Goal: Task Accomplishment & Management: Use online tool/utility

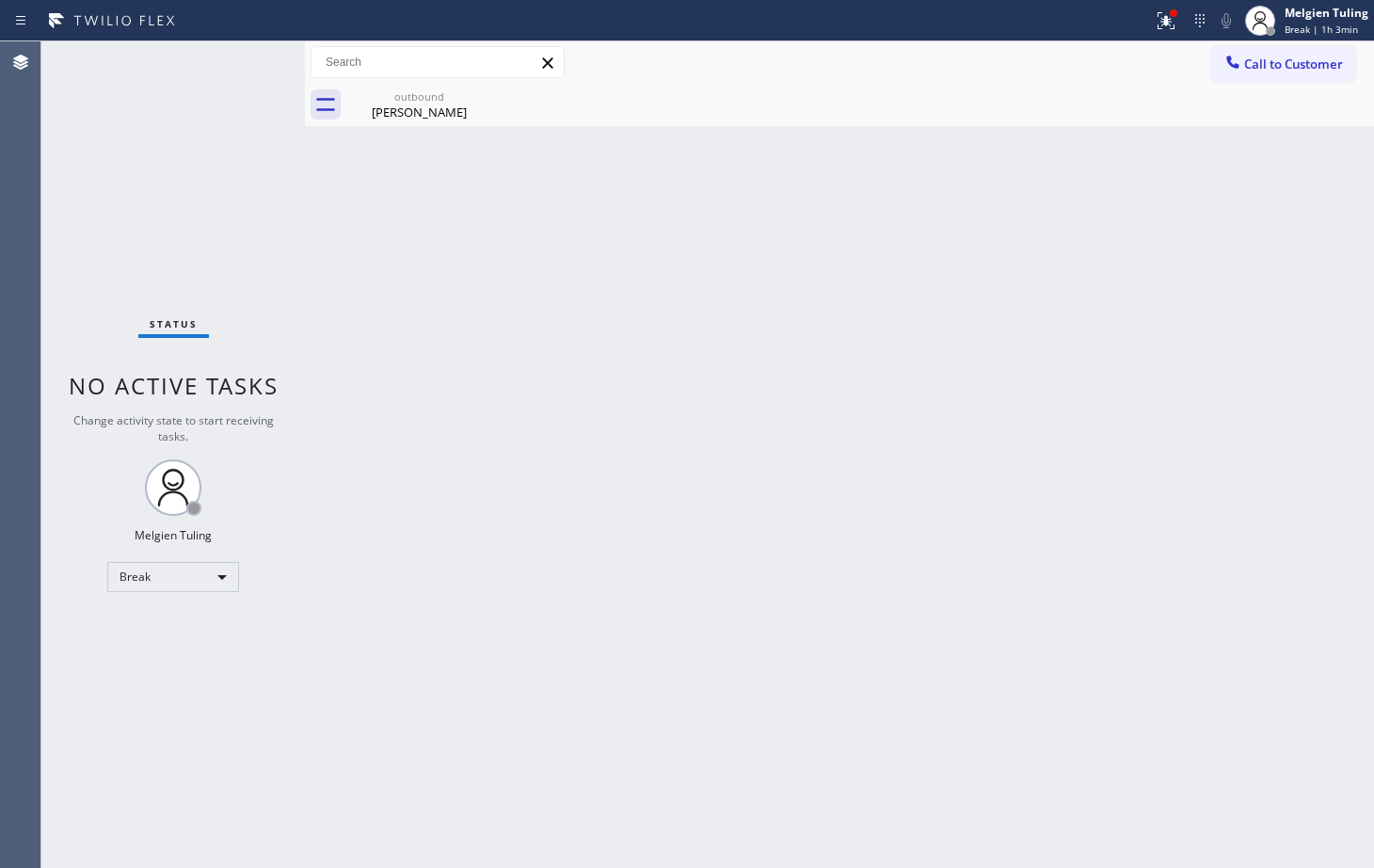
click at [158, 577] on div "Break" at bounding box center [172, 576] width 132 height 30
click at [173, 630] on li "Available" at bounding box center [172, 626] width 128 height 22
click at [173, 630] on div "Status No active tasks Change activity state to start receiving tasks. Melgien …" at bounding box center [173, 455] width 264 height 827
click at [1177, 23] on icon at bounding box center [1166, 20] width 22 height 22
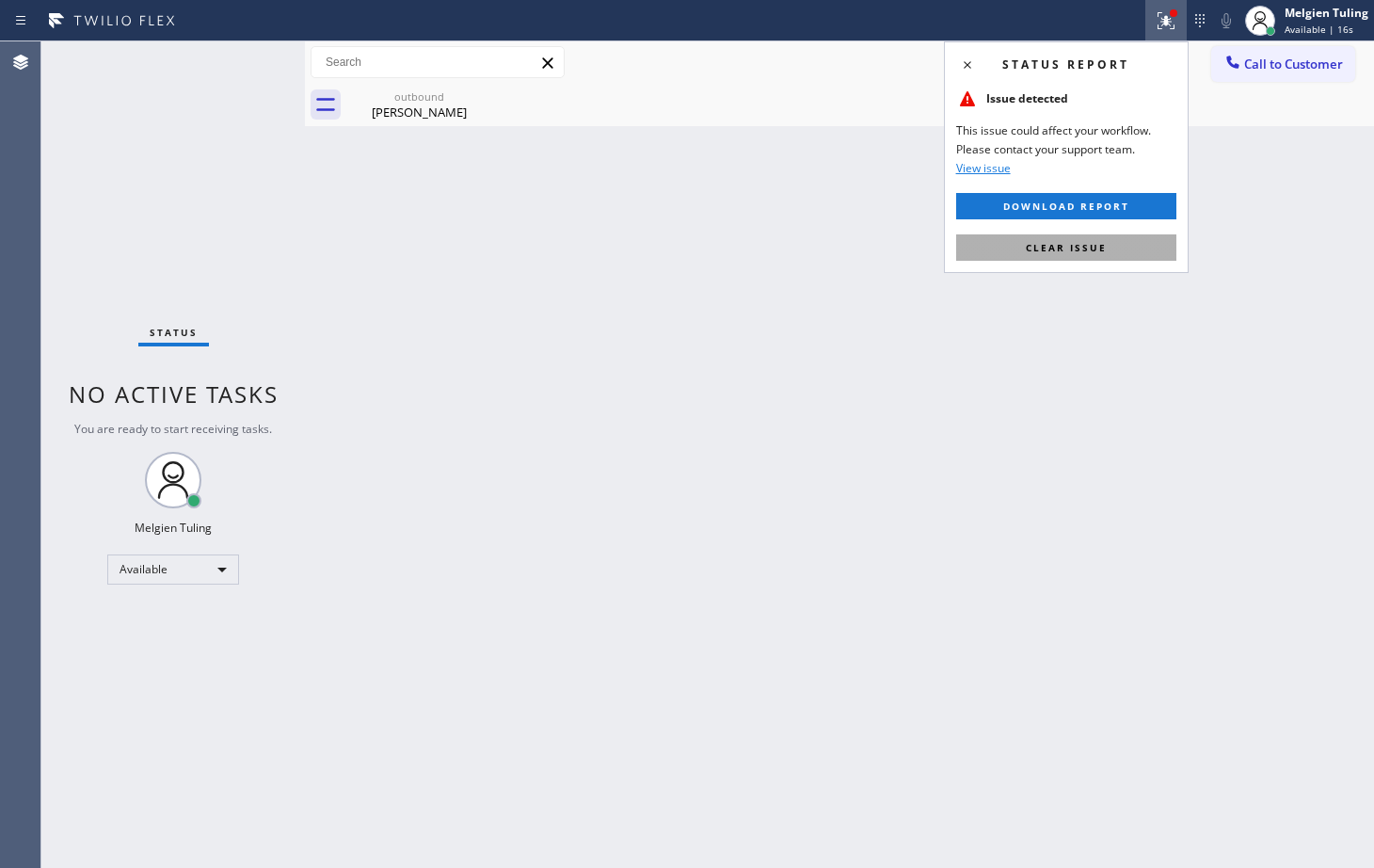
click at [1025, 251] on button "Clear issue" at bounding box center [1067, 247] width 221 height 26
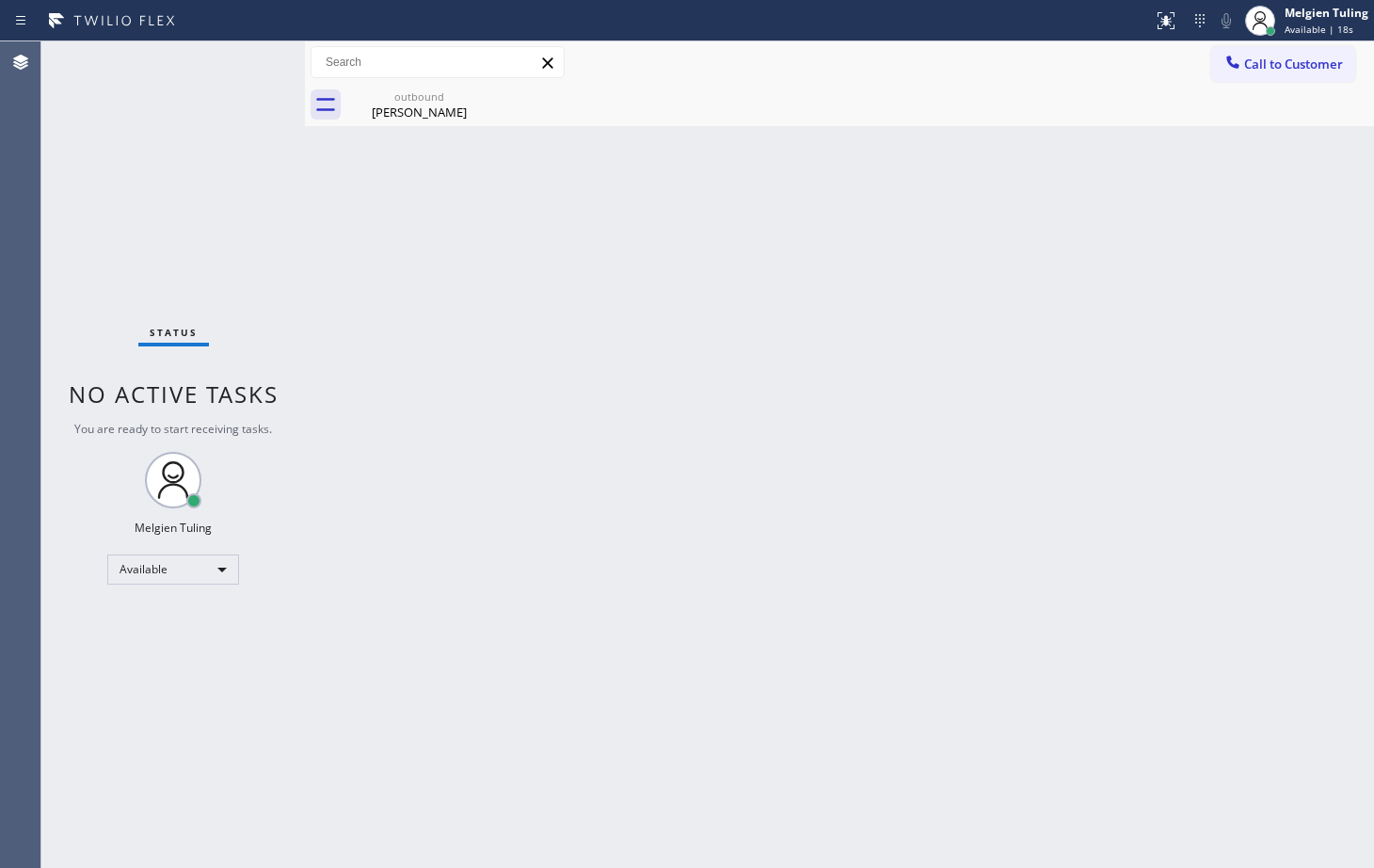
click at [928, 302] on div "Back to Dashboard Change Sender ID Customers Technicians Select a contact Outbo…" at bounding box center [840, 455] width 1070 height 827
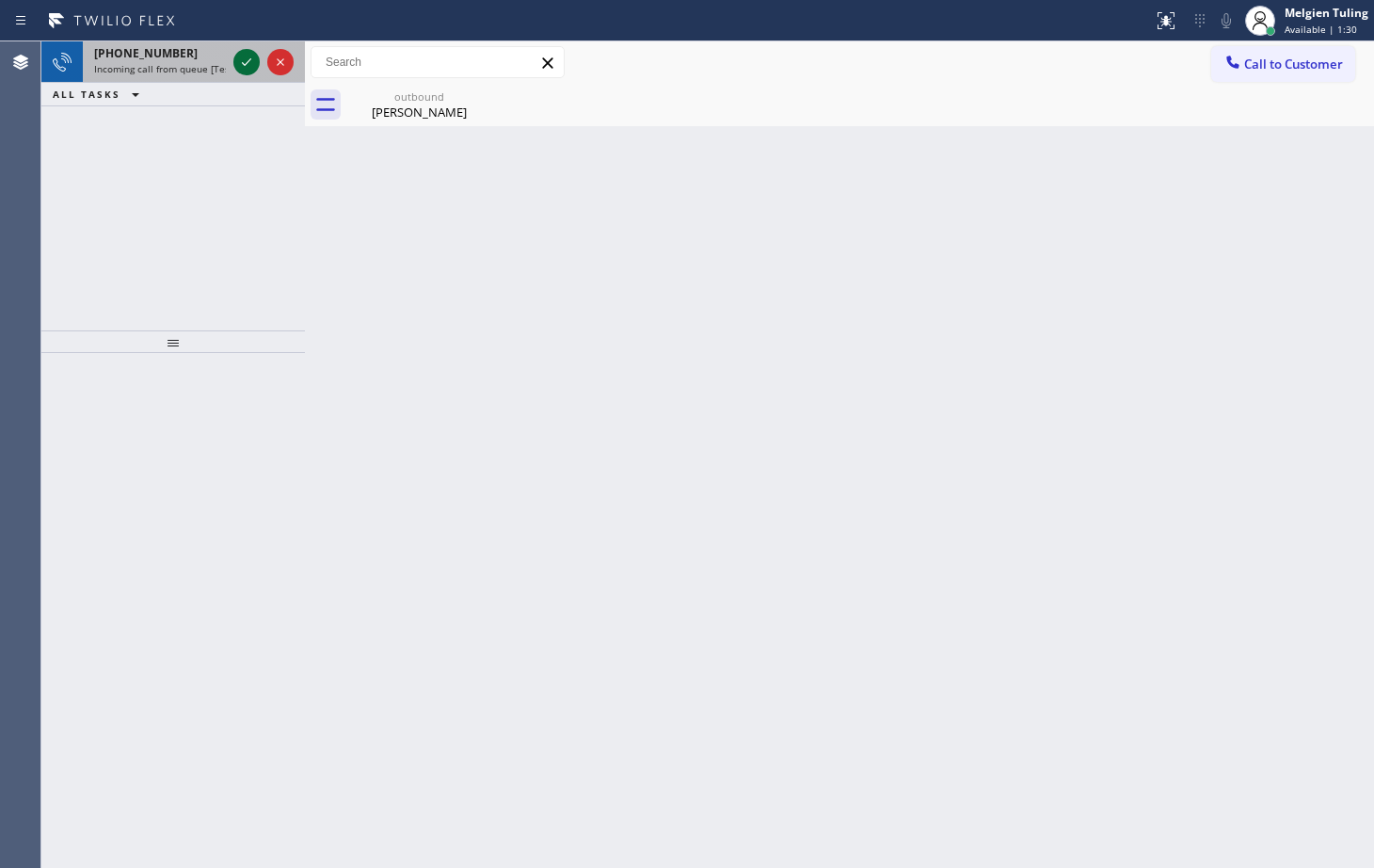
click at [235, 54] on icon at bounding box center [246, 62] width 22 height 22
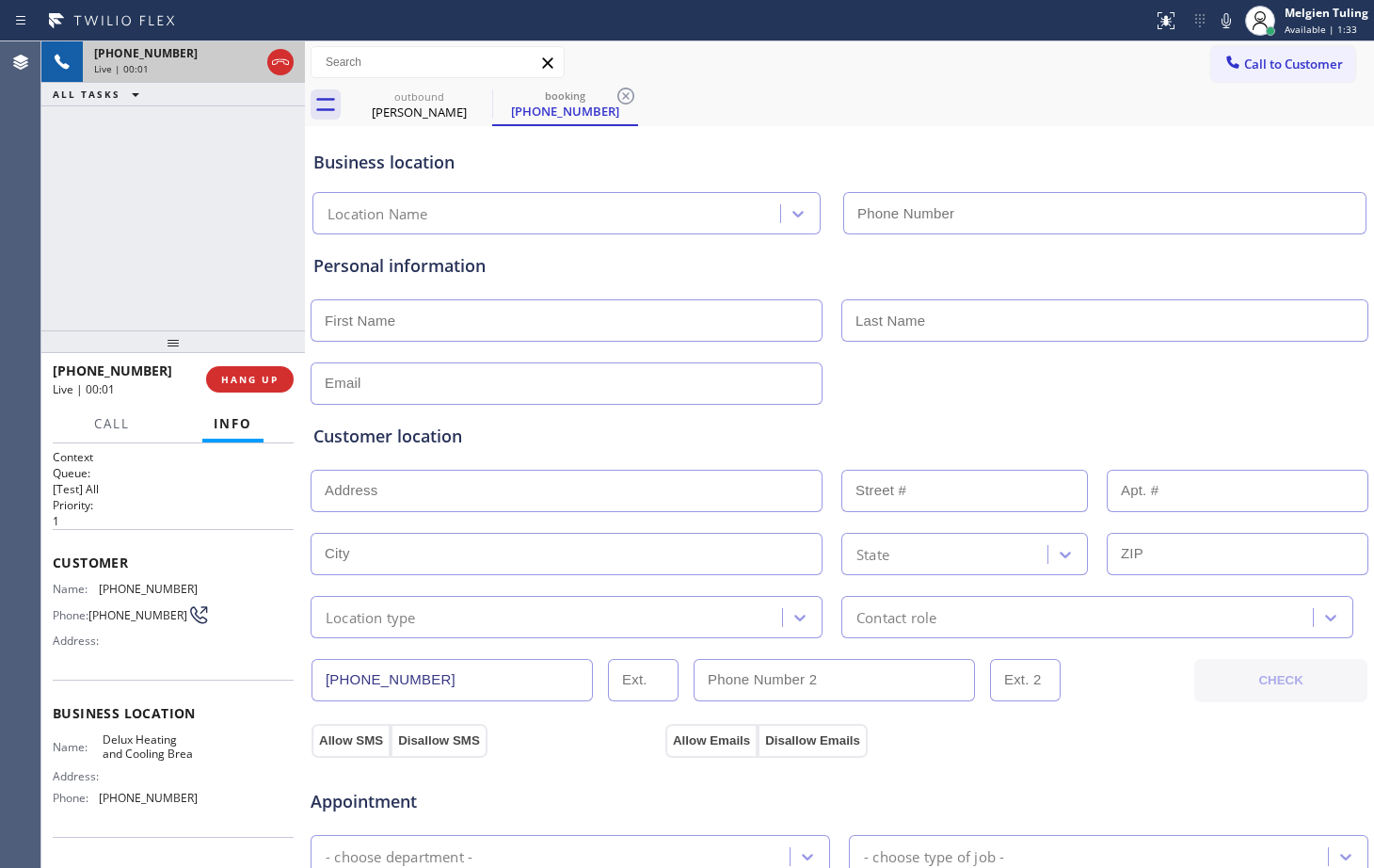
type input "[PHONE_NUMBER]"
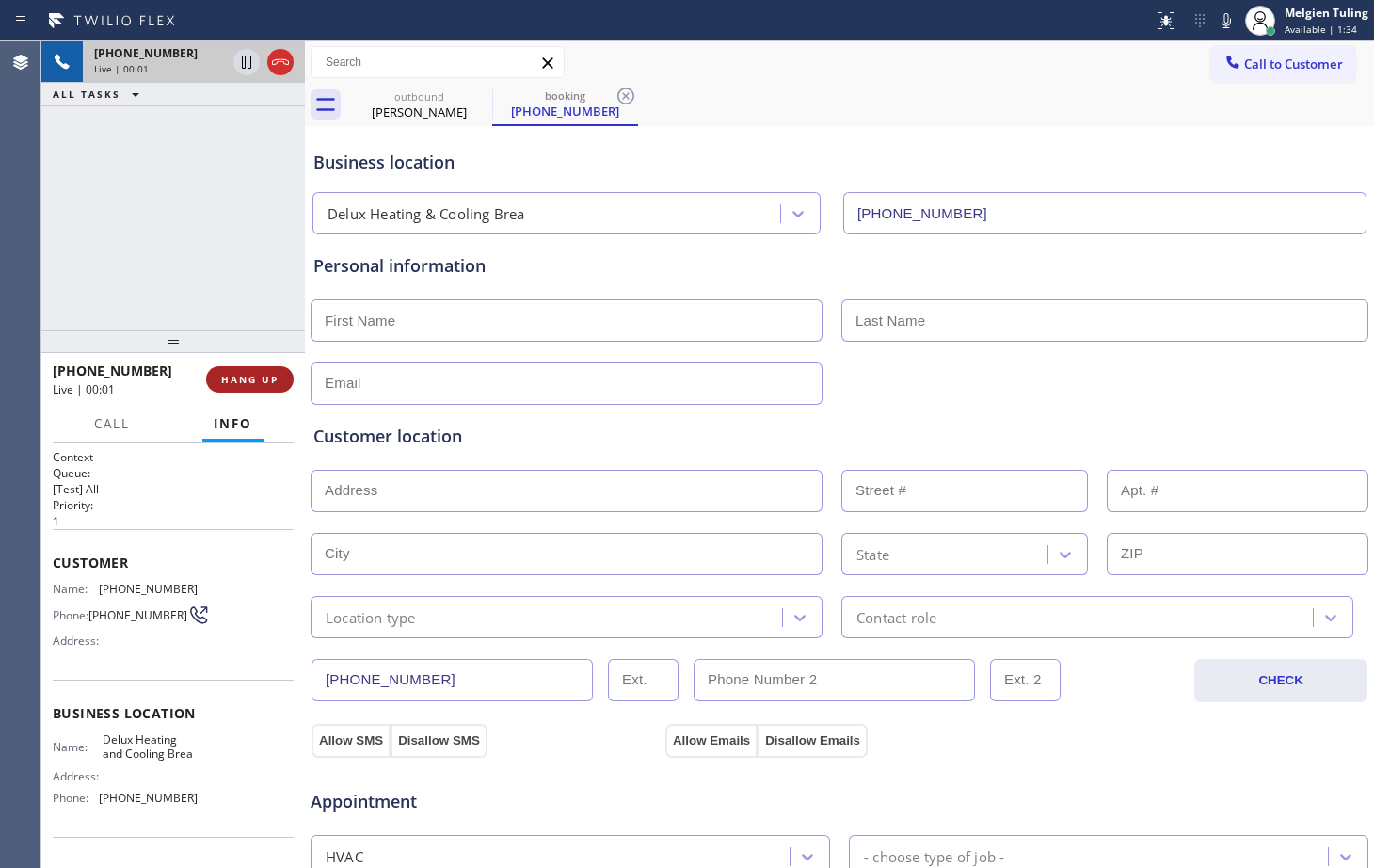
click at [254, 385] on span "HANG UP" at bounding box center [251, 380] width 58 height 13
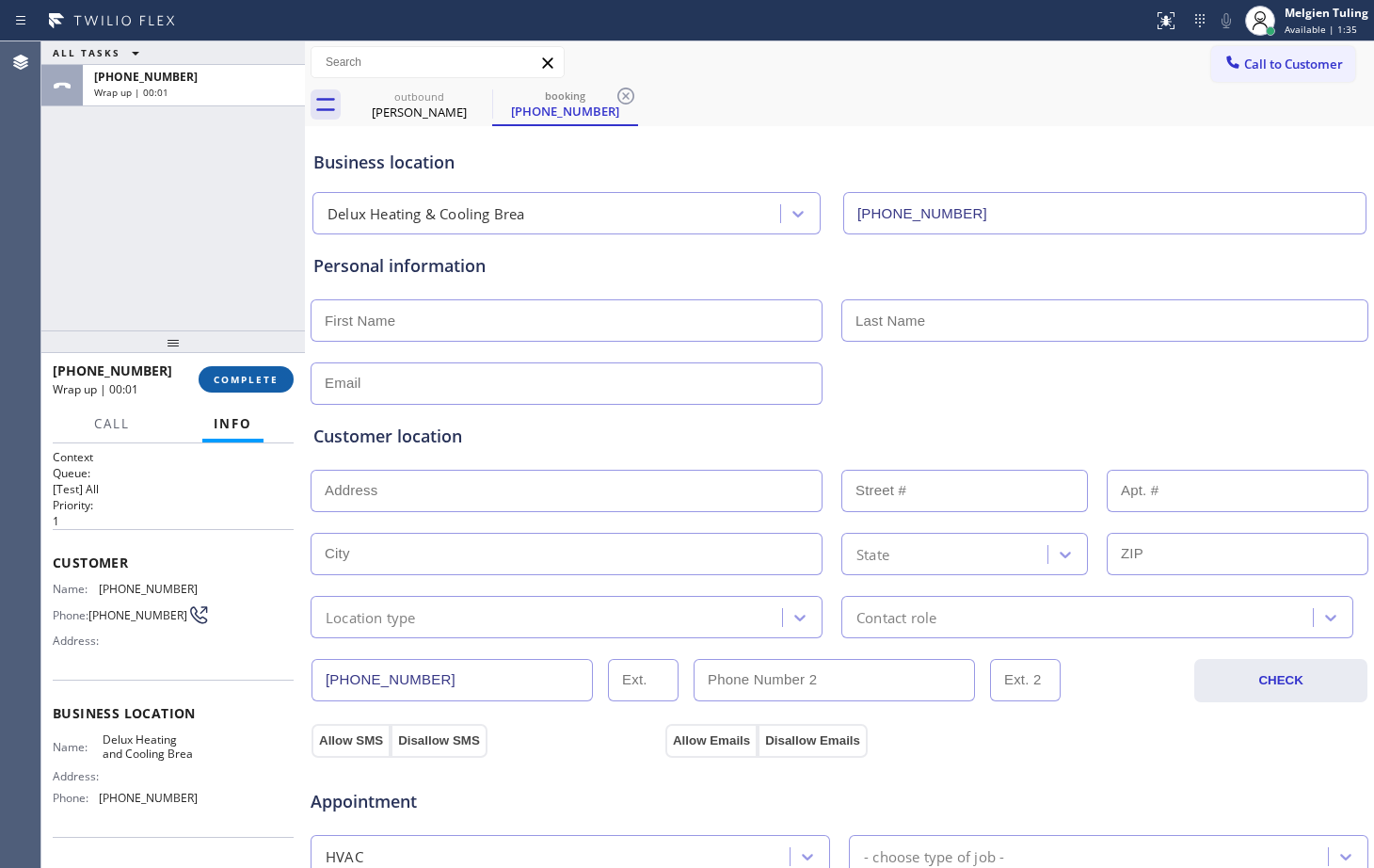
click at [254, 385] on span "COMPLETE" at bounding box center [246, 380] width 65 height 13
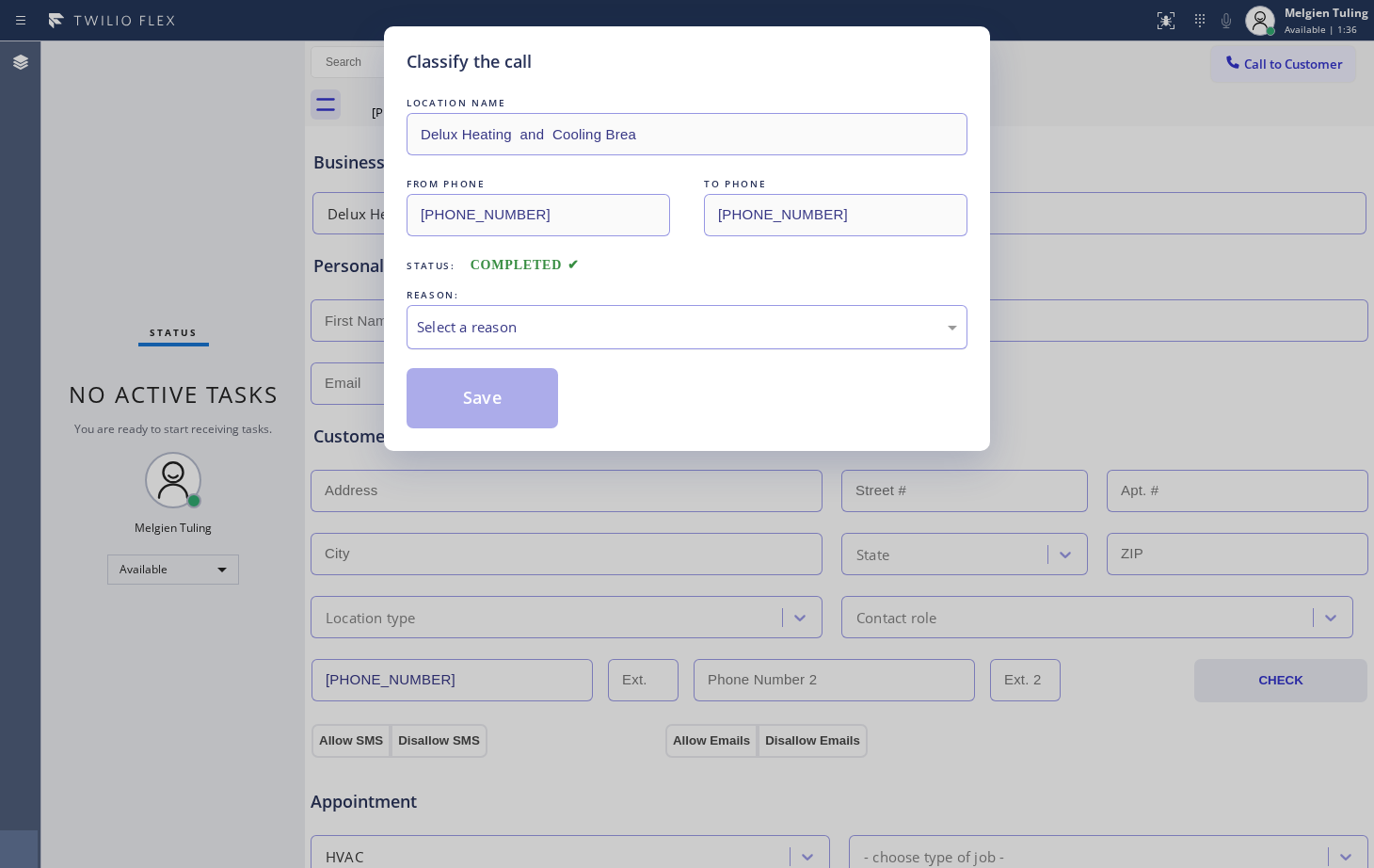
click at [477, 329] on div "Select a reason" at bounding box center [687, 327] width 541 height 21
click at [490, 404] on button "Save" at bounding box center [482, 398] width 151 height 61
type input "[PHONE_NUMBER]"
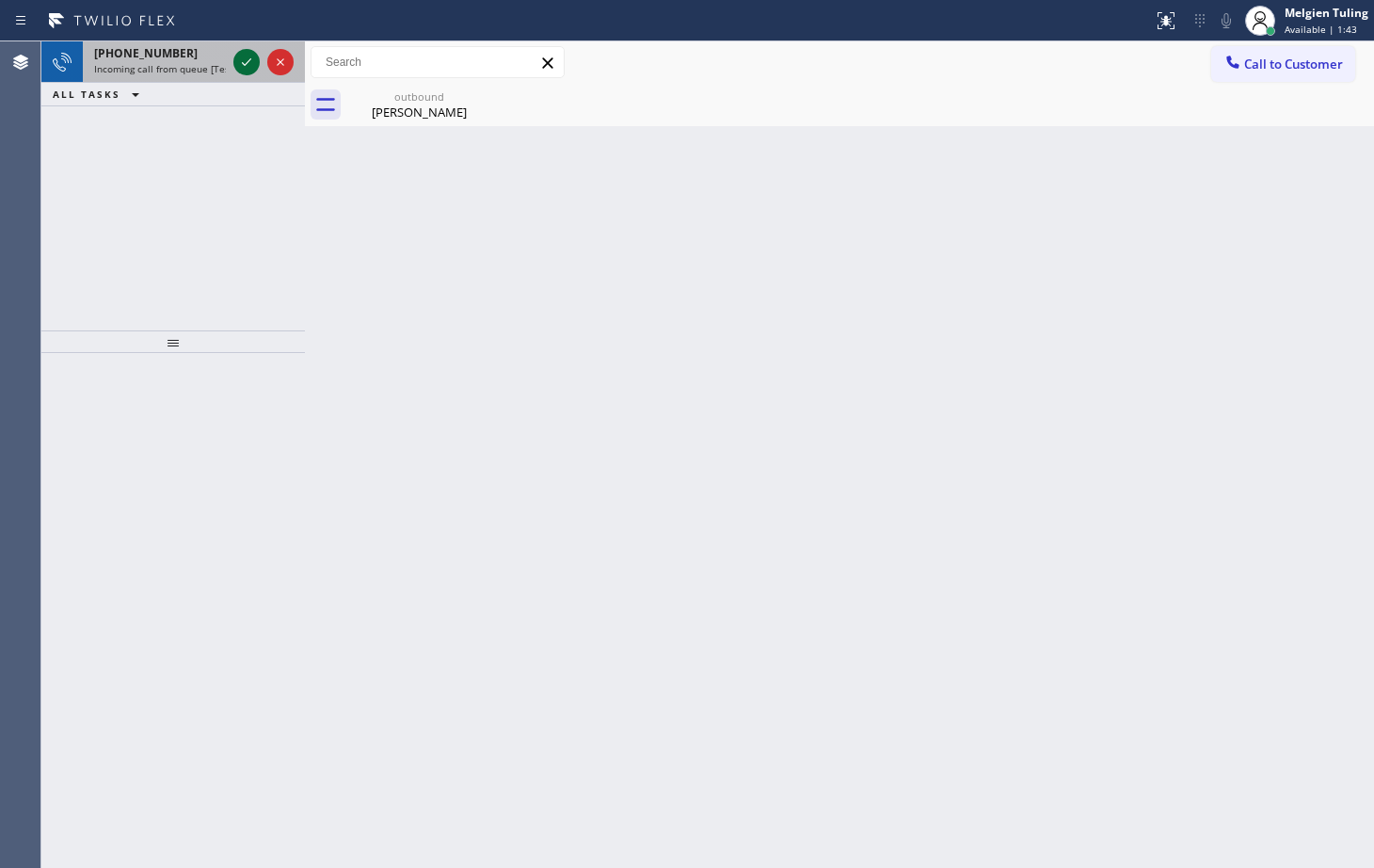
click at [246, 59] on icon at bounding box center [246, 62] width 22 height 22
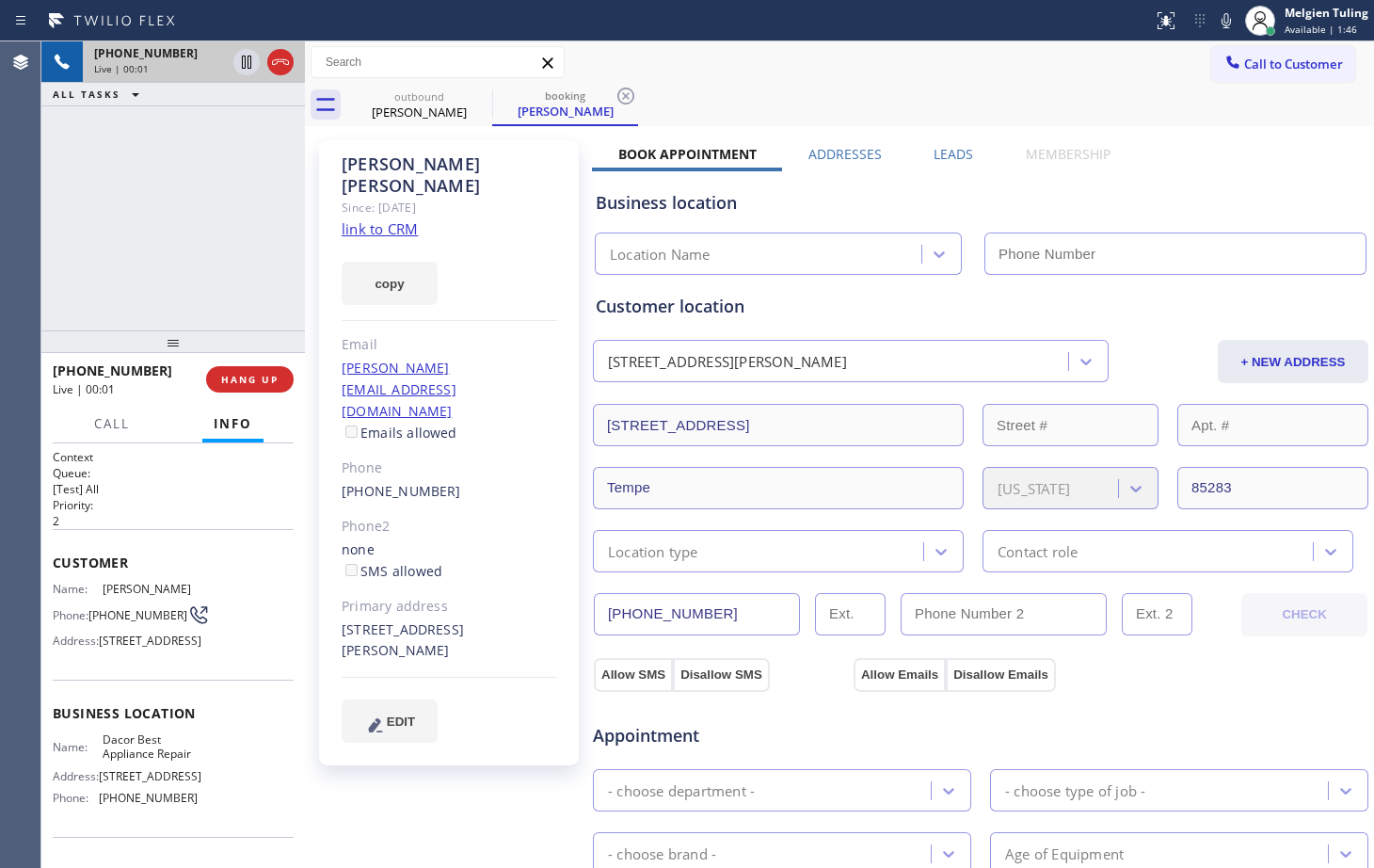
type input "[PHONE_NUMBER]"
click at [385, 220] on link "link to CRM" at bounding box center [380, 229] width 76 height 19
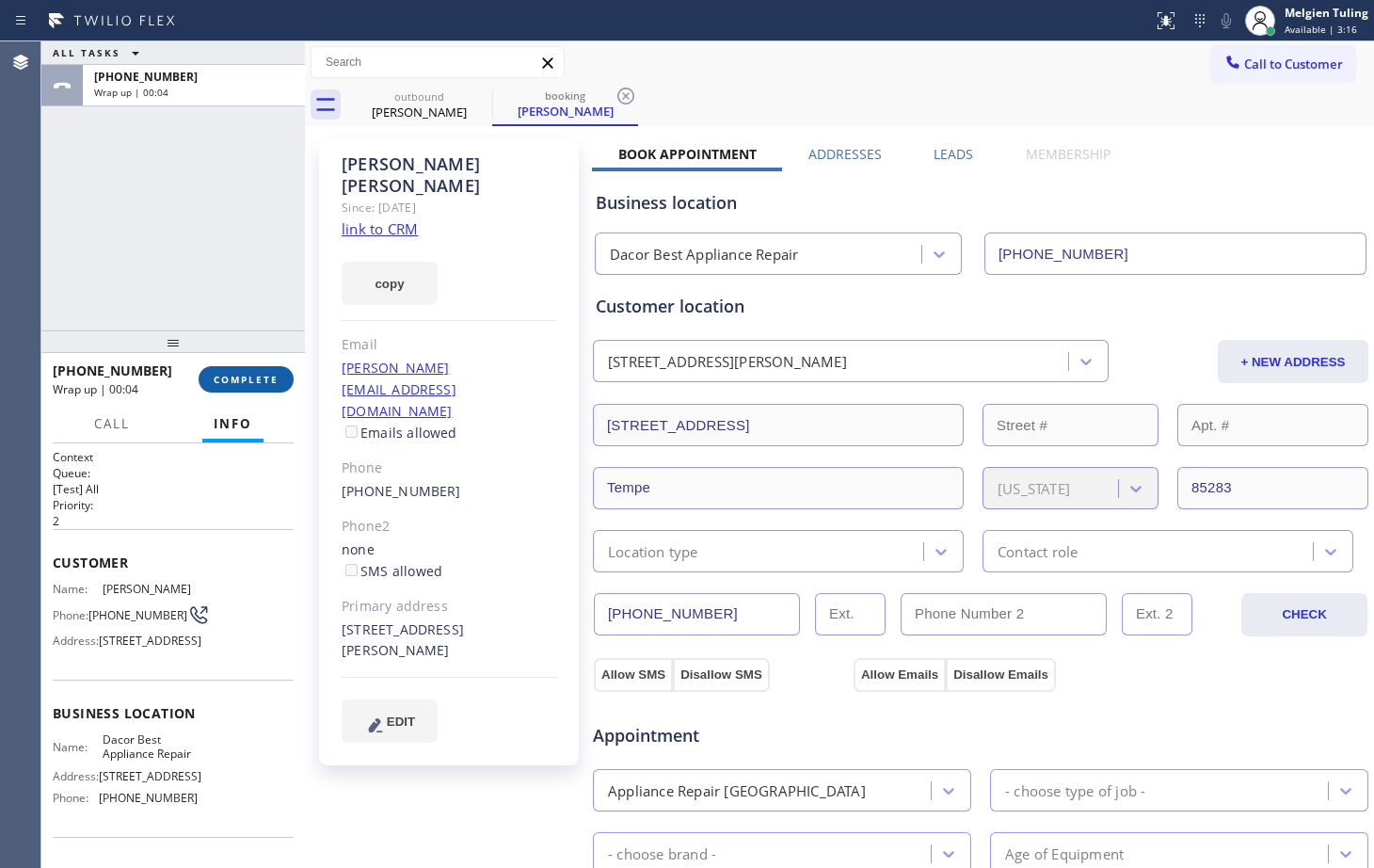
click at [251, 381] on span "COMPLETE" at bounding box center [246, 380] width 65 height 13
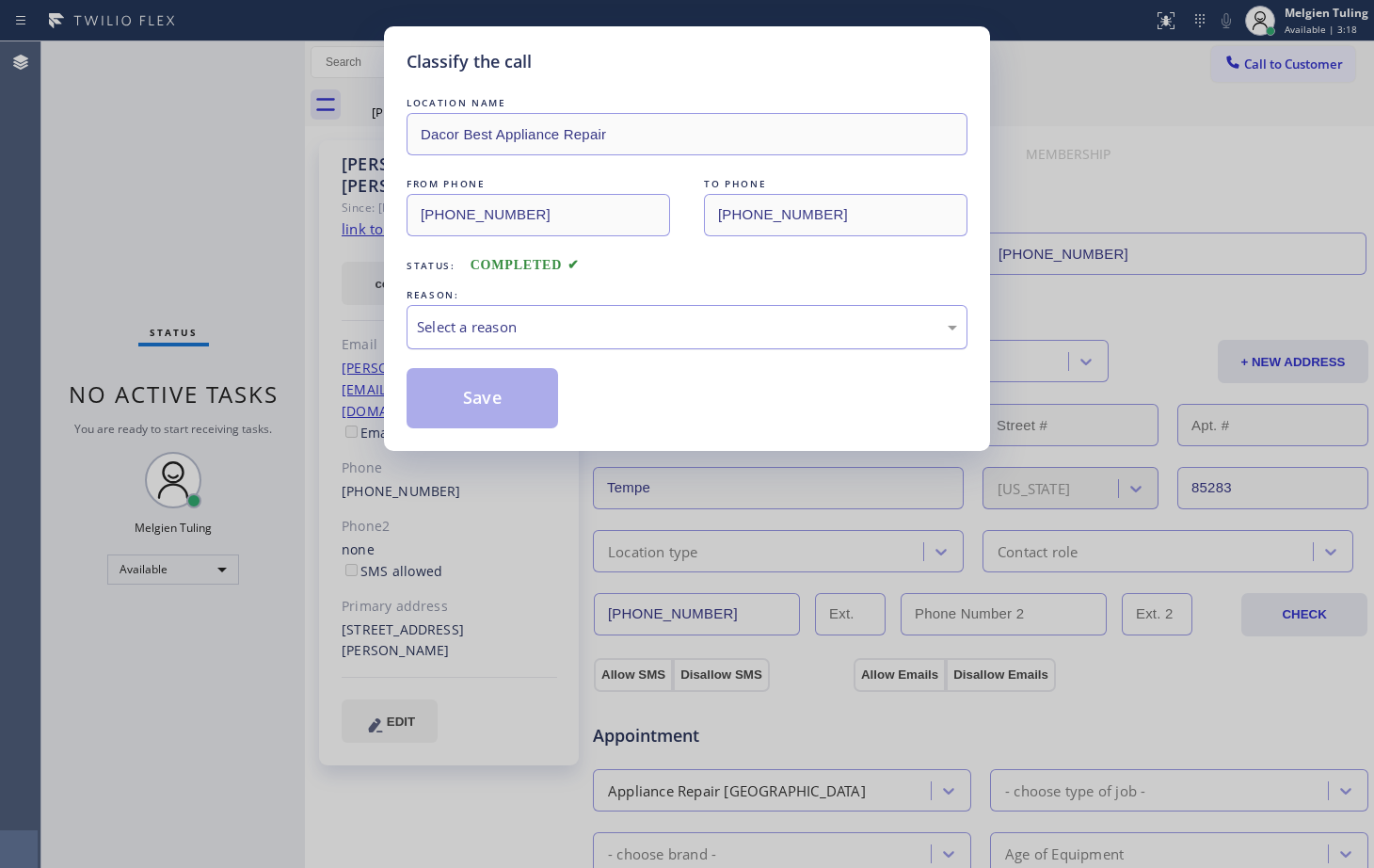
click at [463, 318] on div "Select a reason" at bounding box center [687, 327] width 541 height 21
click at [462, 350] on div "LOCATION NAME Dacor Best Appliance Repair FROM PHONE [PHONE_NUMBER] TO PHONE [P…" at bounding box center [687, 261] width 561 height 335
click at [441, 389] on button "Save" at bounding box center [482, 398] width 151 height 61
type input "[PHONE_NUMBER]"
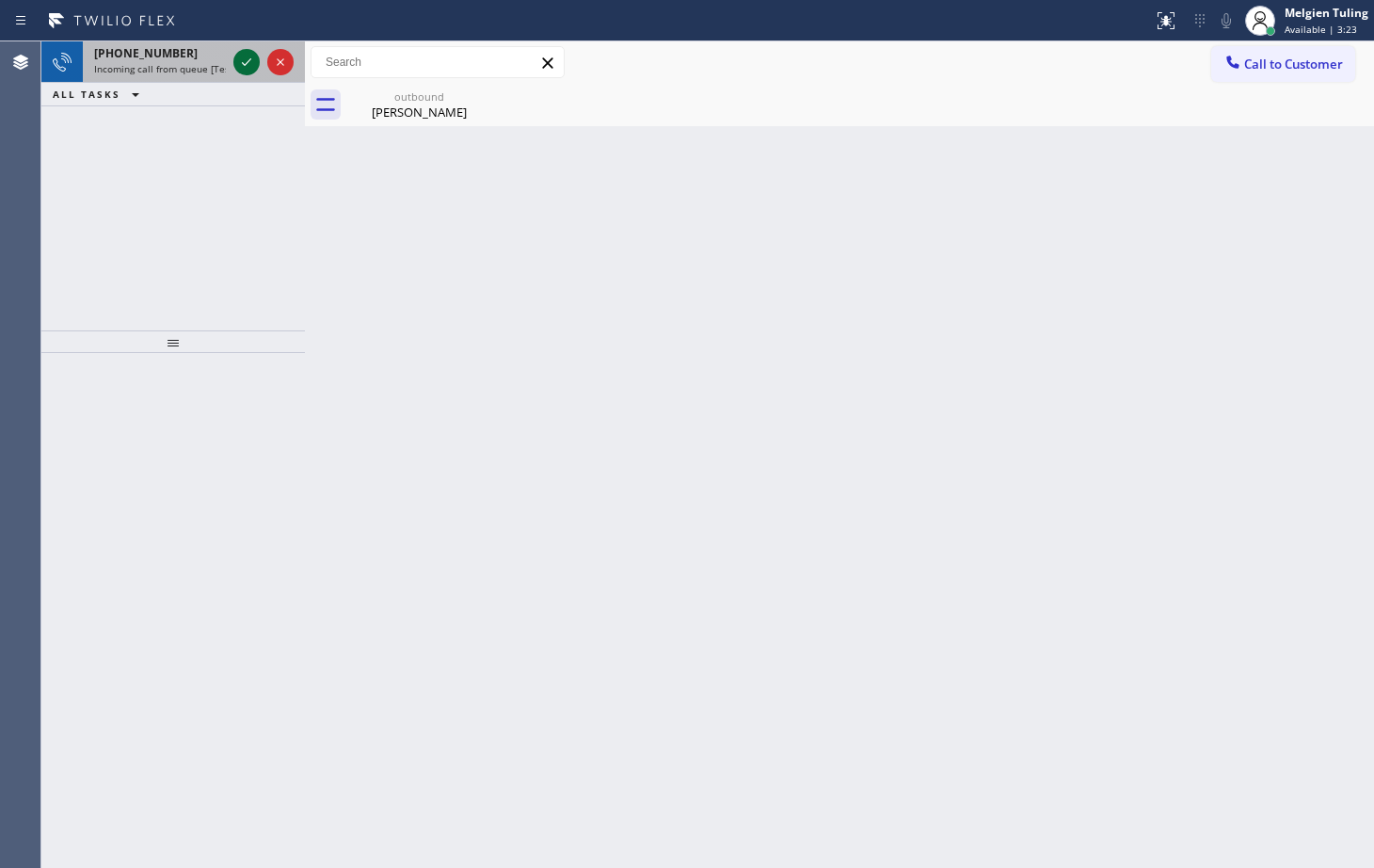
click at [246, 59] on icon at bounding box center [246, 62] width 22 height 22
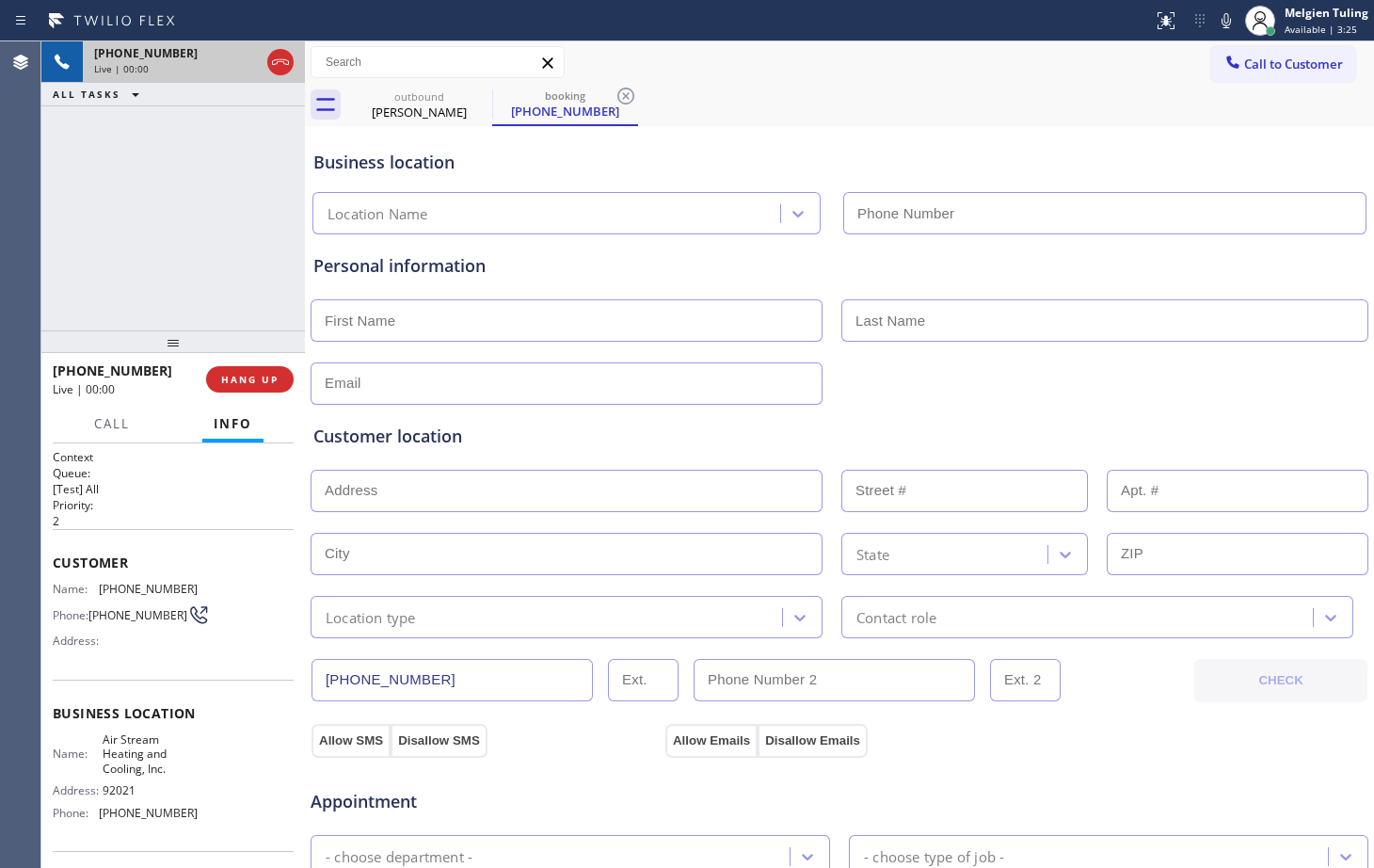
type input "[PHONE_NUMBER]"
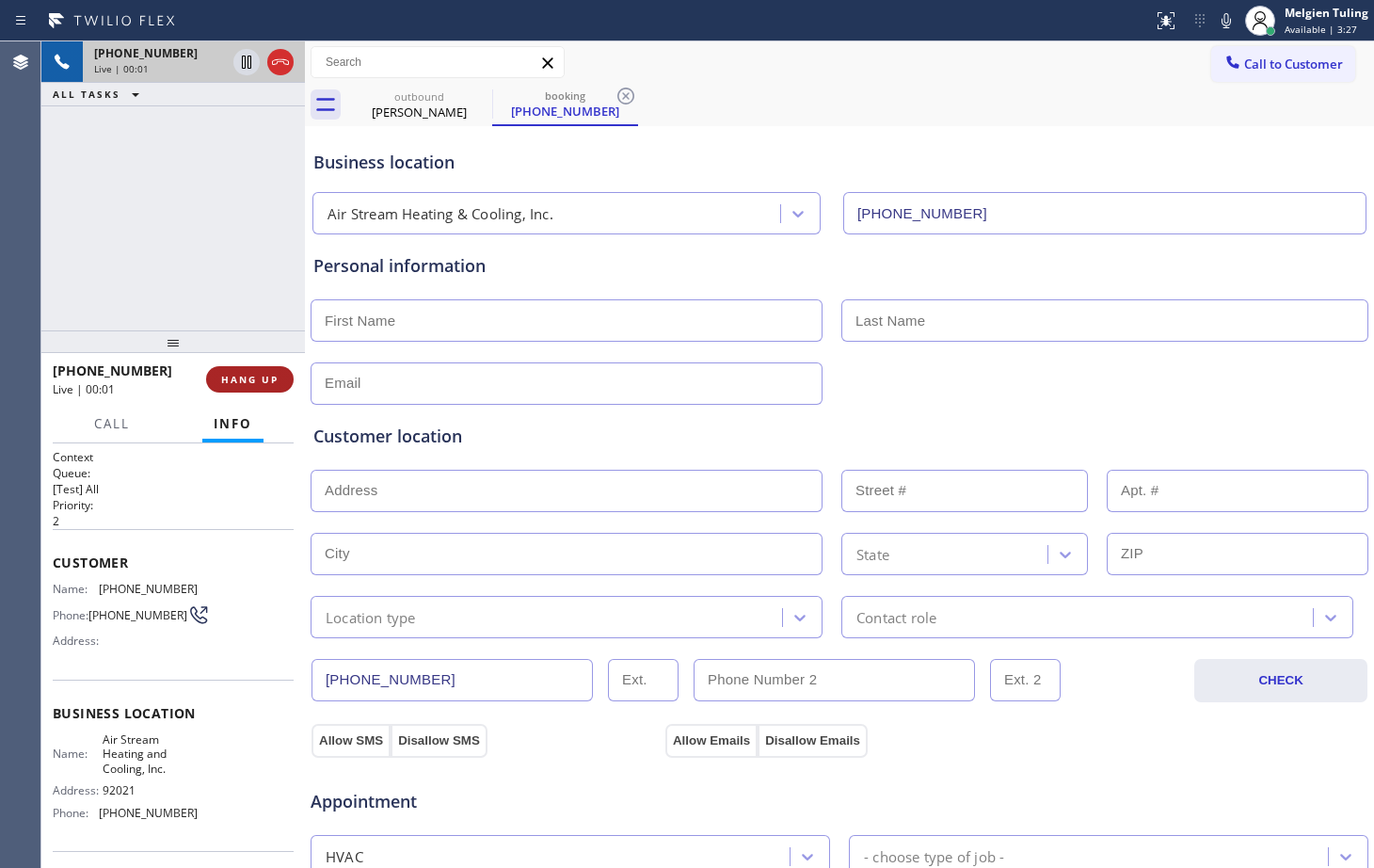
click at [244, 384] on span "HANG UP" at bounding box center [251, 380] width 58 height 13
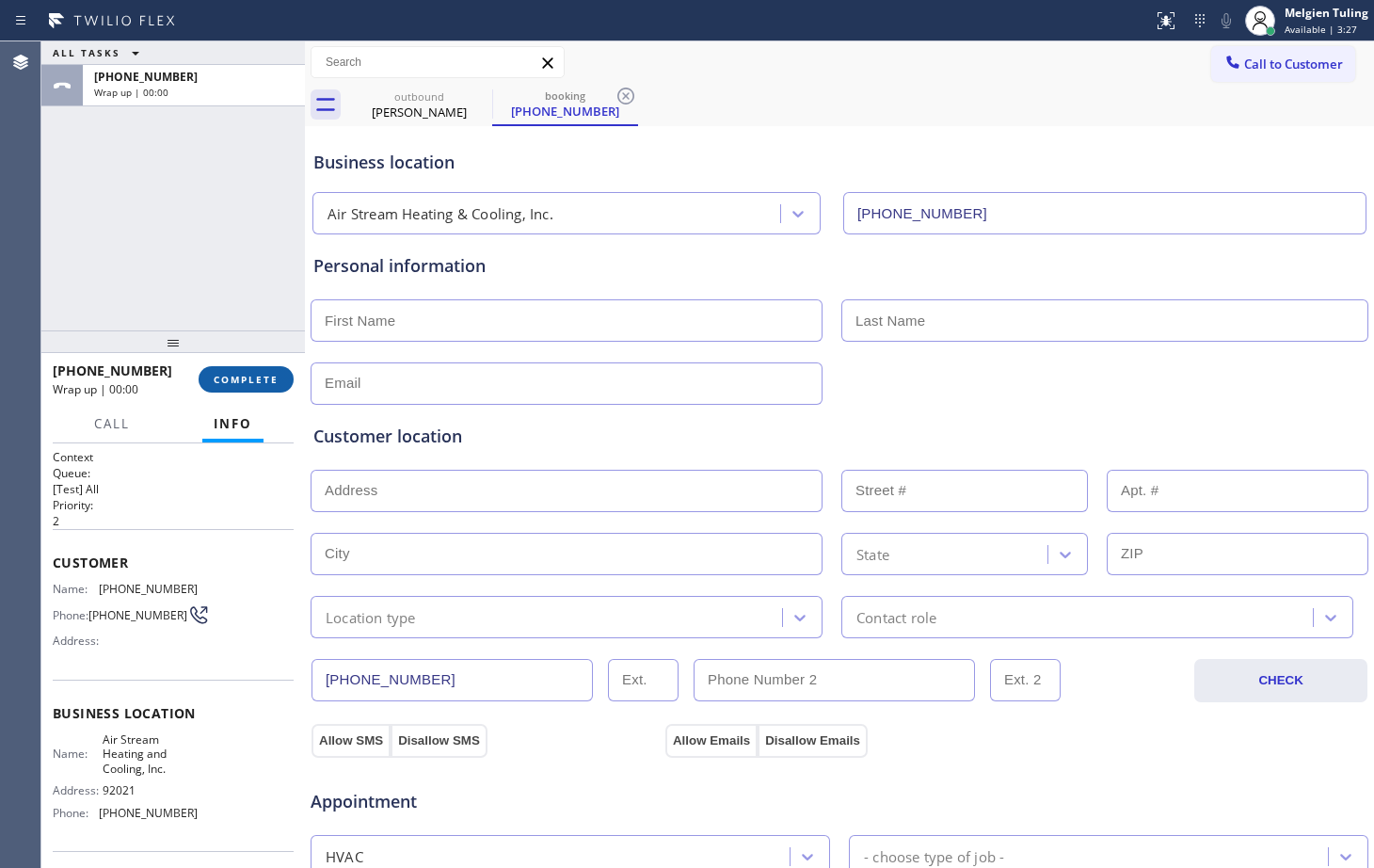
click at [254, 380] on span "COMPLETE" at bounding box center [246, 380] width 65 height 13
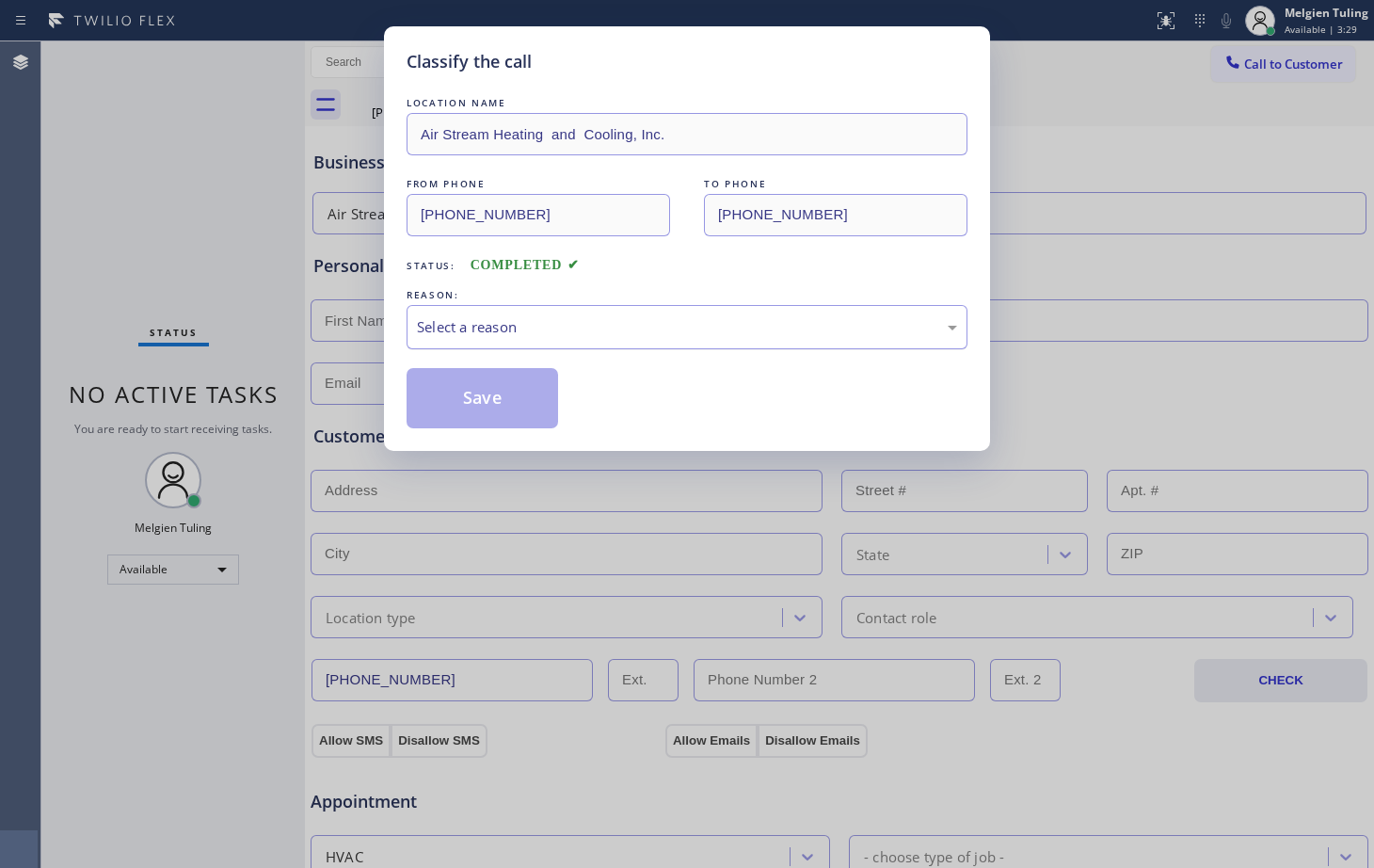
click at [541, 316] on div "Select a reason" at bounding box center [687, 327] width 541 height 21
click at [476, 390] on button "Save" at bounding box center [482, 398] width 151 height 61
type input "[PHONE_NUMBER]"
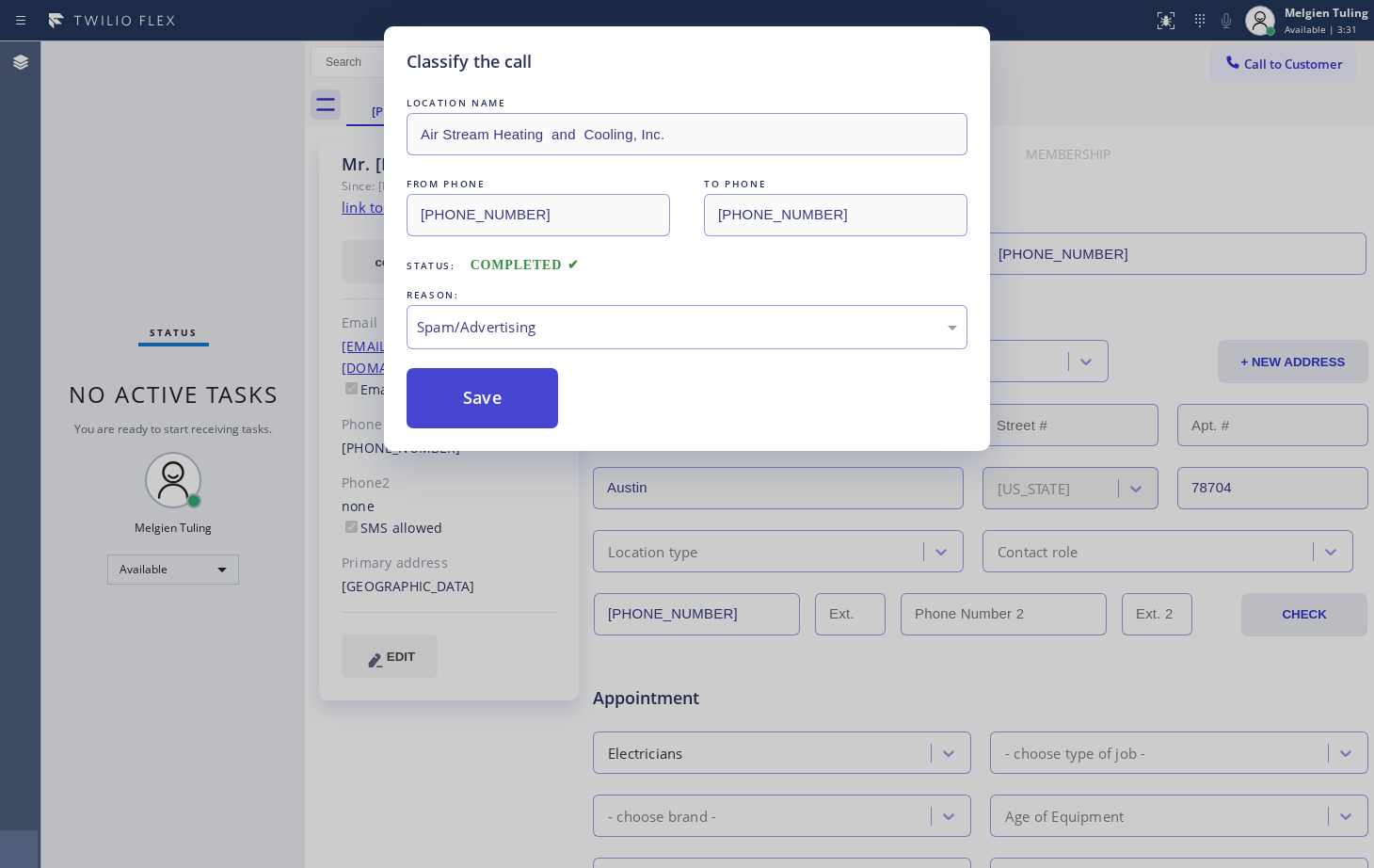
click at [476, 390] on button "Save" at bounding box center [482, 398] width 151 height 61
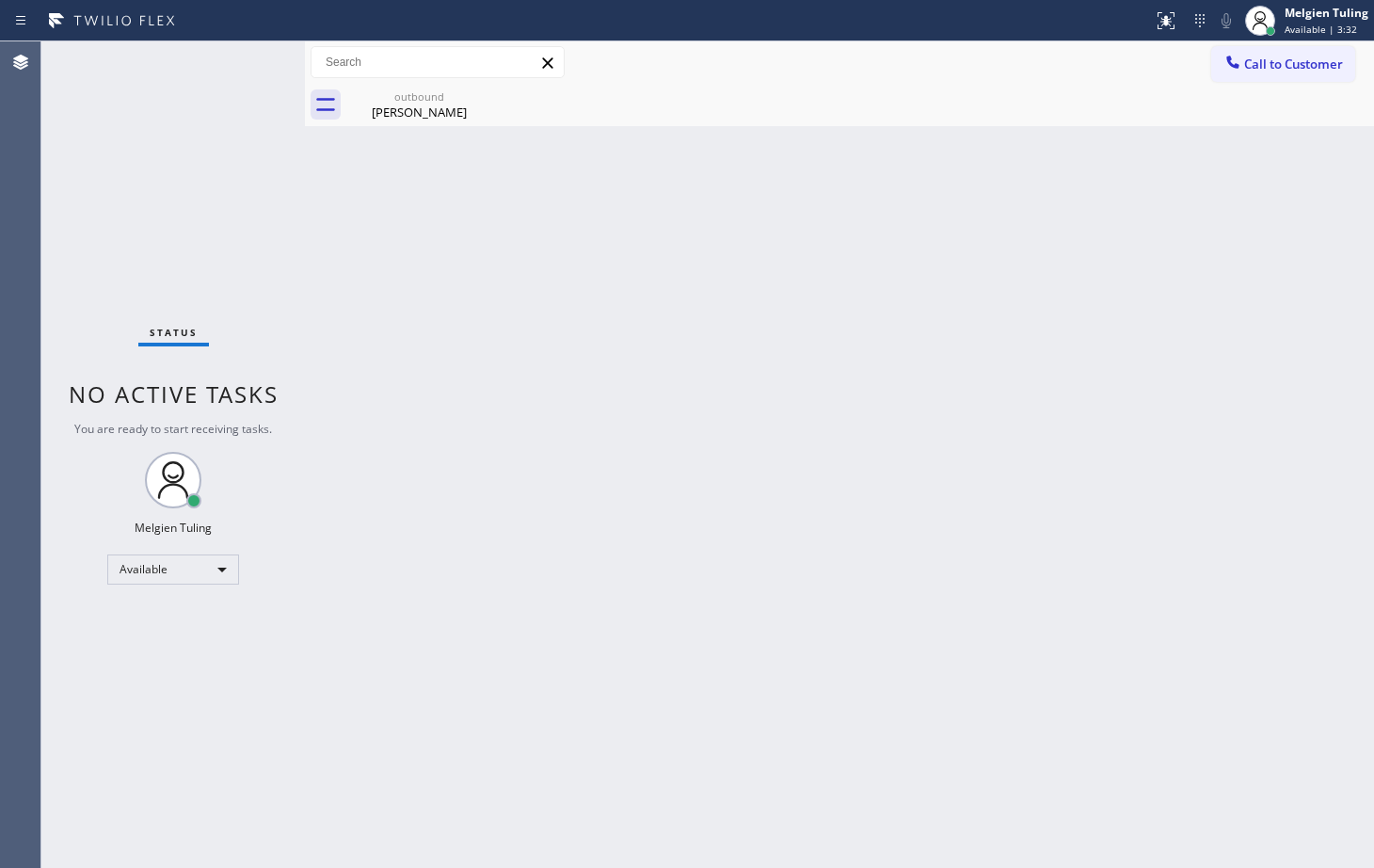
click at [754, 381] on div "Back to Dashboard Change Sender ID Customers Technicians Select a contact Outbo…" at bounding box center [840, 455] width 1070 height 827
click at [239, 64] on div "Status No active tasks You are ready to start receiving tasks. Melgien Tuling A…" at bounding box center [173, 455] width 264 height 827
click at [230, 226] on div "Status No active tasks You are ready to start receiving tasks. Melgien Tuling A…" at bounding box center [173, 455] width 264 height 827
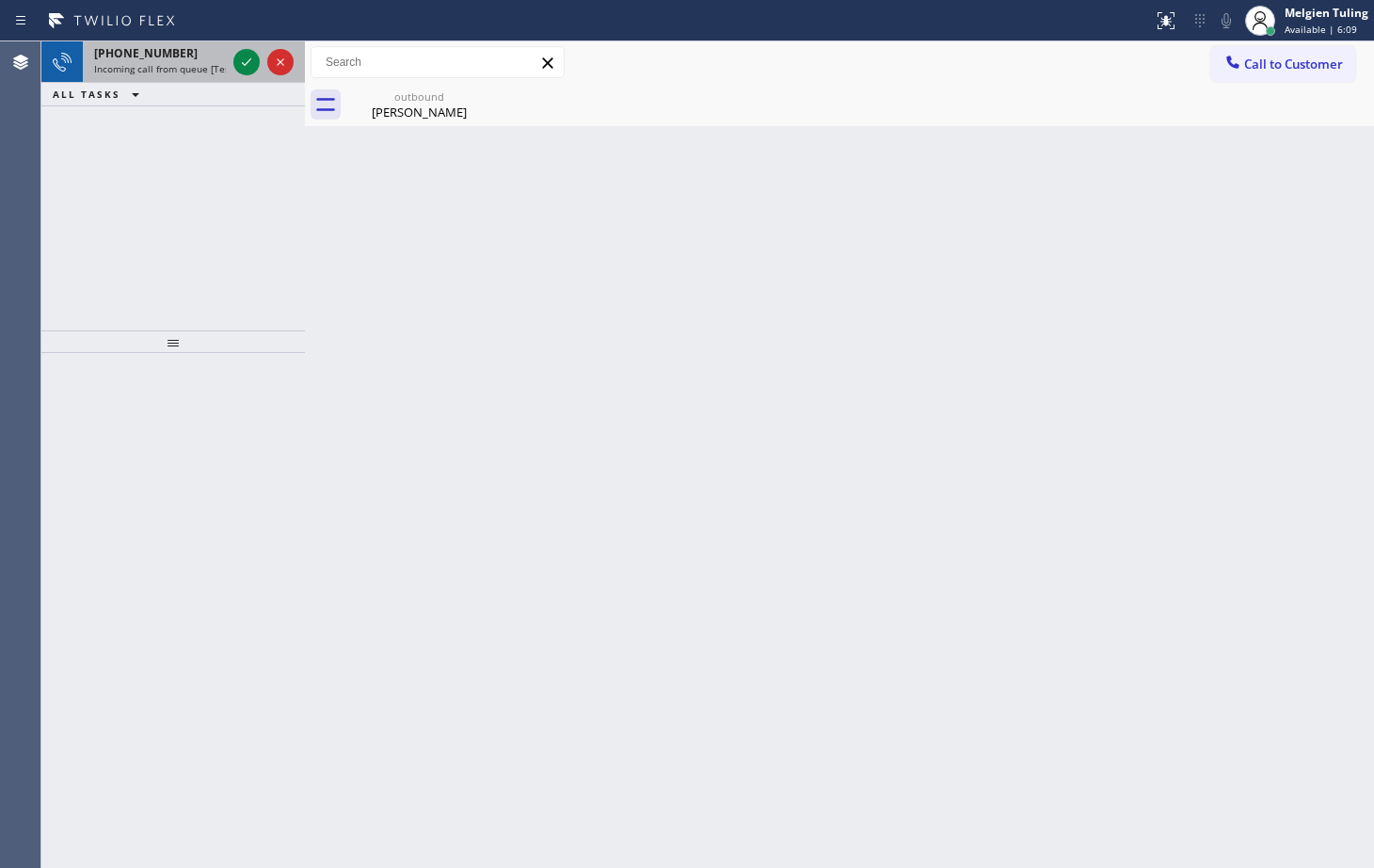
drag, startPoint x: 192, startPoint y: 56, endPoint x: 206, endPoint y: 56, distance: 14.0
click at [197, 56] on div "[PHONE_NUMBER]" at bounding box center [160, 53] width 132 height 16
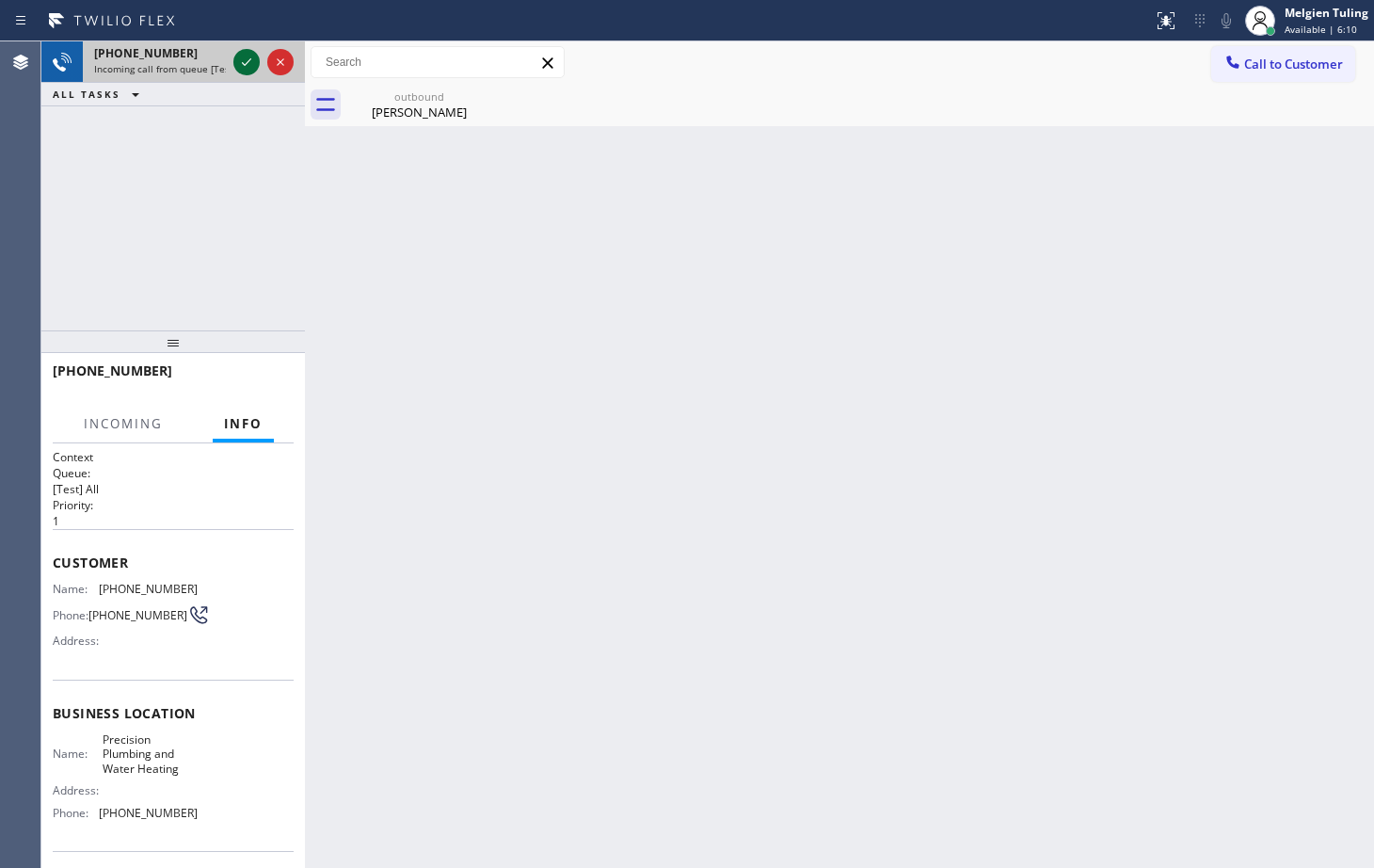
click at [254, 56] on icon at bounding box center [246, 62] width 22 height 22
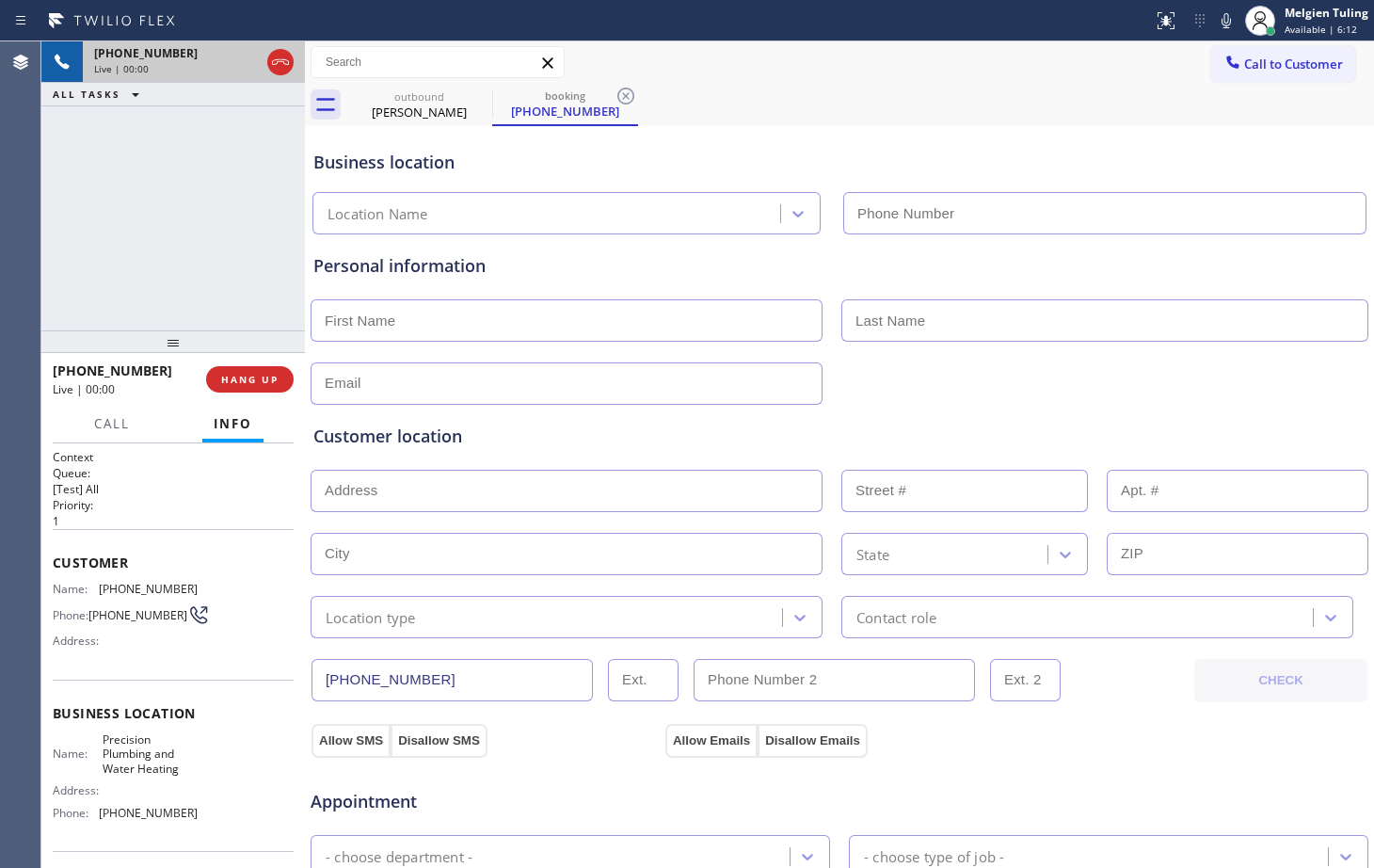
type input "[PHONE_NUMBER]"
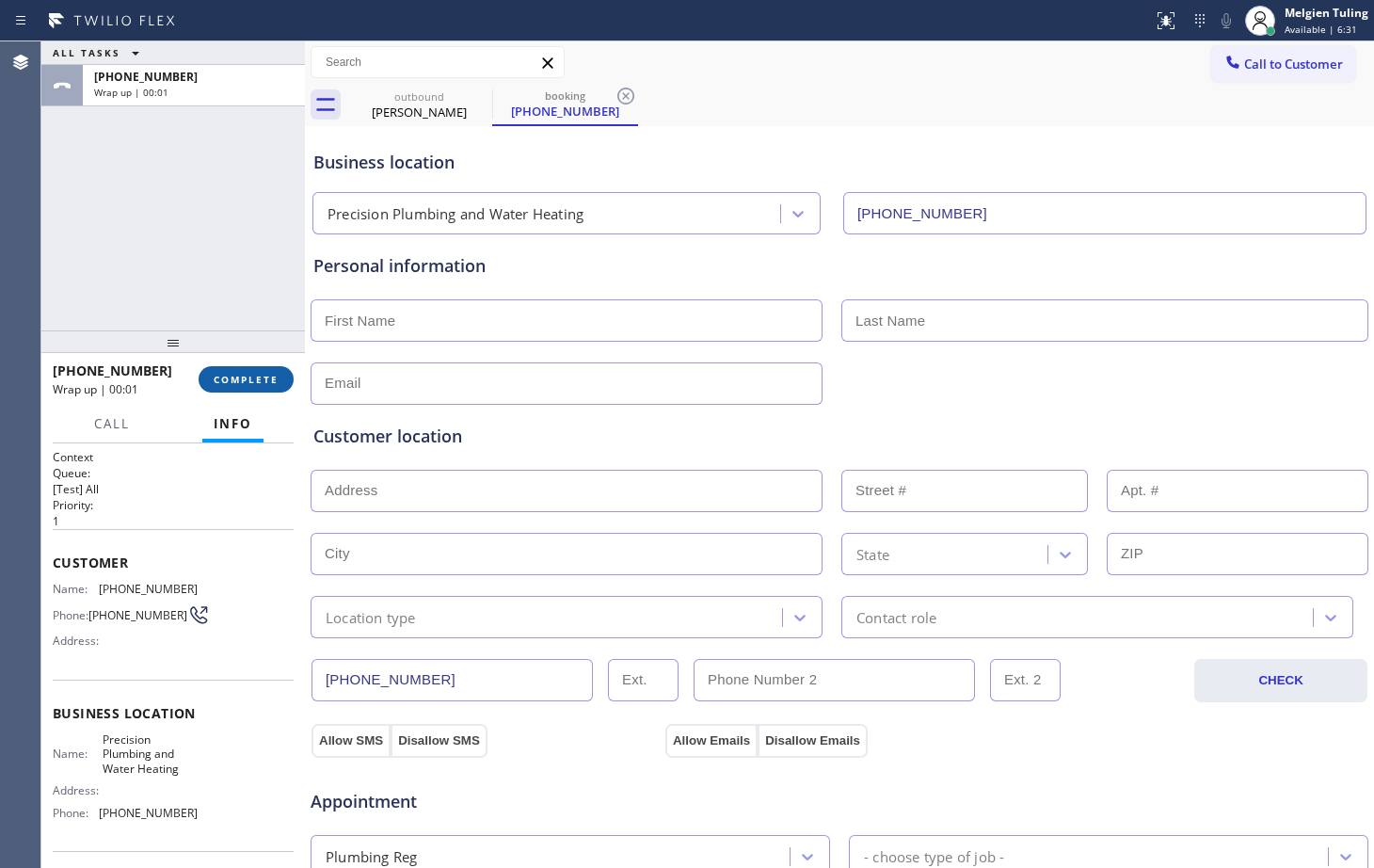
click at [242, 368] on button "COMPLETE" at bounding box center [246, 379] width 95 height 26
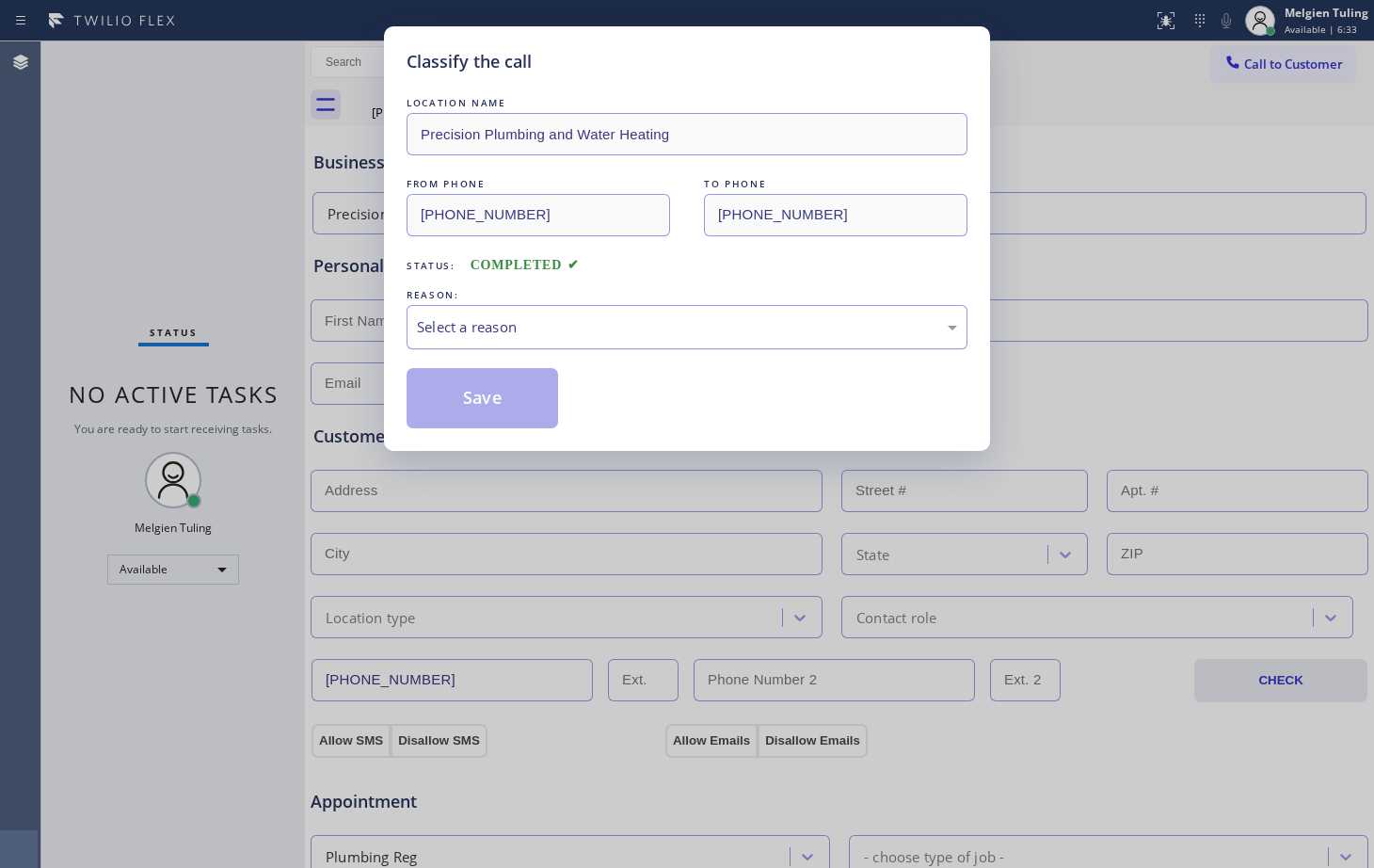
click at [493, 325] on div "Select a reason" at bounding box center [687, 327] width 541 height 21
click at [454, 387] on button "Save" at bounding box center [482, 398] width 151 height 61
type input "[PHONE_NUMBER]"
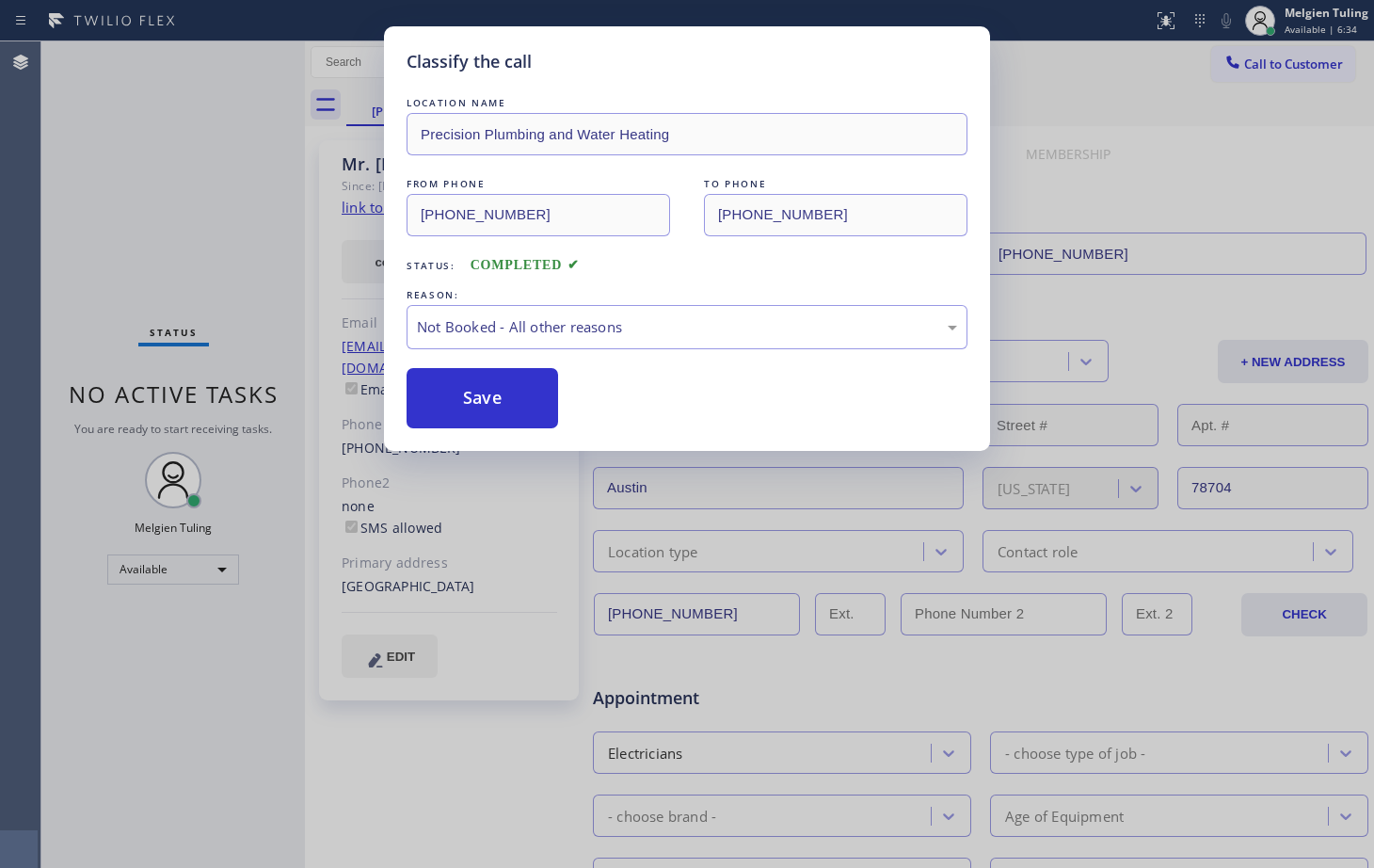
drag, startPoint x: 351, startPoint y: 279, endPoint x: 354, endPoint y: 269, distance: 10.4
click at [353, 270] on div "Classify the call LOCATION NAME Red Apple Appliance Repair Downtown [GEOGRAPHIC…" at bounding box center [707, 455] width 1333 height 827
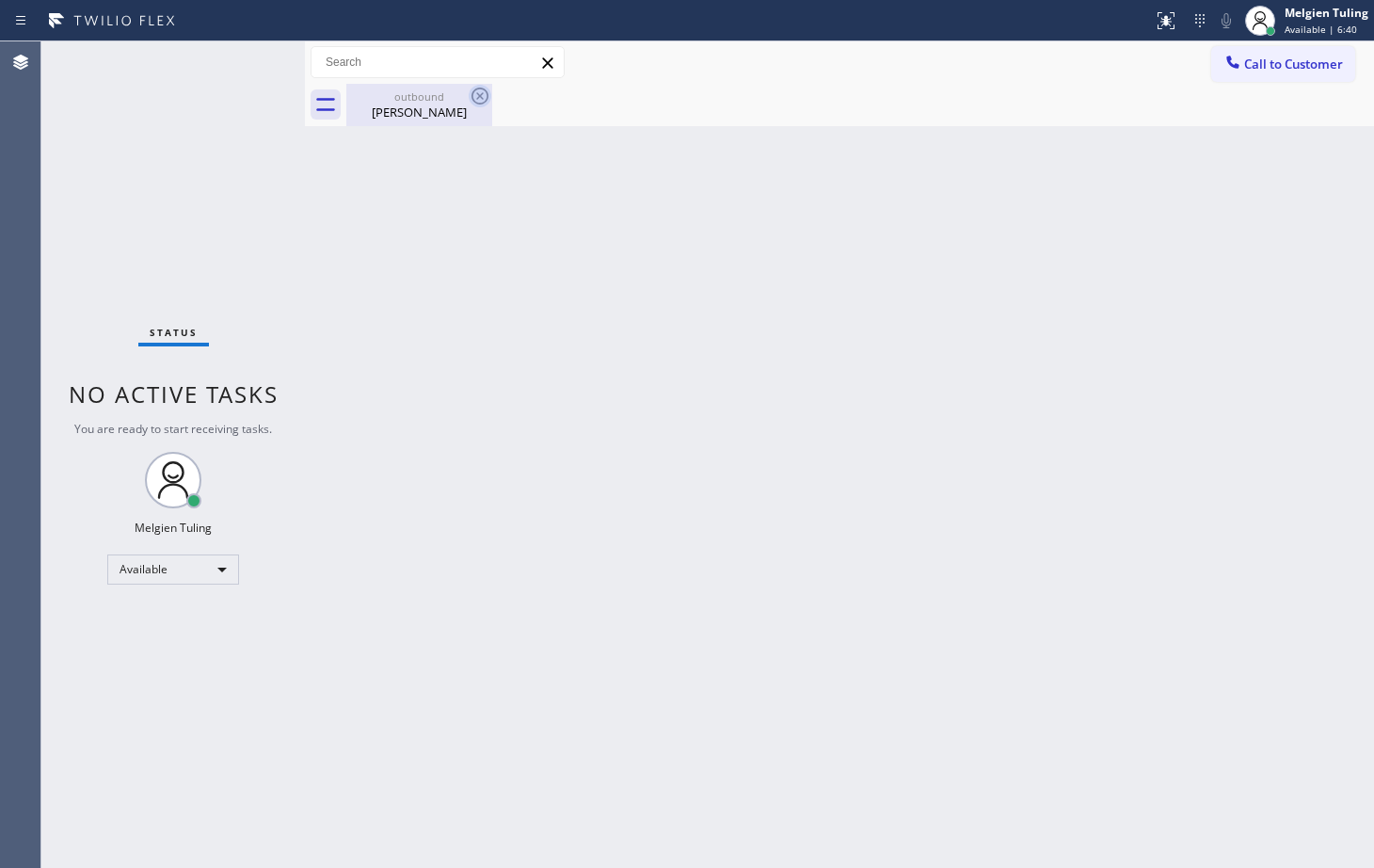
click at [483, 96] on icon at bounding box center [480, 95] width 22 height 22
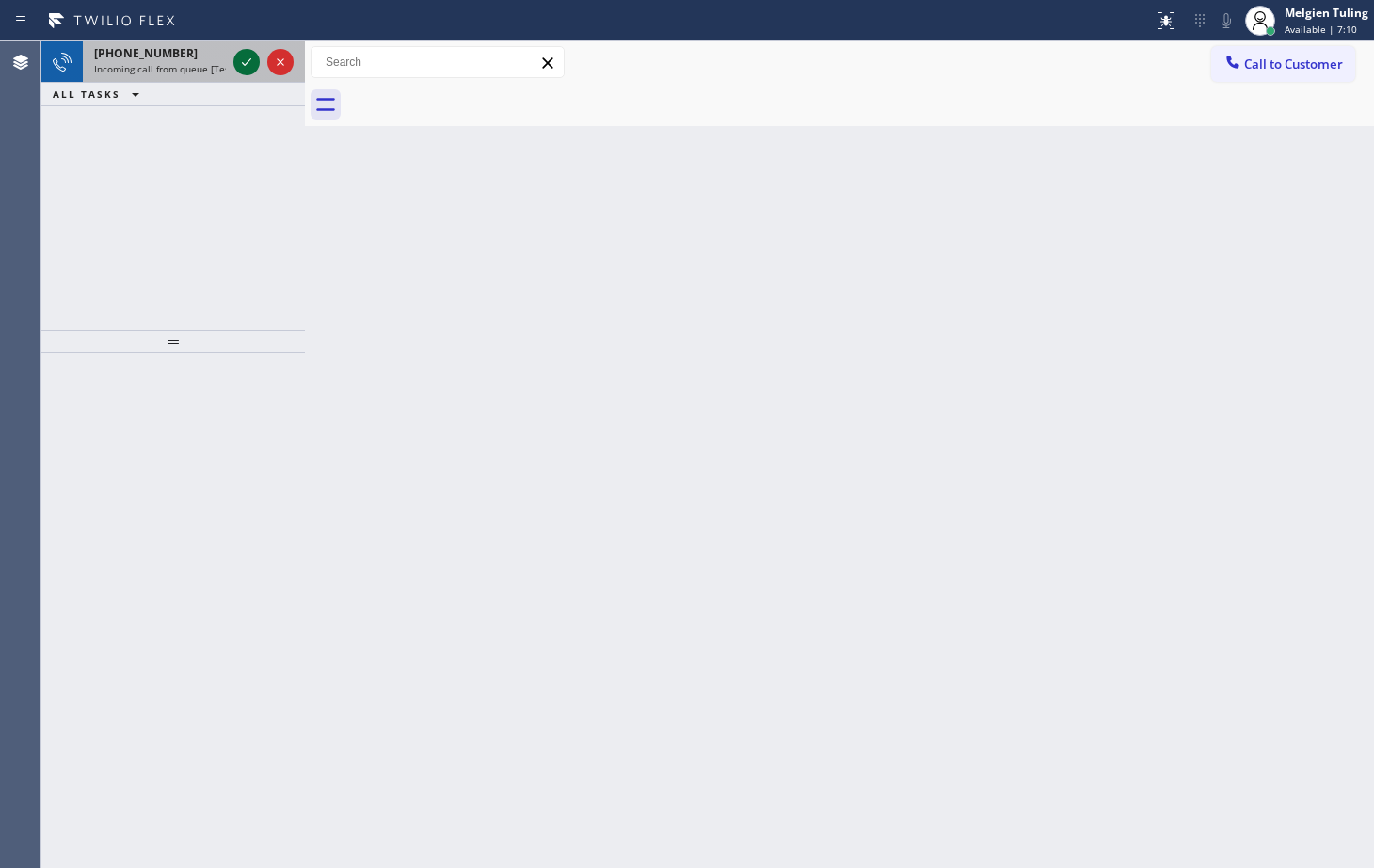
click at [244, 55] on icon at bounding box center [246, 62] width 22 height 22
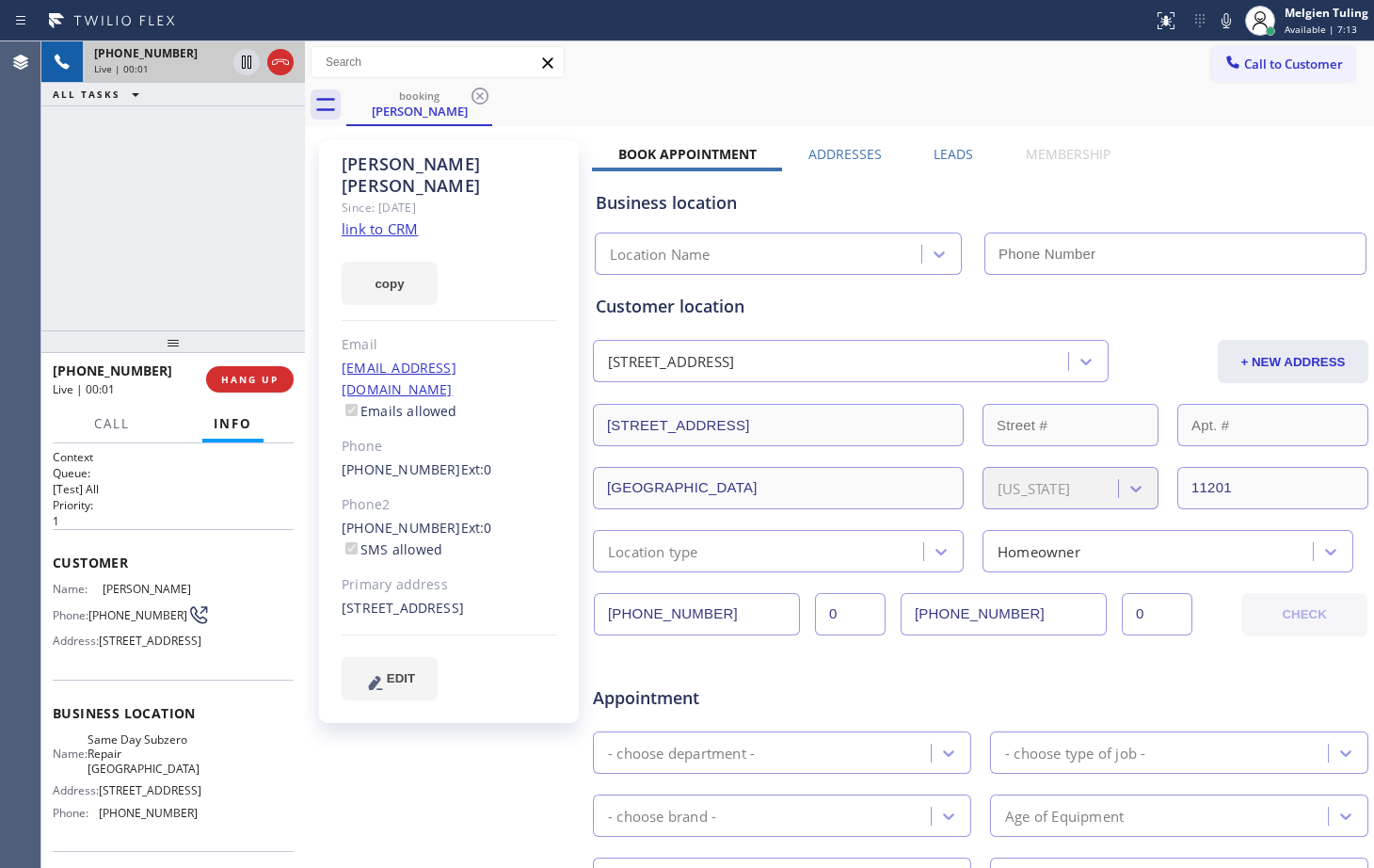
type input "[PHONE_NUMBER]"
drag, startPoint x: 157, startPoint y: 195, endPoint x: 826, endPoint y: 62, distance: 682.1
click at [826, 62] on div "Call to Customer Outbound call Location [MEDICAL_DATA] Electrical Austin([PERSO…" at bounding box center [840, 63] width 1070 height 33
click at [406, 220] on link "link to CRM" at bounding box center [380, 229] width 76 height 19
click at [222, 220] on div "[PHONE_NUMBER] Live | 02:22 ALL TASKS ALL TASKS ACTIVE TASKS TASKS IN WRAP UP" at bounding box center [173, 186] width 264 height 289
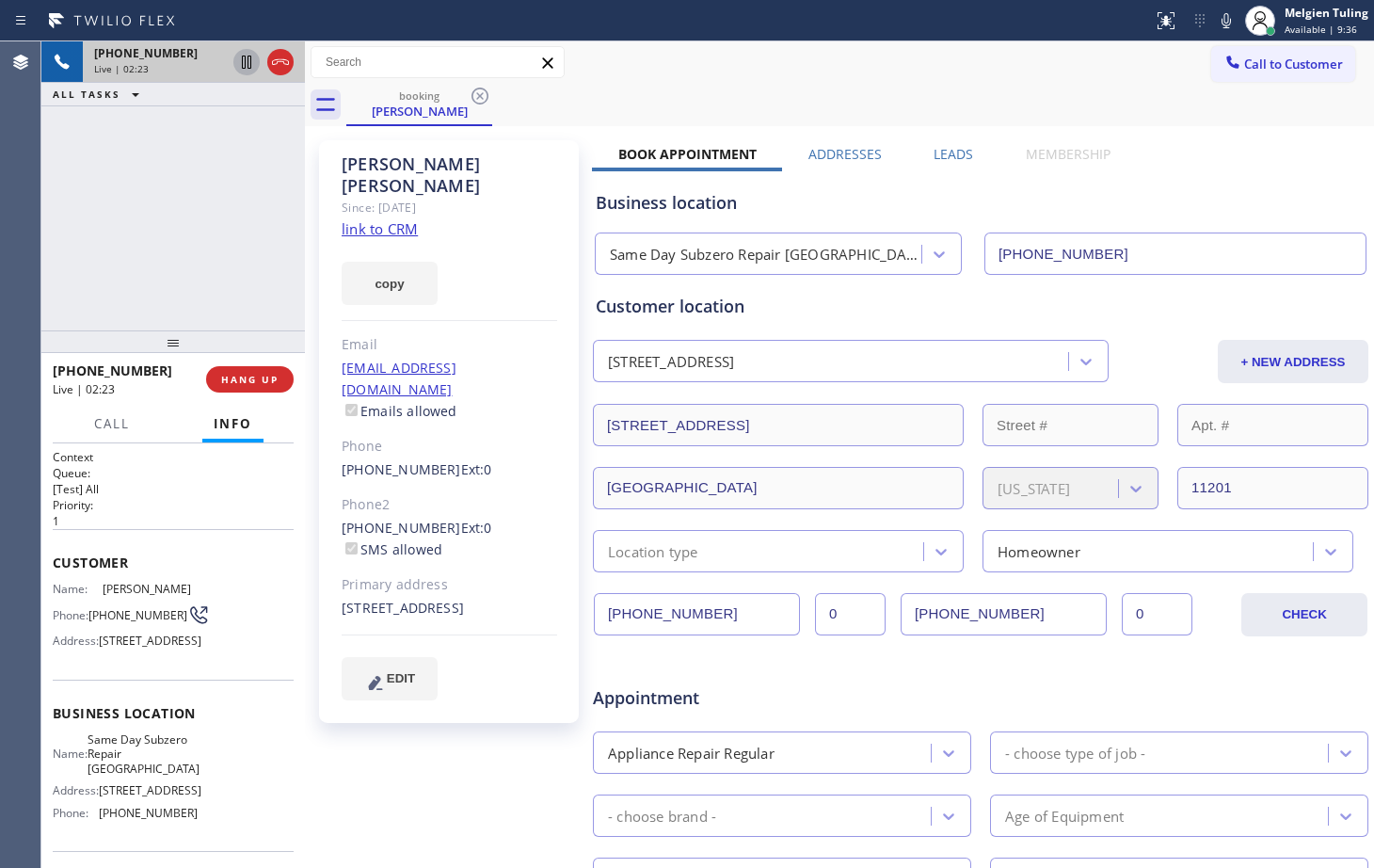
click at [241, 59] on icon at bounding box center [246, 62] width 22 height 22
click at [1229, 13] on icon at bounding box center [1226, 20] width 22 height 22
click at [882, 84] on div "booking [PERSON_NAME]" at bounding box center [860, 105] width 1028 height 42
click at [207, 207] on div "[PHONE_NUMBER] Live | 04:14 ALL TASKS ALL TASKS ACTIVE TASKS TASKS IN WRAP UP" at bounding box center [173, 186] width 264 height 289
click at [791, 69] on div "Call to Customer Outbound call Location [MEDICAL_DATA] Electrical Austin([PERSO…" at bounding box center [840, 63] width 1070 height 33
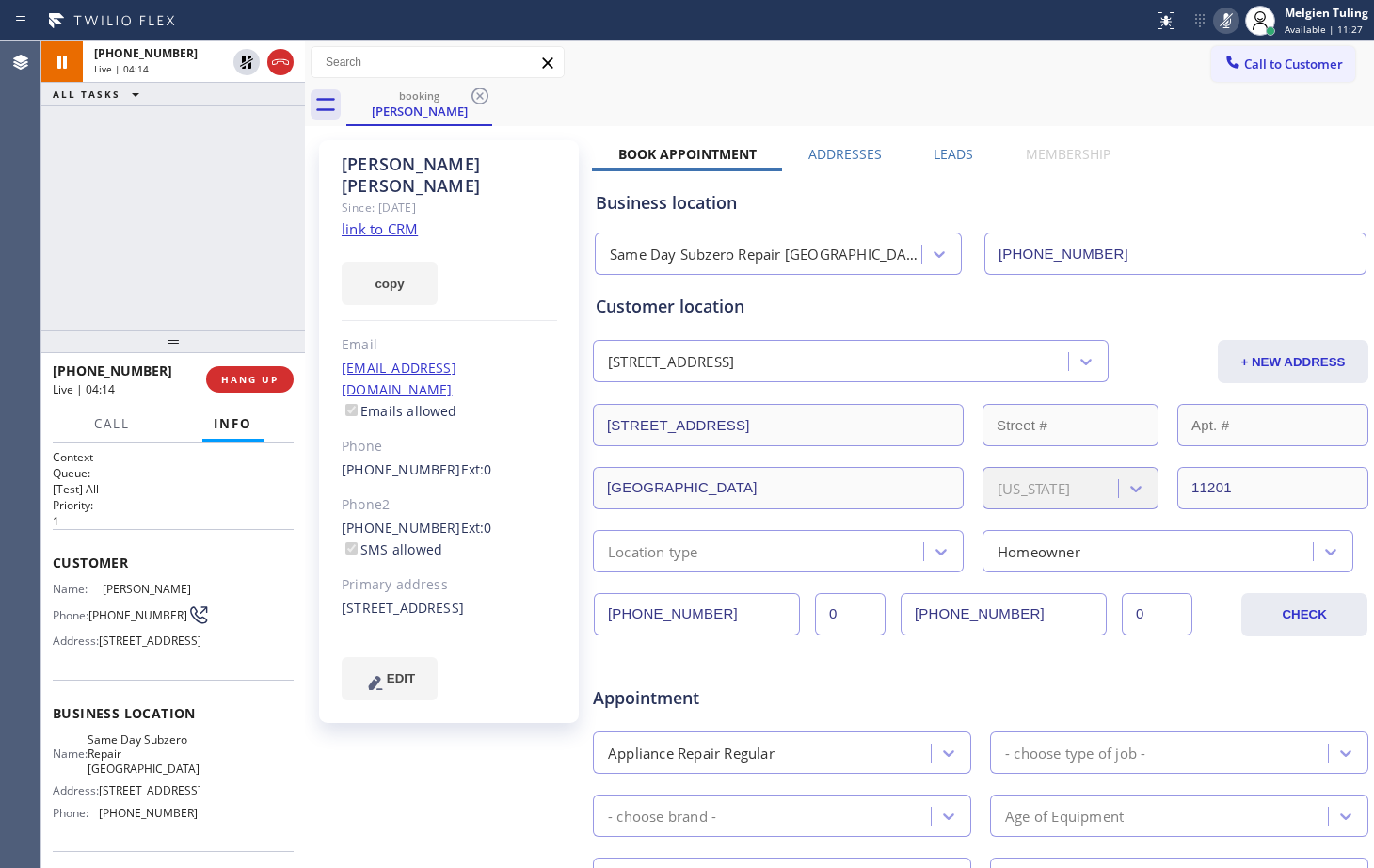
click at [791, 69] on div "Call to Customer Outbound call Location [MEDICAL_DATA] Electrical Austin([PERSO…" at bounding box center [840, 63] width 1070 height 33
click at [1226, 18] on icon at bounding box center [1226, 20] width 22 height 22
click at [247, 64] on icon at bounding box center [246, 62] width 22 height 22
click at [228, 236] on div "[PHONE_NUMBER] Live | 06:07 ALL TASKS ALL TASKS ACTIVE TASKS TASKS IN WRAP UP" at bounding box center [173, 186] width 264 height 289
click at [976, 77] on div "Call to Customer Outbound call Location [MEDICAL_DATA] Electrical Austin([PERSO…" at bounding box center [840, 63] width 1070 height 33
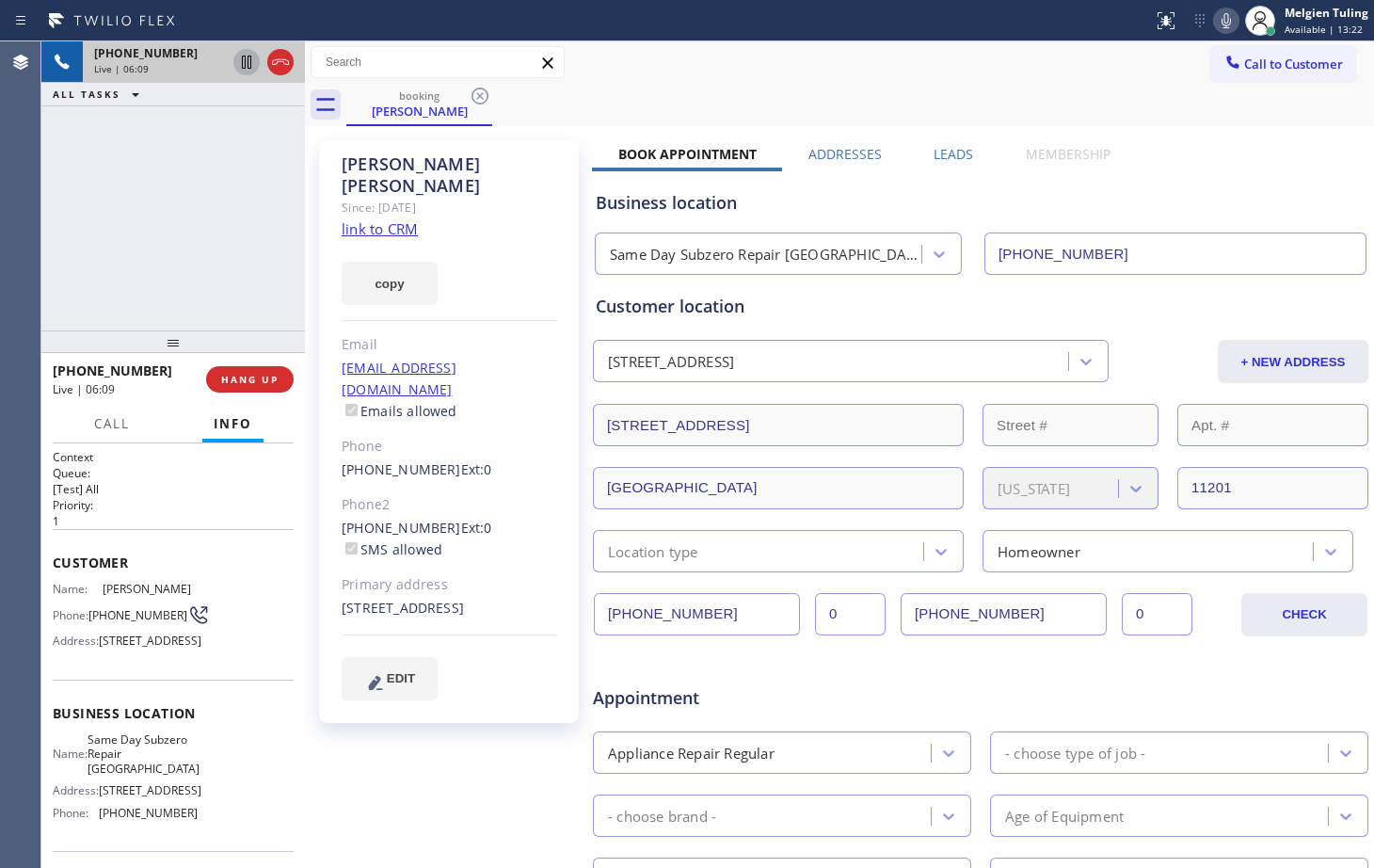
click at [1230, 15] on icon at bounding box center [1227, 21] width 10 height 15
click at [115, 428] on span "Call" at bounding box center [112, 424] width 36 height 17
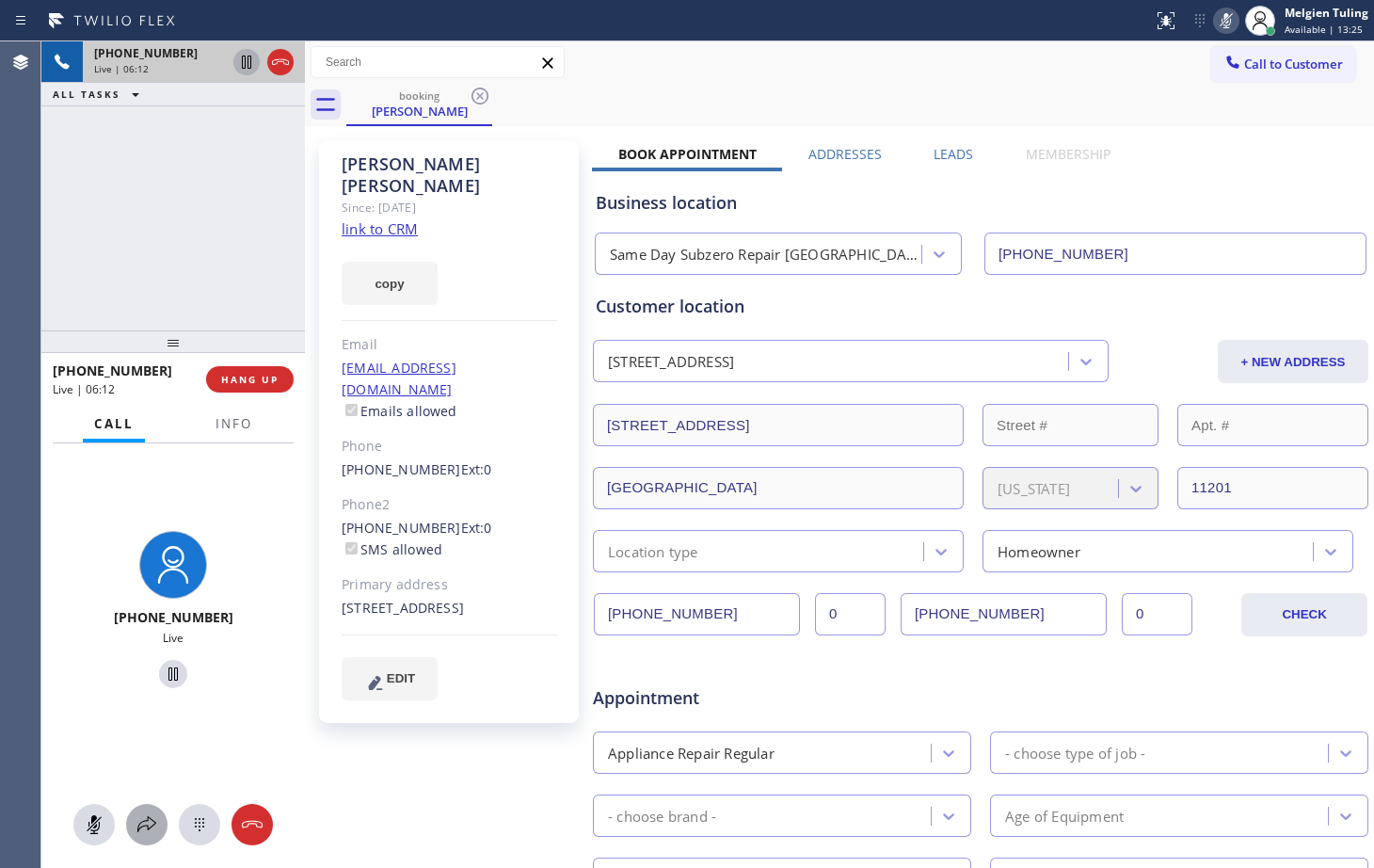
click at [136, 824] on icon at bounding box center [146, 824] width 22 height 22
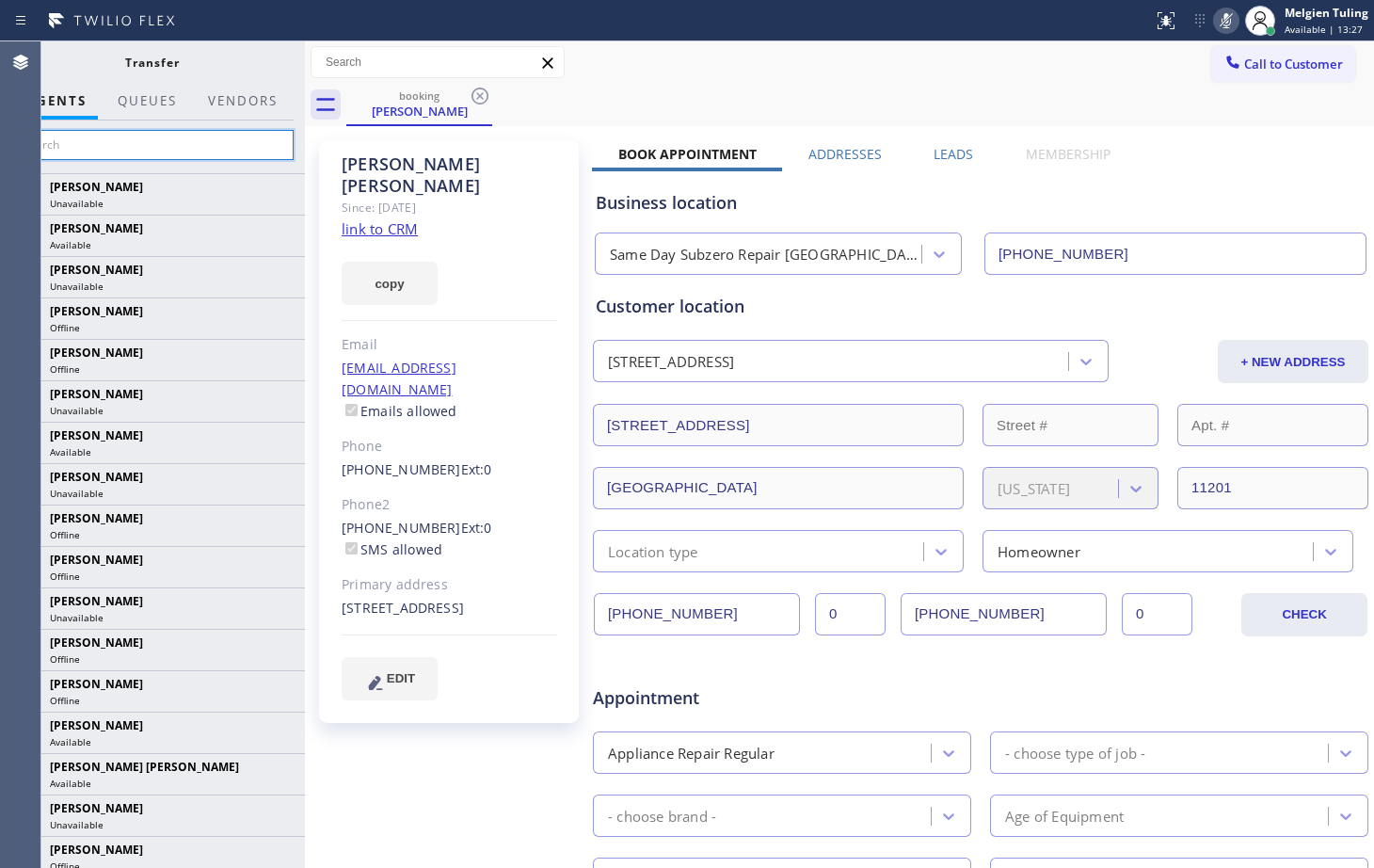
click at [137, 147] on input "text" at bounding box center [152, 145] width 283 height 30
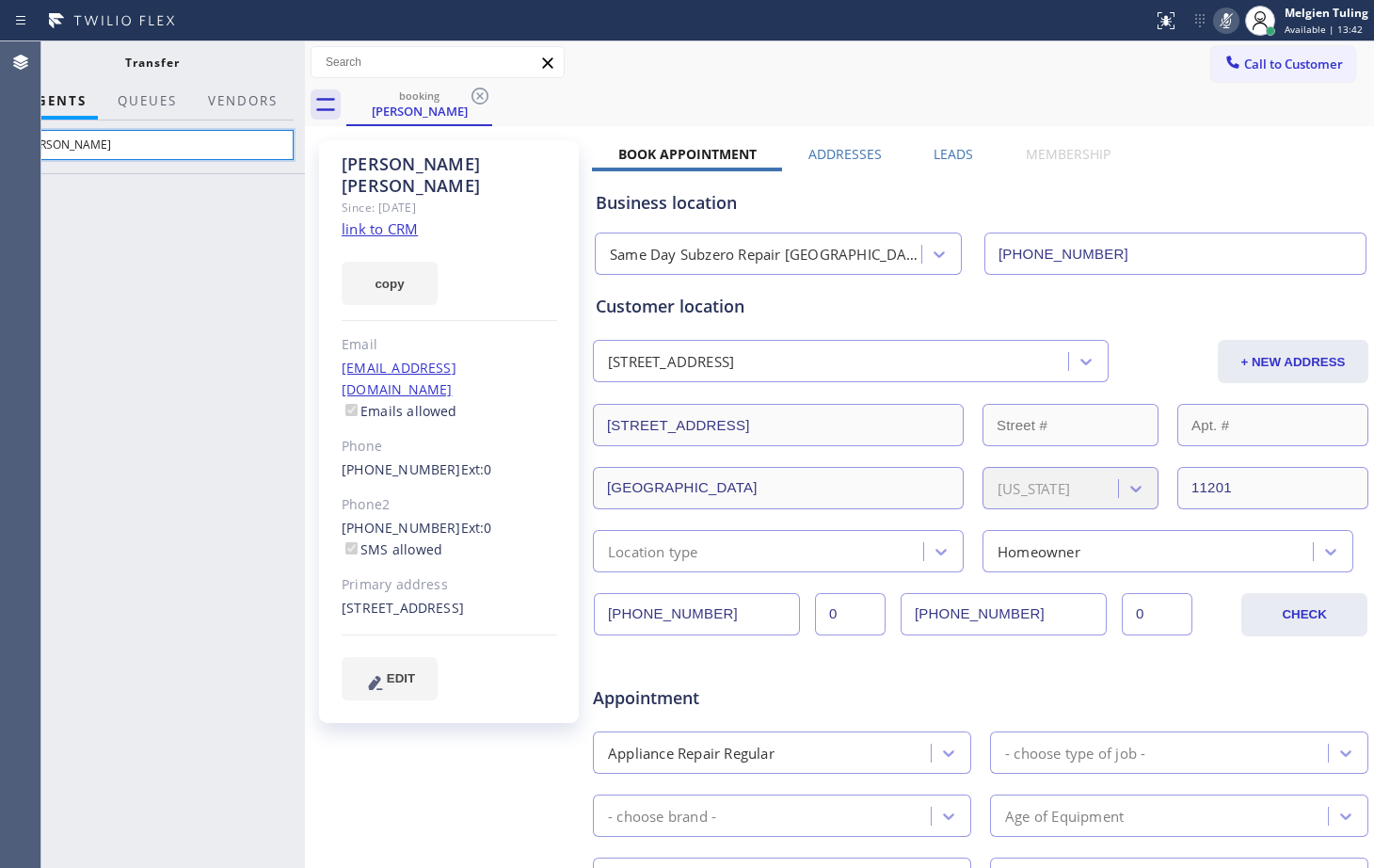
click at [96, 147] on input "[PERSON_NAME]" at bounding box center [152, 145] width 283 height 30
type input "a"
type input "n"
click at [119, 155] on input "nata" at bounding box center [152, 145] width 283 height 30
type input "n"
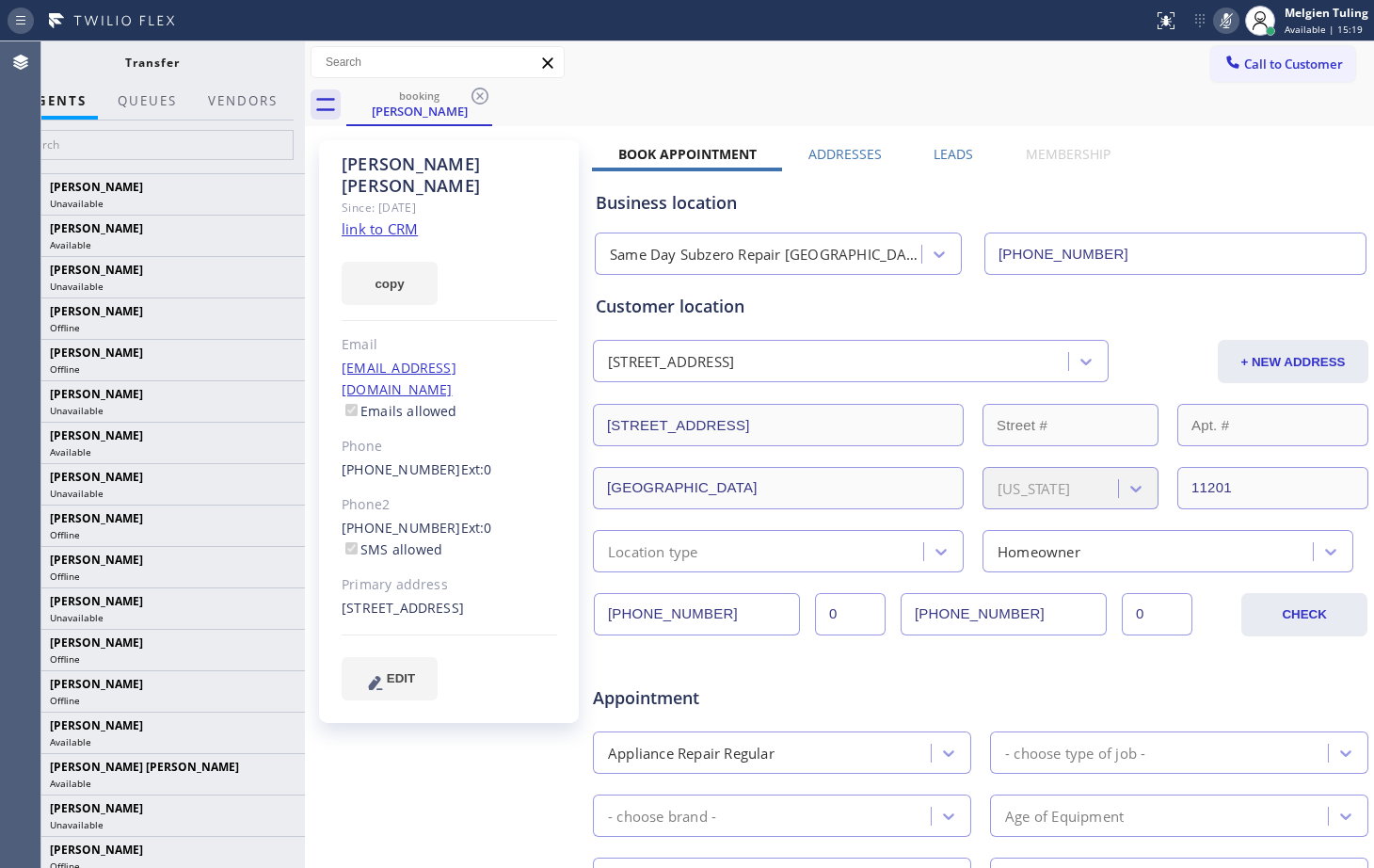
click at [15, 13] on icon at bounding box center [20, 20] width 22 height 22
click at [20, 19] on icon at bounding box center [20, 20] width 22 height 22
click at [524, 197] on div "Since: [DATE]" at bounding box center [450, 207] width 216 height 21
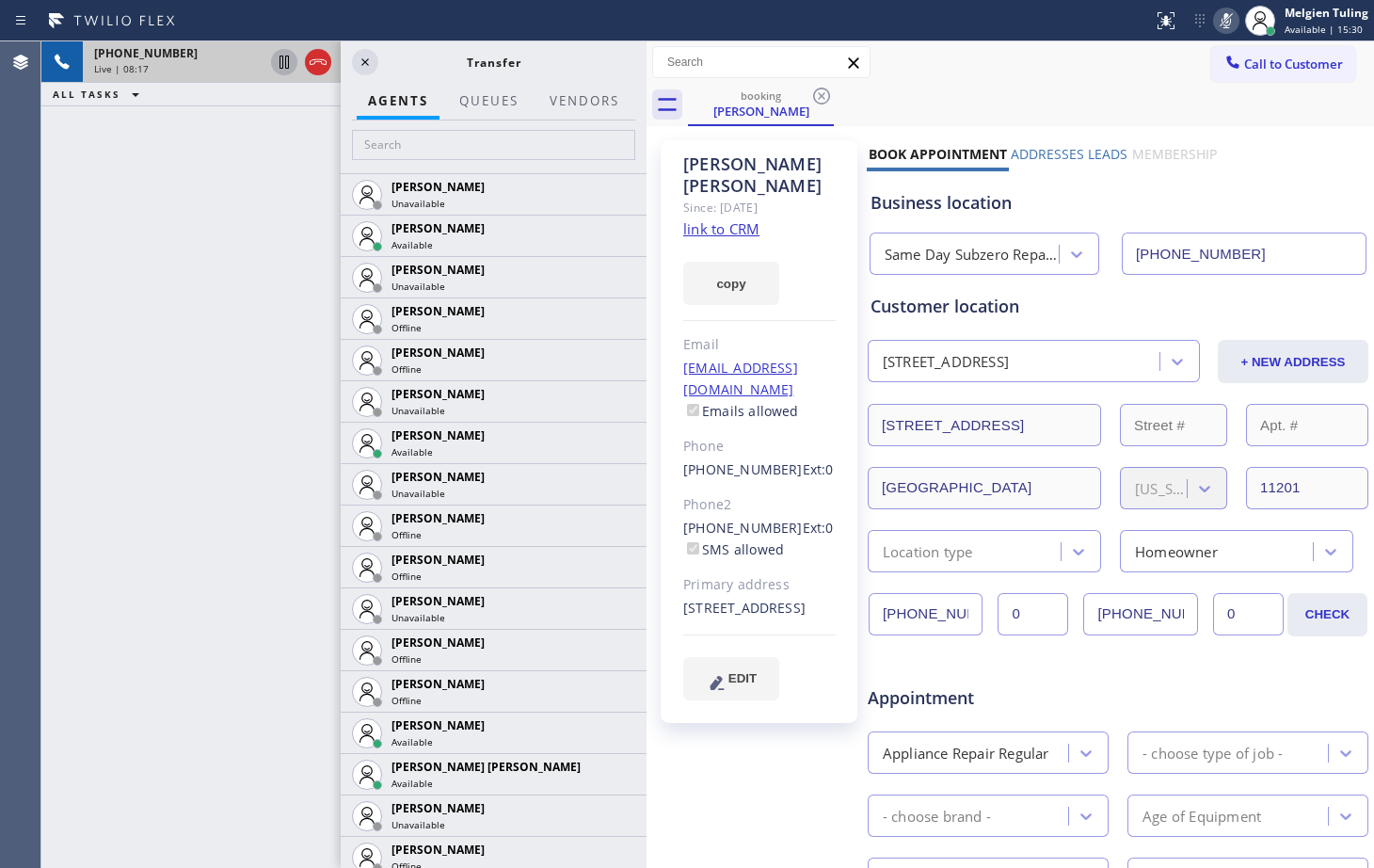
drag, startPoint x: 306, startPoint y: 67, endPoint x: 648, endPoint y: 145, distance: 350.8
click at [647, 145] on div at bounding box center [647, 455] width 0 height 827
click at [170, 63] on div "Live | 08:18" at bounding box center [179, 68] width 170 height 13
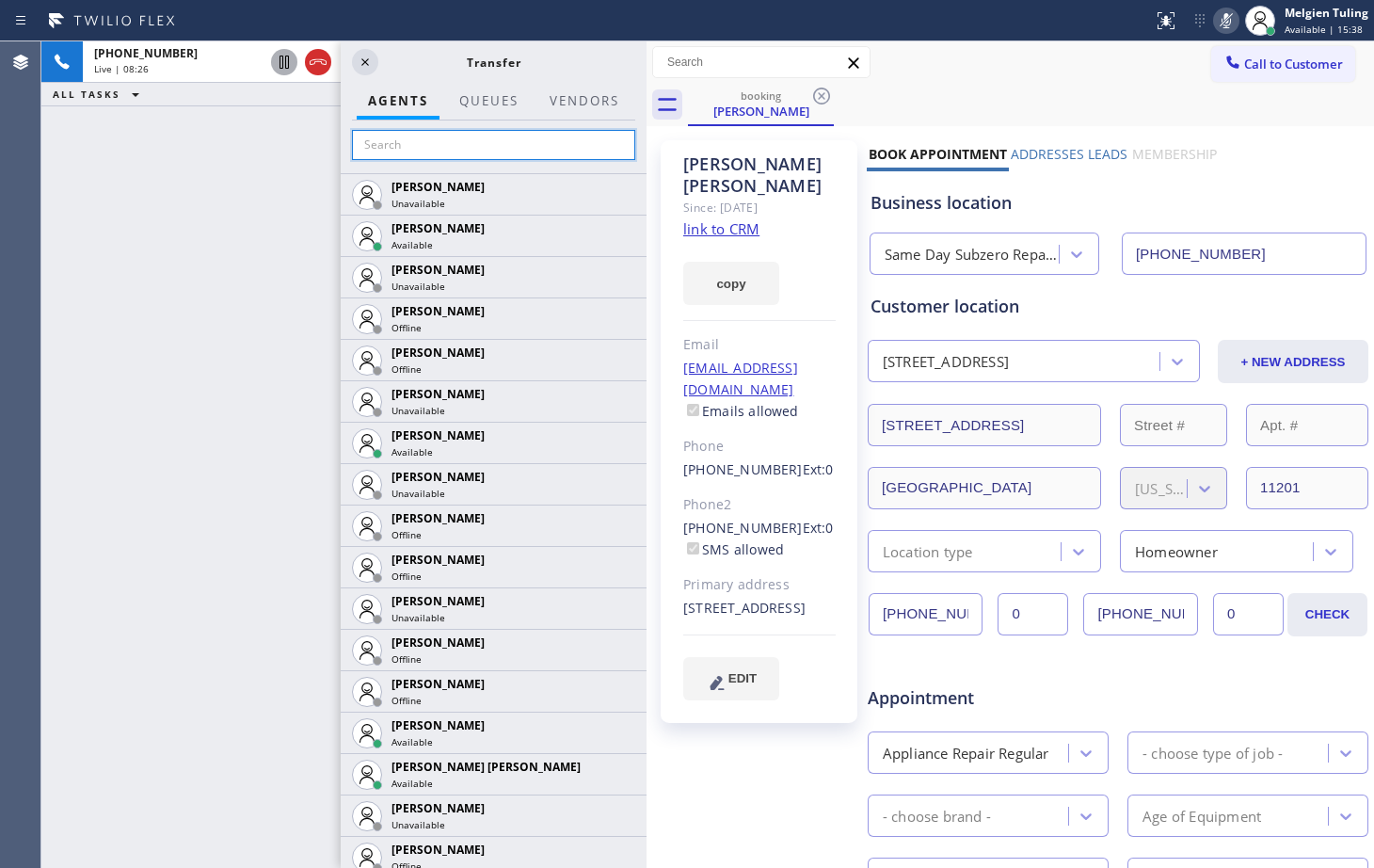
click at [490, 143] on input "text" at bounding box center [493, 145] width 283 height 30
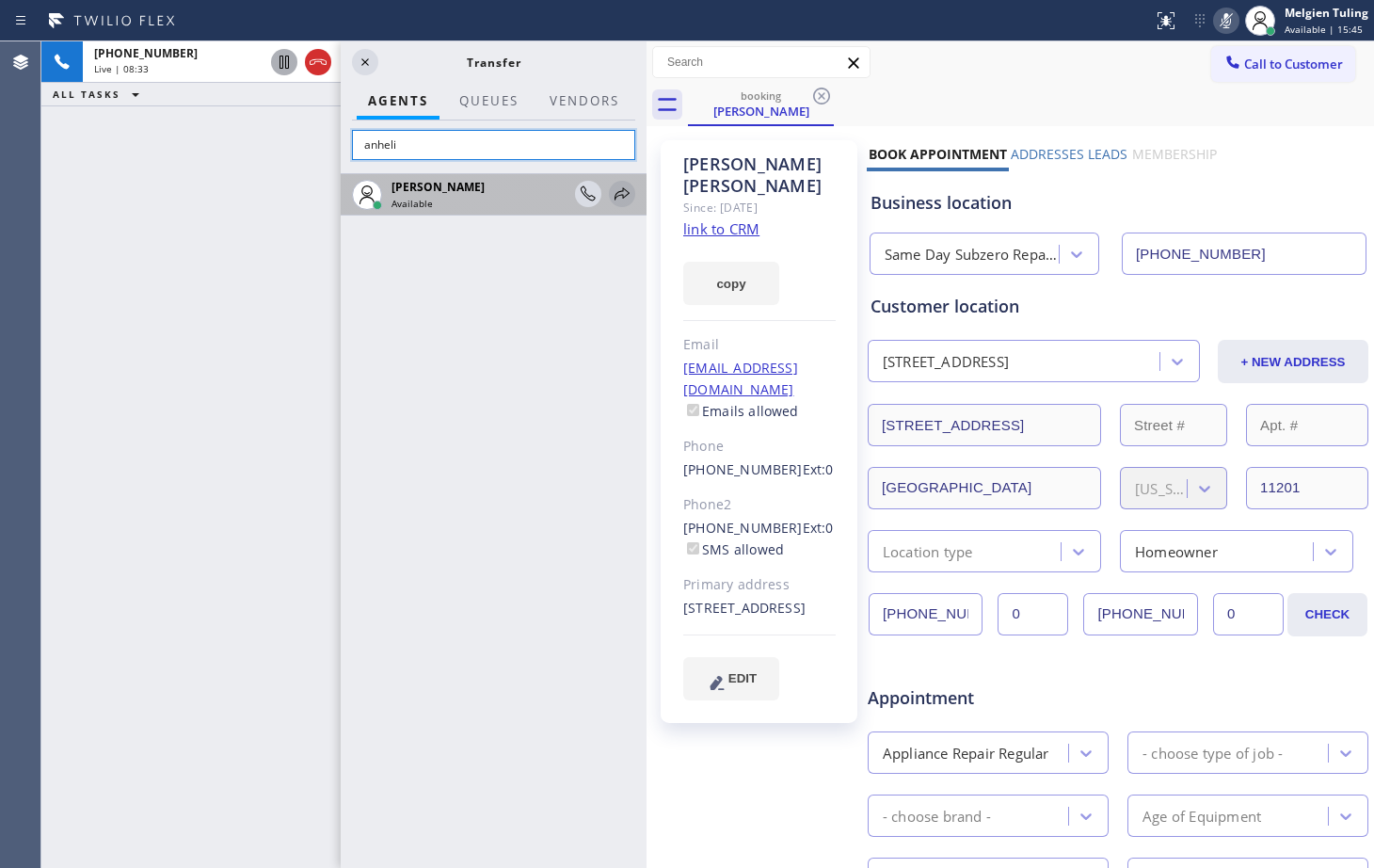
type input "anheli"
click at [622, 190] on icon at bounding box center [621, 194] width 22 height 22
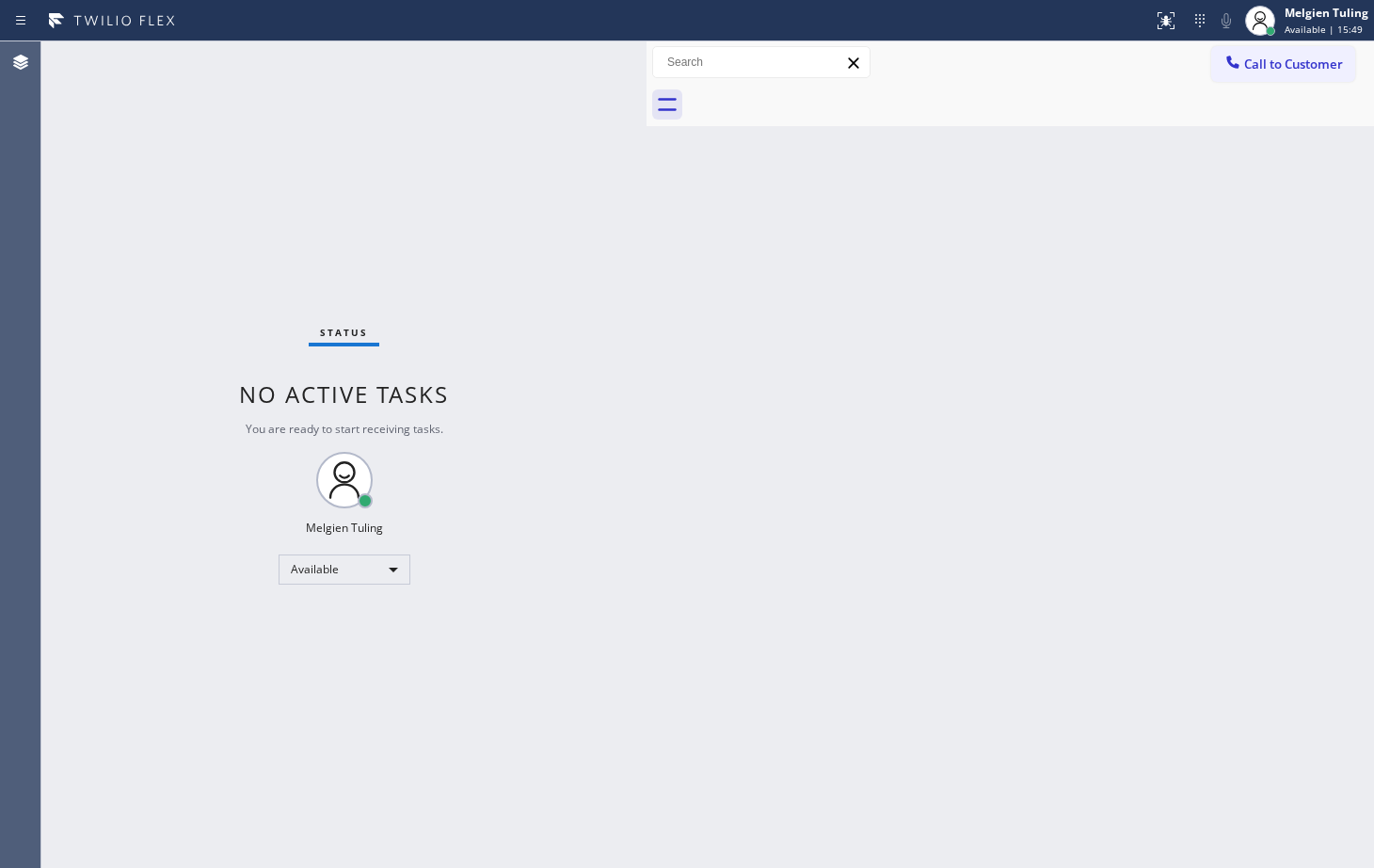
click at [890, 217] on div "Back to Dashboard Change Sender ID Customers Technicians Select a contact Outbo…" at bounding box center [1010, 455] width 727 height 827
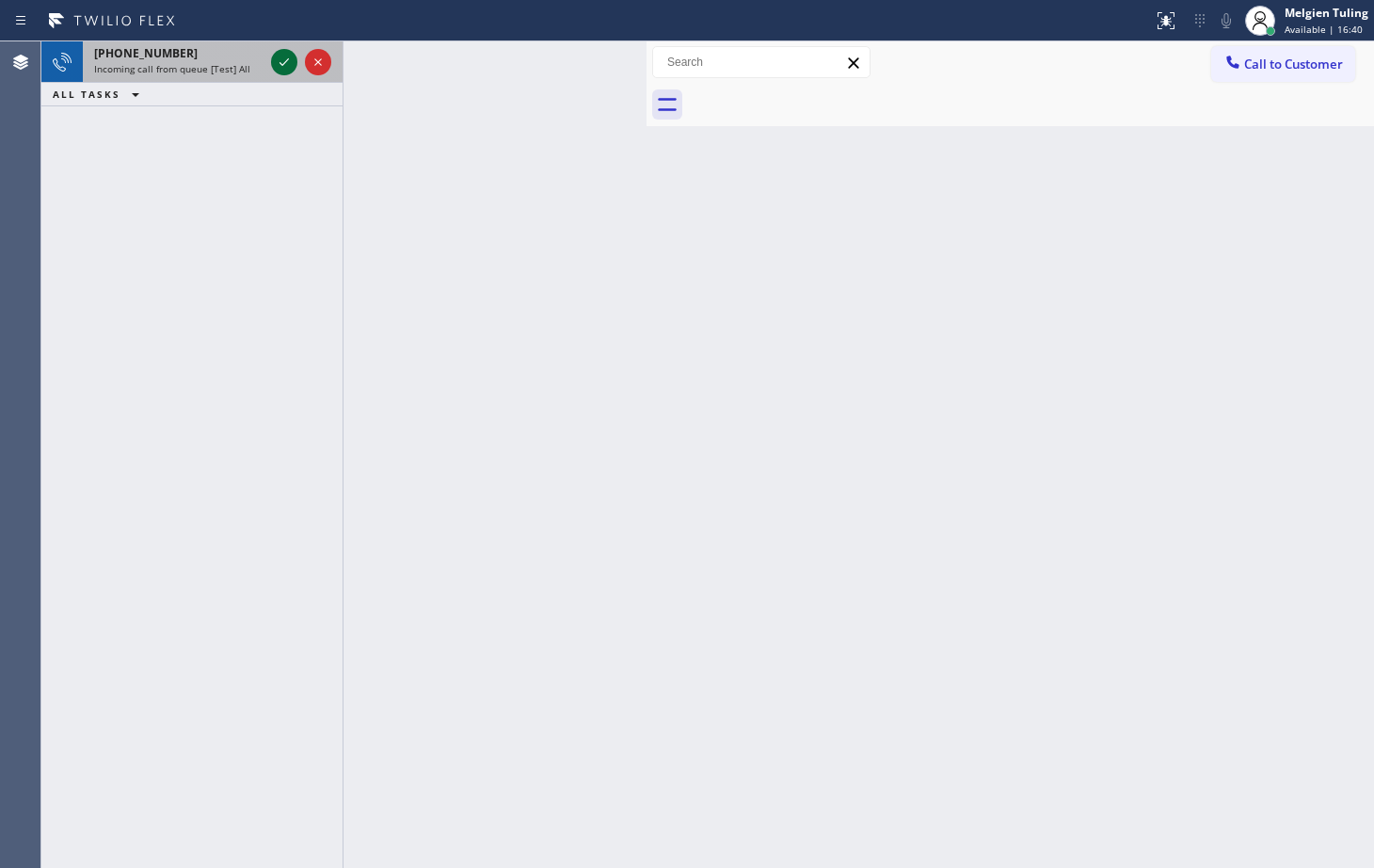
click at [285, 57] on icon at bounding box center [283, 62] width 22 height 22
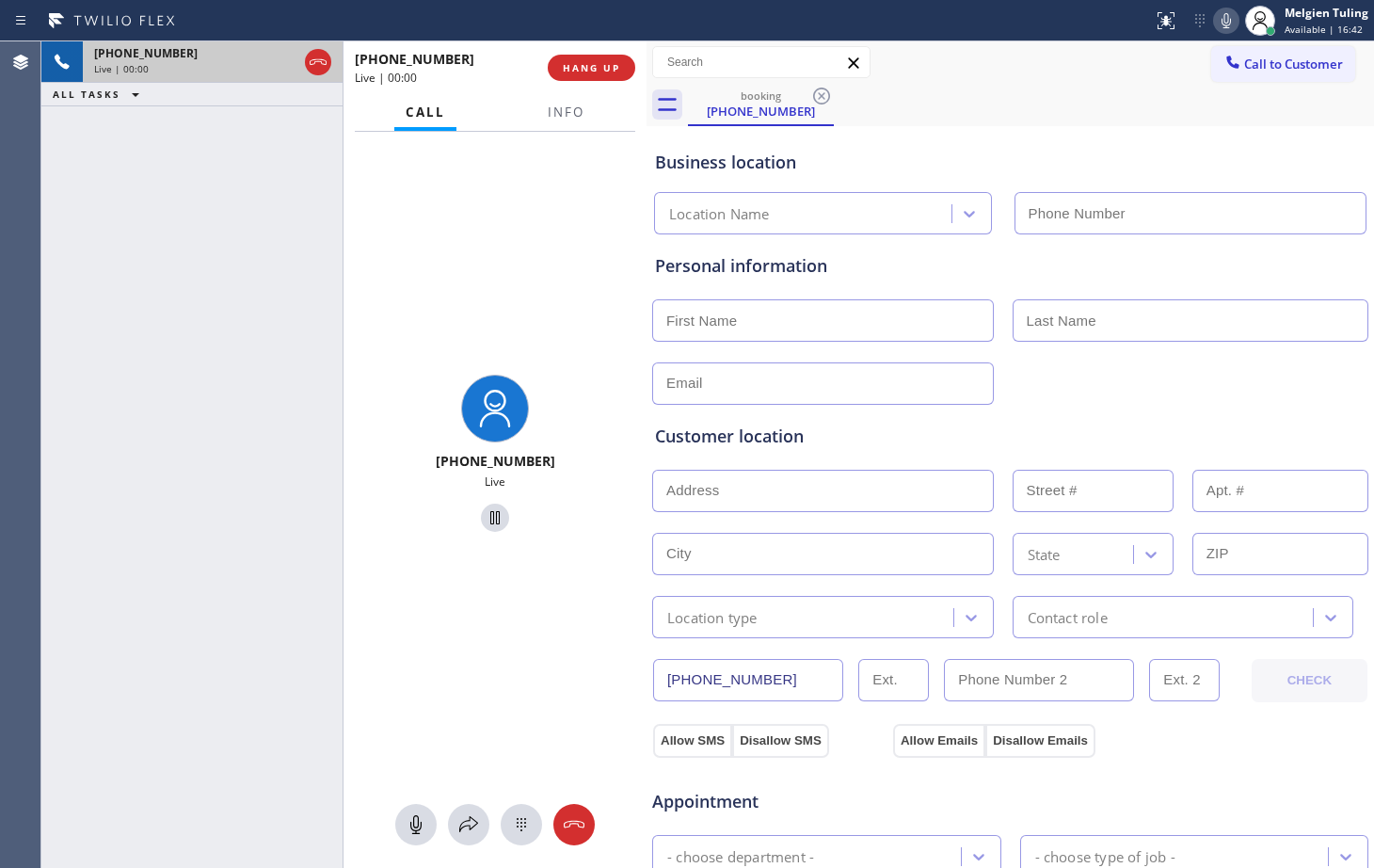
type input "[PHONE_NUMBER]"
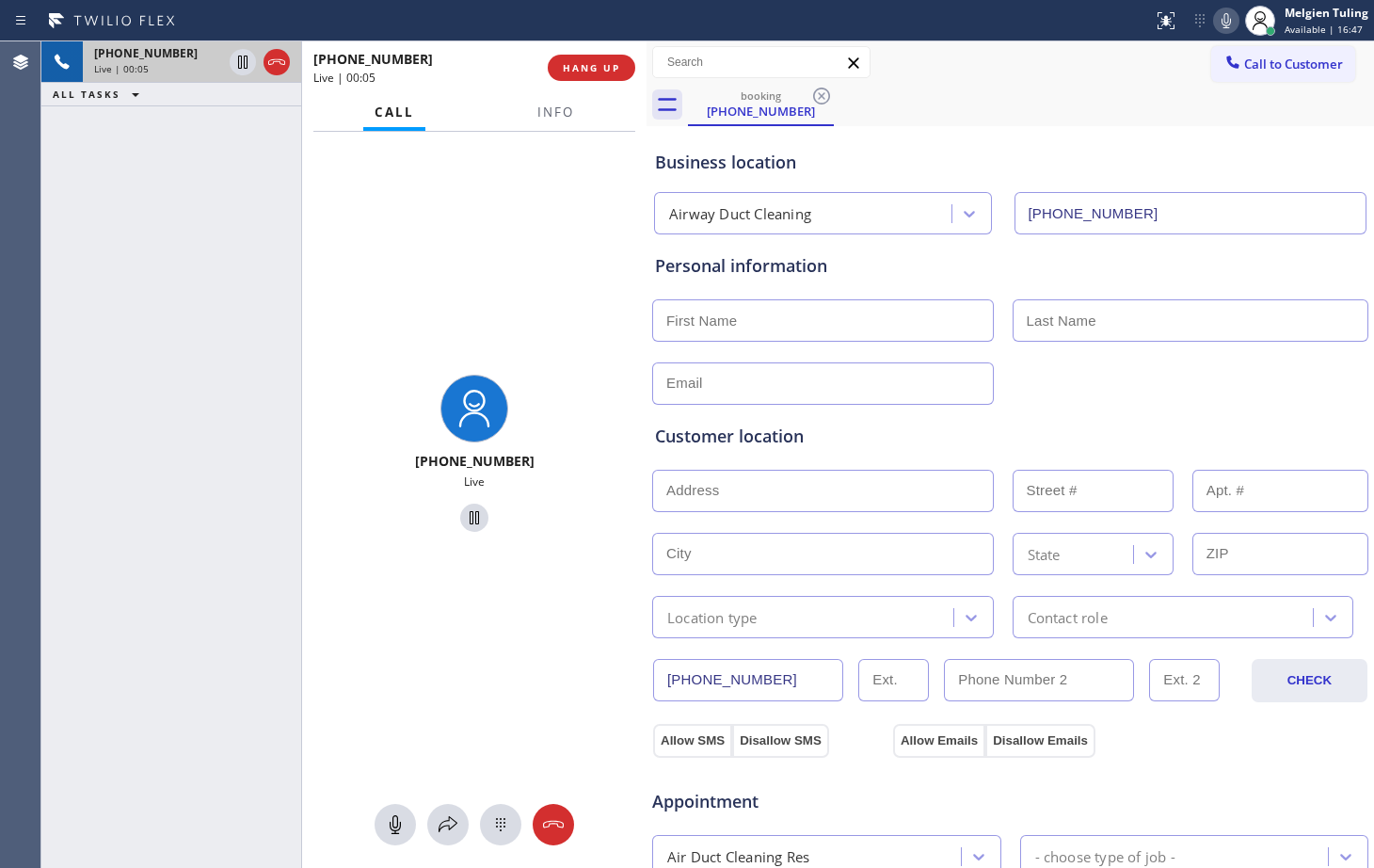
drag, startPoint x: 347, startPoint y: 200, endPoint x: 52, endPoint y: 161, distance: 297.6
click at [52, 161] on div "[PHONE_NUMBER] Live | 00:05 ALL TASKS ALL TASKS ACTIVE TASKS TASKS IN WRAP UP […" at bounding box center [344, 455] width 605 height 827
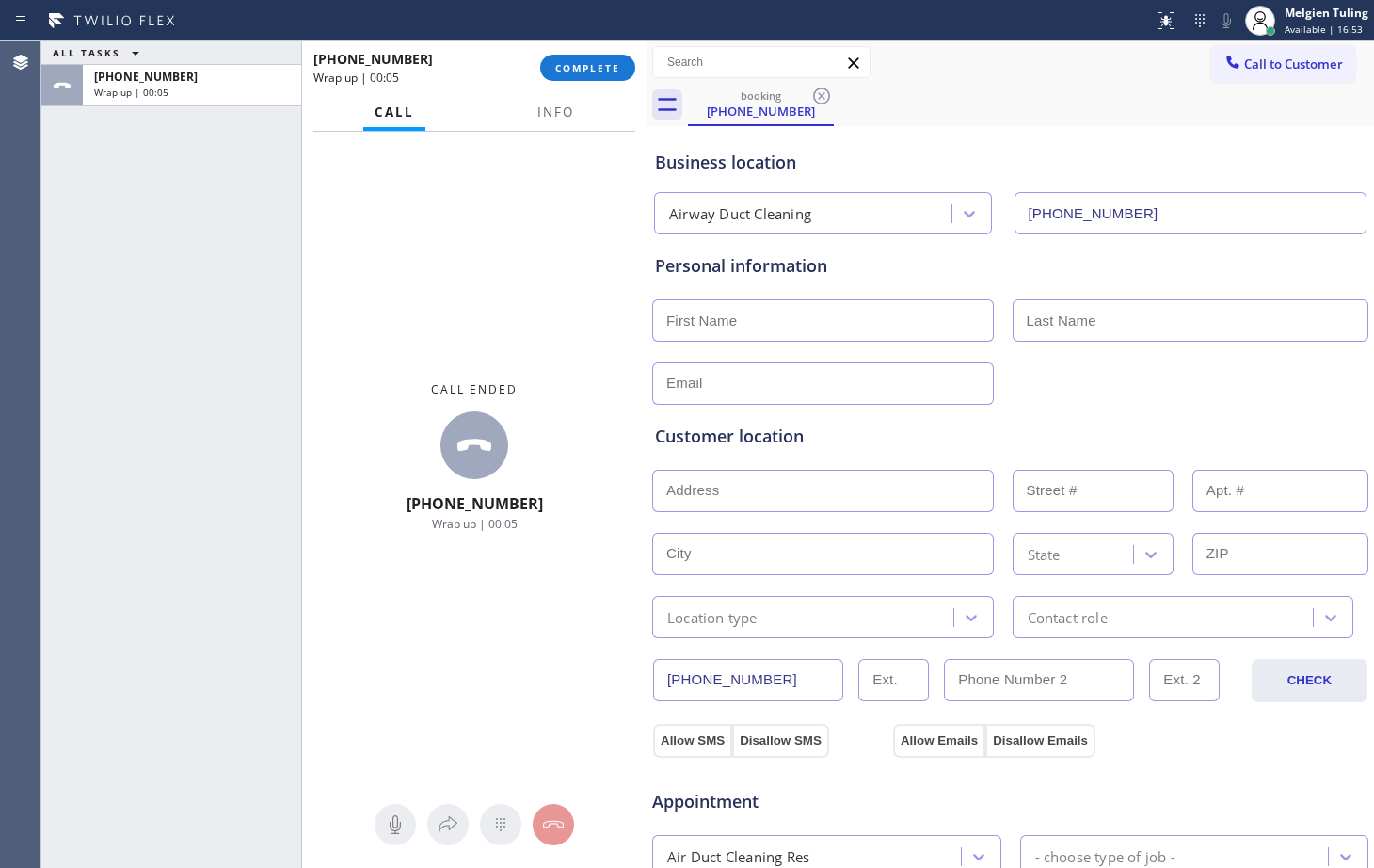
drag, startPoint x: 301, startPoint y: 217, endPoint x: 75, endPoint y: 239, distance: 227.1
click at [75, 239] on div "ALL TASKS ALL TASKS ACTIVE TASKS TASKS IN WRAP UP [PHONE_NUMBER] Wrap up | 00:0…" at bounding box center [344, 455] width 605 height 827
click at [577, 67] on span "COMPLETE" at bounding box center [587, 68] width 65 height 13
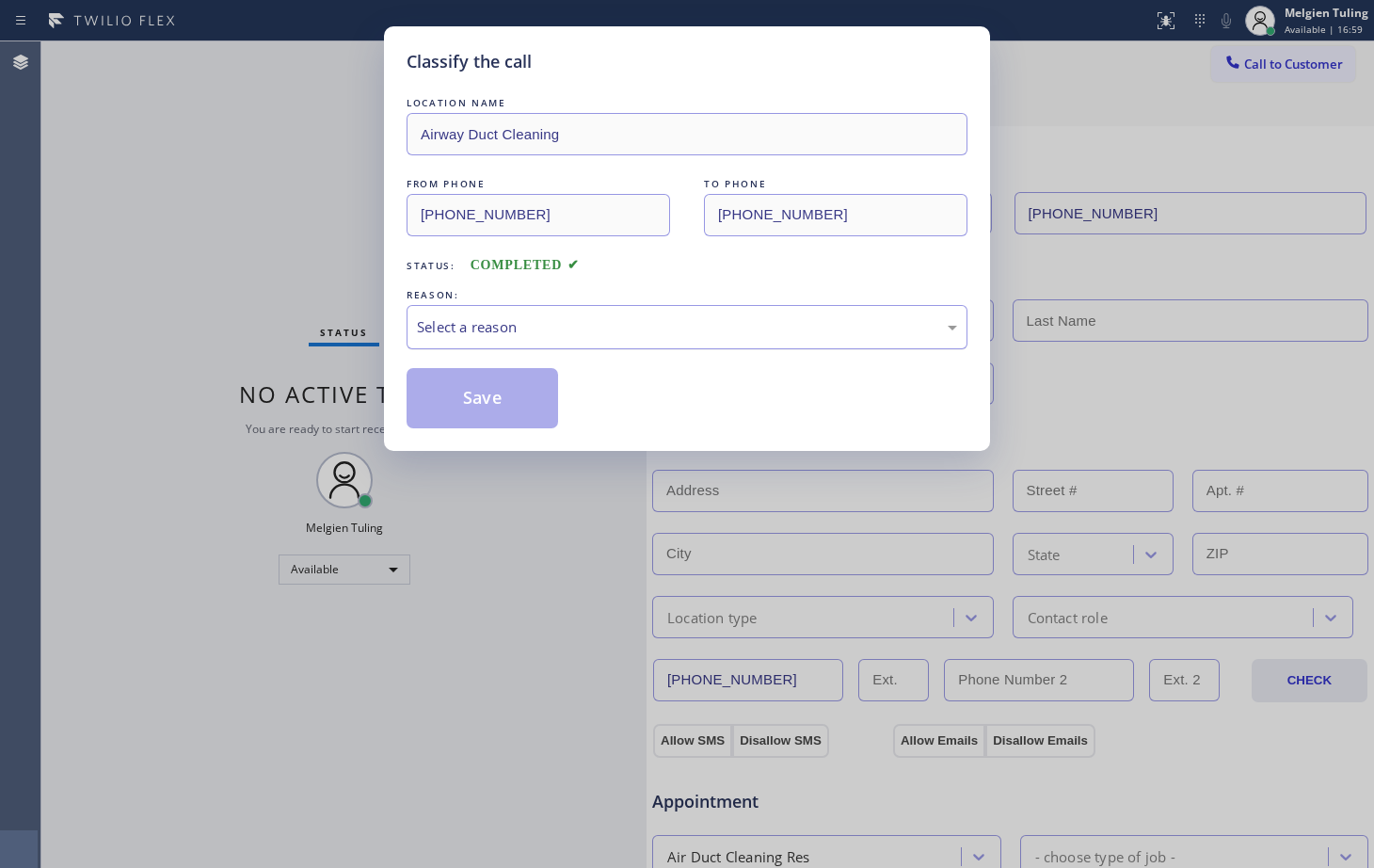
click at [476, 325] on div "Select a reason" at bounding box center [687, 327] width 541 height 21
click at [499, 389] on button "Save" at bounding box center [482, 398] width 151 height 61
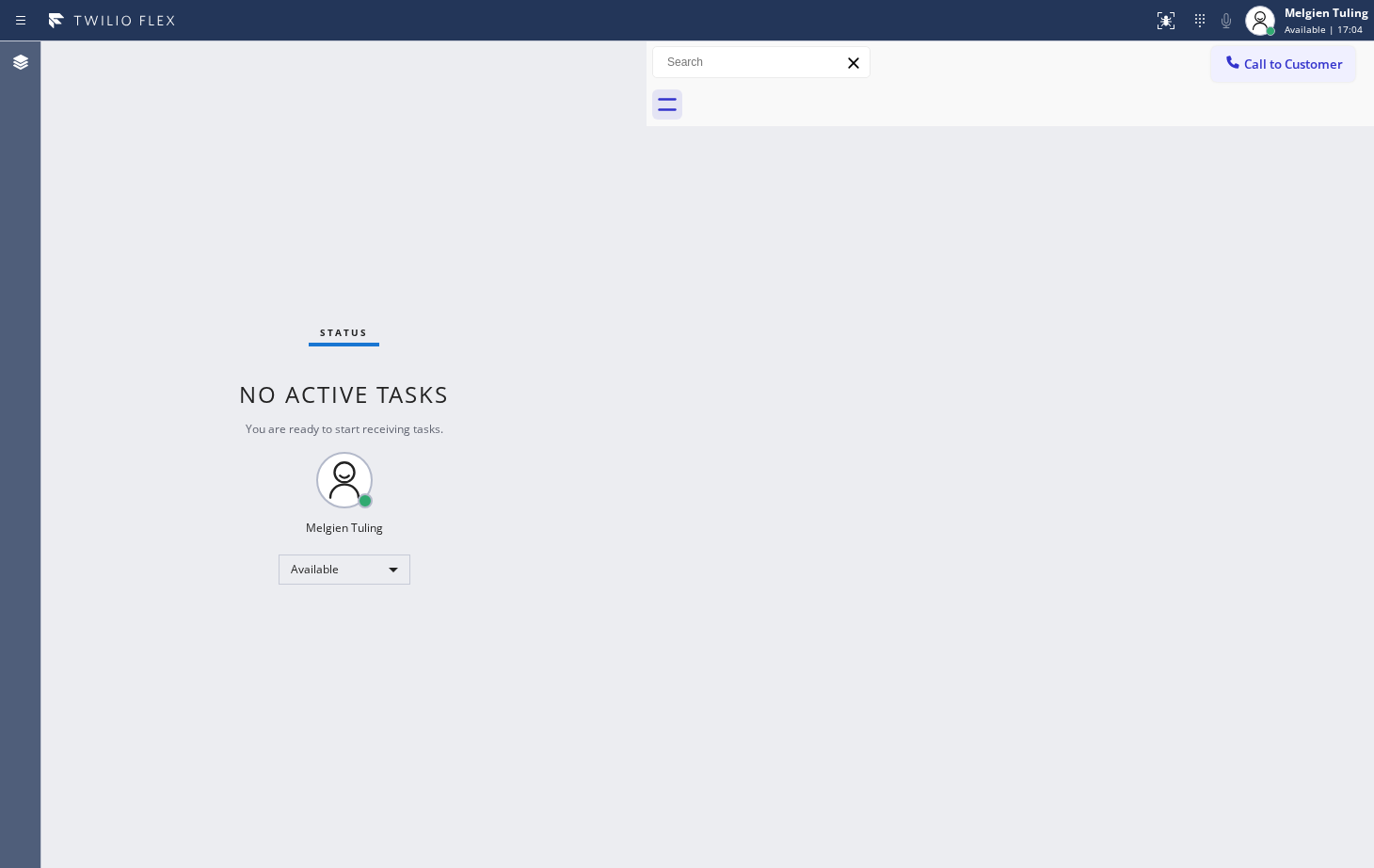
click at [309, 164] on div "Status No active tasks You are ready to start receiving tasks. Melgien Tuling A…" at bounding box center [344, 455] width 605 height 827
drag, startPoint x: 968, startPoint y: 285, endPoint x: 841, endPoint y: 276, distance: 127.3
click at [937, 288] on div "Back to Dashboard Change Sender ID Customers Technicians Select a contact Outbo…" at bounding box center [1010, 455] width 727 height 827
click at [193, 307] on div "Status No active tasks You are ready to start receiving tasks. Melgien Tuling A…" at bounding box center [344, 455] width 605 height 827
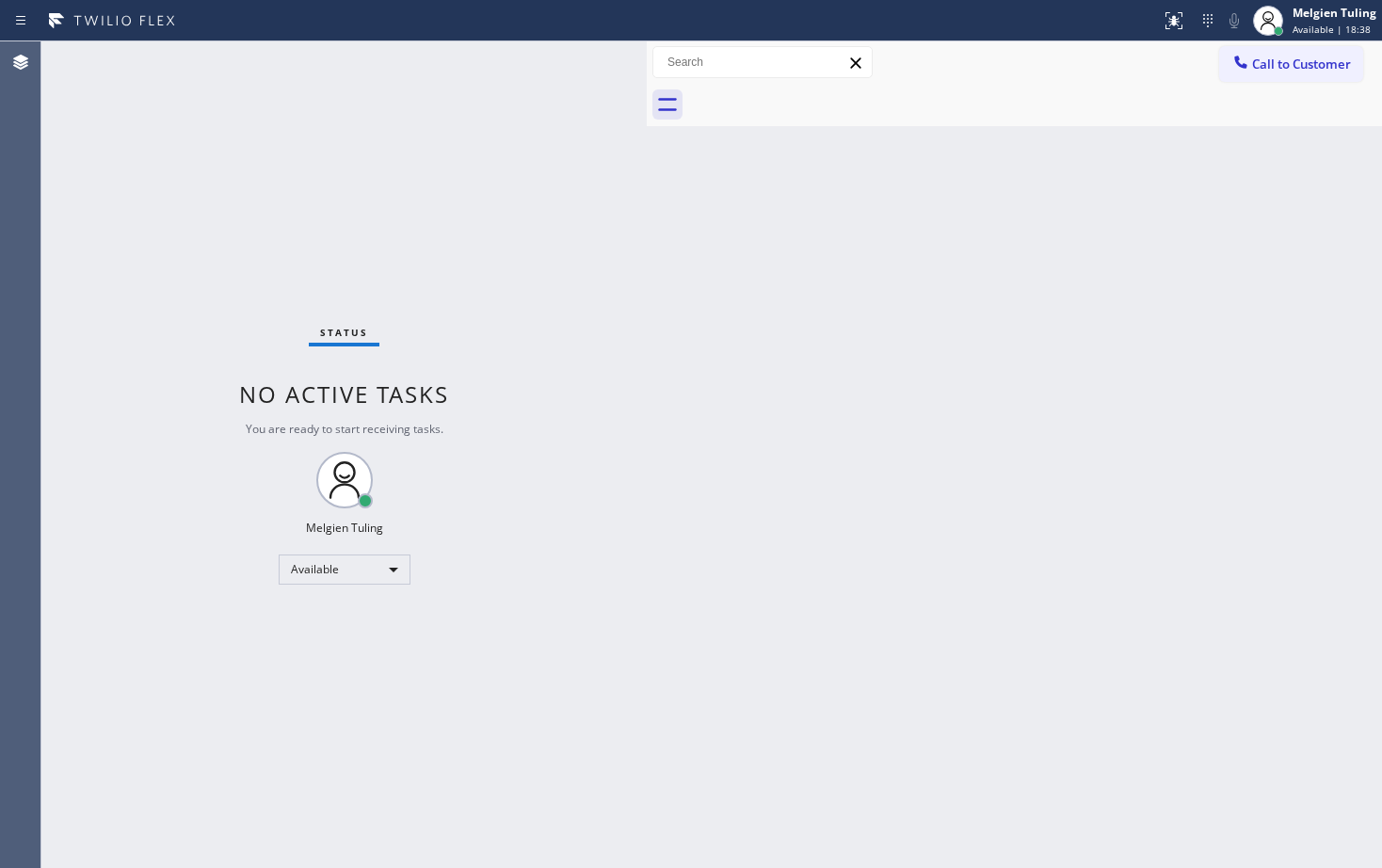
click at [191, 289] on div "Status No active tasks You are ready to start receiving tasks. Melgien Tuling A…" at bounding box center [344, 455] width 605 height 827
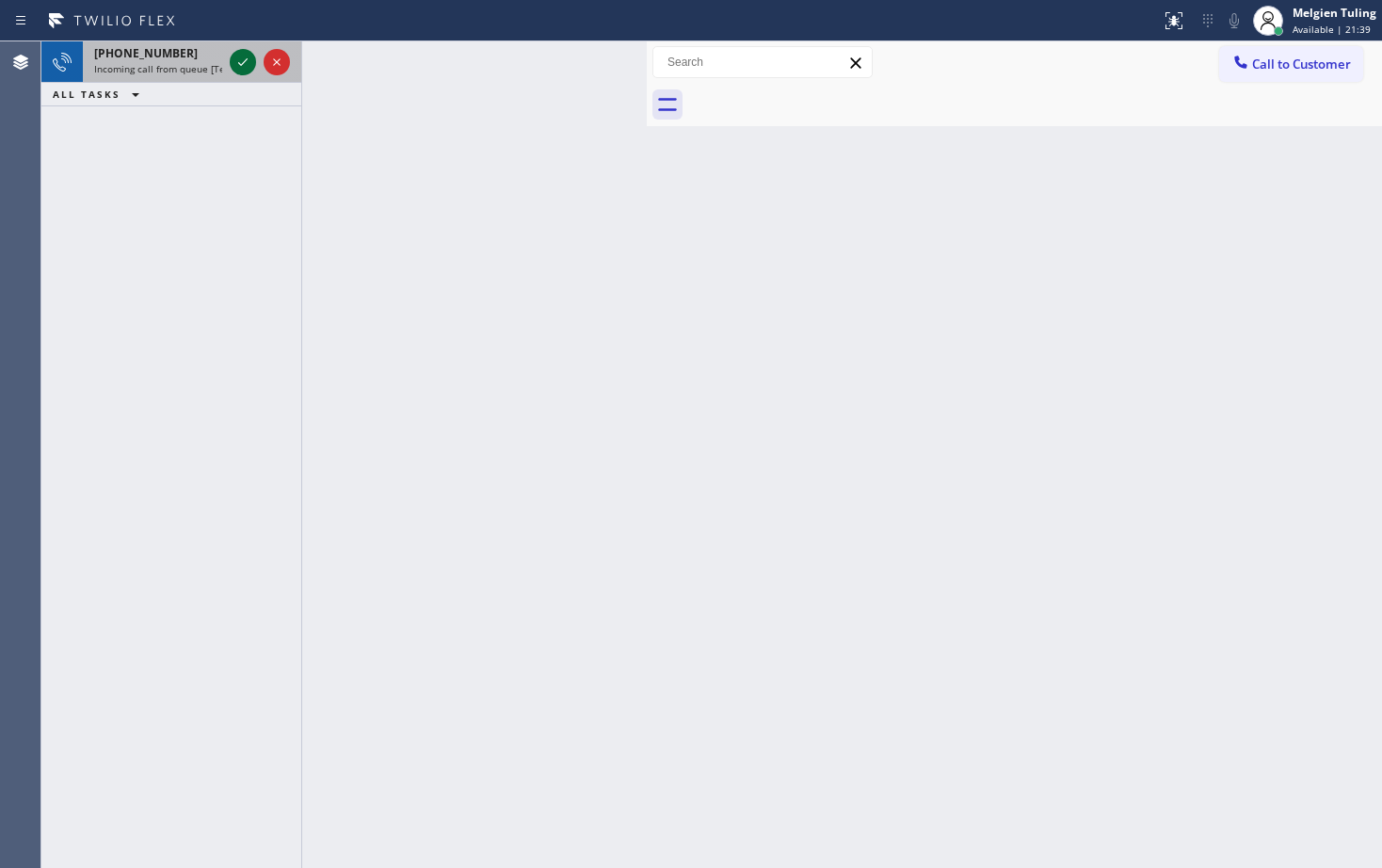
click at [243, 61] on icon at bounding box center [242, 62] width 22 height 22
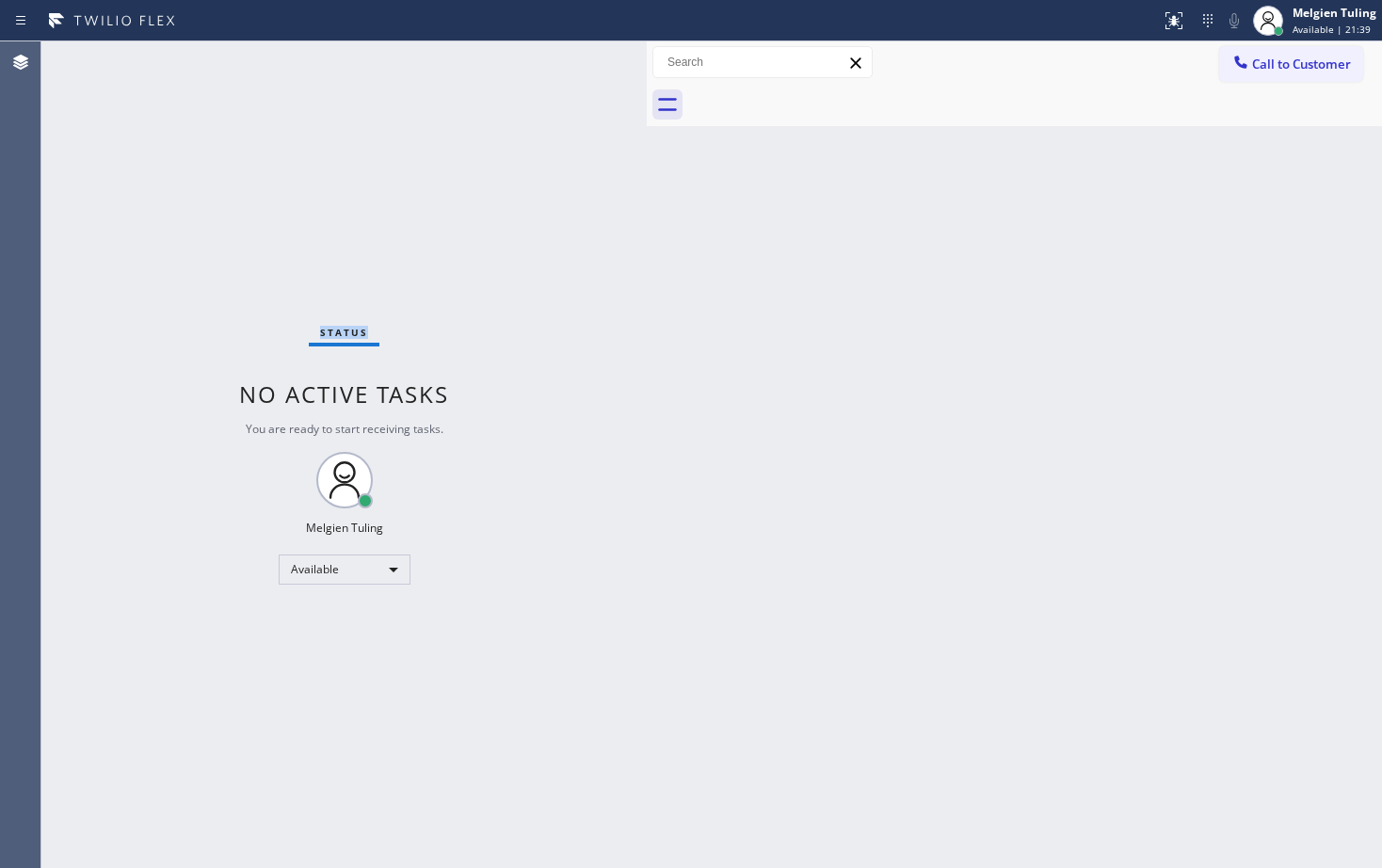
click at [243, 61] on div "Status No active tasks You are ready to start receiving tasks. Melgien Tuling A…" at bounding box center [344, 455] width 605 height 827
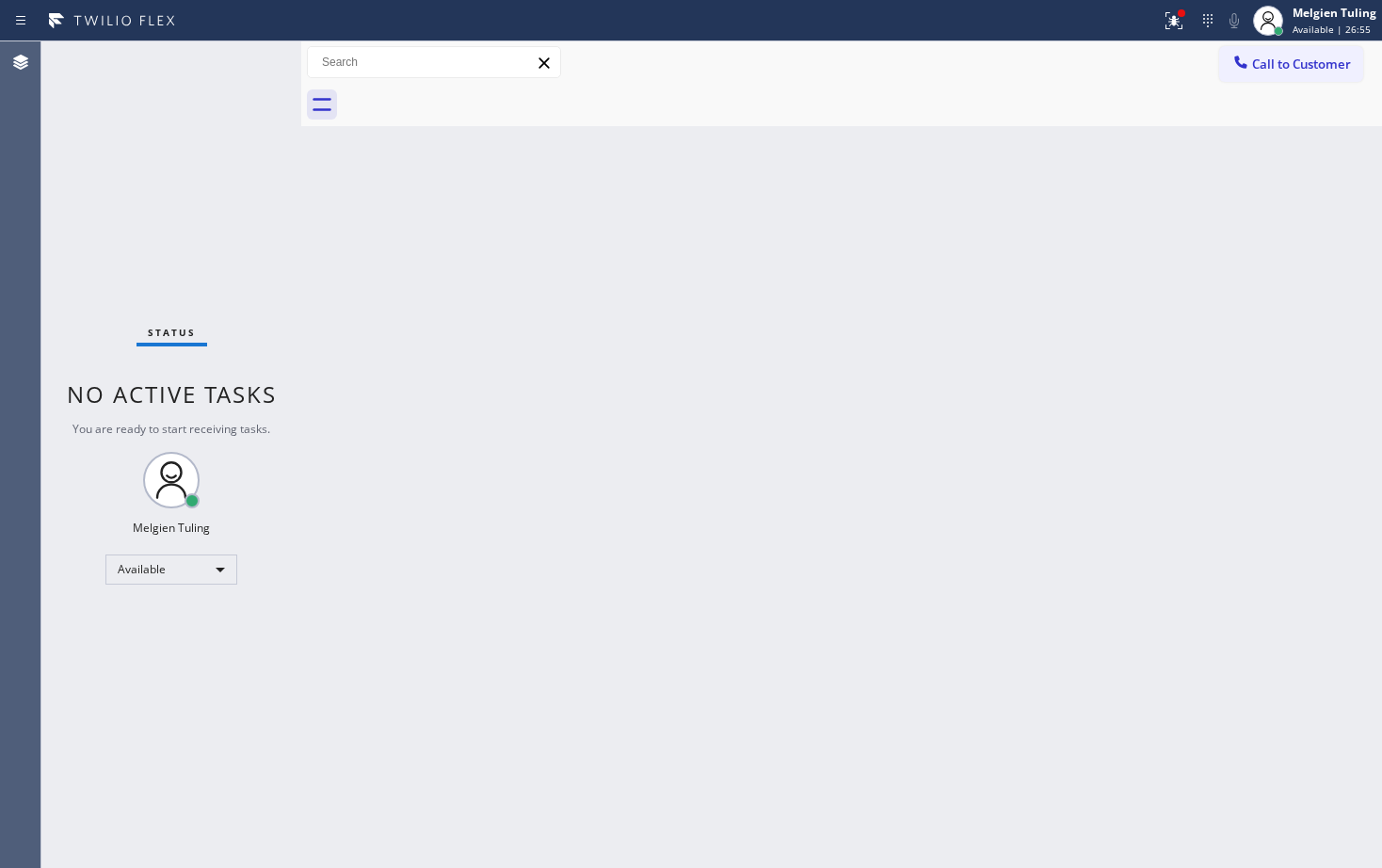
drag, startPoint x: 647, startPoint y: 79, endPoint x: 76, endPoint y: 118, distance: 572.3
click at [76, 118] on div "Status No active tasks You are ready to start receiving tasks. Melgien Tuling A…" at bounding box center [711, 455] width 1341 height 827
click at [1179, 20] on icon at bounding box center [1174, 20] width 22 height 22
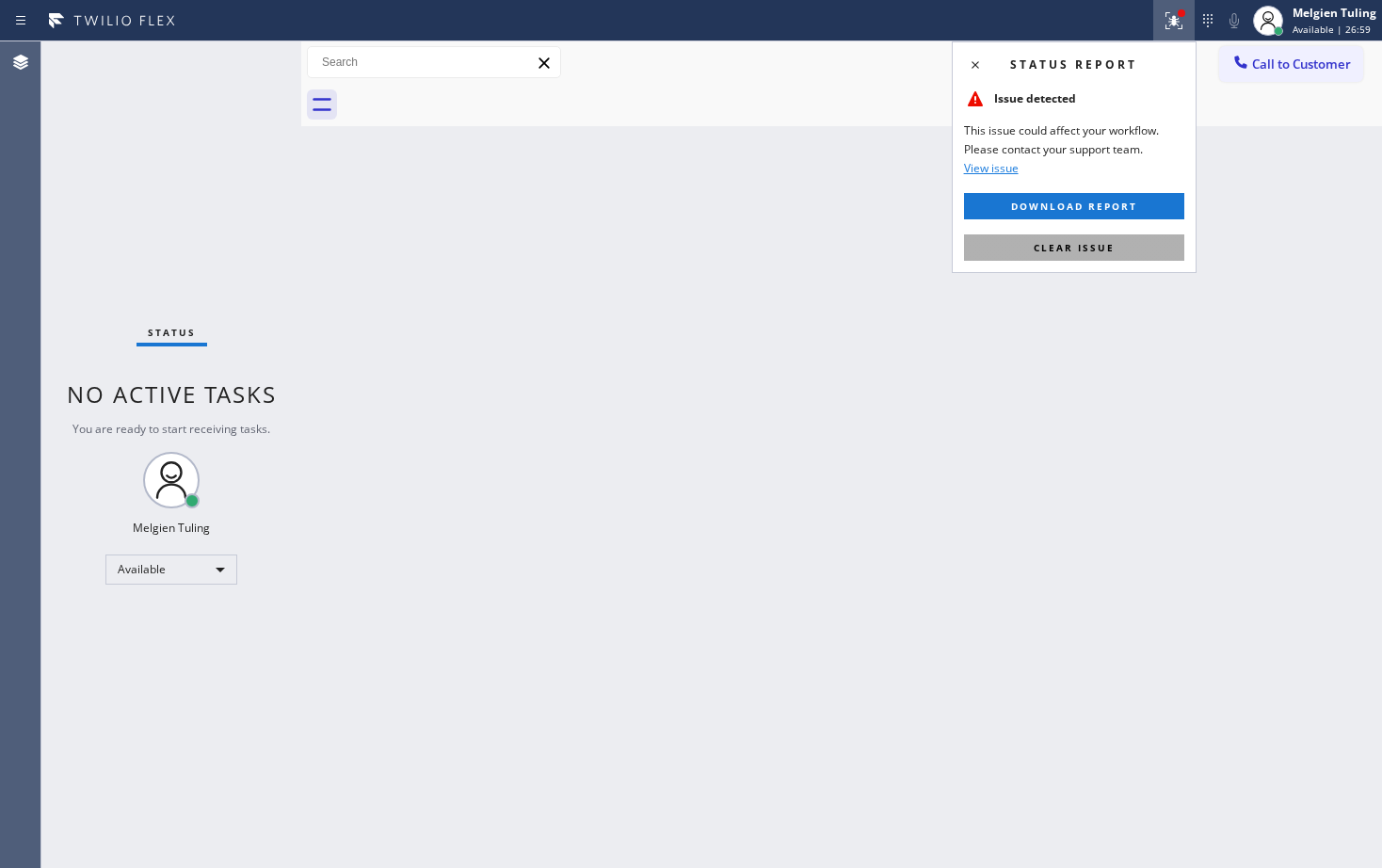
click at [1083, 249] on span "Clear issue" at bounding box center [1075, 248] width 81 height 13
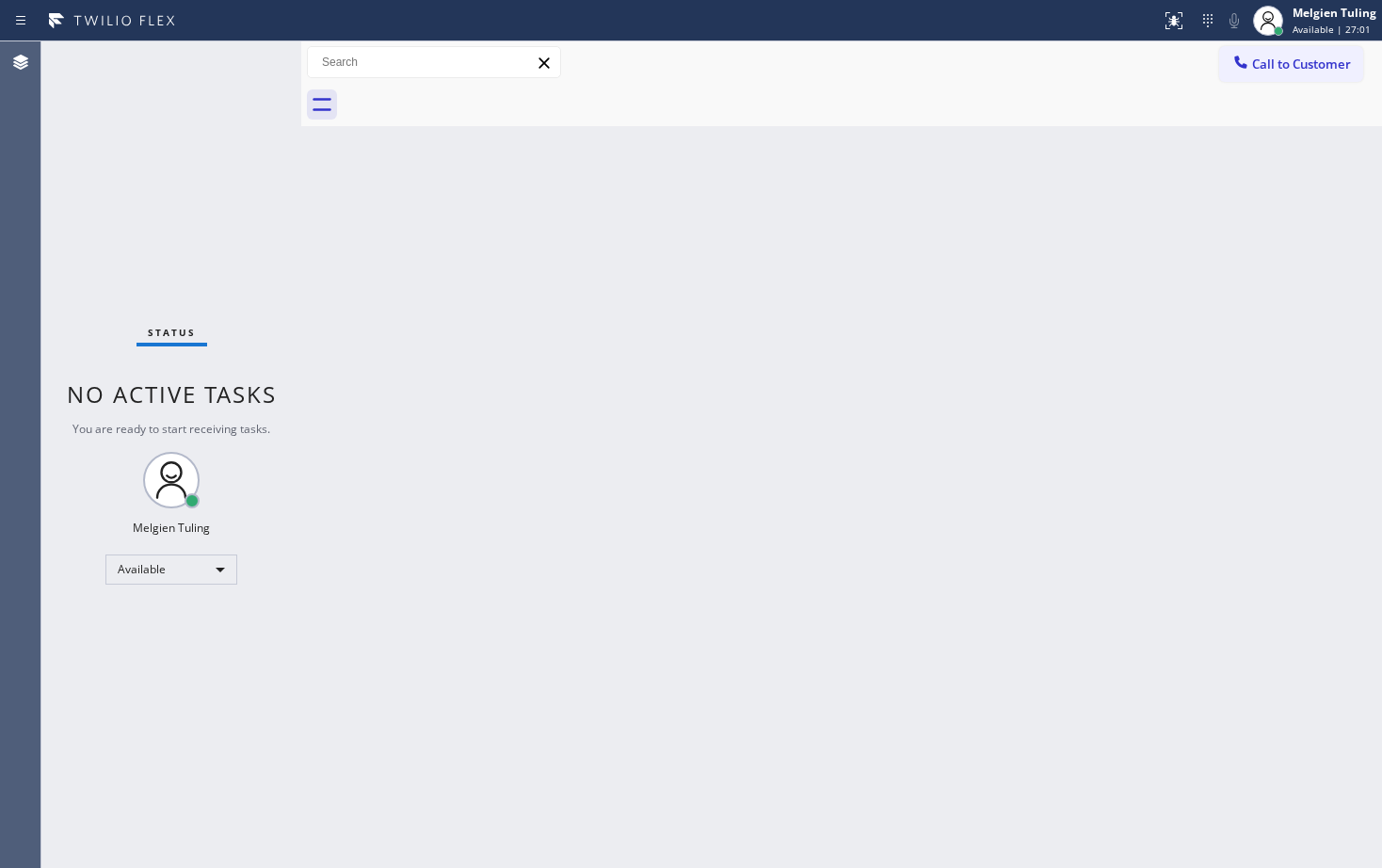
click at [1083, 249] on div "Back to Dashboard Change Sender ID Customers Technicians Select a contact Outbo…" at bounding box center [842, 455] width 1081 height 827
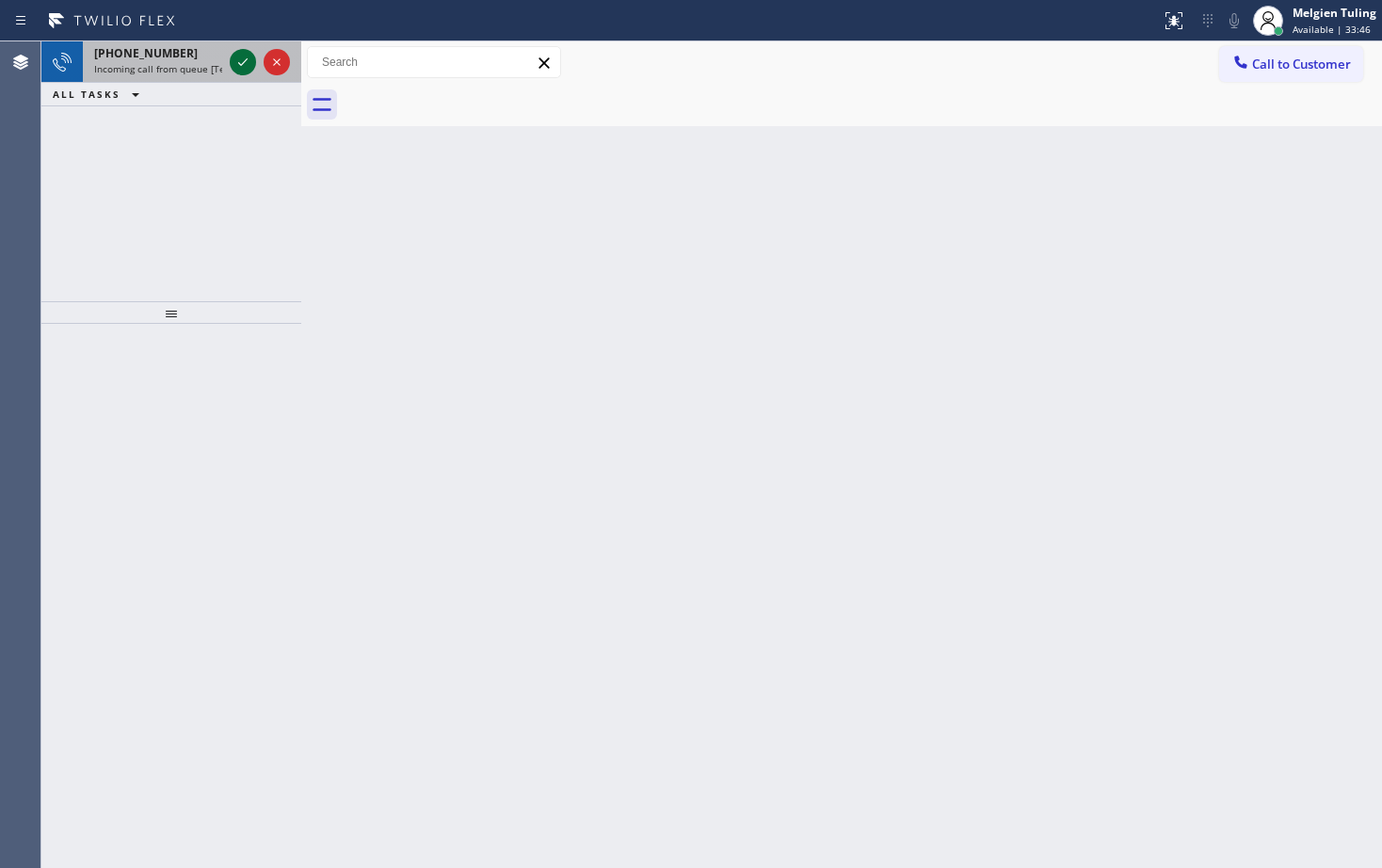
click at [238, 54] on icon at bounding box center [242, 62] width 22 height 22
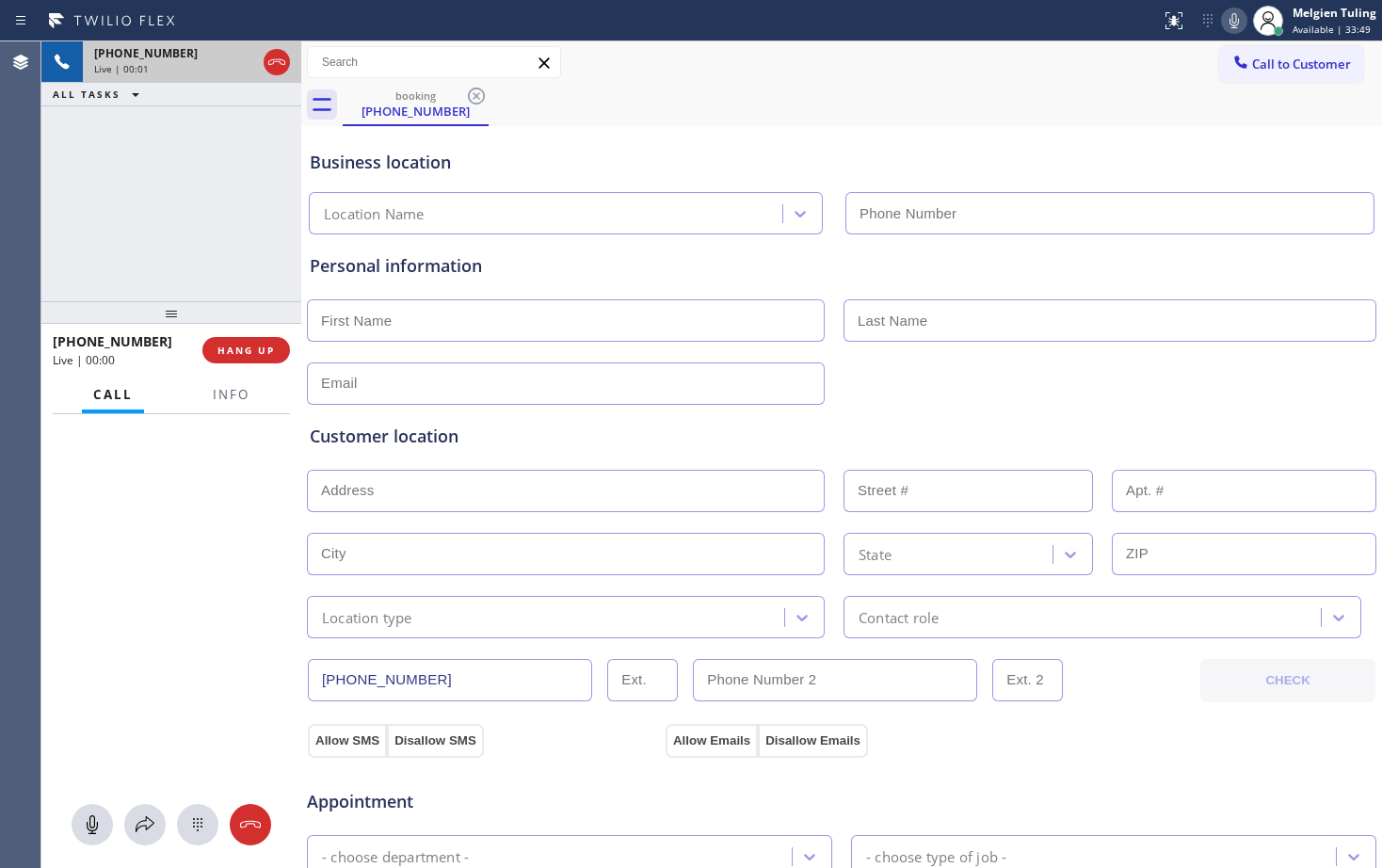
type input "[PHONE_NUMBER]"
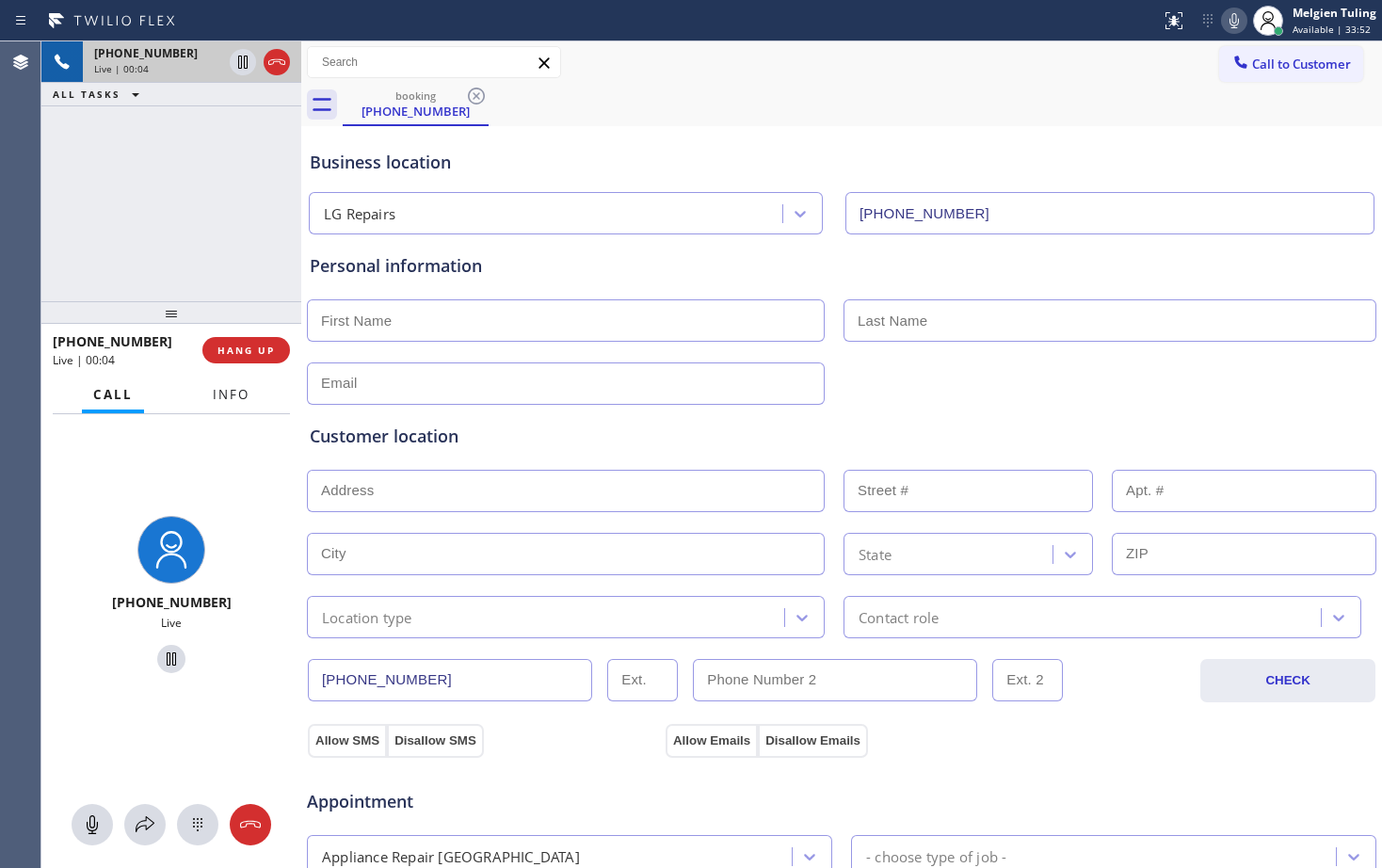
click at [211, 404] on button "Info" at bounding box center [231, 395] width 60 height 37
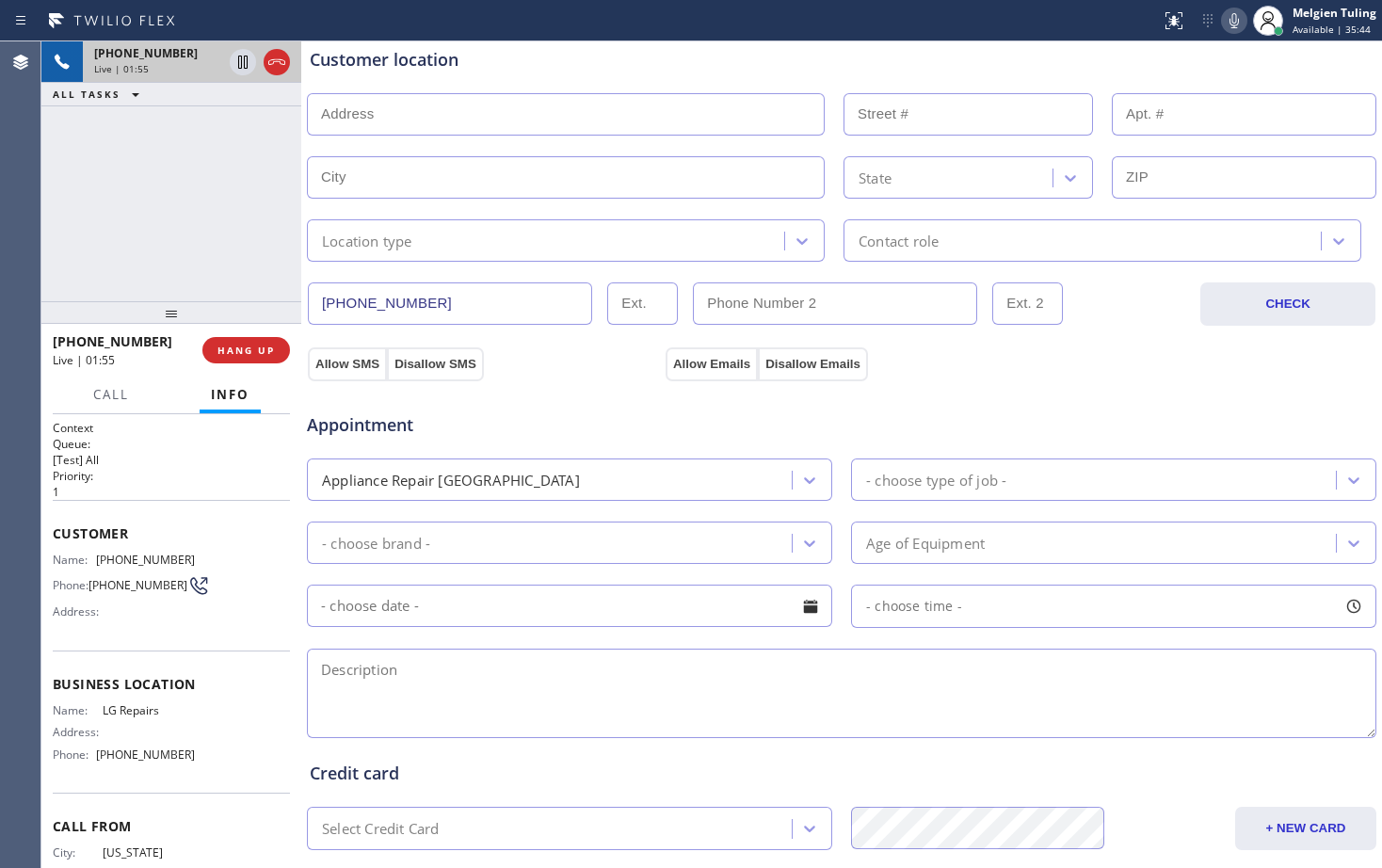
scroll to position [592, 0]
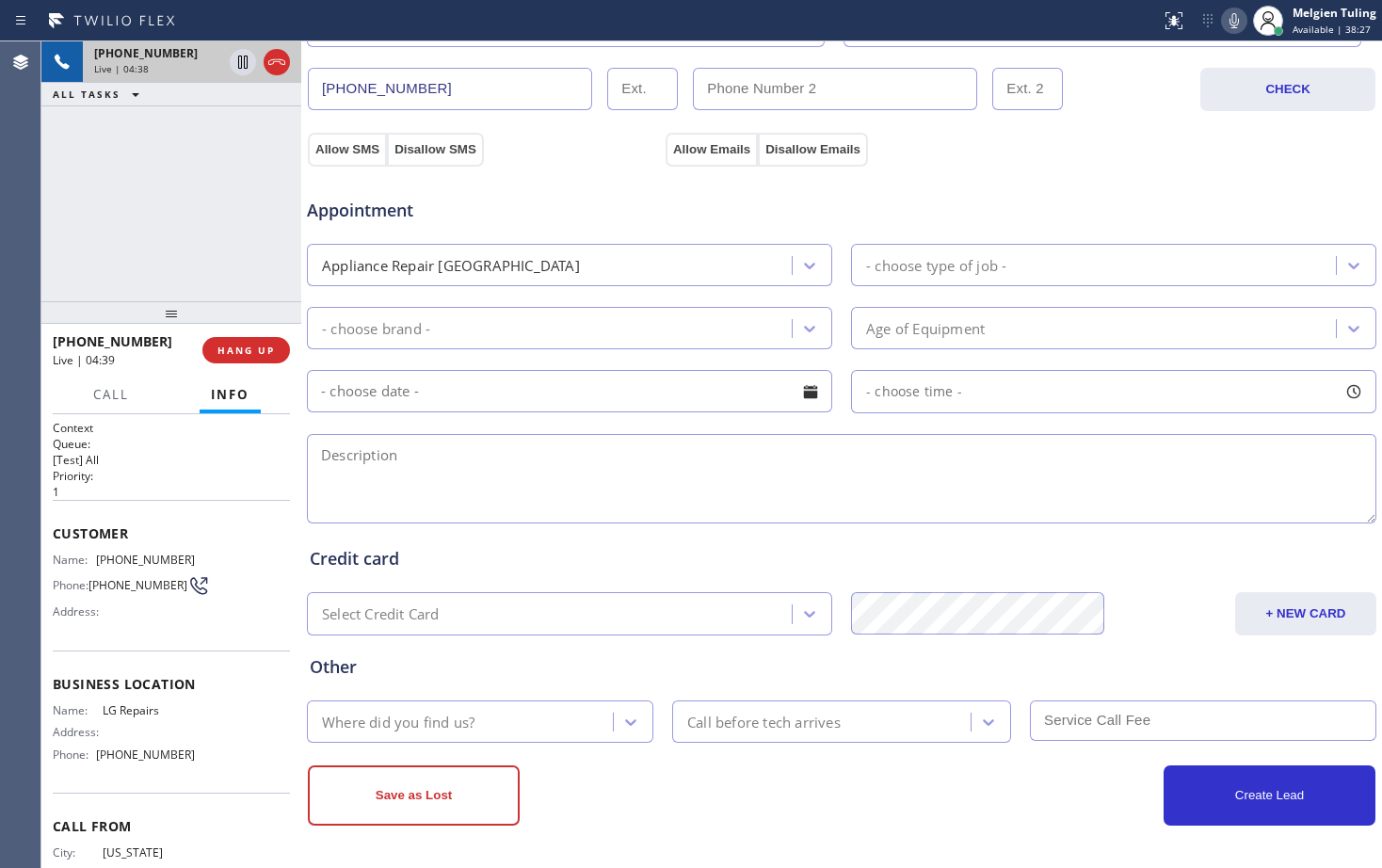
click at [1191, 636] on div "Other Where did you find us? Call before tech arrives" at bounding box center [842, 688] width 1072 height 107
click at [245, 62] on icon at bounding box center [243, 63] width 10 height 13
click at [1238, 20] on icon at bounding box center [1235, 21] width 10 height 15
click at [1164, 135] on div "Allow SMS Disallow SMS Allow Emails Disallow Emails" at bounding box center [842, 146] width 1074 height 38
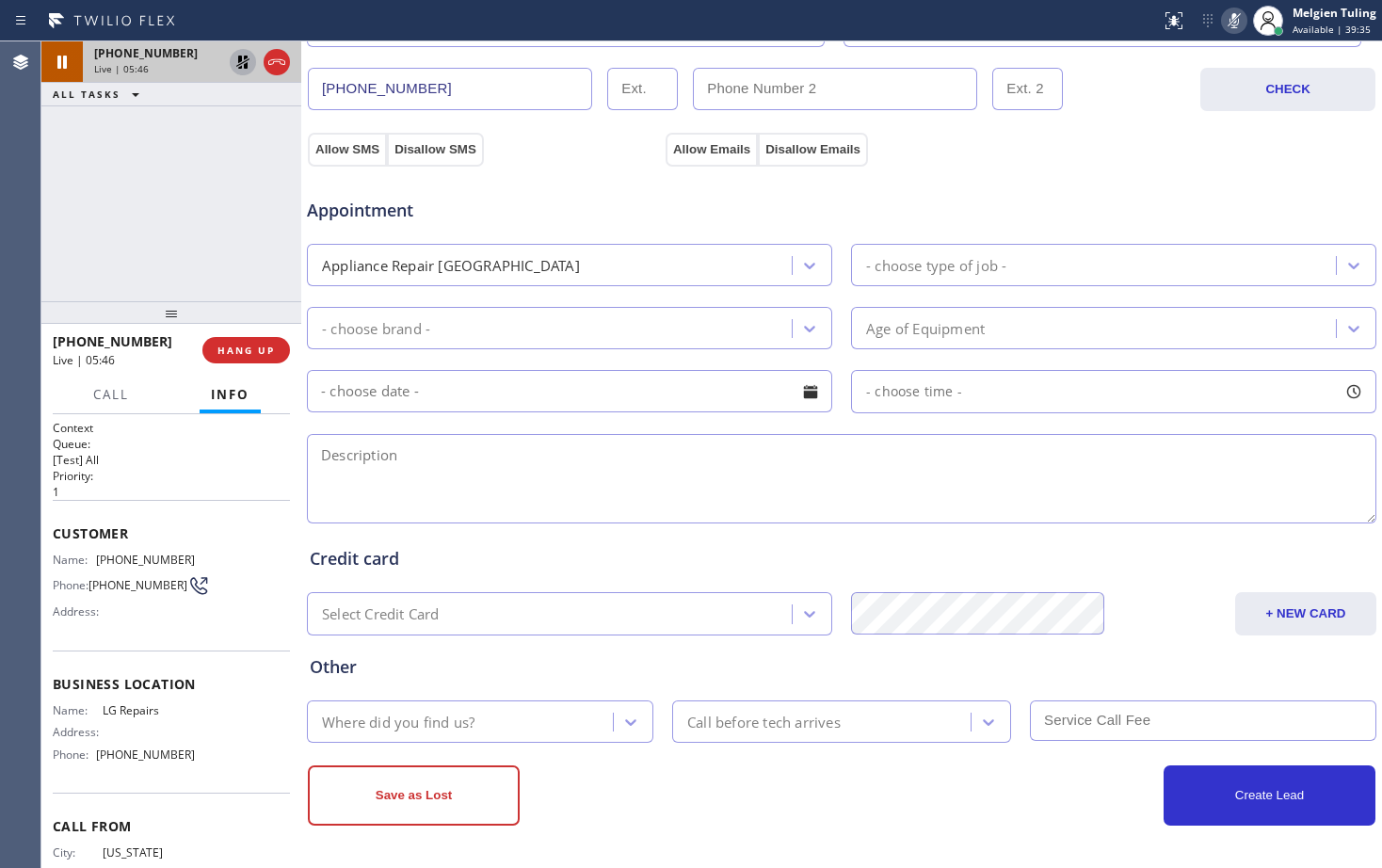
drag, startPoint x: 533, startPoint y: 456, endPoint x: 462, endPoint y: 403, distance: 88.6
click at [533, 456] on textarea at bounding box center [841, 478] width 1070 height 90
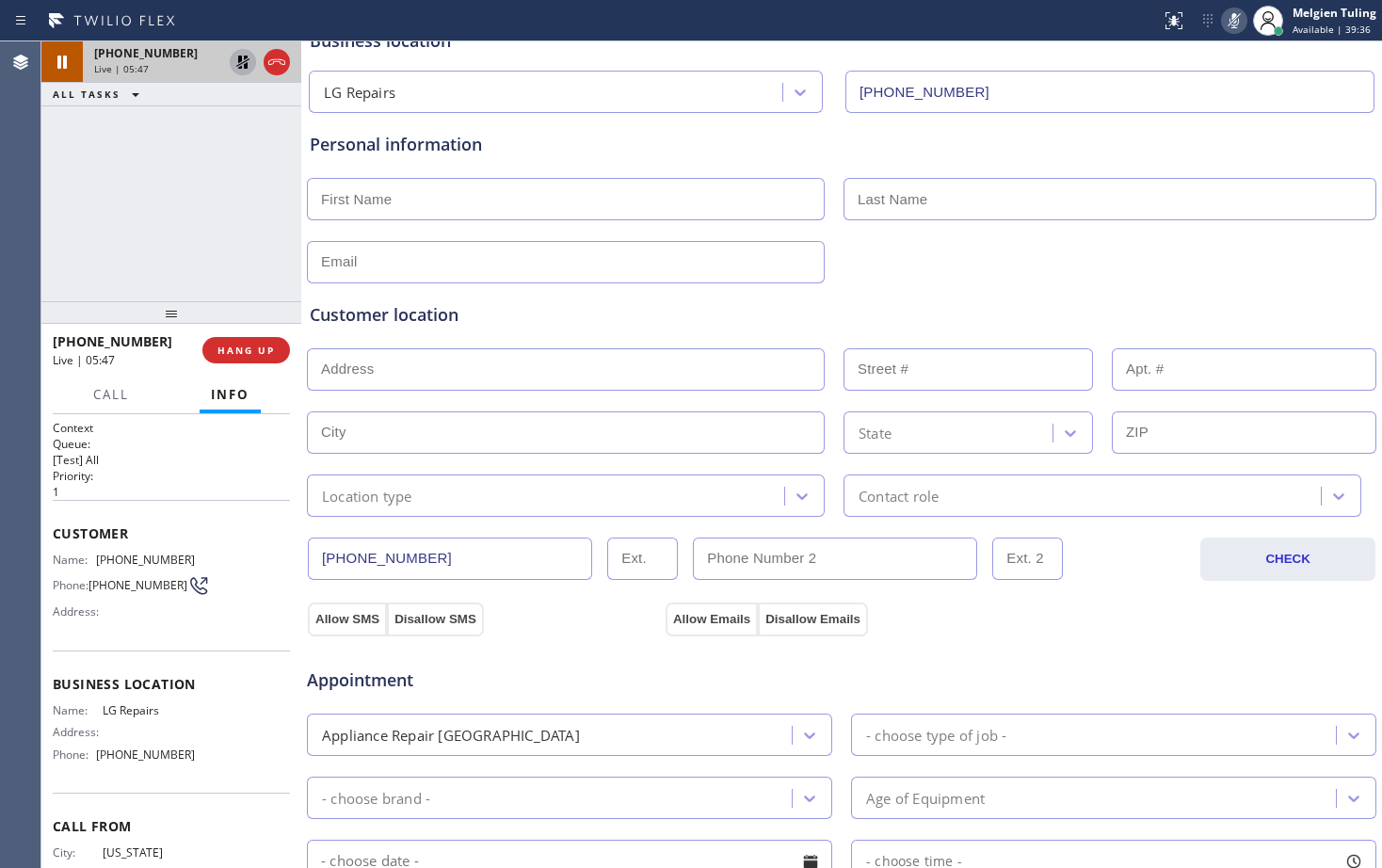
scroll to position [120, 0]
click at [234, 62] on icon at bounding box center [242, 62] width 22 height 22
click at [1241, 19] on icon at bounding box center [1234, 20] width 22 height 22
click at [1176, 68] on div "LG Repairs [PHONE_NUMBER]" at bounding box center [842, 89] width 1074 height 50
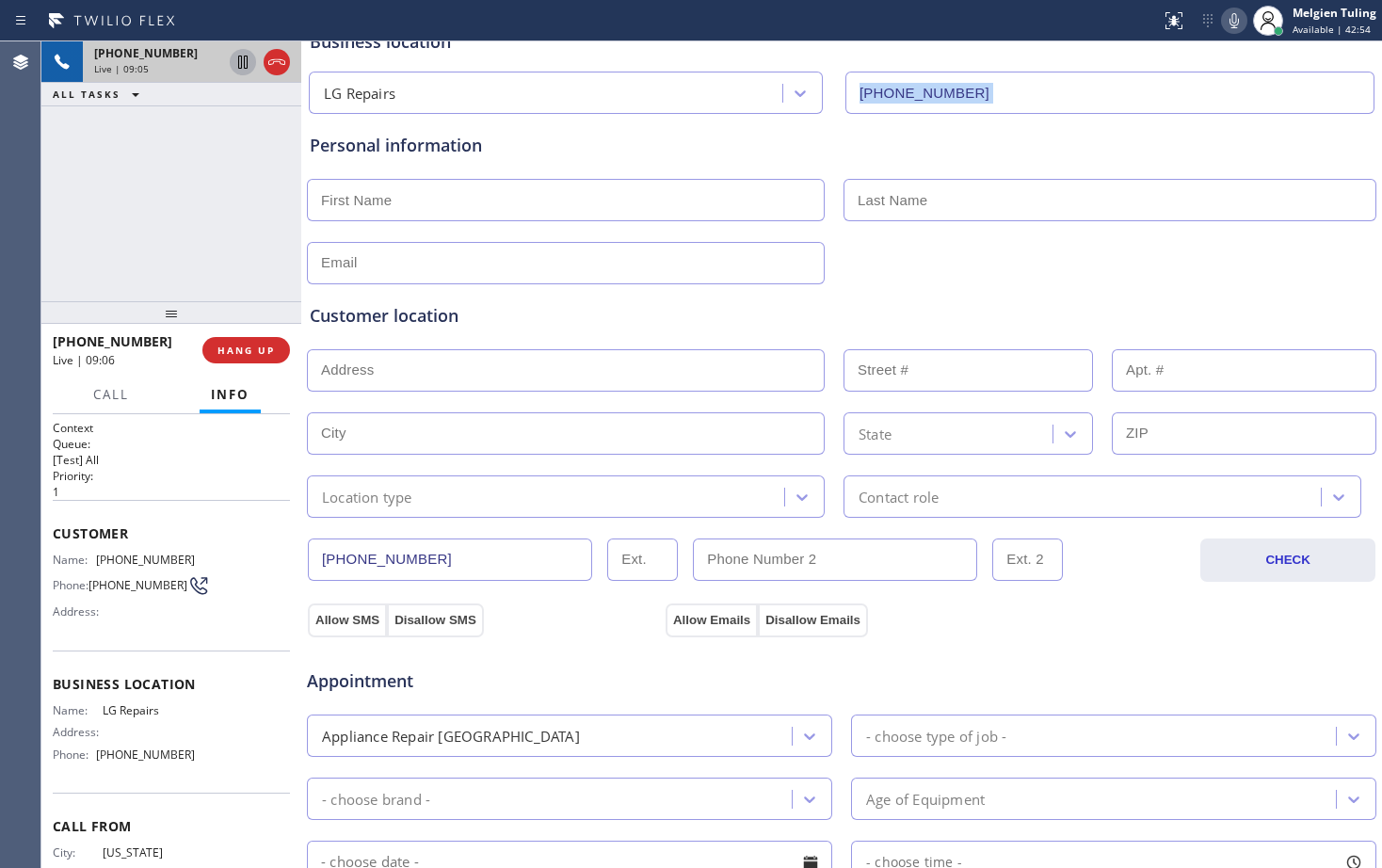
click at [1236, 21] on icon at bounding box center [1234, 20] width 22 height 22
click at [1235, 22] on icon at bounding box center [1235, 21] width 10 height 15
click at [1164, 69] on div "LG Repairs [PHONE_NUMBER]" at bounding box center [842, 89] width 1074 height 50
drag, startPoint x: 629, startPoint y: 138, endPoint x: 598, endPoint y: 134, distance: 31.3
click at [629, 140] on div "Personal information" at bounding box center [841, 145] width 1064 height 25
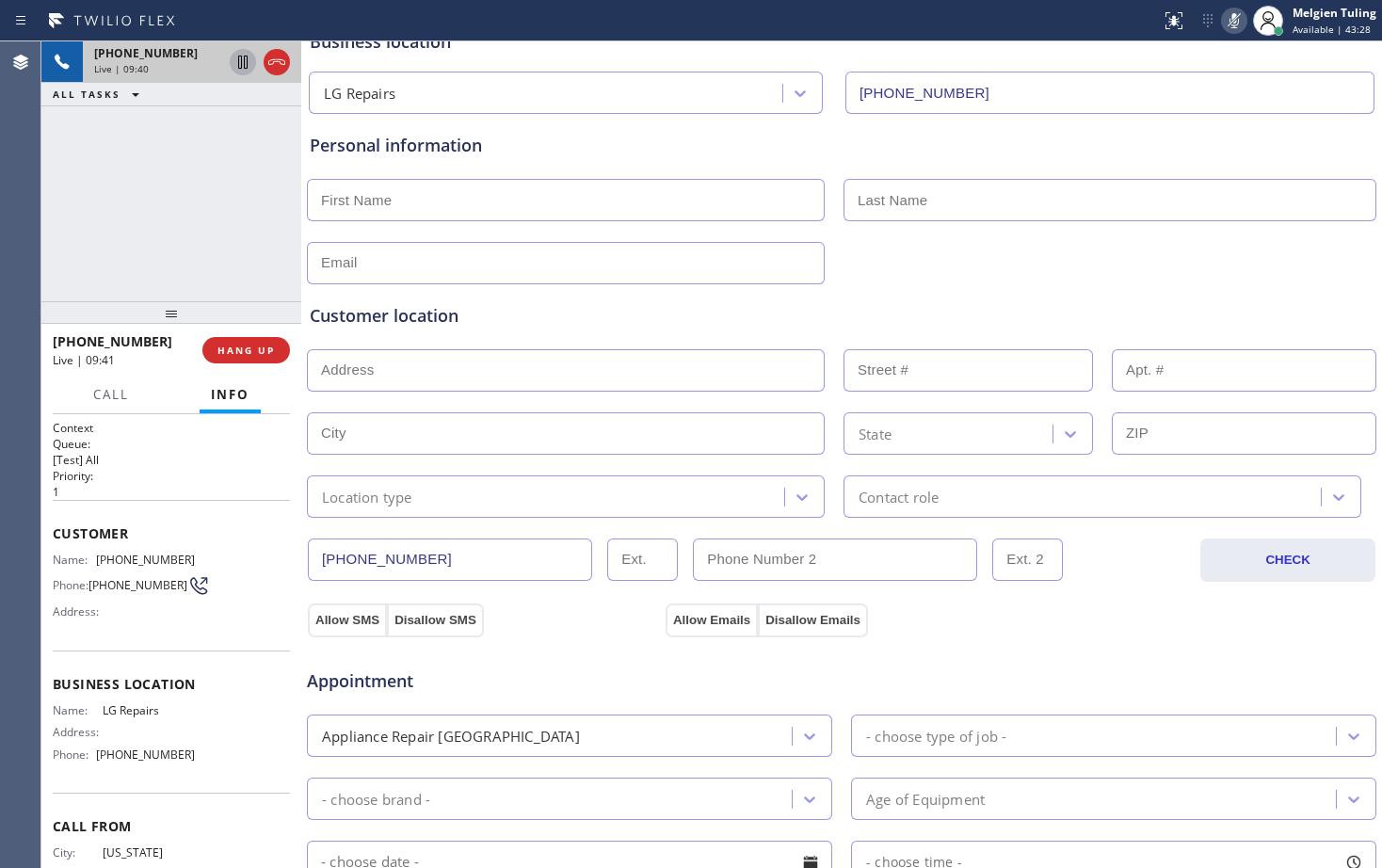
scroll to position [215, 0]
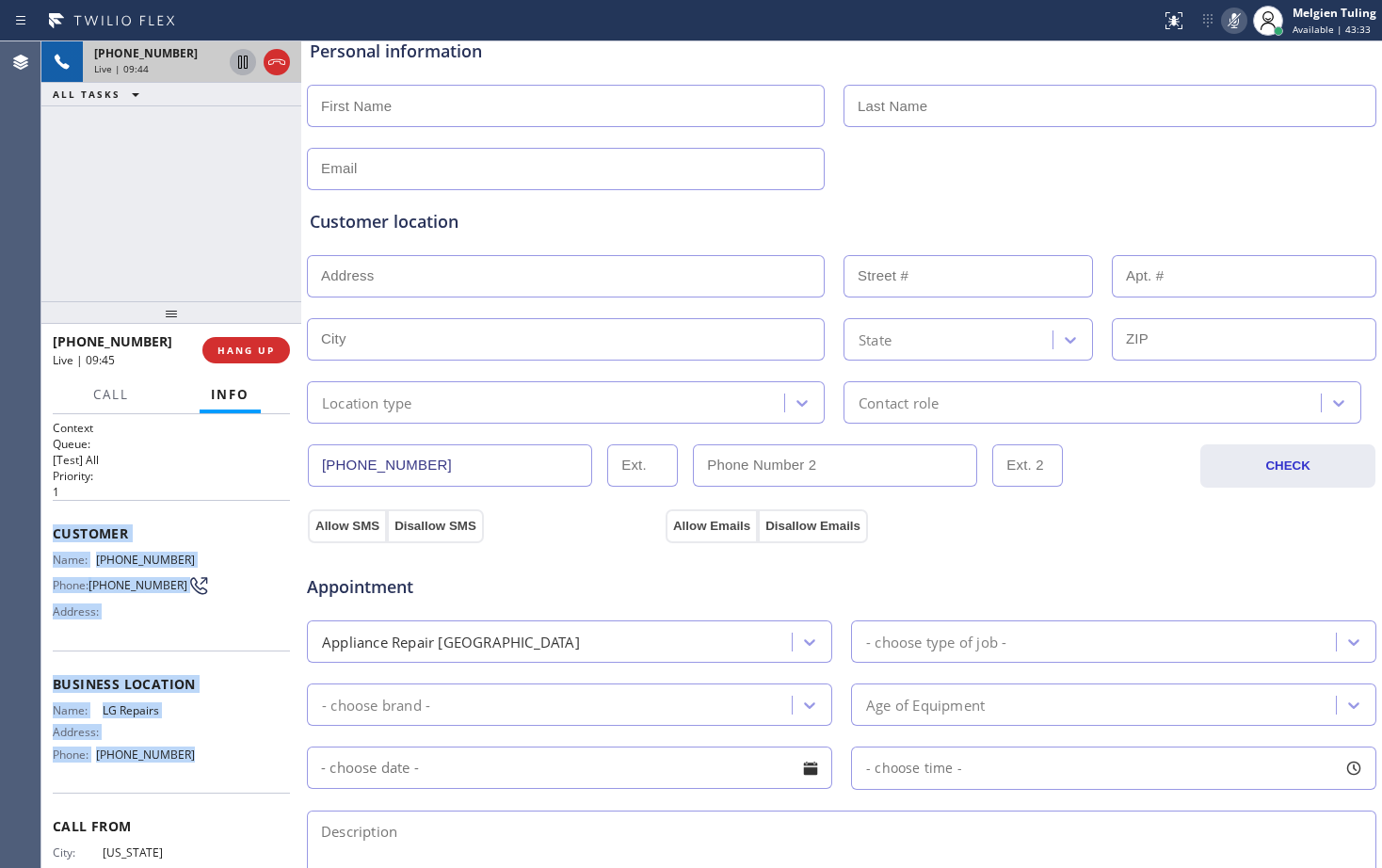
drag, startPoint x: 45, startPoint y: 520, endPoint x: 191, endPoint y: 761, distance: 281.8
click at [191, 761] on div "Context Queue: [Test] All Priority: 1 Customer Name: [PHONE_NUMBER] Phone: [PHO…" at bounding box center [172, 641] width 260 height 454
copy div "Customer Name: [PHONE_NUMBER] Phone: [PHONE_NUMBER] Address: Business location …"
click at [1239, 23] on icon at bounding box center [1235, 21] width 10 height 15
click at [1222, 91] on input "text" at bounding box center [1109, 106] width 533 height 42
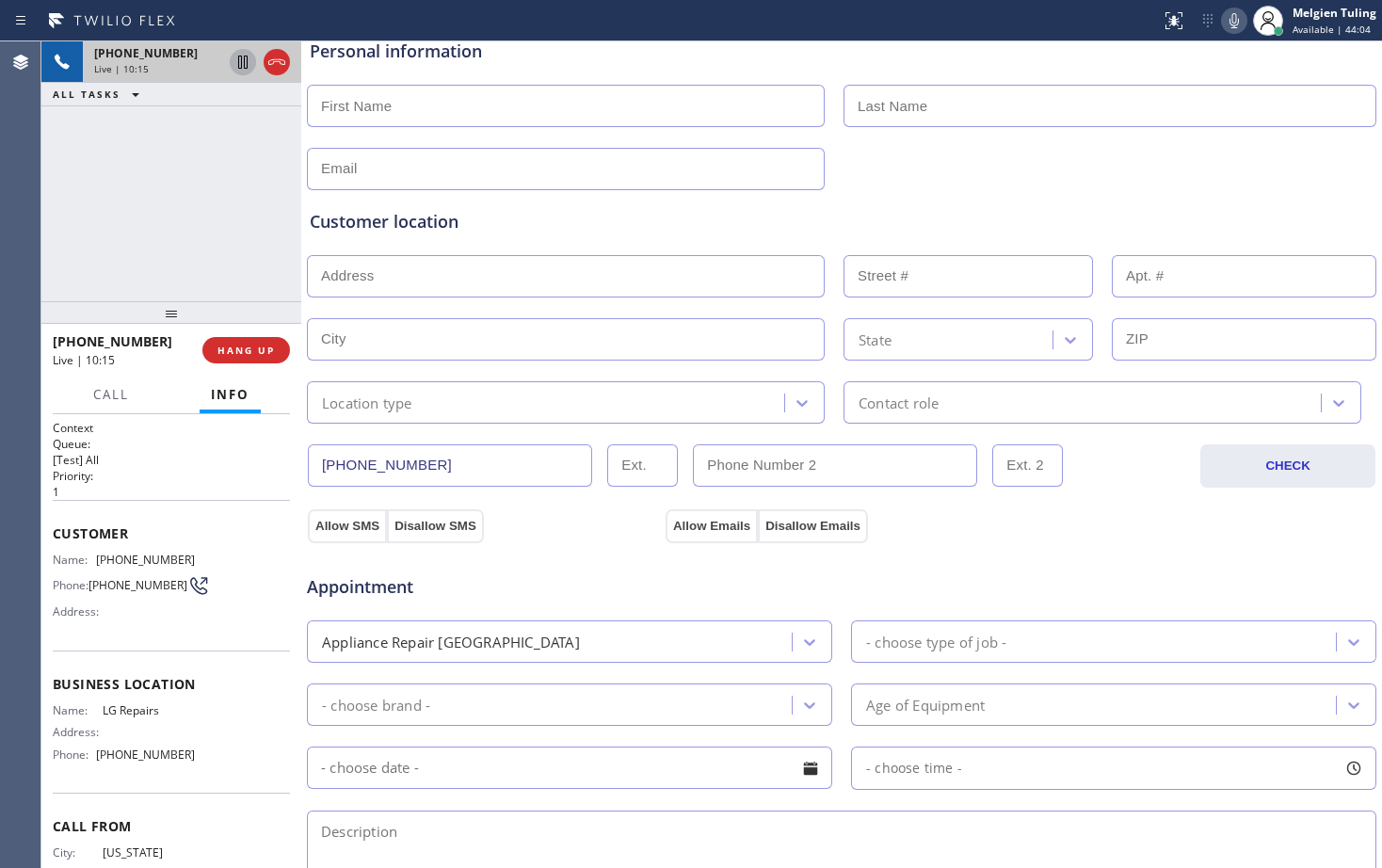
click at [1222, 91] on input "text" at bounding box center [1109, 106] width 533 height 42
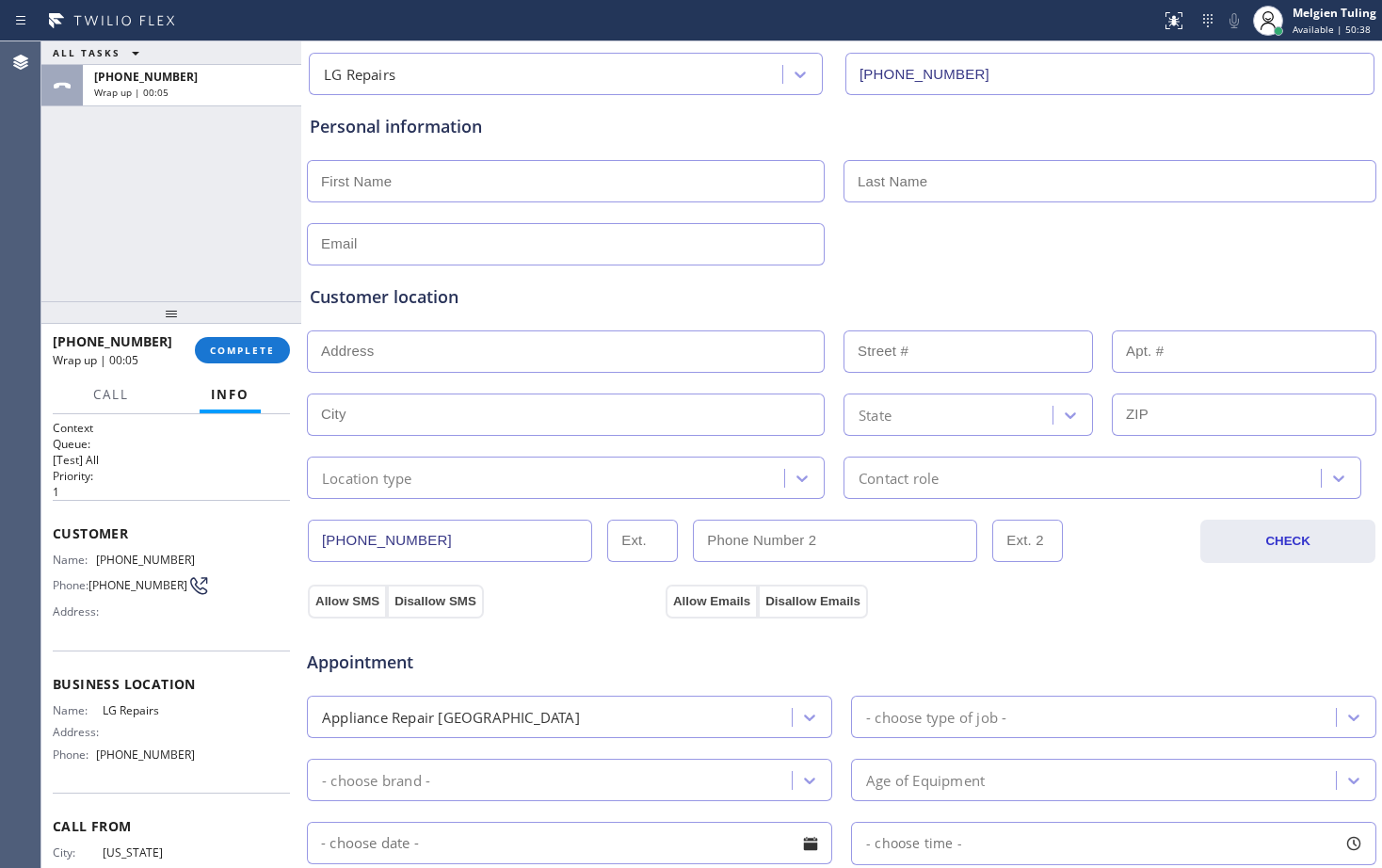
scroll to position [120, 0]
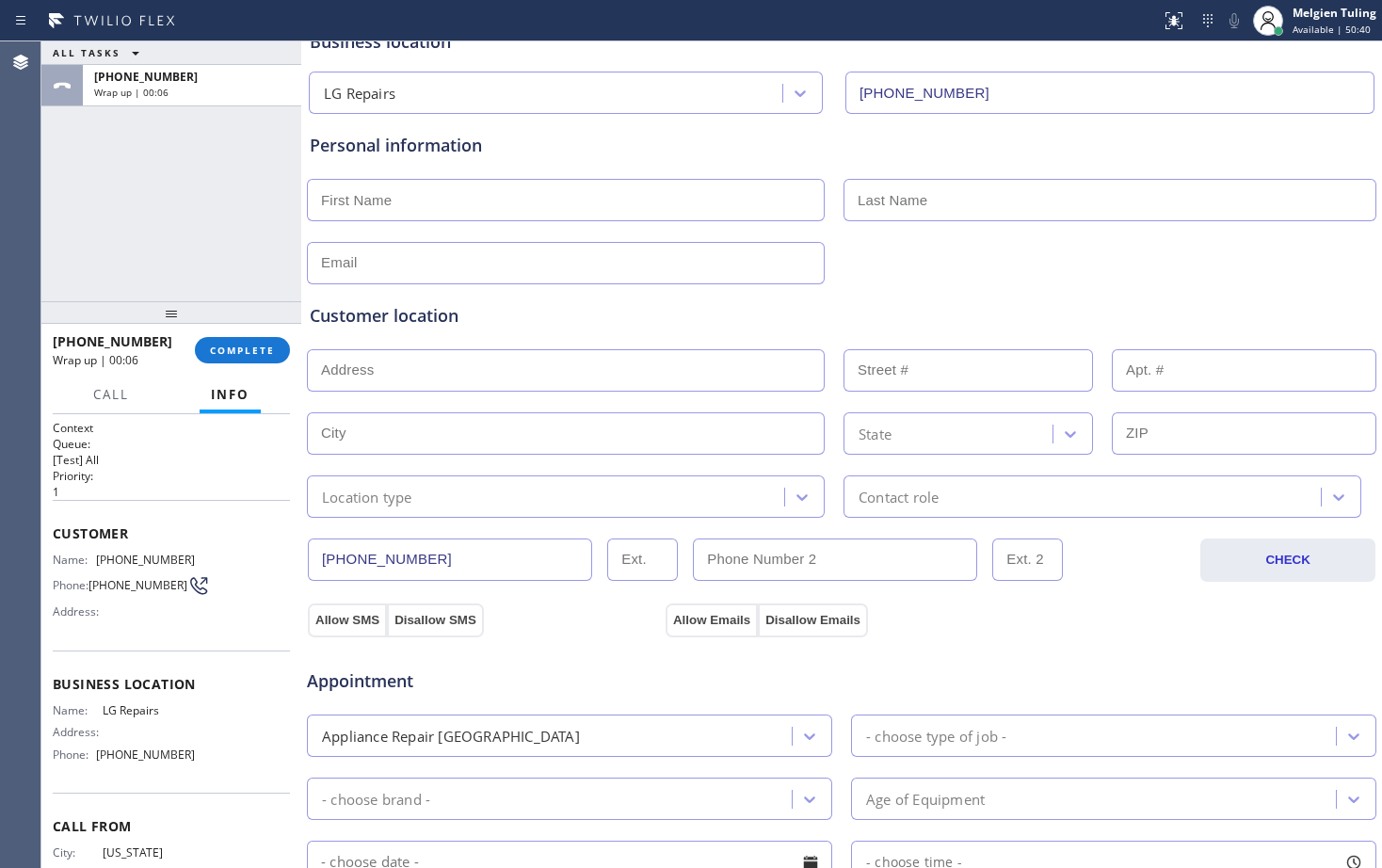
click at [412, 201] on input "text" at bounding box center [565, 200] width 518 height 42
type input "Amina"
click at [912, 199] on input "text" at bounding box center [1109, 200] width 533 height 42
type input "Pej"
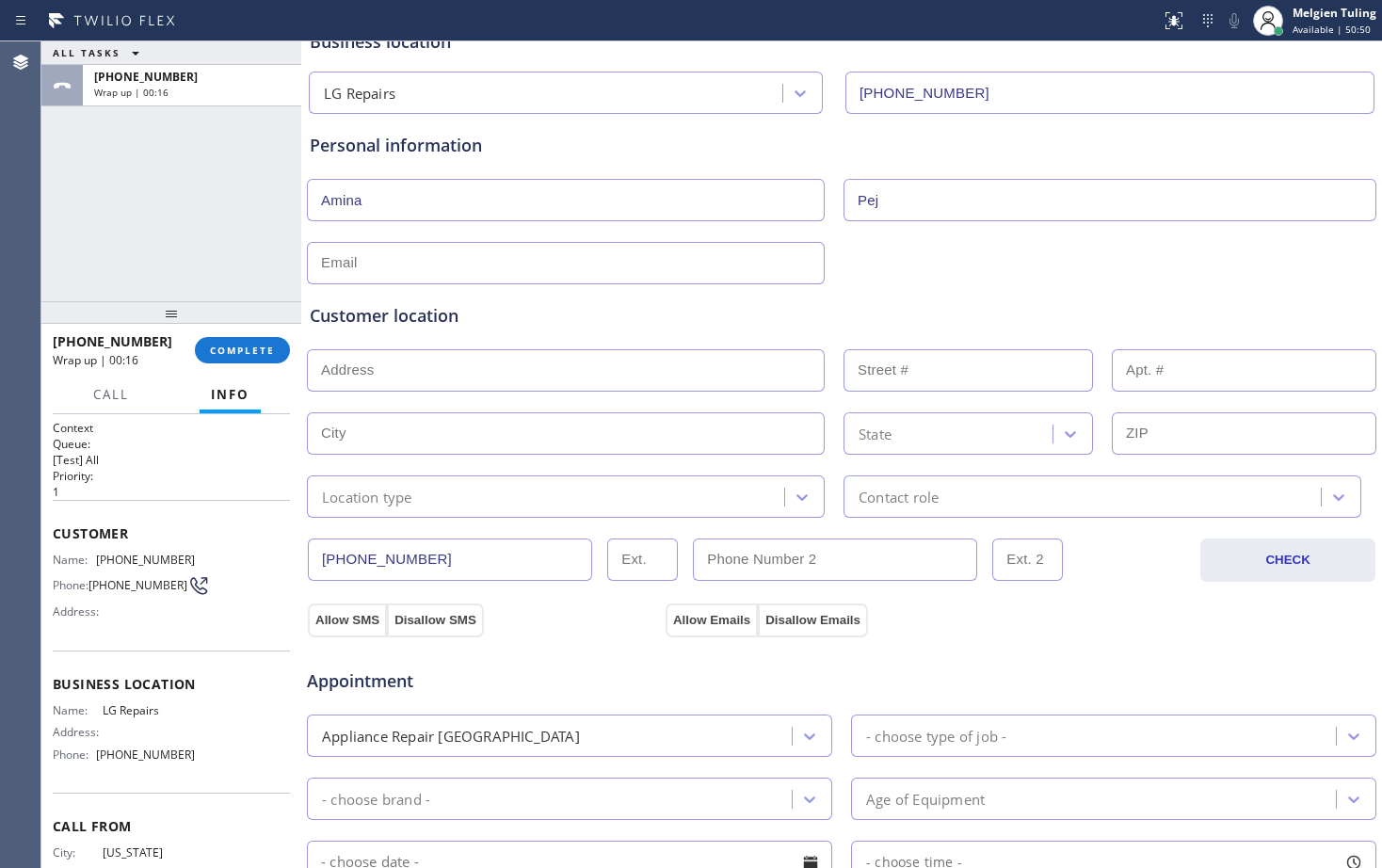
click at [557, 276] on div "Customer location >> ADD NEW ADDRESS << + NEW ADDRESS State Location type Conta…" at bounding box center [842, 397] width 1072 height 241
click at [342, 258] on input "text" at bounding box center [565, 263] width 518 height 42
click at [414, 262] on input "[EMAIL_ADDRESS][DOMAIN_NAME]" at bounding box center [565, 263] width 518 height 42
type input "[EMAIL_ADDRESS][DOMAIN_NAME]"
click at [405, 366] on input "text" at bounding box center [565, 370] width 518 height 42
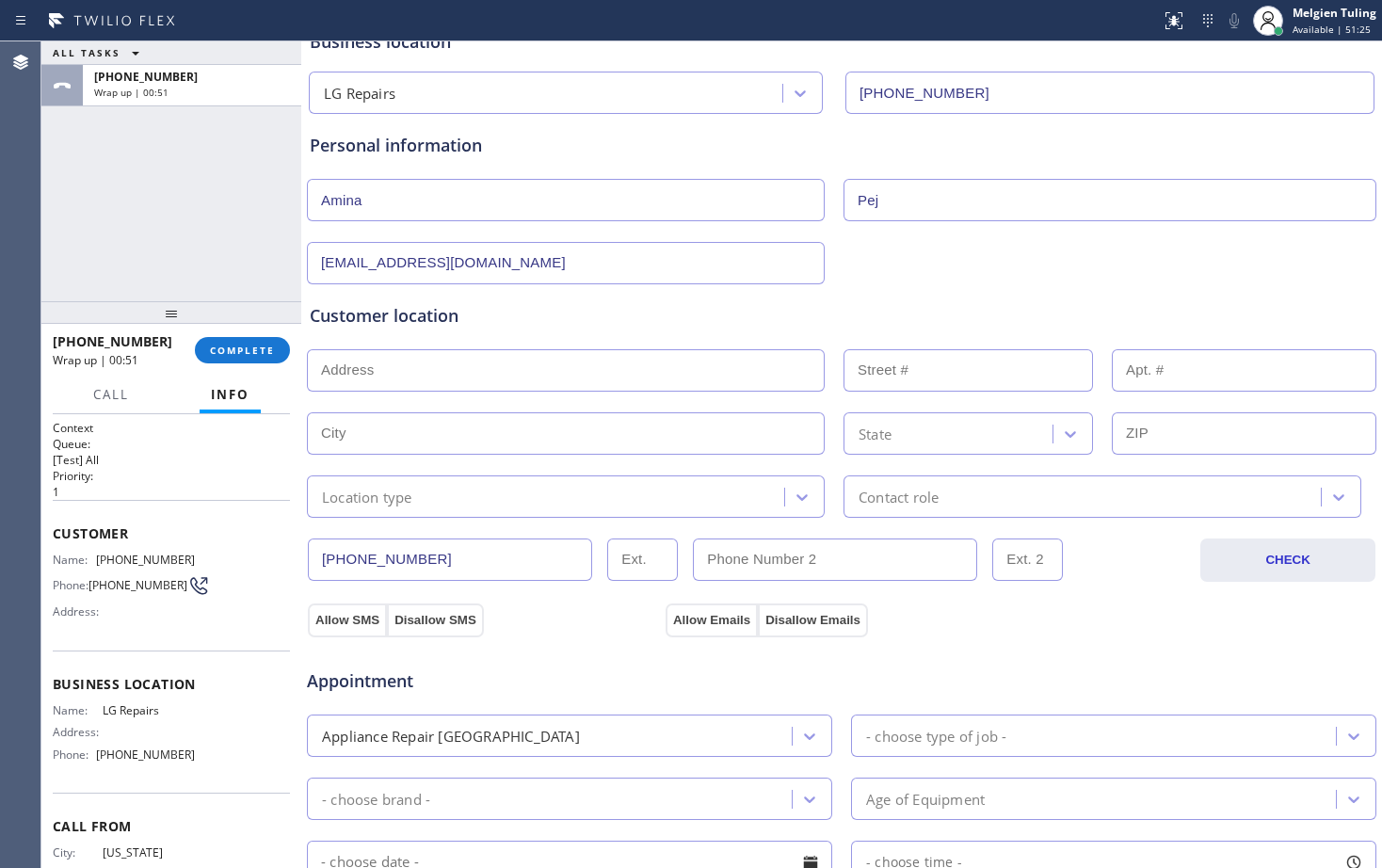
click at [423, 373] on input "text" at bounding box center [565, 370] width 518 height 42
paste input "[STREET_ADDRESS][US_STATE]"
type input "[STREET_ADDRESS]"
type input "60"
type input "[US_STATE]"
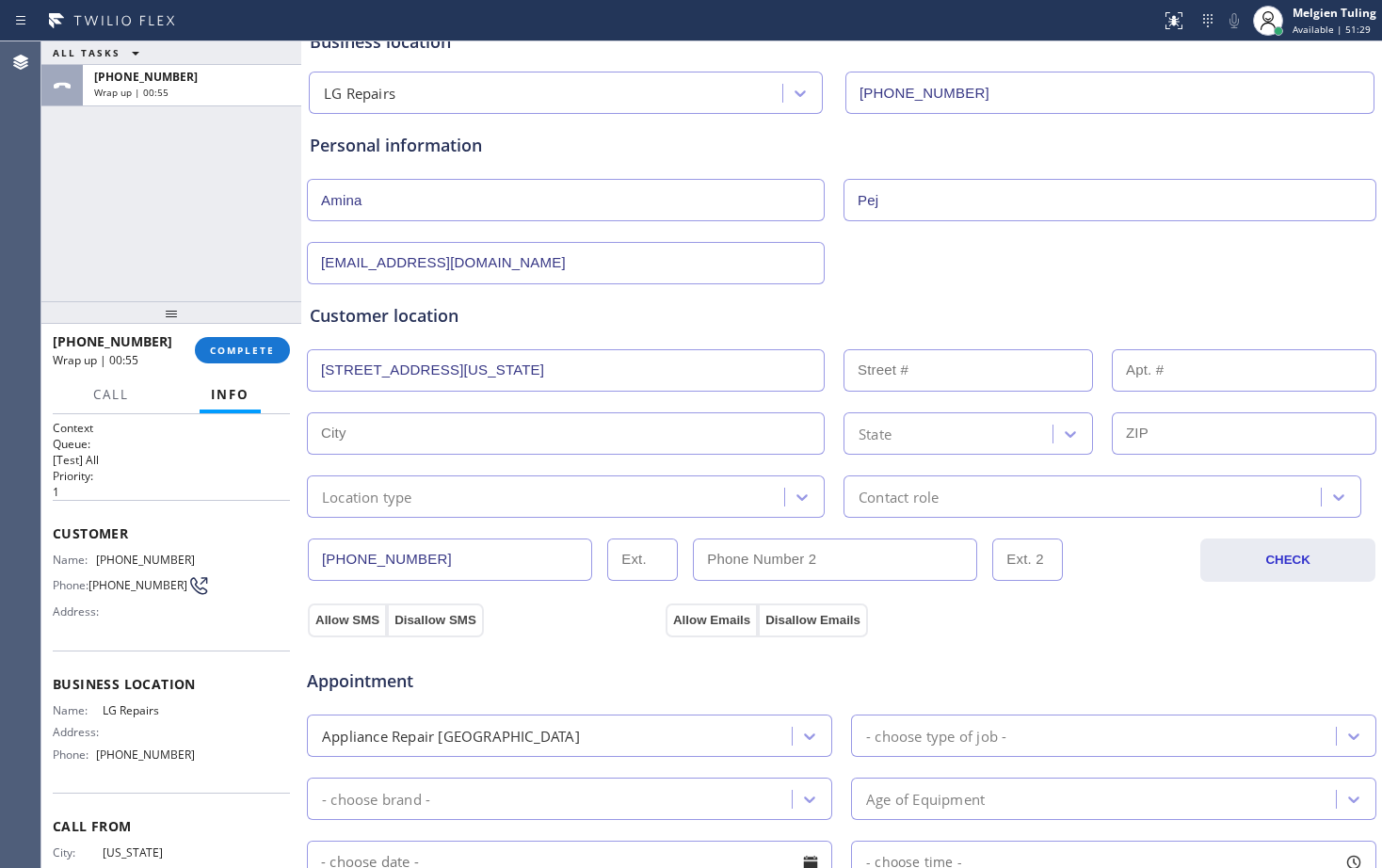
type input "10003"
click at [421, 506] on div "Location type" at bounding box center [547, 496] width 471 height 33
click at [442, 495] on div "Location type" at bounding box center [547, 496] width 471 height 33
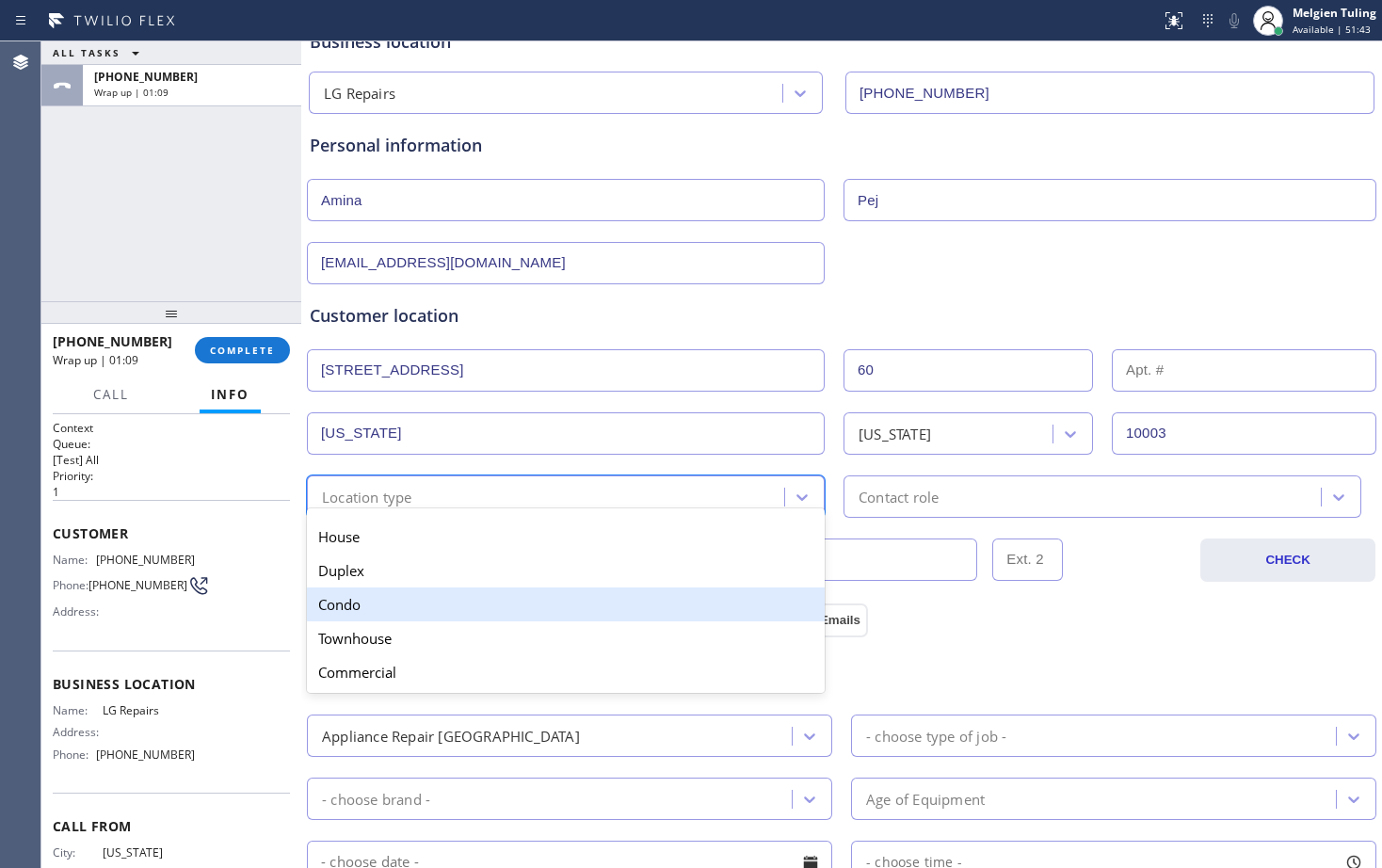
click at [349, 613] on div "Condo" at bounding box center [565, 604] width 518 height 34
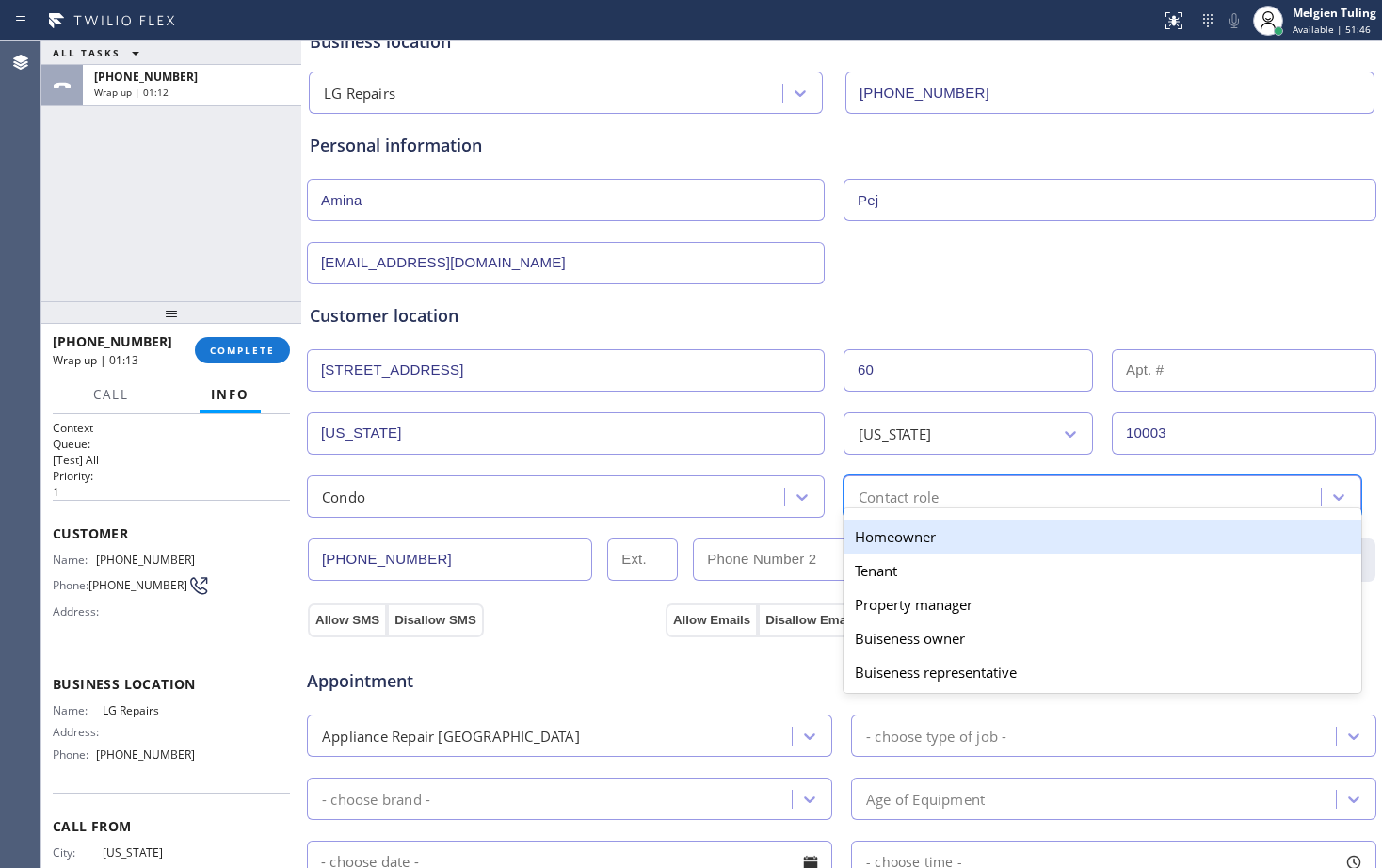
click at [859, 498] on div "Contact role" at bounding box center [898, 496] width 80 height 21
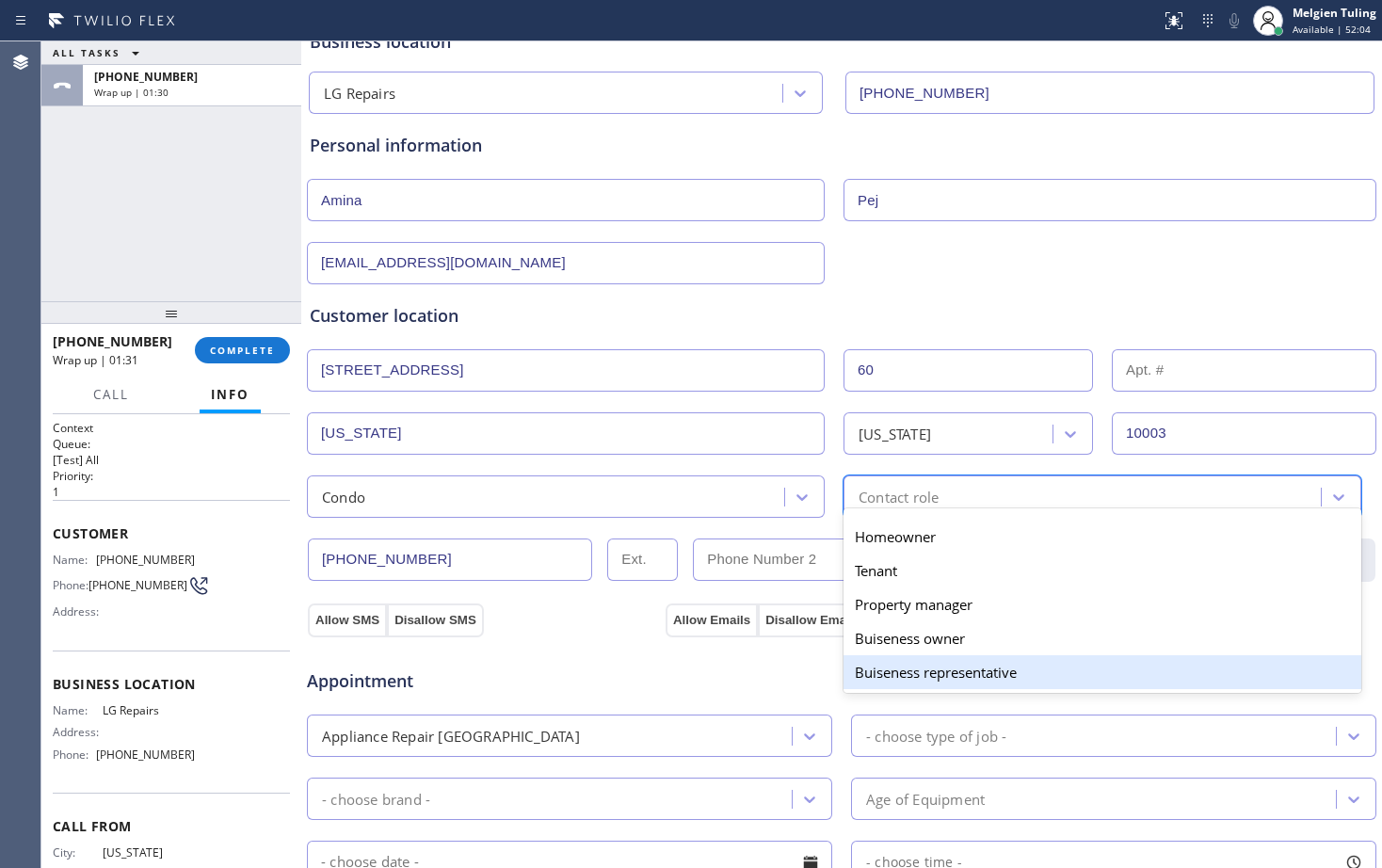
click at [894, 671] on div "Buiseness representative" at bounding box center [1102, 671] width 518 height 34
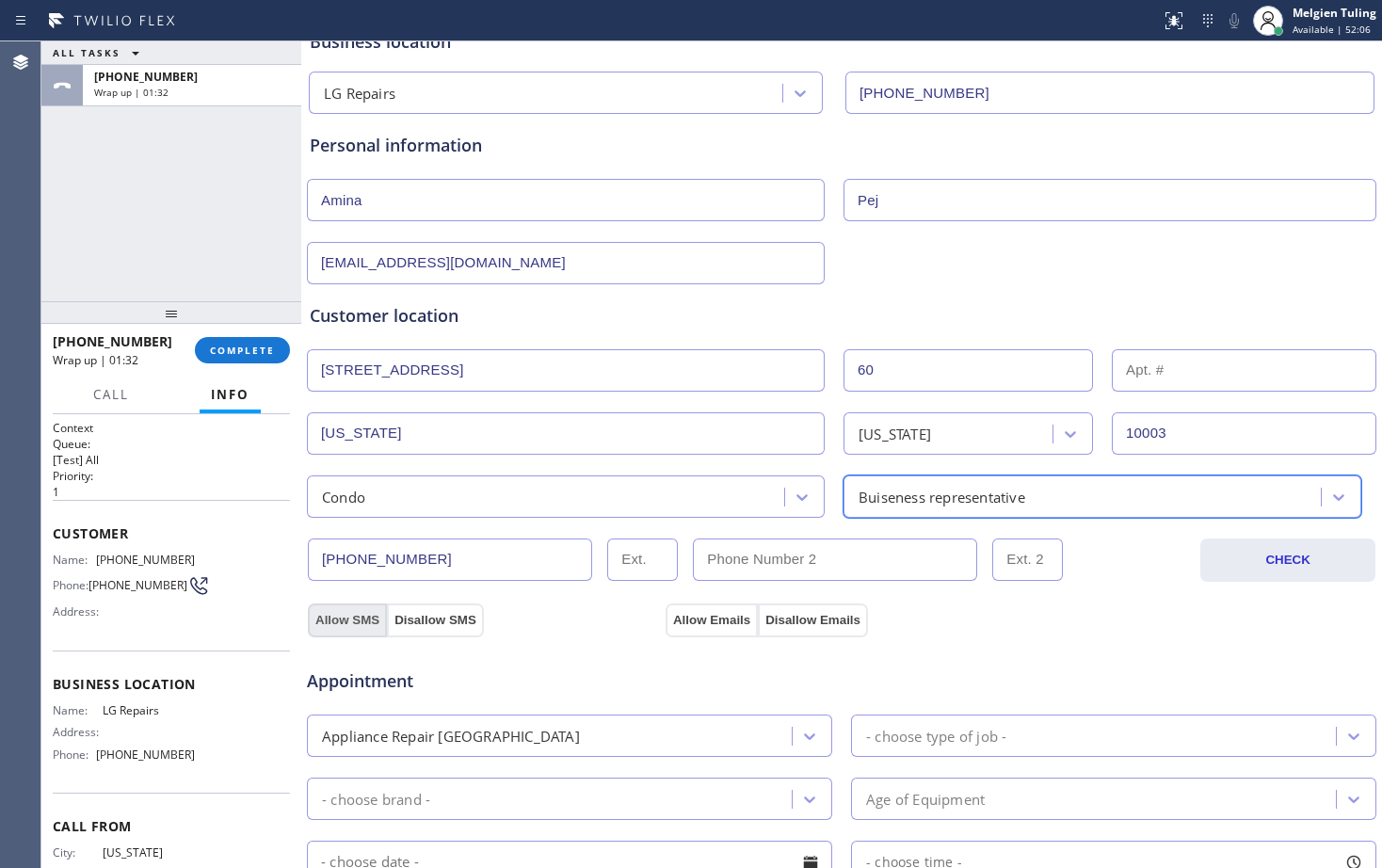
click at [351, 618] on button "Allow SMS" at bounding box center [347, 619] width 79 height 34
click at [704, 613] on button "Allow Emails" at bounding box center [712, 619] width 93 height 34
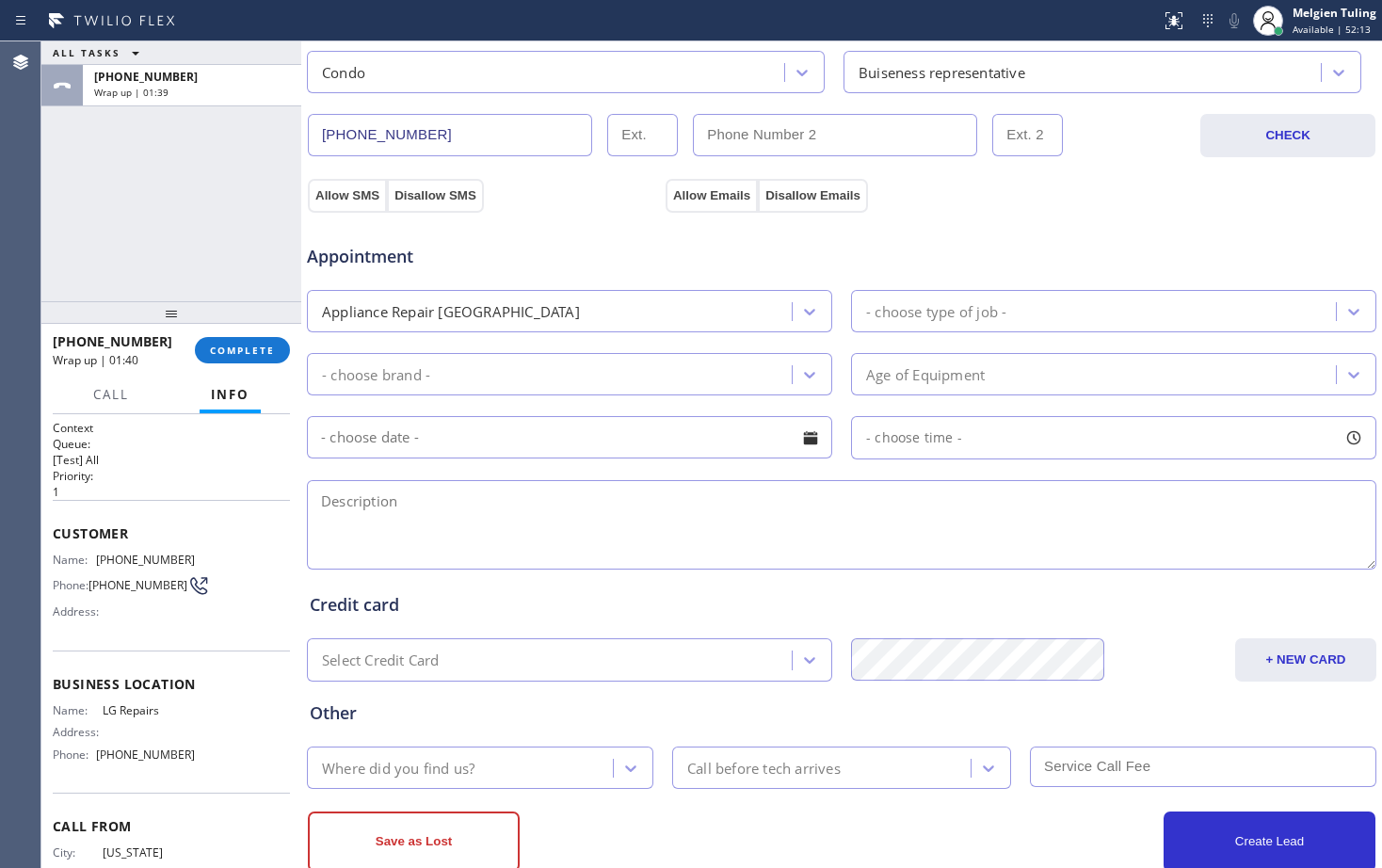
scroll to position [592, 0]
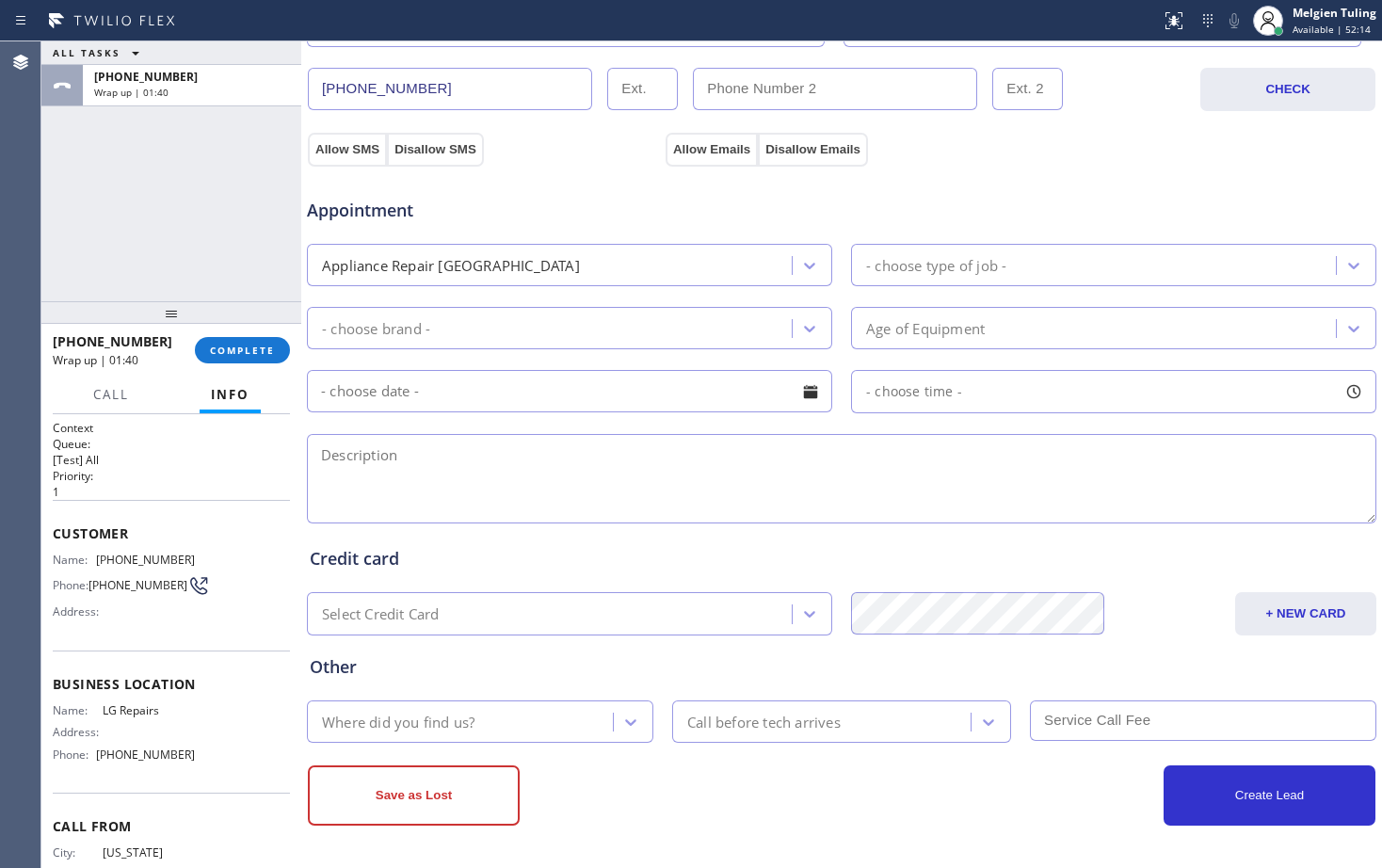
click at [582, 266] on div "Appliance Repair [GEOGRAPHIC_DATA]" at bounding box center [551, 265] width 479 height 33
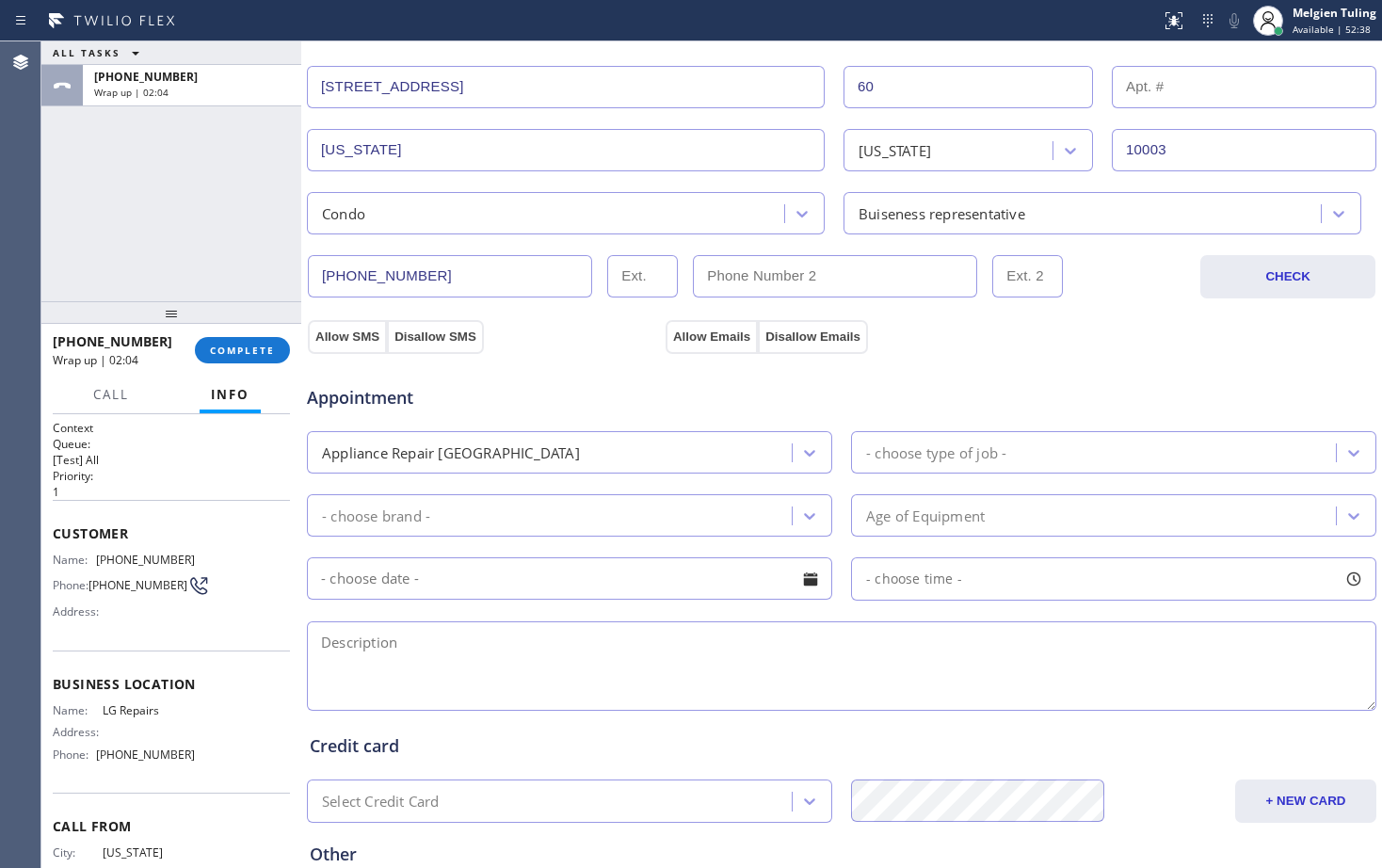
scroll to position [403, 0]
click at [518, 652] on textarea at bounding box center [841, 667] width 1070 height 90
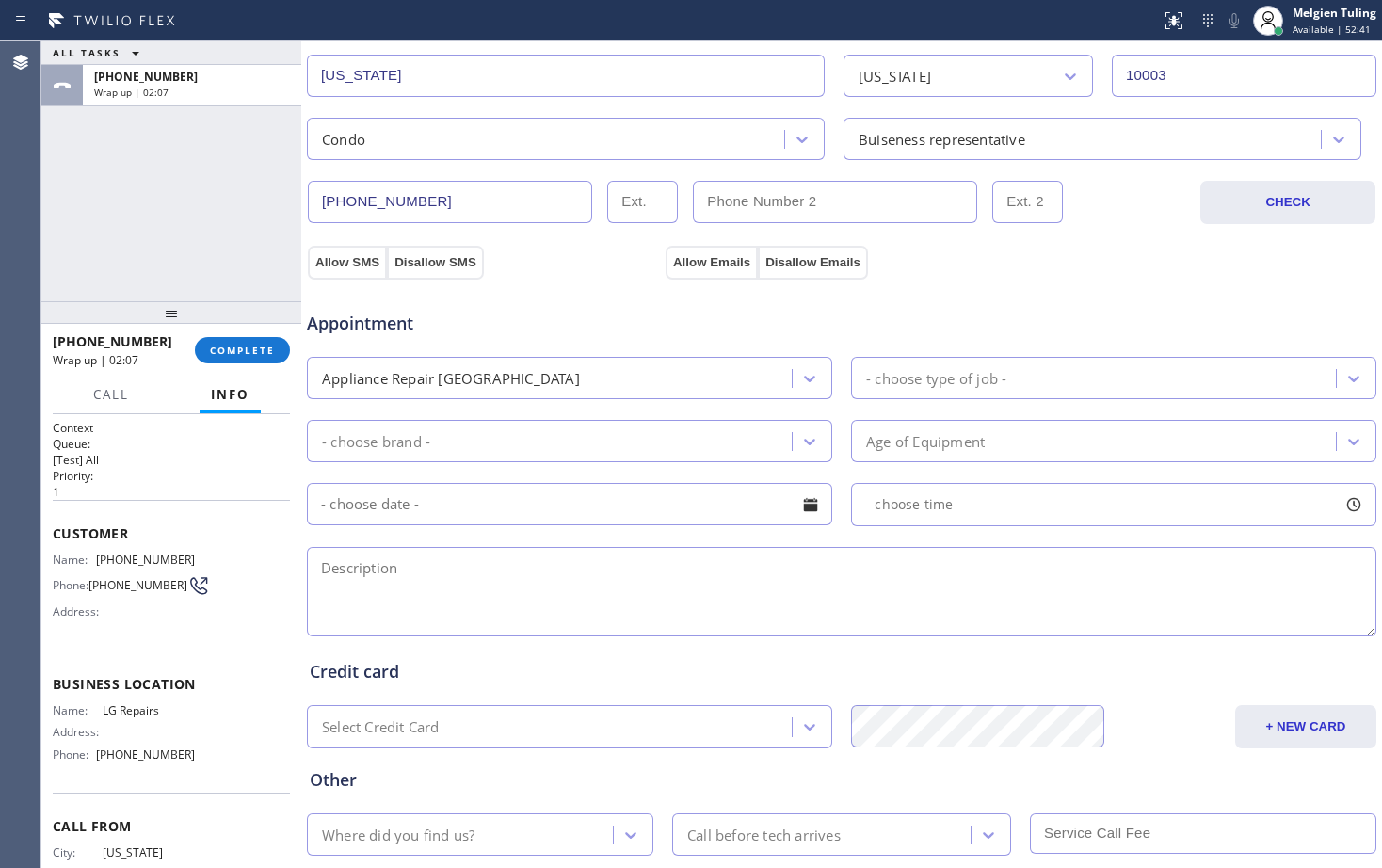
scroll to position [592, 0]
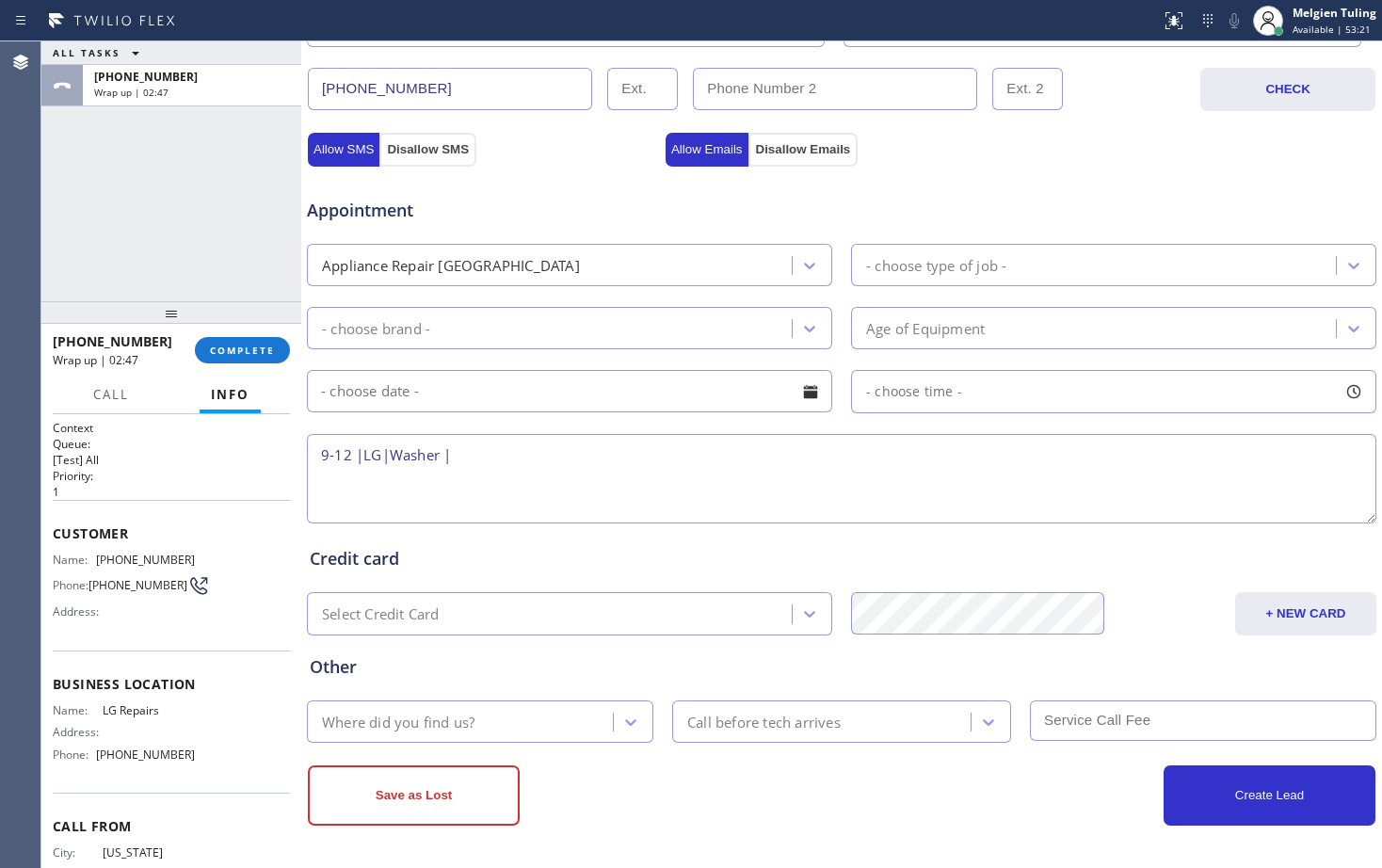
click at [390, 452] on textarea "9-12 |LG|Washer |" at bounding box center [841, 478] width 1070 height 90
click at [471, 460] on textarea "9-12 |LG| Washer |" at bounding box center [841, 478] width 1070 height 90
click at [791, 451] on textarea "9-12 |LG| Washer | its leaking from the bottom even if not in use |" at bounding box center [841, 478] width 1070 height 90
paste textarea "model # wm1388hw serial 102pnjc3h316"
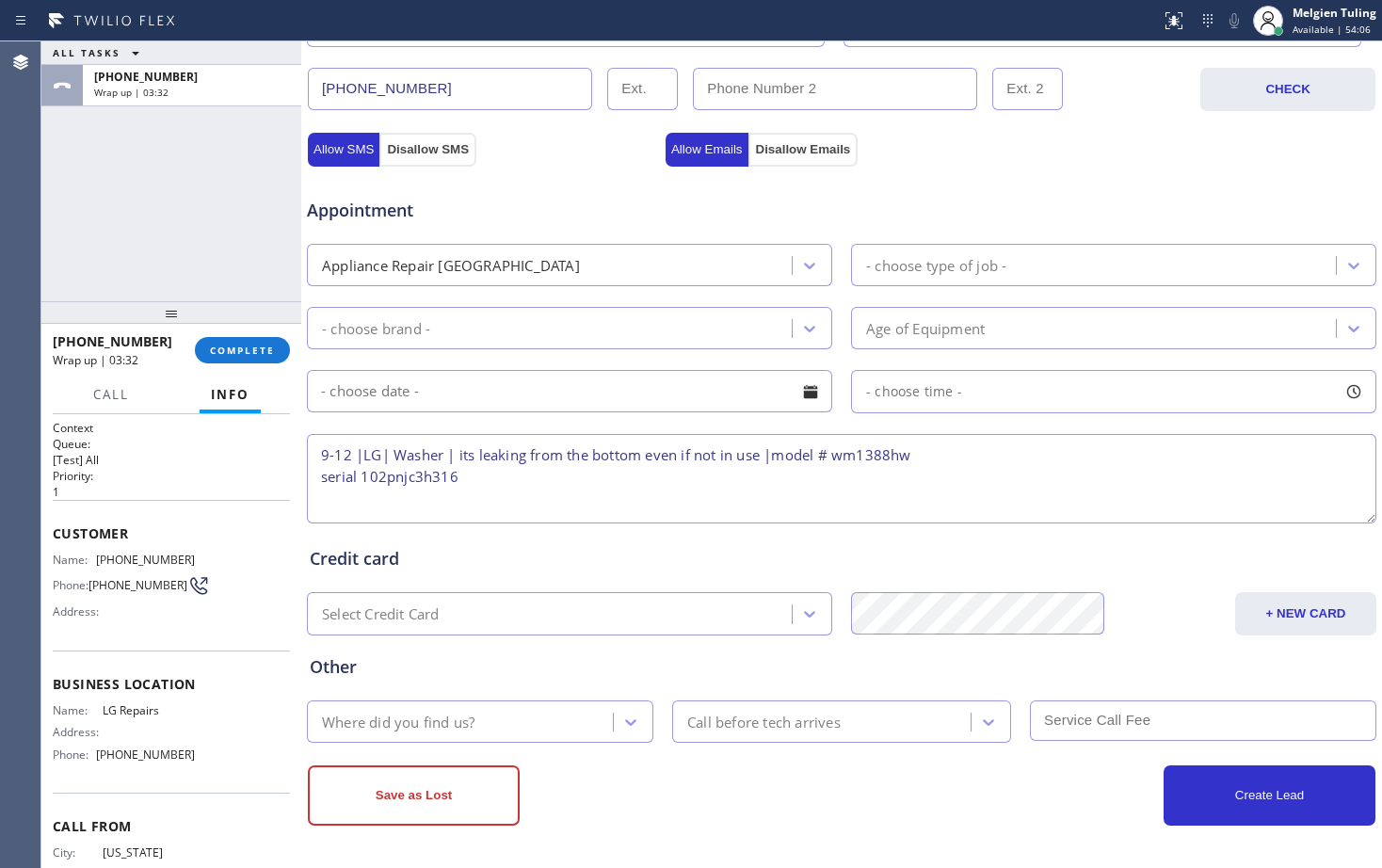
click at [319, 479] on textarea "9-12 |LG| Washer | its leaking from the bottom even if not in use |model # wm13…" at bounding box center [841, 478] width 1070 height 90
click at [326, 481] on textarea "9-12 |LG| Washer | its leaking from the bottom even if not in use |model # wm13…" at bounding box center [841, 478] width 1070 height 90
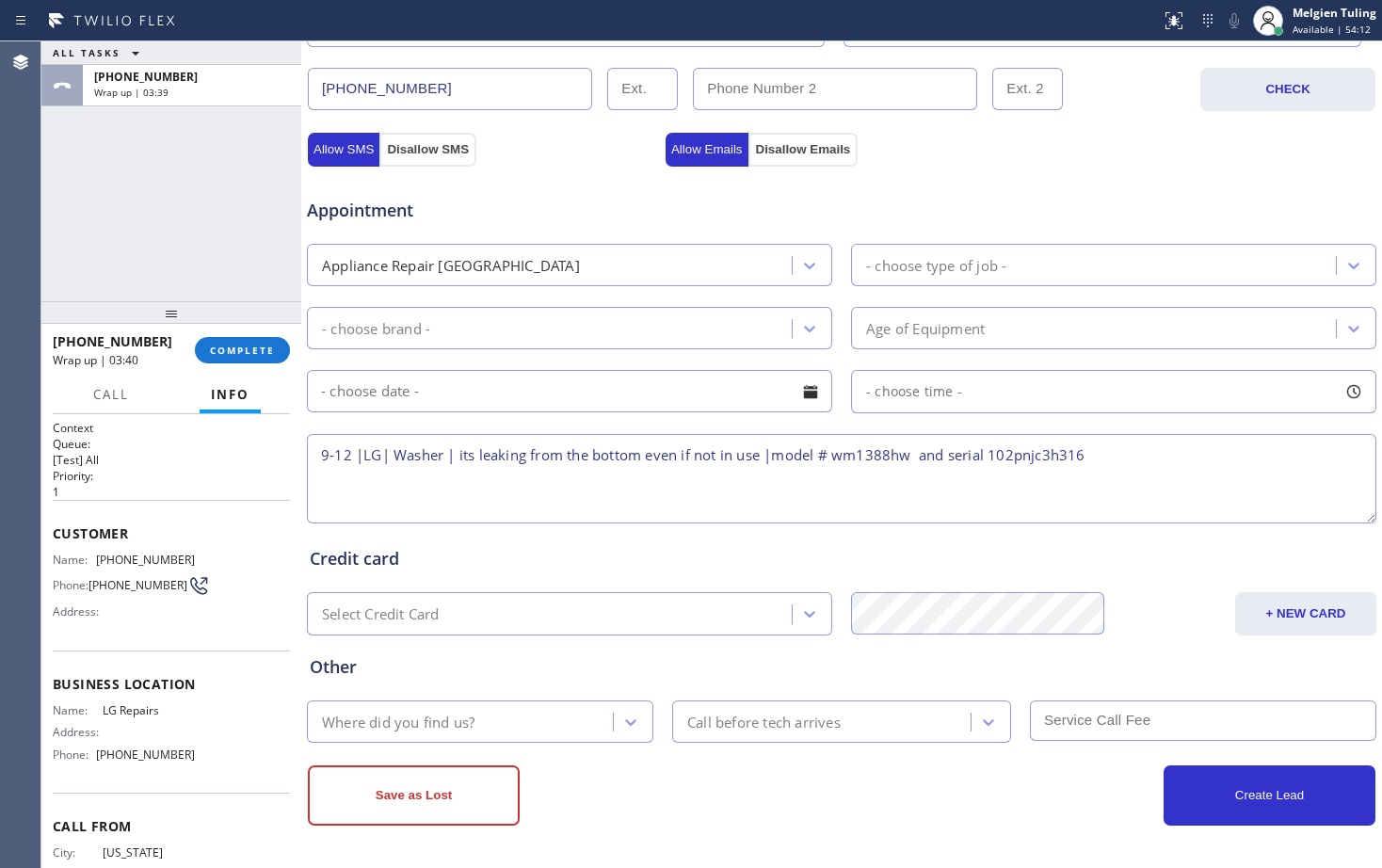
click at [1109, 459] on textarea "9-12 |LG| Washer | its leaking from the bottom even if not in use |model # wm13…" at bounding box center [841, 478] width 1070 height 90
click at [1240, 452] on textarea "9-12 |LG| Washer | its leaking from the bottom even if not in use |model # wm13…" at bounding box center [841, 478] width 1070 height 90
paste textarea "[STREET_ADDRESS][US_STATE]"
click at [707, 483] on textarea "9-12 |LG| Washer | its leaking from the bottom even if not in use |model # wm13…" at bounding box center [841, 478] width 1070 height 90
click at [139, 710] on span "LG Repairs" at bounding box center [148, 710] width 93 height 14
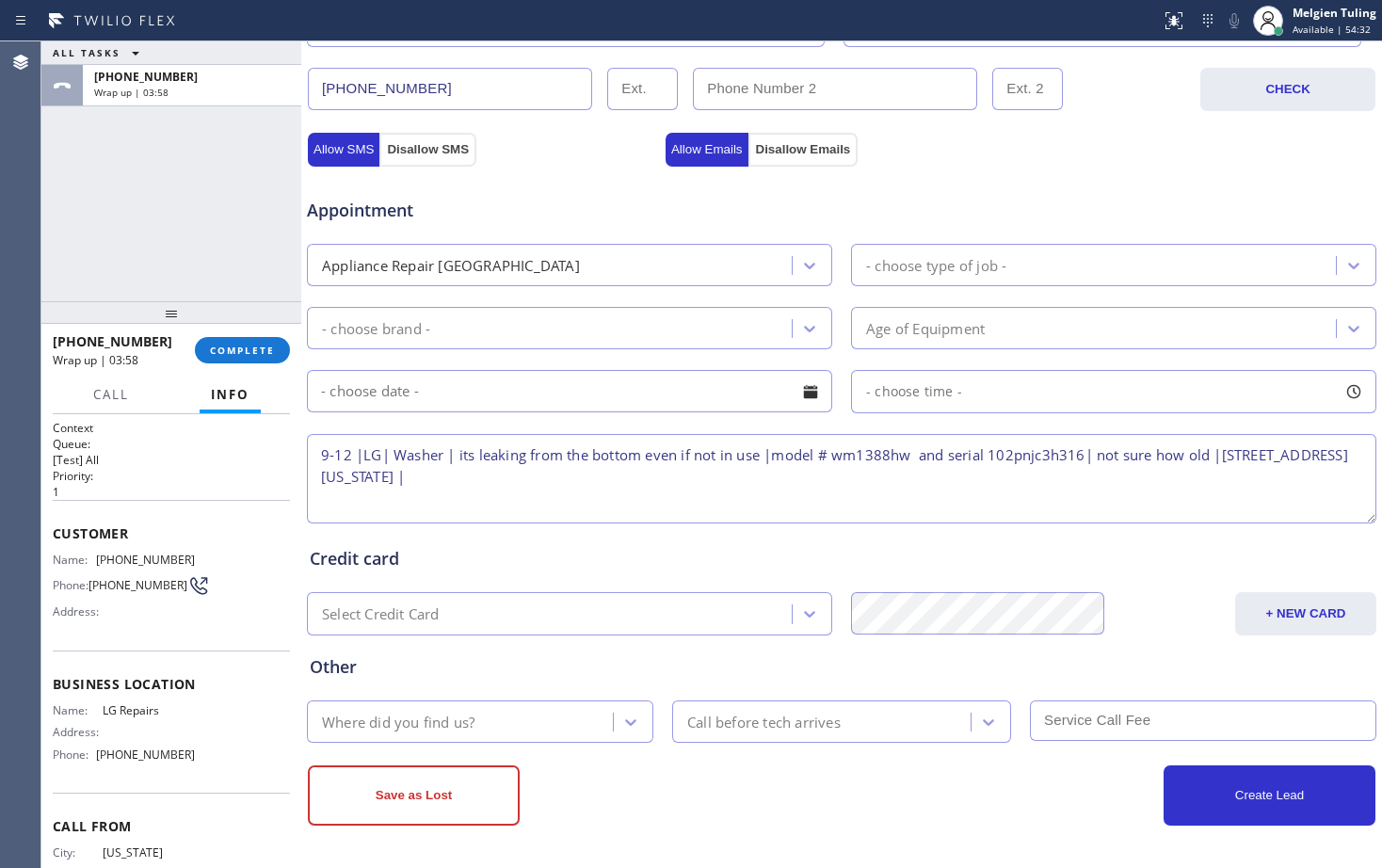
click at [138, 717] on span "LG Repairs" at bounding box center [148, 710] width 93 height 14
click at [137, 717] on span "LG Repairs" at bounding box center [148, 710] width 93 height 14
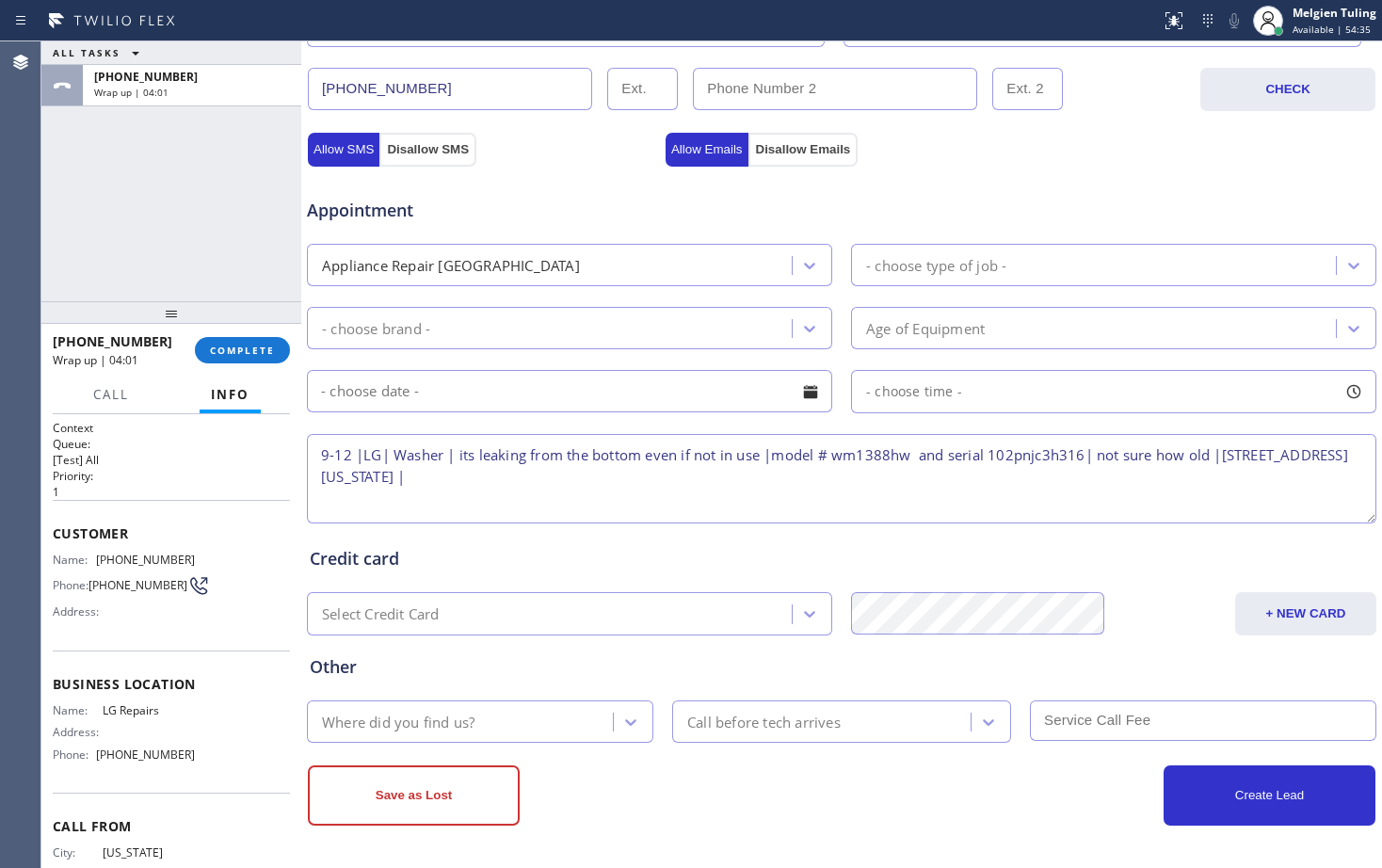
click at [544, 482] on textarea "9-12 |LG| Washer | its leaking from the bottom even if not in use |model # wm13…" at bounding box center [841, 478] width 1070 height 90
click at [540, 476] on textarea "9-12 |LG| Washer | its leaking from the bottom even if not in use |model # wm13…" at bounding box center [841, 478] width 1070 height 90
paste textarea "LG Repairs"
click at [352, 454] on textarea "9-12 |LG| Washer | its leaking from the bottom even if not in use |model # wm13…" at bounding box center [841, 478] width 1070 height 90
click at [937, 476] on textarea "9-12 |$129 |LG| Washer | its leaking from the bottom even if not in use |model …" at bounding box center [841, 478] width 1070 height 90
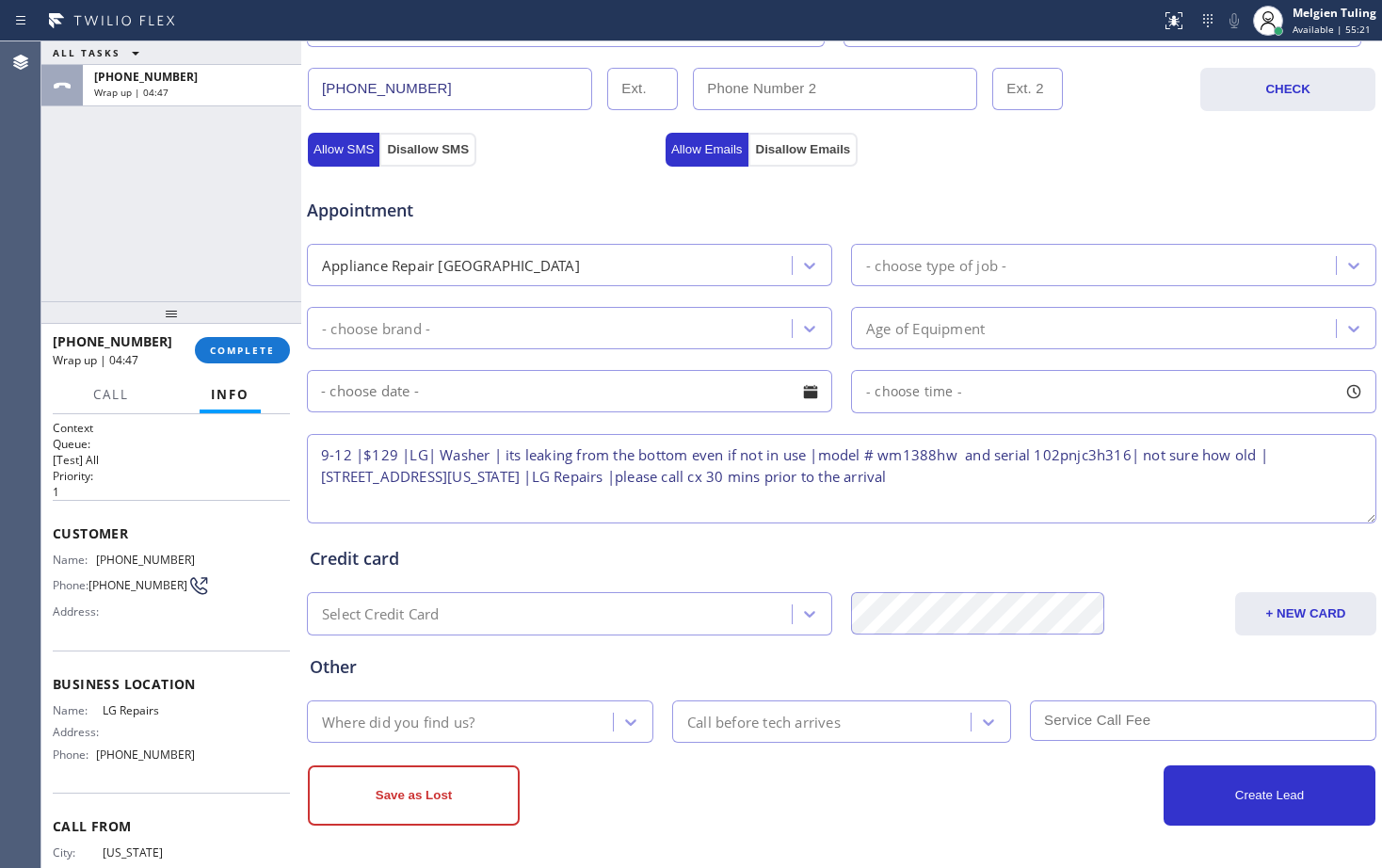
scroll to position [8, 0]
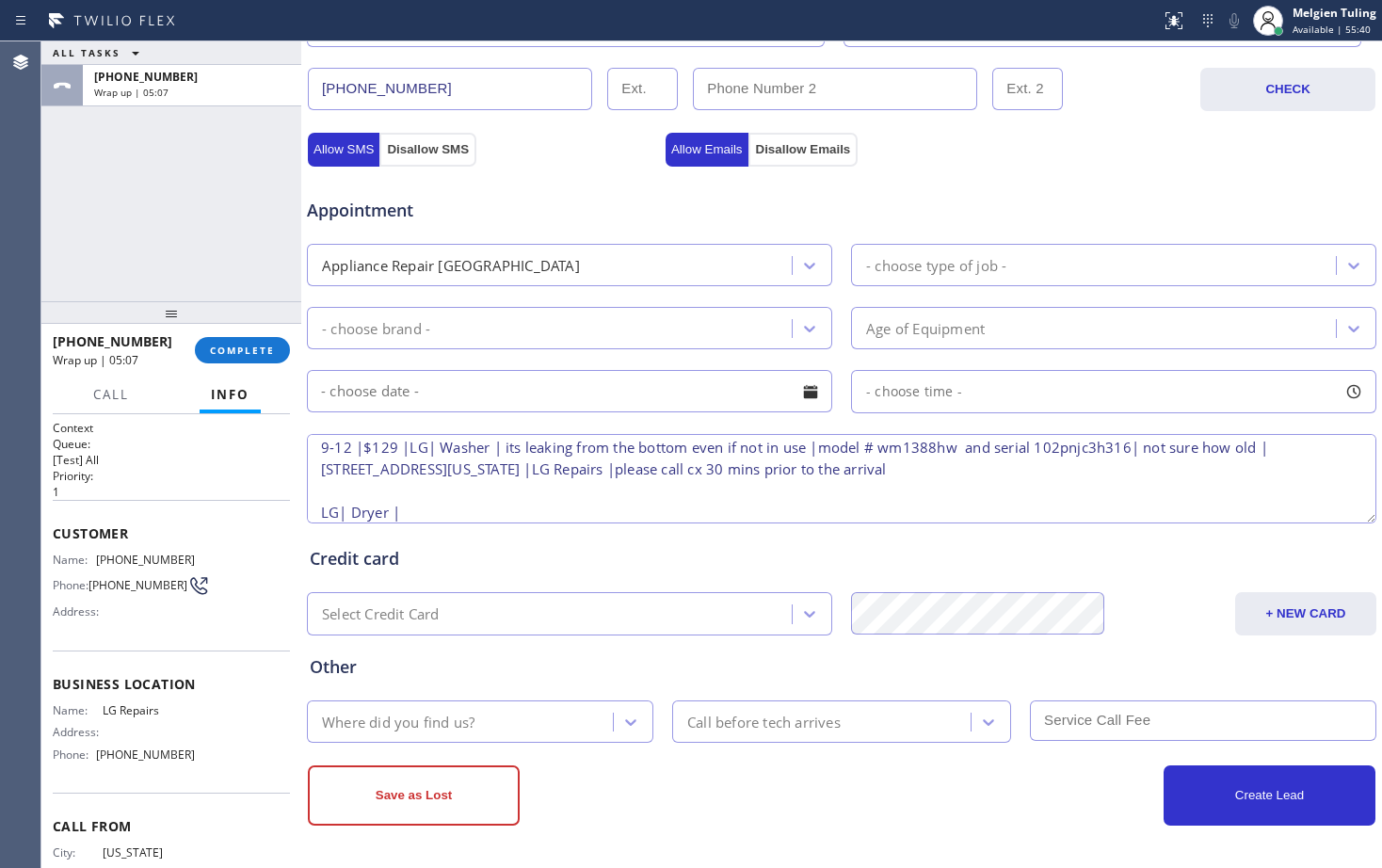
click at [446, 510] on textarea "9-12 |$129 |LG| Washer | its leaking from the bottom even if not in use |model …" at bounding box center [841, 478] width 1070 height 90
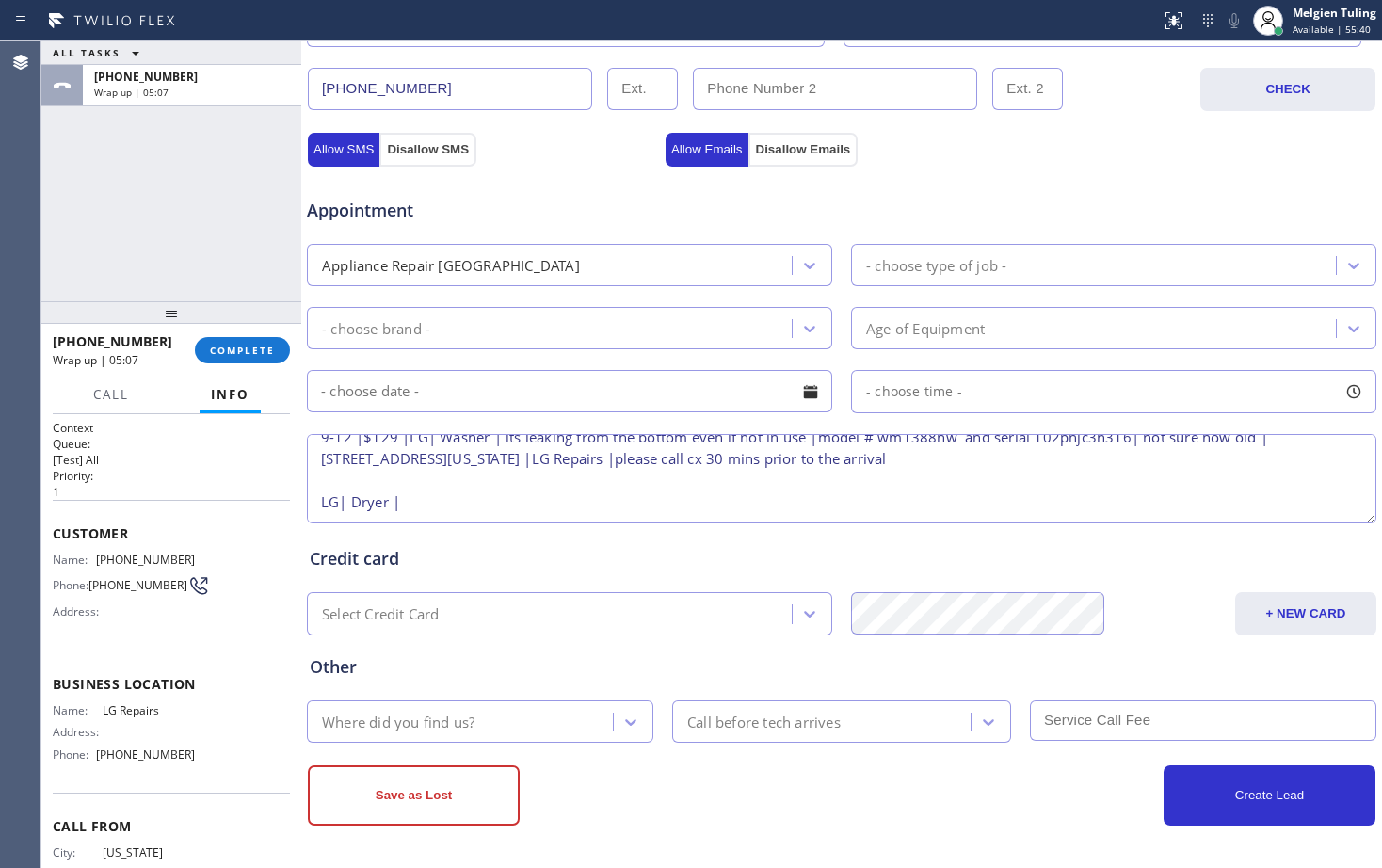
scroll to position [39, 0]
click at [584, 488] on textarea "9-12 |$129 |LG| Washer | its leaking from the bottom even if not in use |model …" at bounding box center [841, 478] width 1070 height 90
paste textarea "model dlec888w serial 011kwsb8n838"
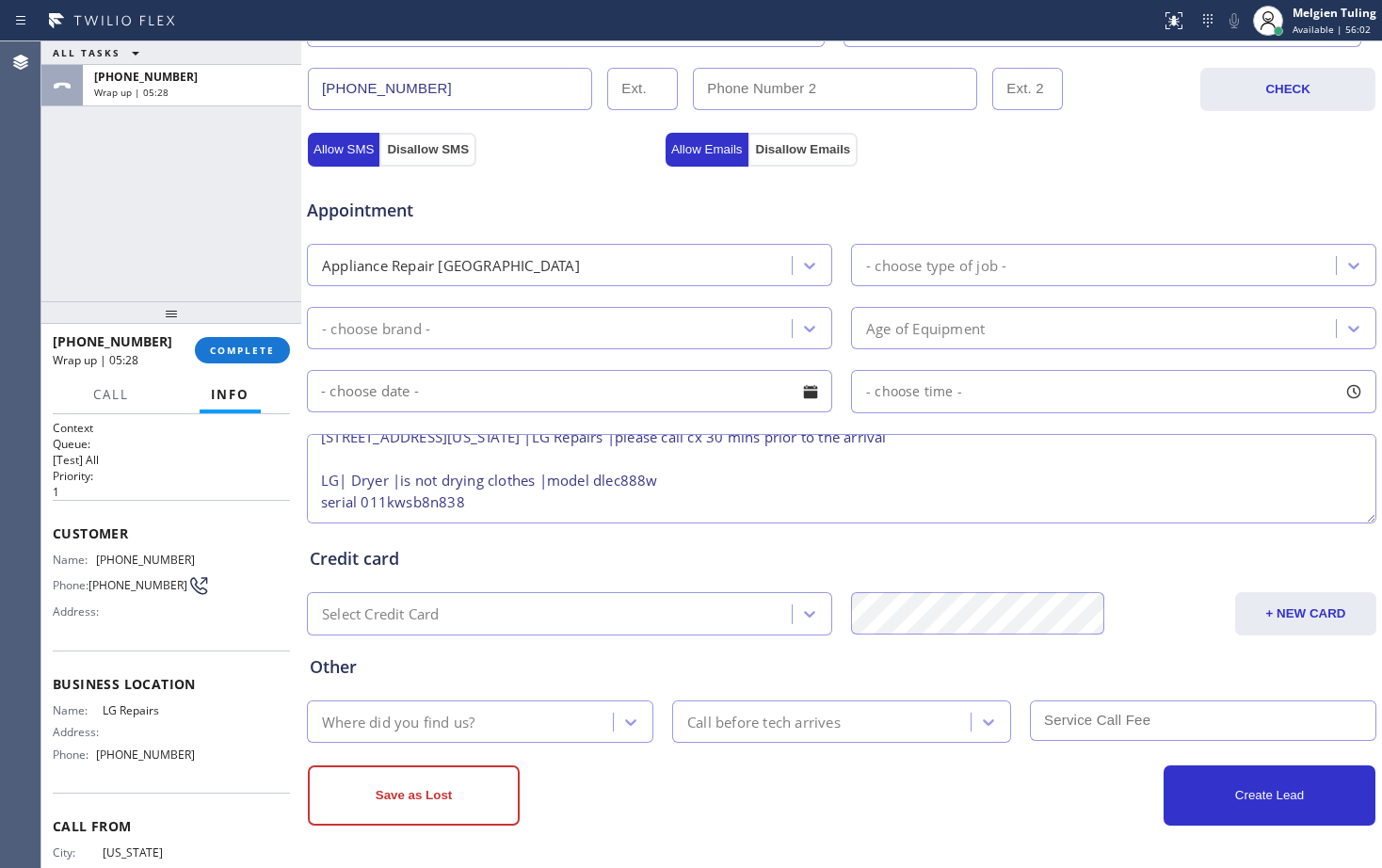
scroll to position [50, 0]
click at [316, 488] on textarea "9-12 |$129 |LG| Washer | its leaking from the bottom even if not in use |model …" at bounding box center [841, 478] width 1070 height 90
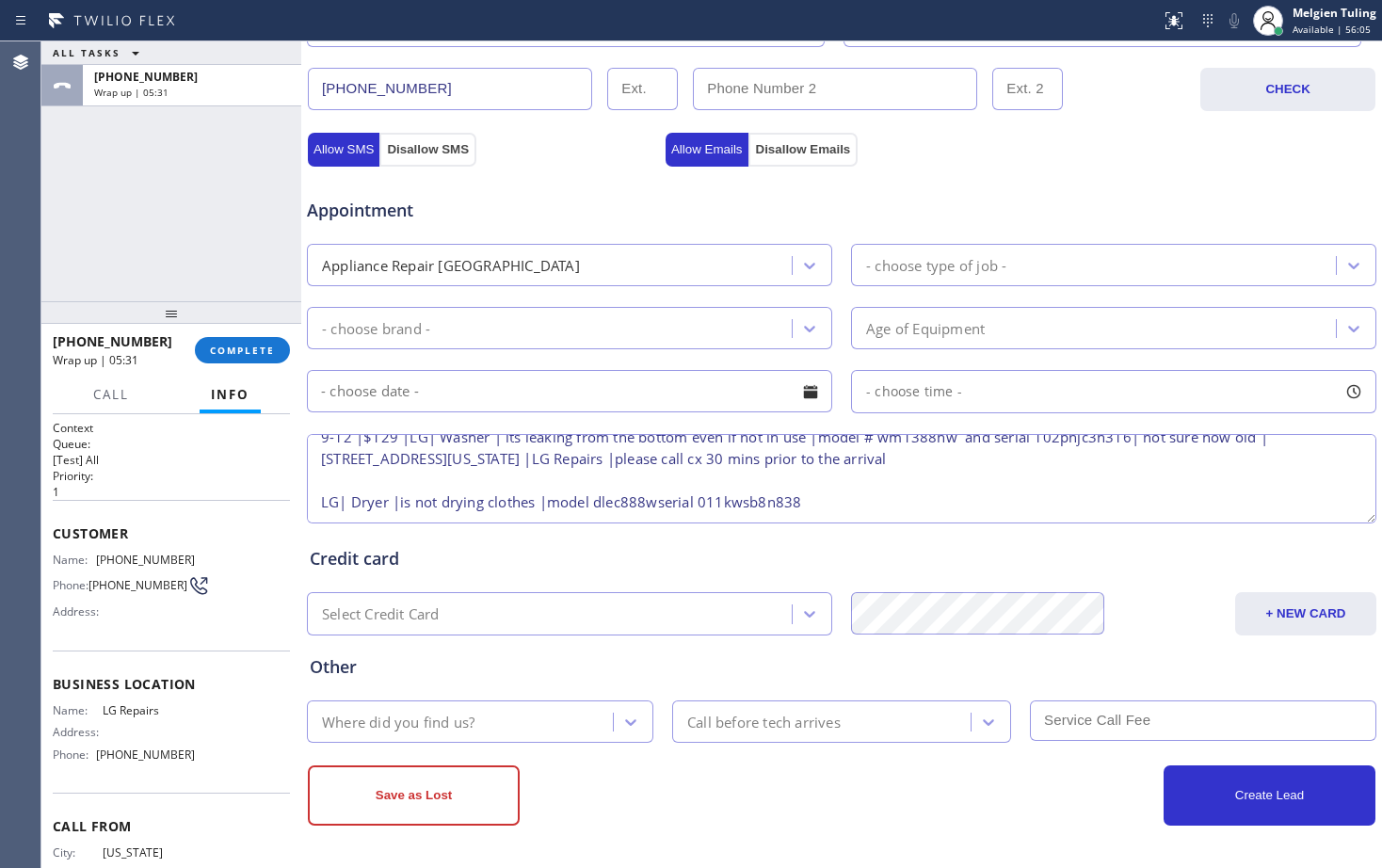
scroll to position [39, 0]
click at [728, 477] on textarea "9-12 |$129 |LG| Washer | its leaking from the bottom even if not in use |model …" at bounding box center [841, 478] width 1070 height 90
click at [593, 479] on textarea "9-12 |$129 |LG| Washer | its leaking from the bottom even if not in use |model …" at bounding box center [841, 478] width 1070 height 90
click at [865, 482] on textarea "9-12 |$129 |LG| Washer | its leaking from the bottom even if not in use |model …" at bounding box center [841, 478] width 1070 height 90
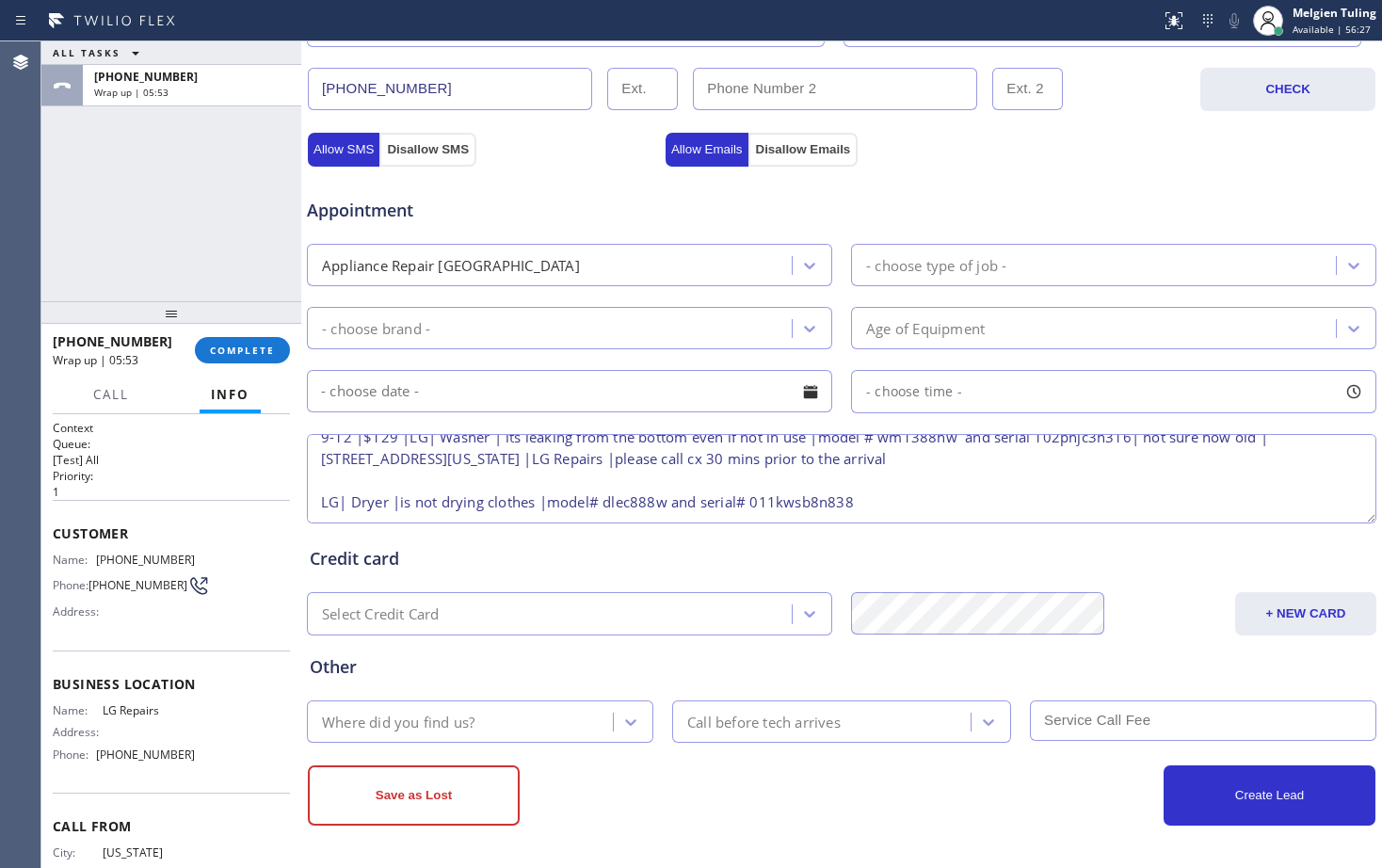
click at [865, 482] on textarea "9-12 |$129 |LG| Washer | its leaking from the bottom even if not in use |model …" at bounding box center [841, 478] width 1070 height 90
click at [998, 507] on textarea "9-12 |$129 |LG| Washer | its leaking from the bottom even if not in use |model …" at bounding box center [841, 478] width 1070 height 90
paste textarea "[STREET_ADDRESS][US_STATE]"
click at [114, 712] on span "LG Repairs" at bounding box center [148, 710] width 93 height 14
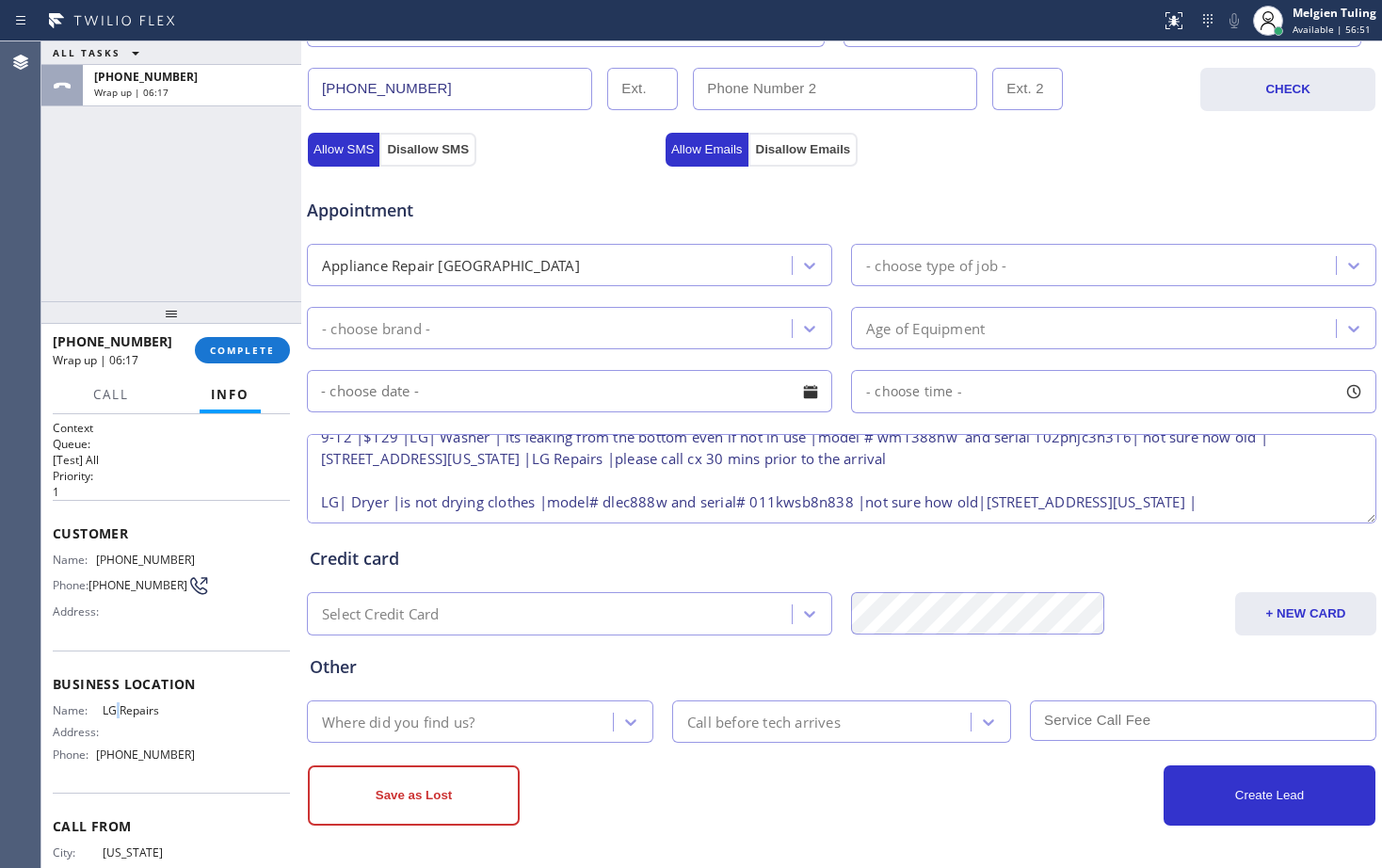
click at [114, 712] on span "LG Repairs" at bounding box center [148, 710] width 93 height 14
copy span "LG Repairs"
click at [1280, 505] on textarea "9-12 |$129 |LG| Washer | its leaking from the bottom even if not in use |model …" at bounding box center [841, 478] width 1070 height 90
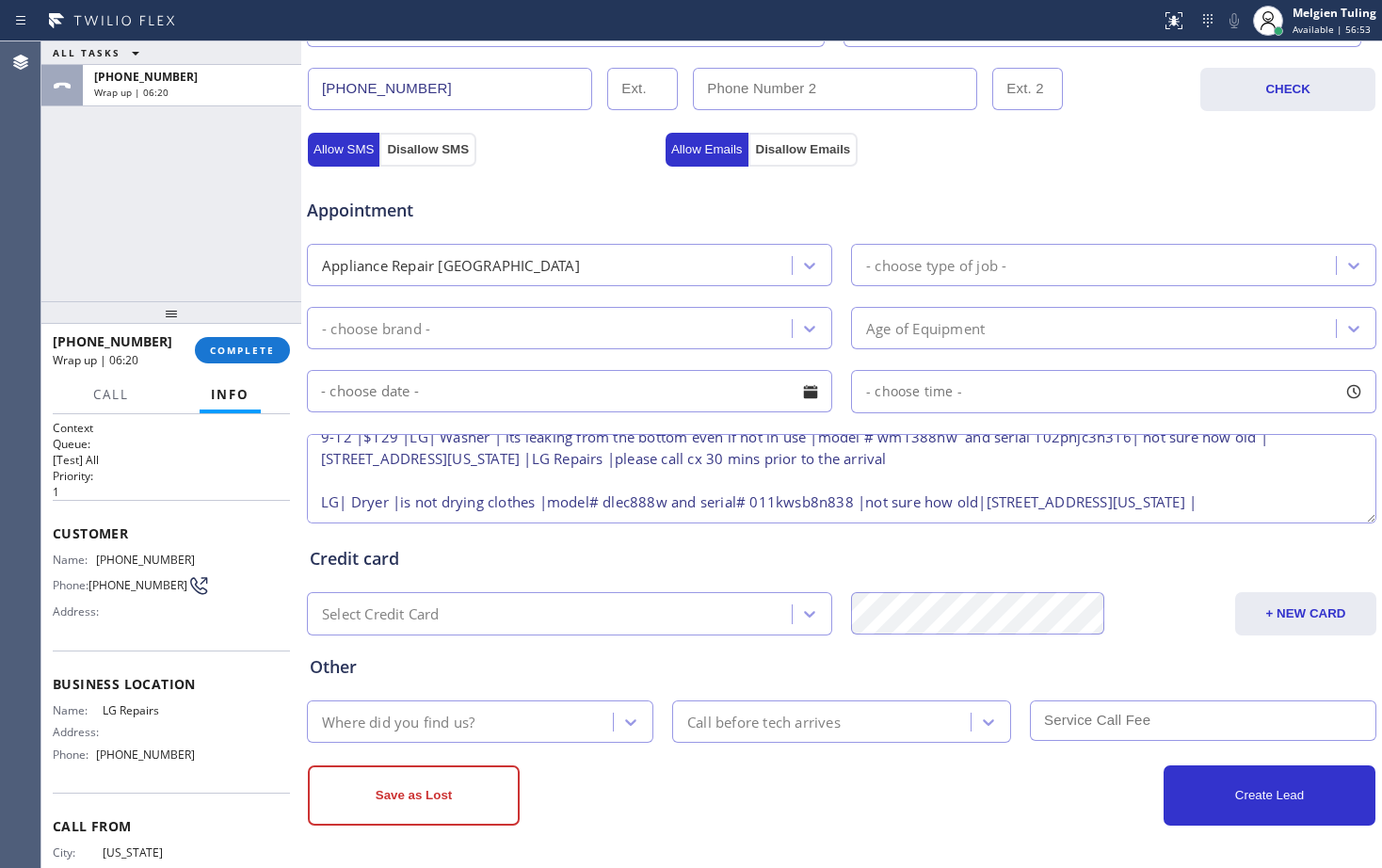
paste textarea "LG Repairs"
click at [422, 495] on textarea "9-12 |$129 |LG| Washer | its leaking from the bottom even if not in use |model …" at bounding box center [841, 478] width 1070 height 90
click at [315, 489] on textarea "9-12 |$129 |LG| Washer | its leaking from the bottom even if not in use |model …" at bounding box center [841, 478] width 1070 height 90
click at [432, 496] on textarea "9-12 |$129 |LG| Washer | its leaking from the bottom even if not in use |model …" at bounding box center [841, 478] width 1070 height 90
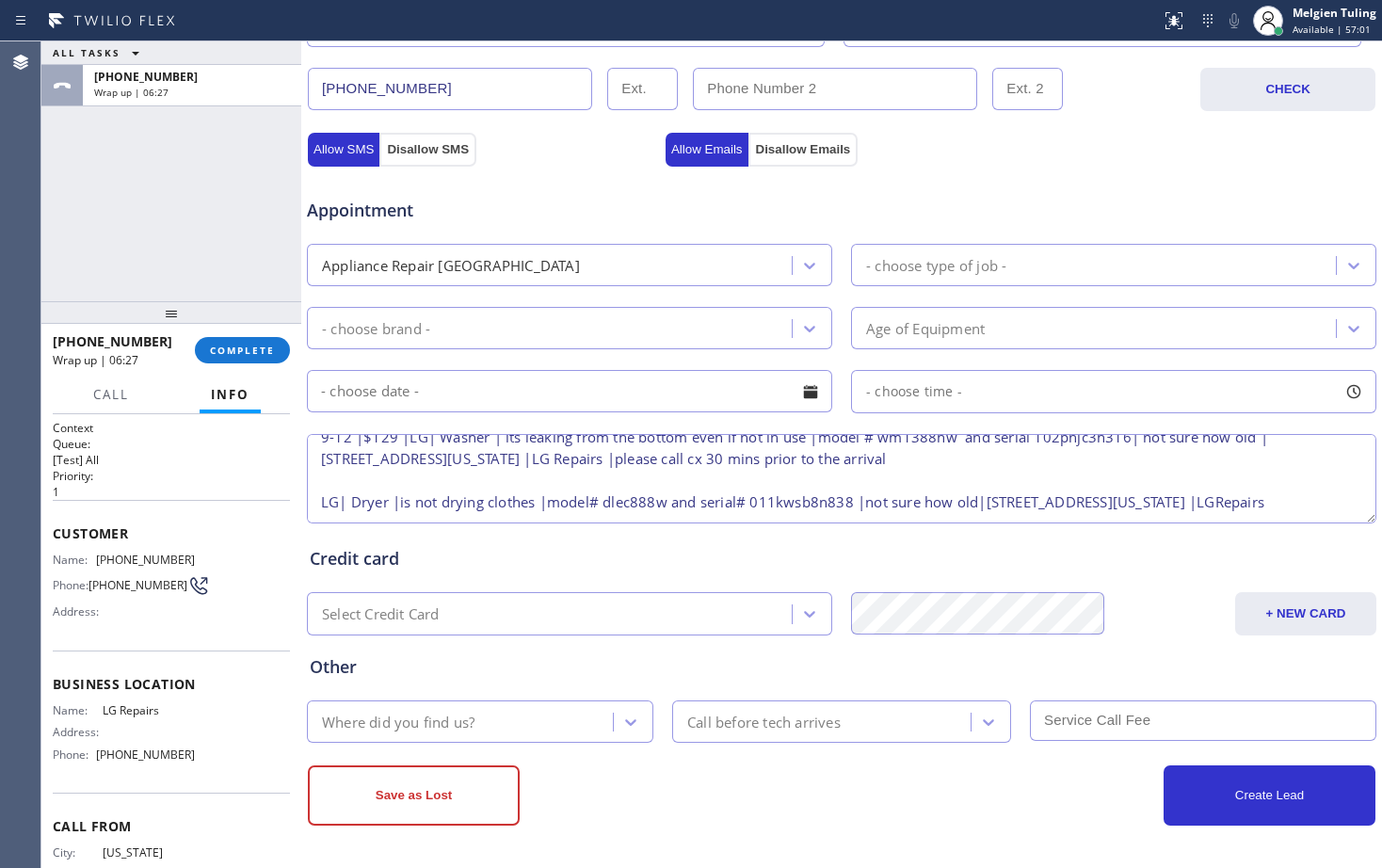
click at [432, 496] on textarea "9-12 |$129 |LG| Washer | its leaking from the bottom even if not in use |model …" at bounding box center [841, 478] width 1070 height 90
click at [439, 508] on textarea "9-12 |$129 |LG| Washer | its leaking from the bottom even if not in use |model …" at bounding box center [841, 478] width 1070 height 90
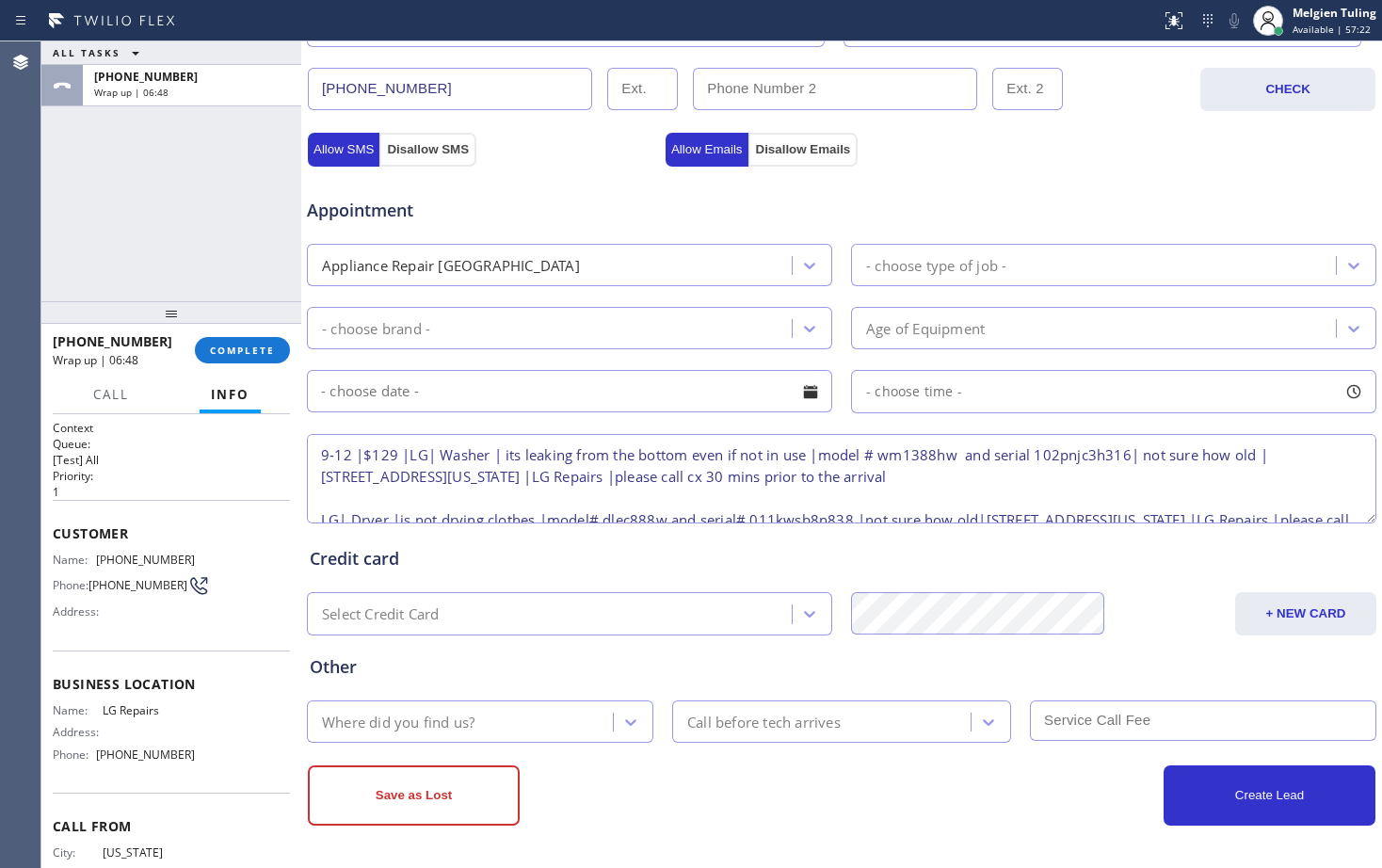
click at [391, 452] on textarea "9-12 |$129 |LG| Washer | its leaking from the bottom even if not in use |model …" at bounding box center [841, 478] width 1070 height 90
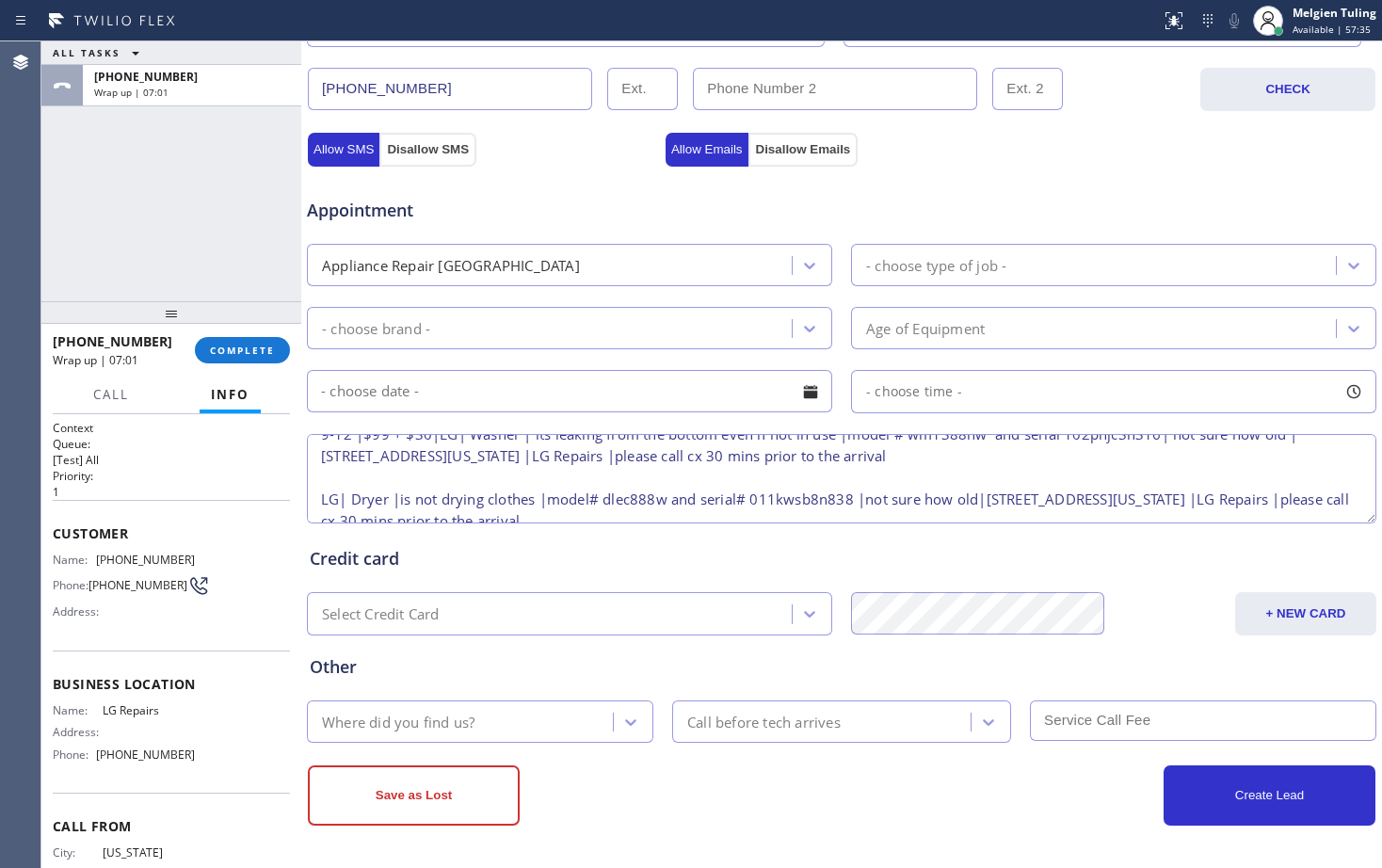
scroll to position [39, 0]
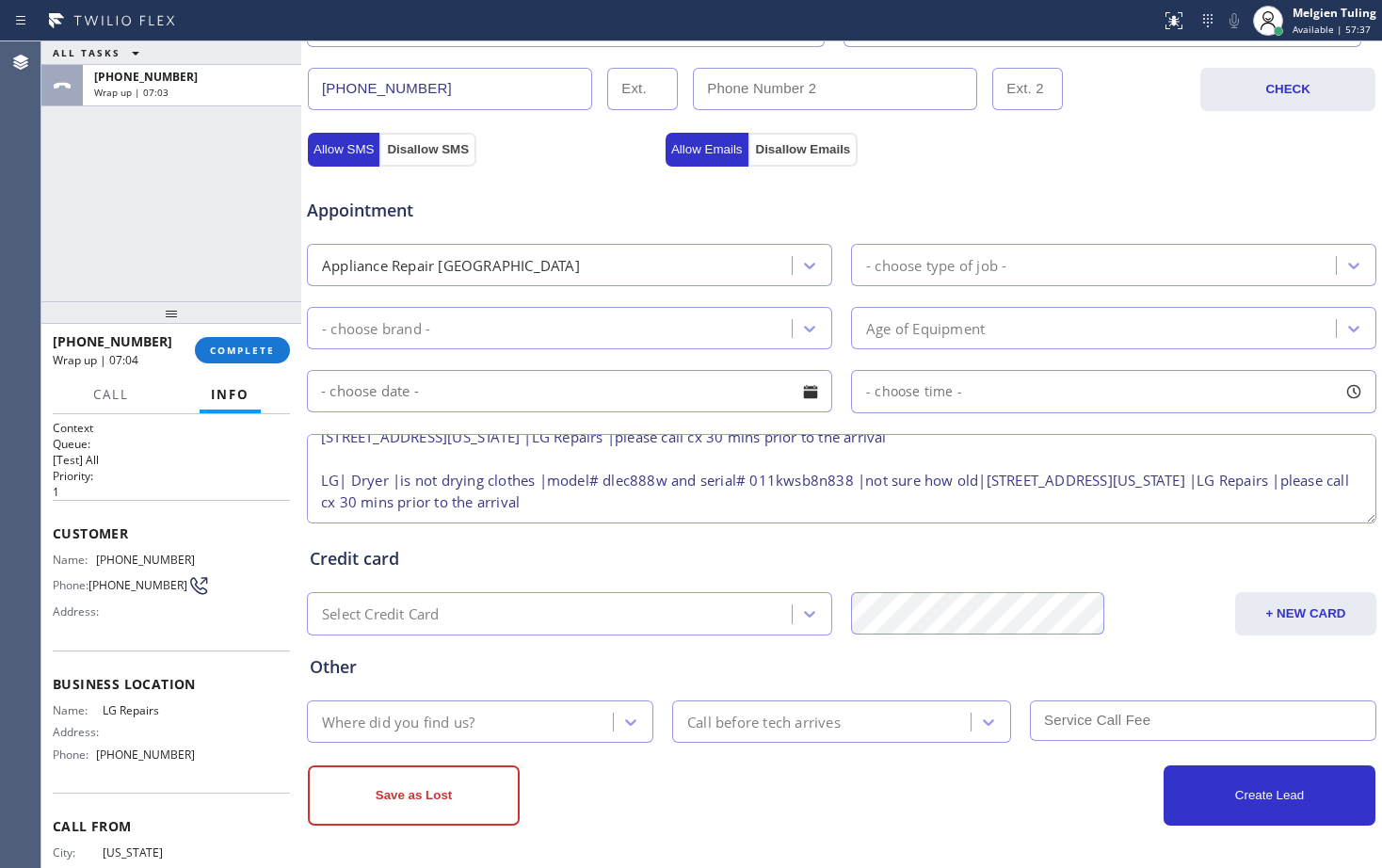
type textarea "9-12 |$99 + $30|LG| Washer | its leaking from the bottom even if not in use |mo…"
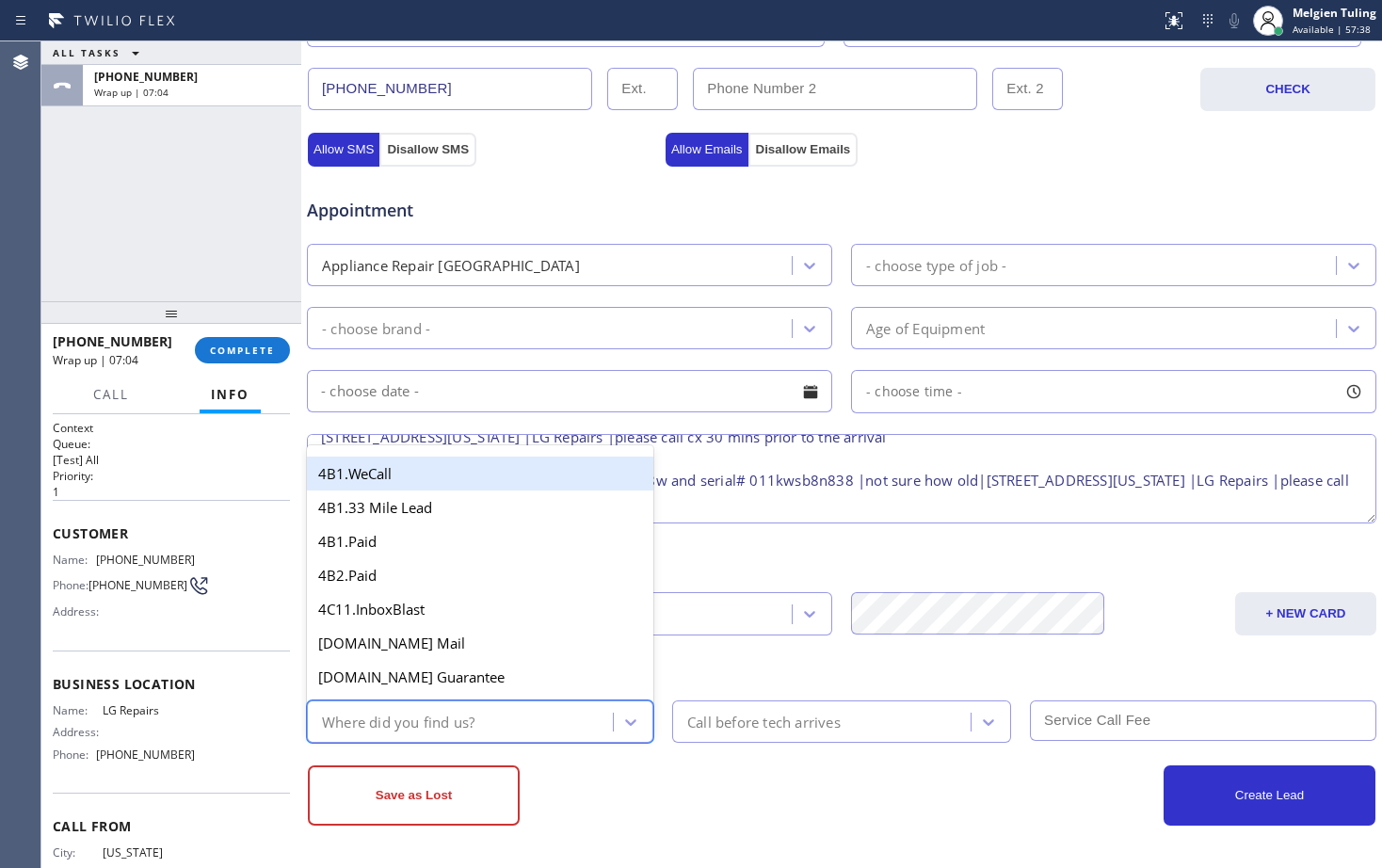
click at [429, 721] on div "Where did you find us?" at bounding box center [398, 722] width 152 height 21
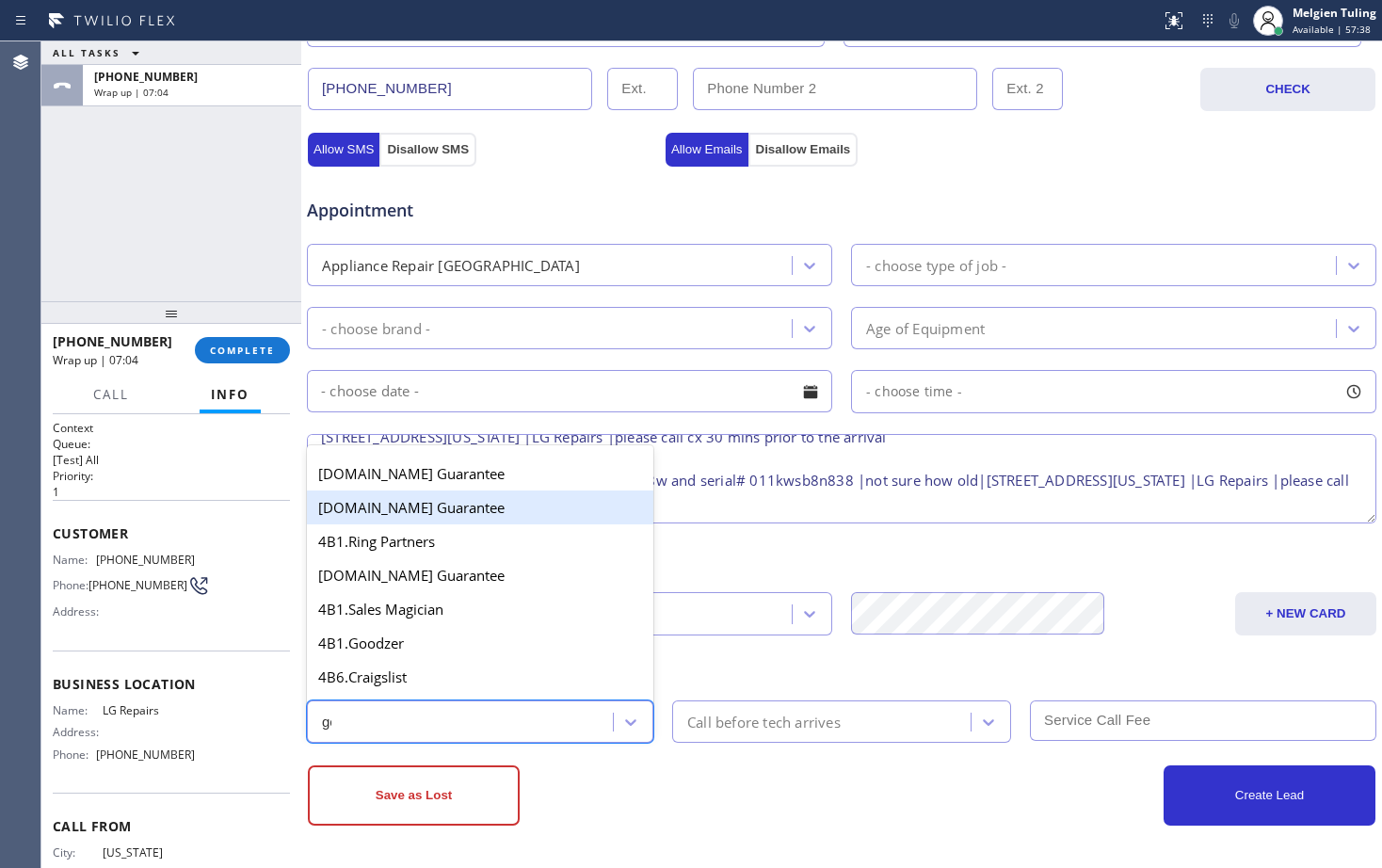
type input "goo"
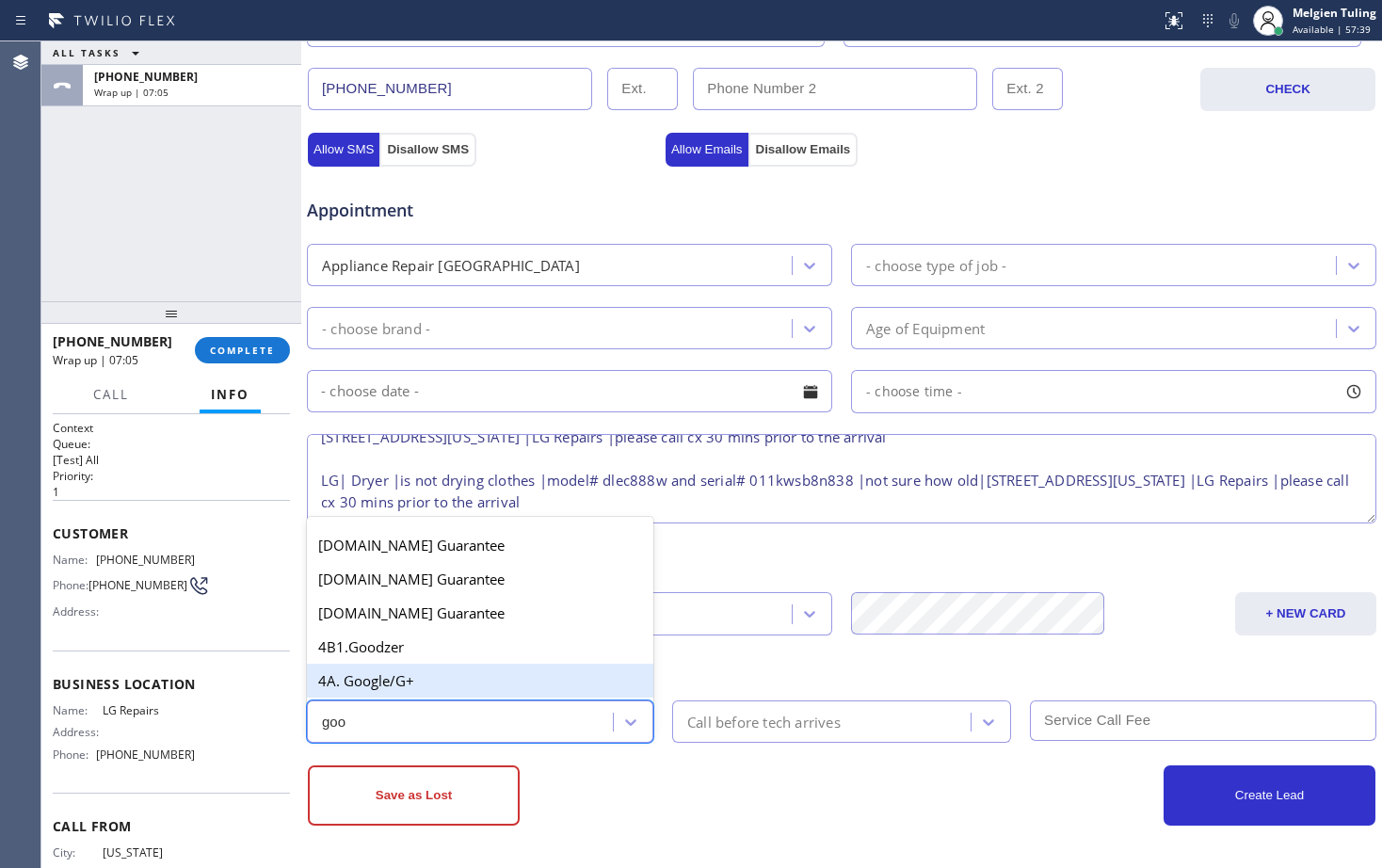
click at [426, 671] on div "4A. Google/G+" at bounding box center [480, 680] width 347 height 34
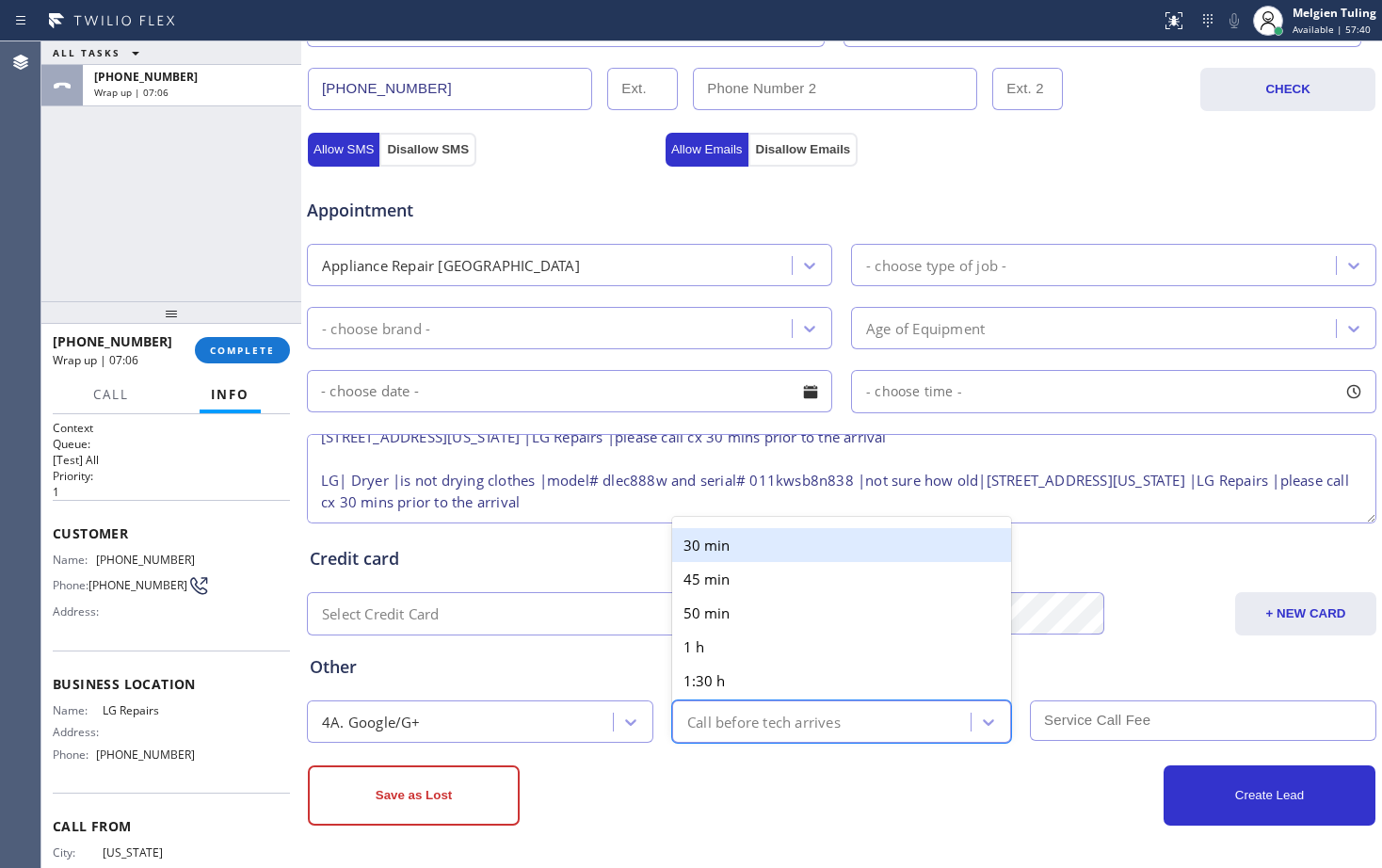
click at [705, 713] on div "Call before tech arrives" at bounding box center [763, 722] width 153 height 21
click at [741, 545] on div "30 min" at bounding box center [842, 544] width 339 height 34
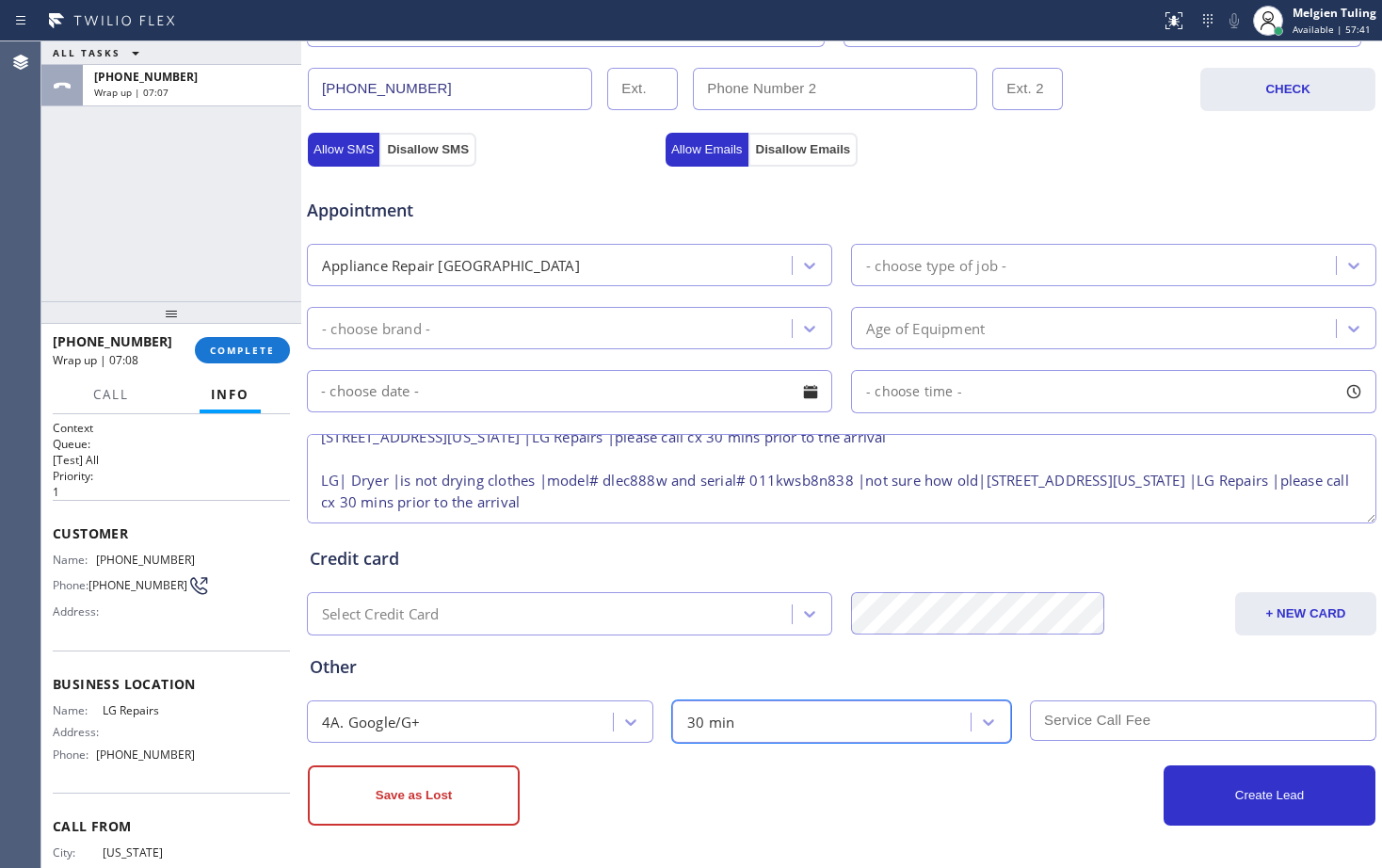
click at [1075, 717] on input "text" at bounding box center [1204, 721] width 347 height 40
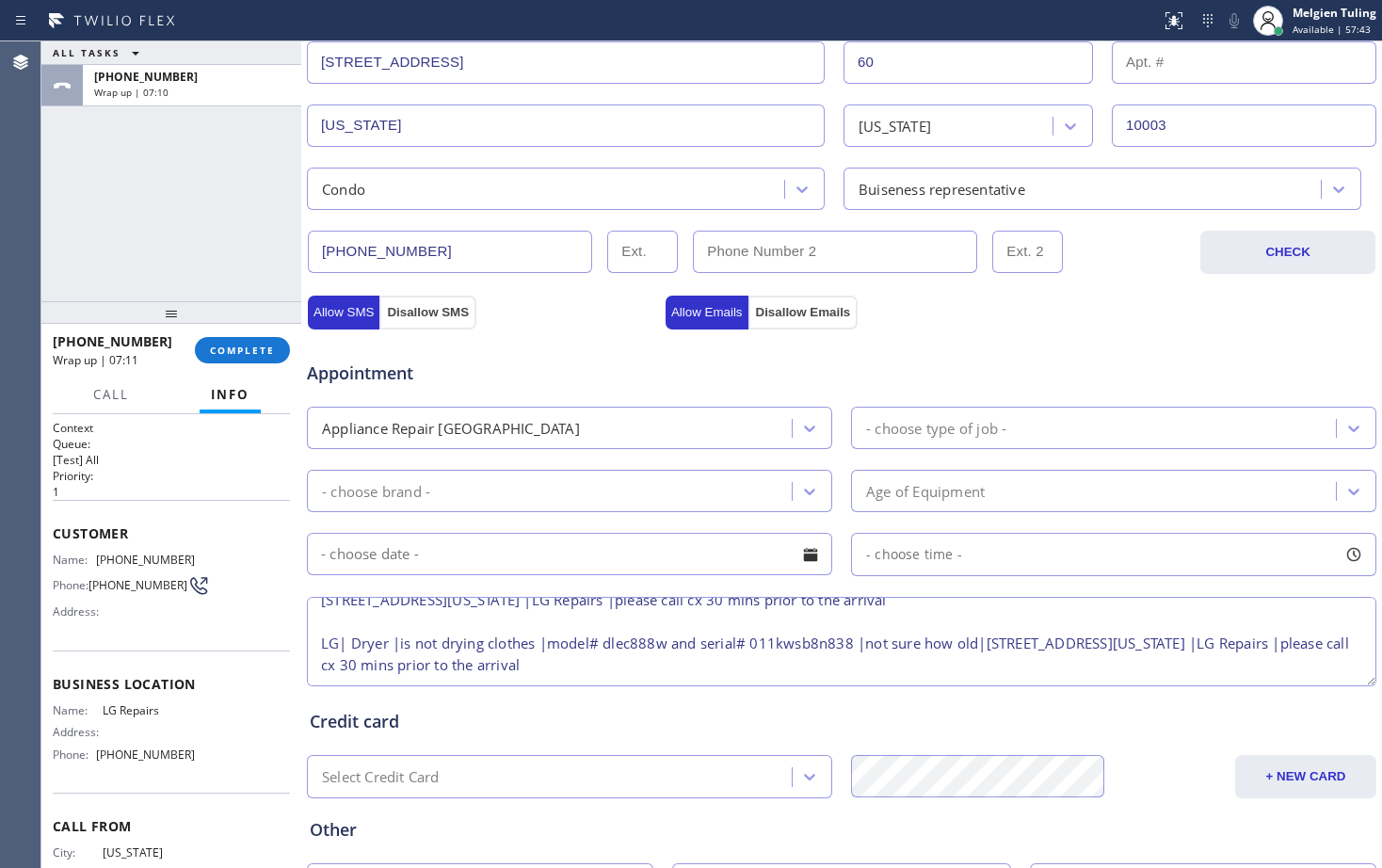
scroll to position [403, 0]
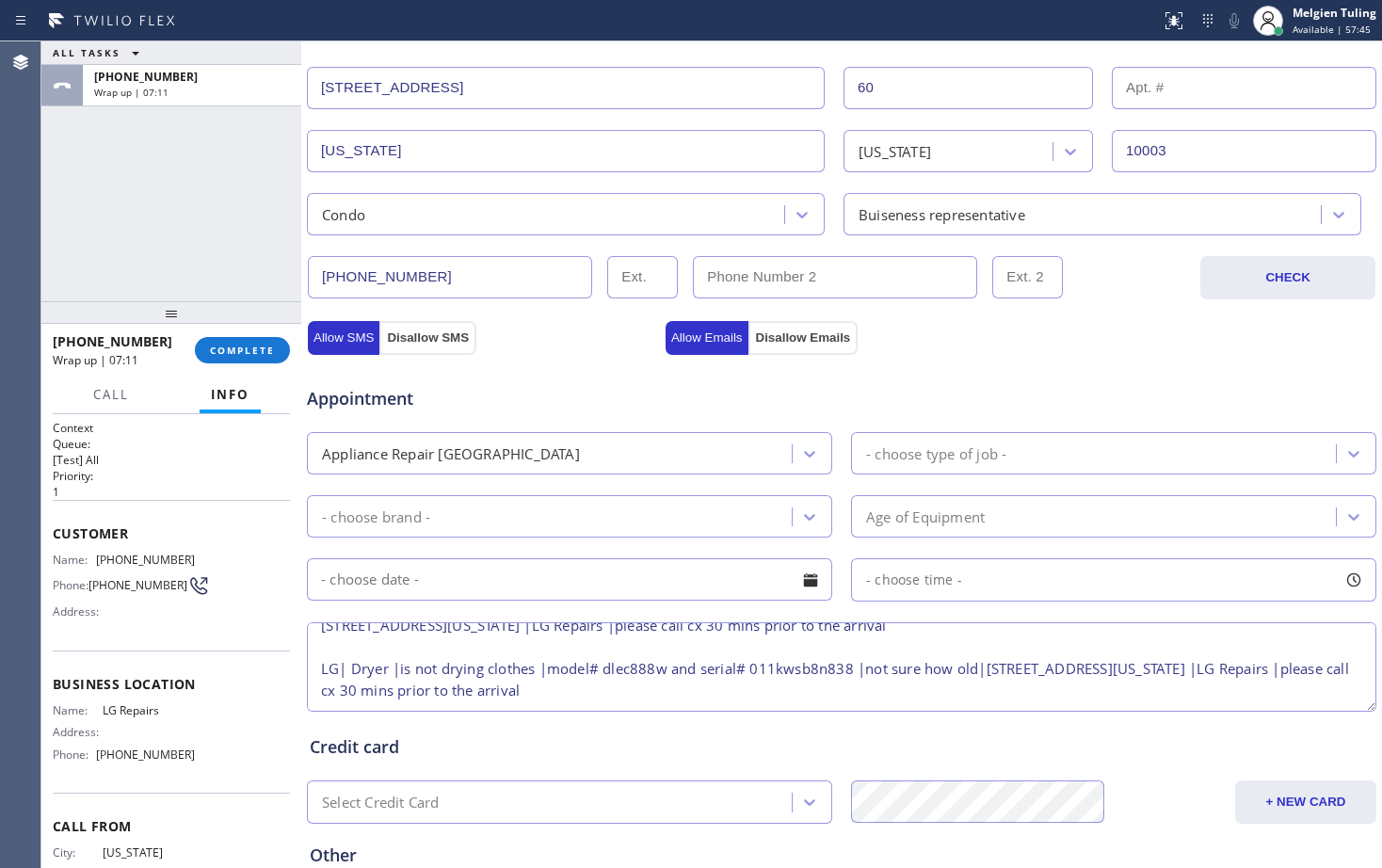
type input "129"
click at [596, 447] on div "Appliance Repair [GEOGRAPHIC_DATA]" at bounding box center [551, 453] width 479 height 33
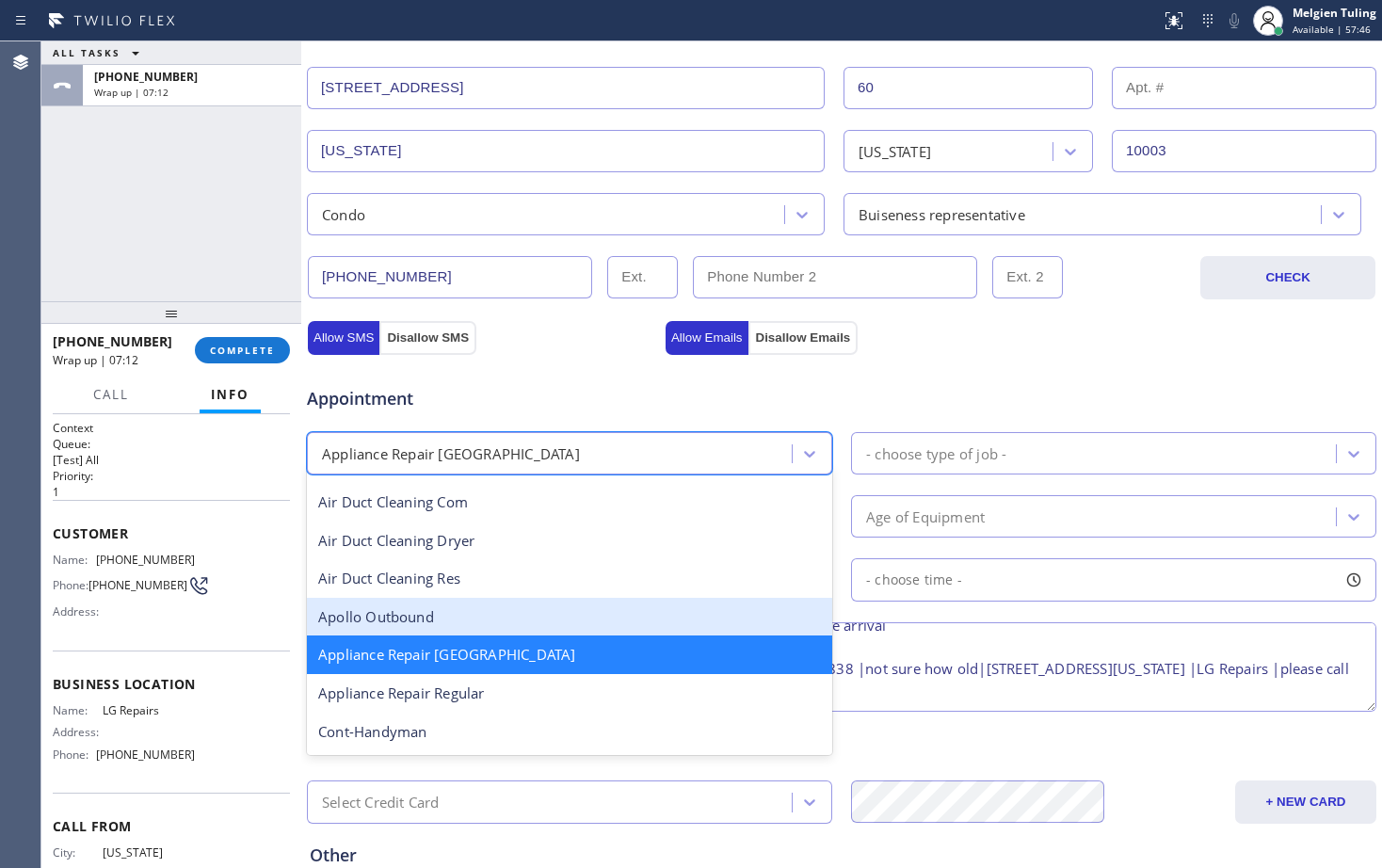
scroll to position [97, 0]
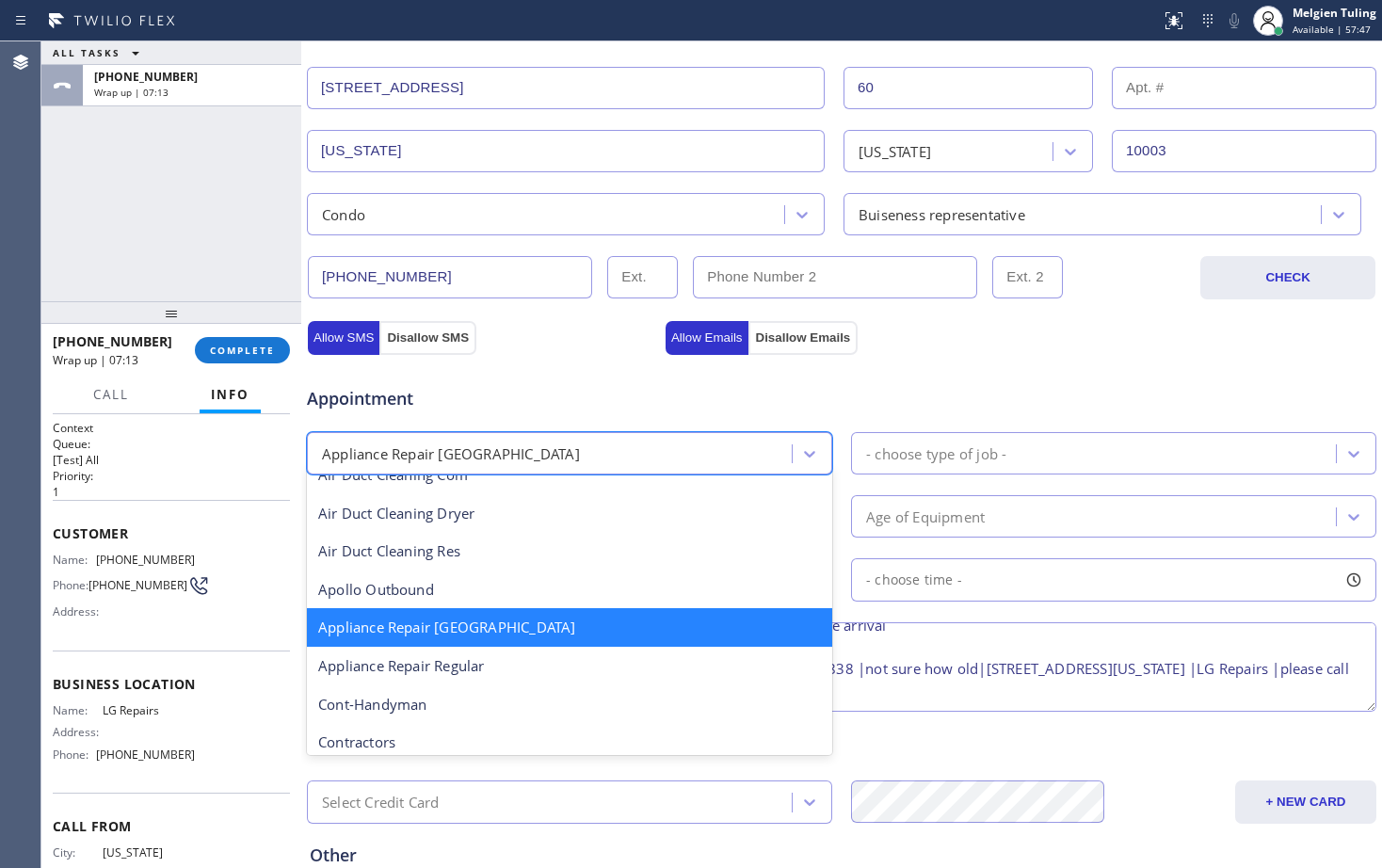
click at [469, 638] on div "Appliance Repair [GEOGRAPHIC_DATA]" at bounding box center [569, 627] width 525 height 39
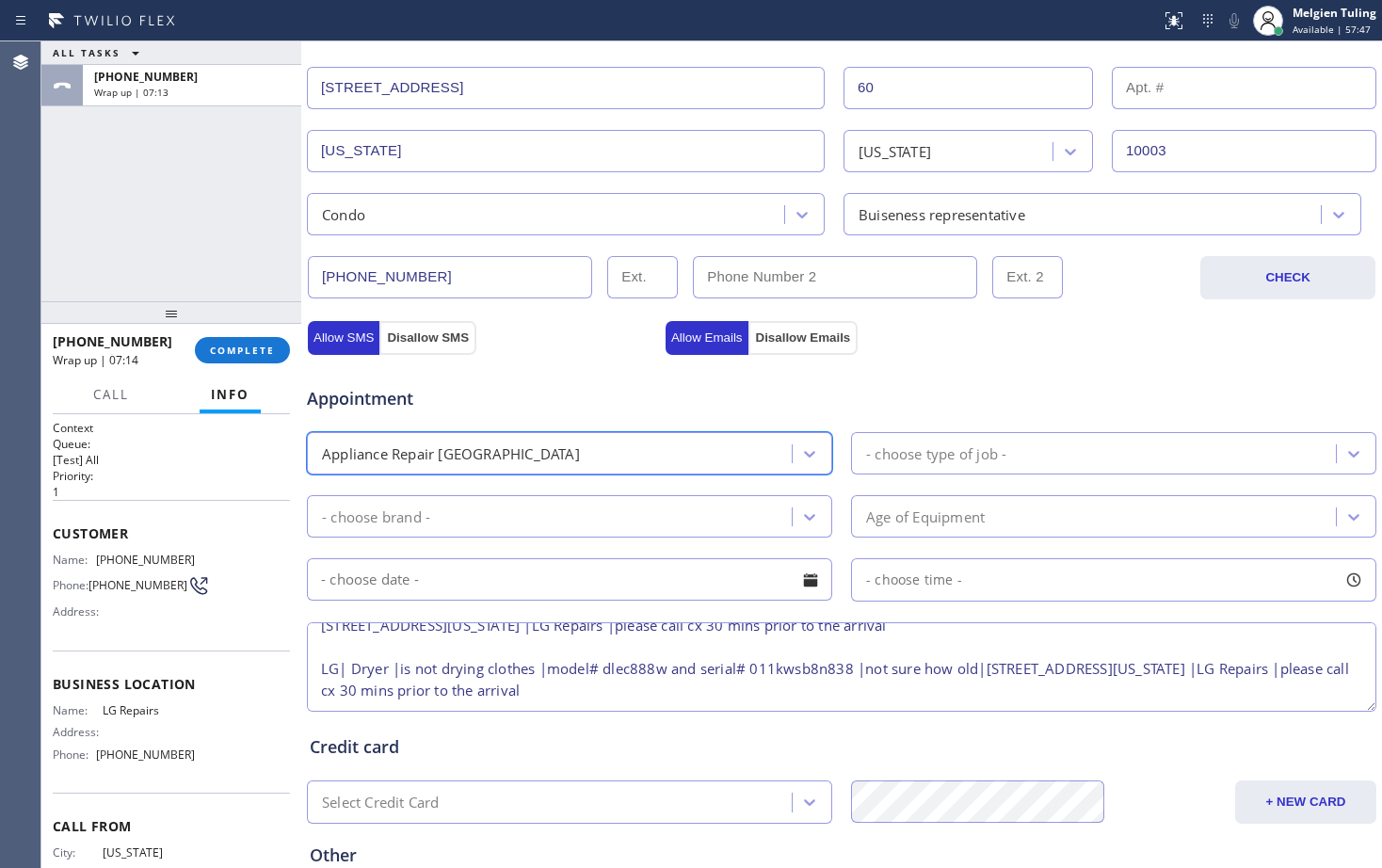
click at [897, 450] on div "- choose type of job -" at bounding box center [937, 453] width 141 height 21
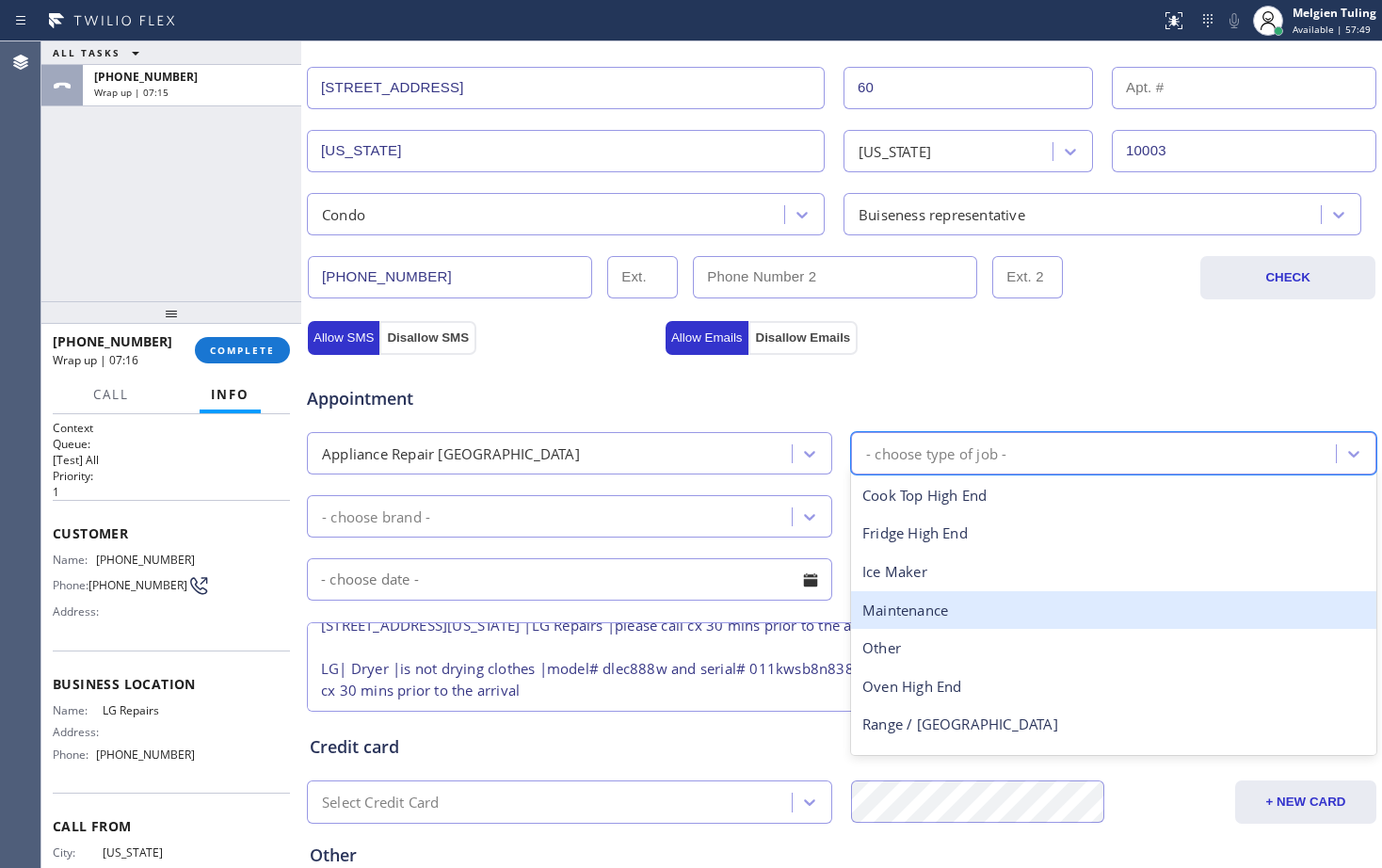
scroll to position [68, 0]
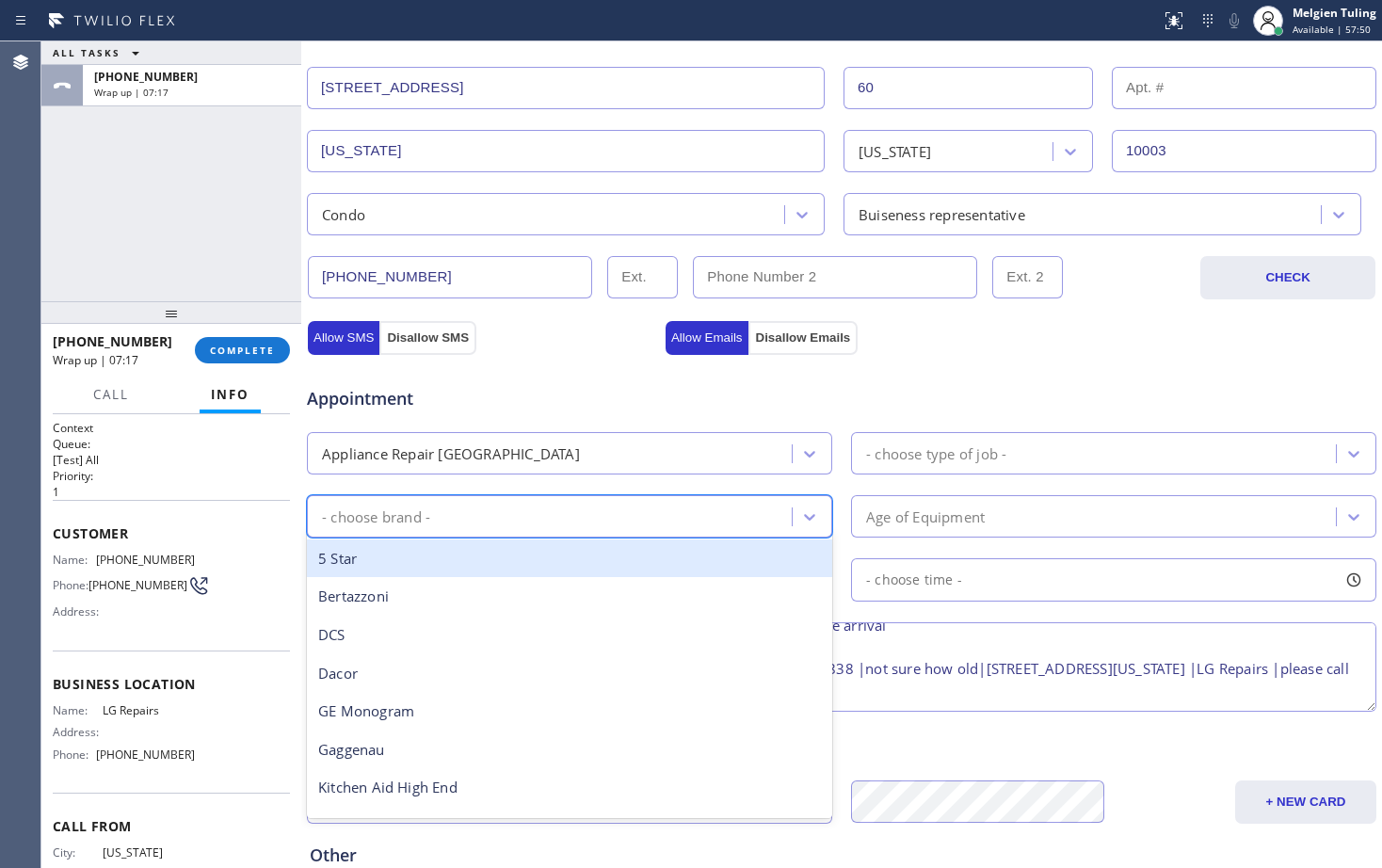
click at [369, 513] on div "- choose brand -" at bounding box center [376, 516] width 108 height 21
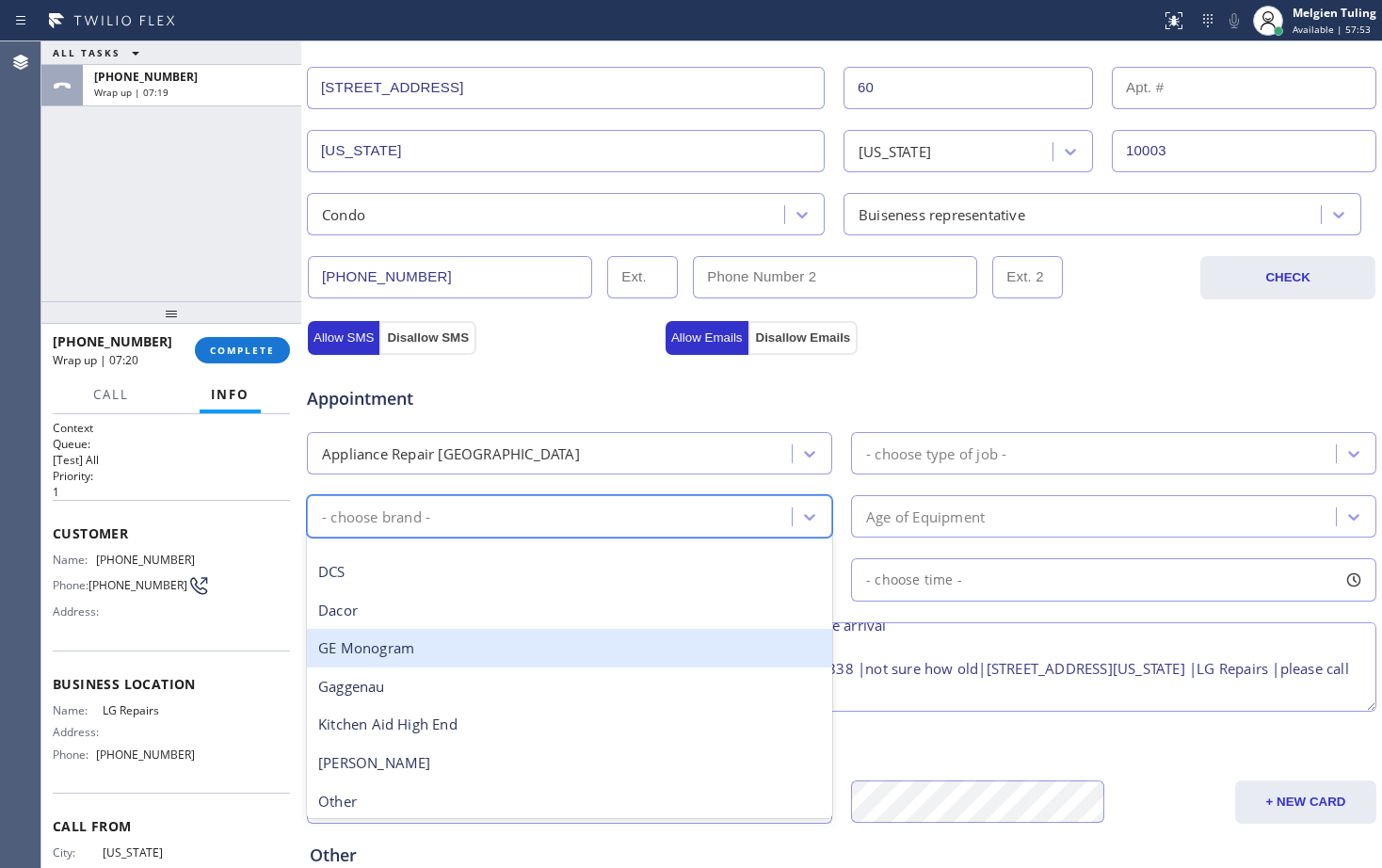
scroll to position [0, 0]
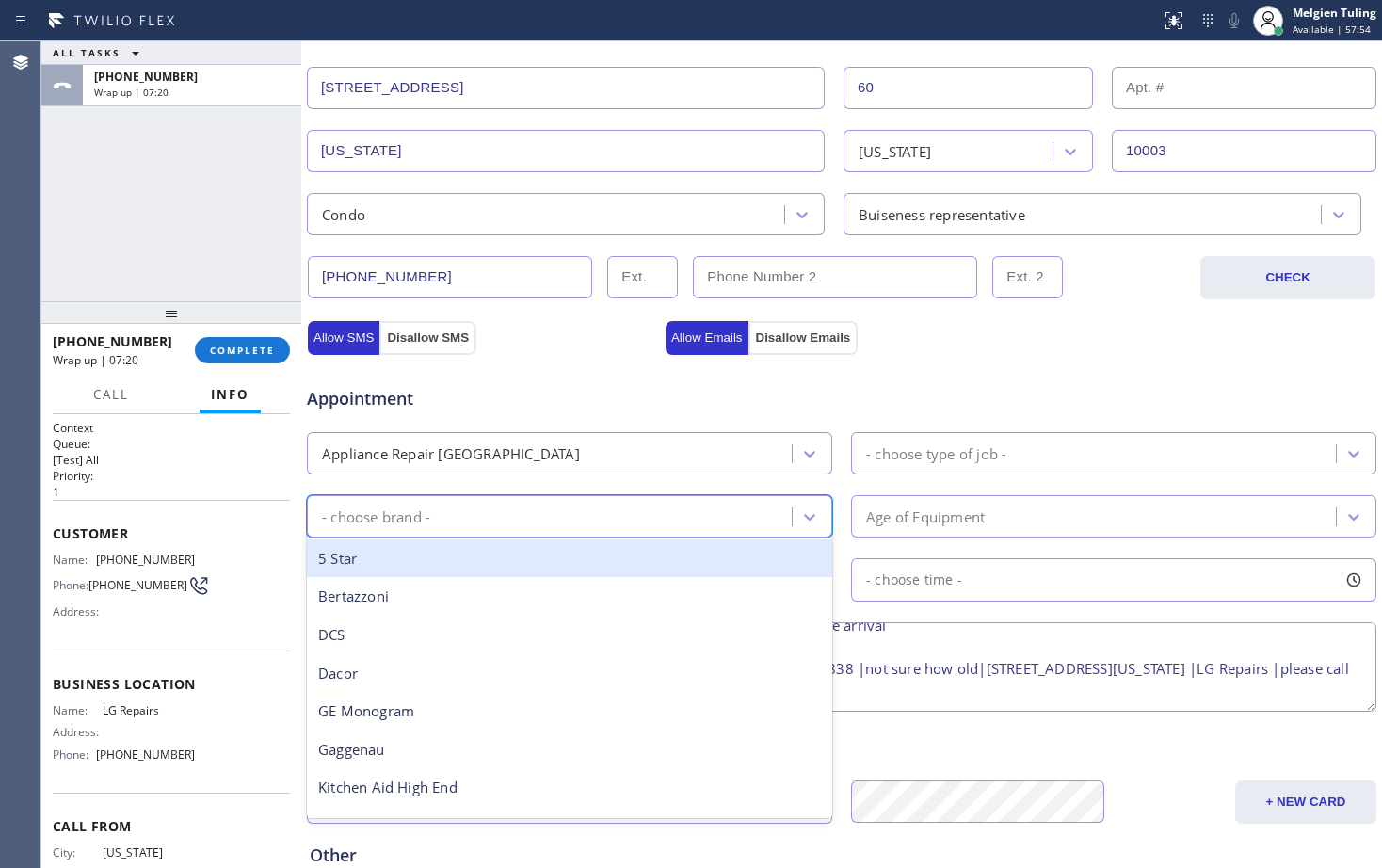
click at [473, 452] on div "Appliance Repair [GEOGRAPHIC_DATA]" at bounding box center [451, 453] width 258 height 21
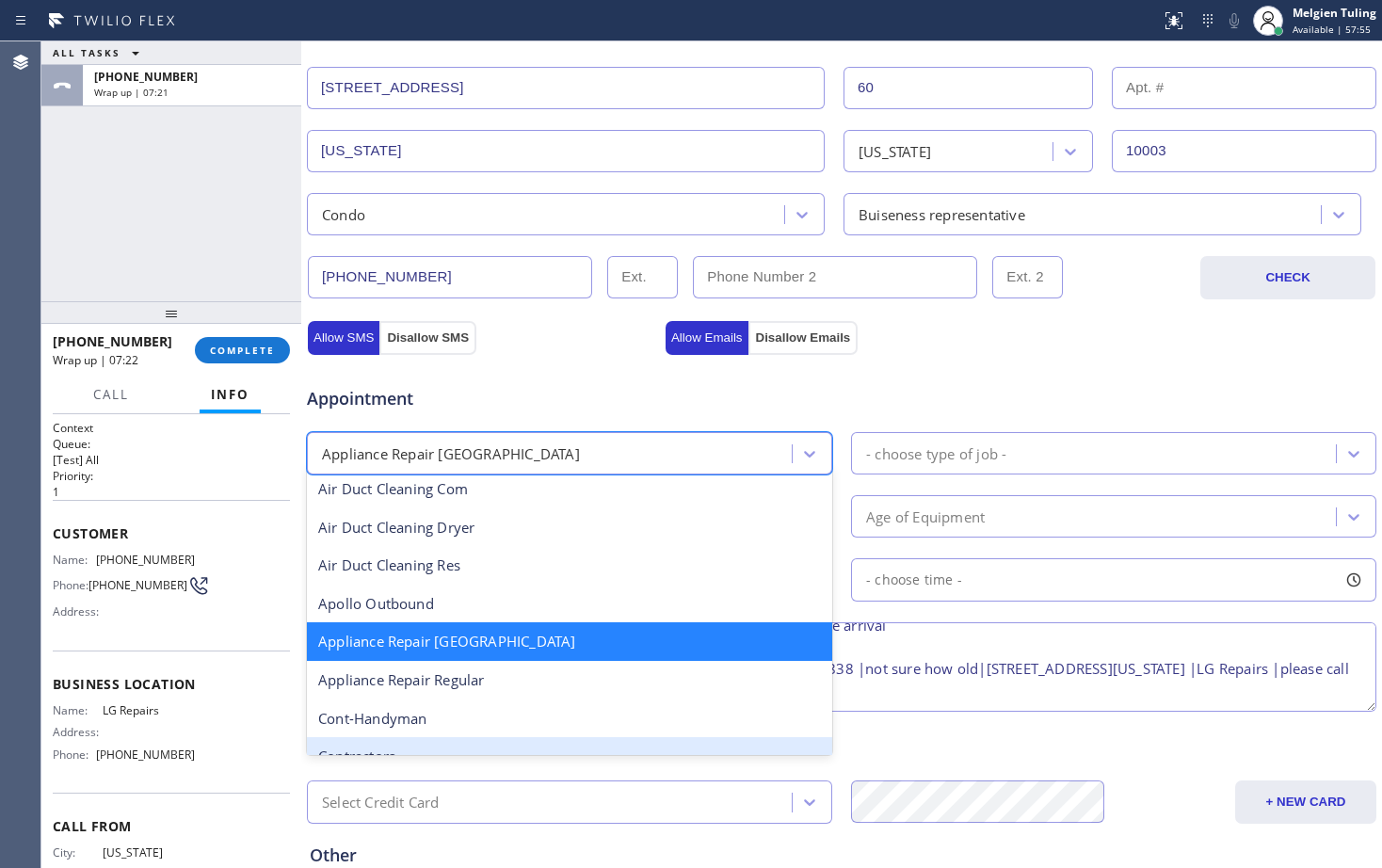
scroll to position [191, 0]
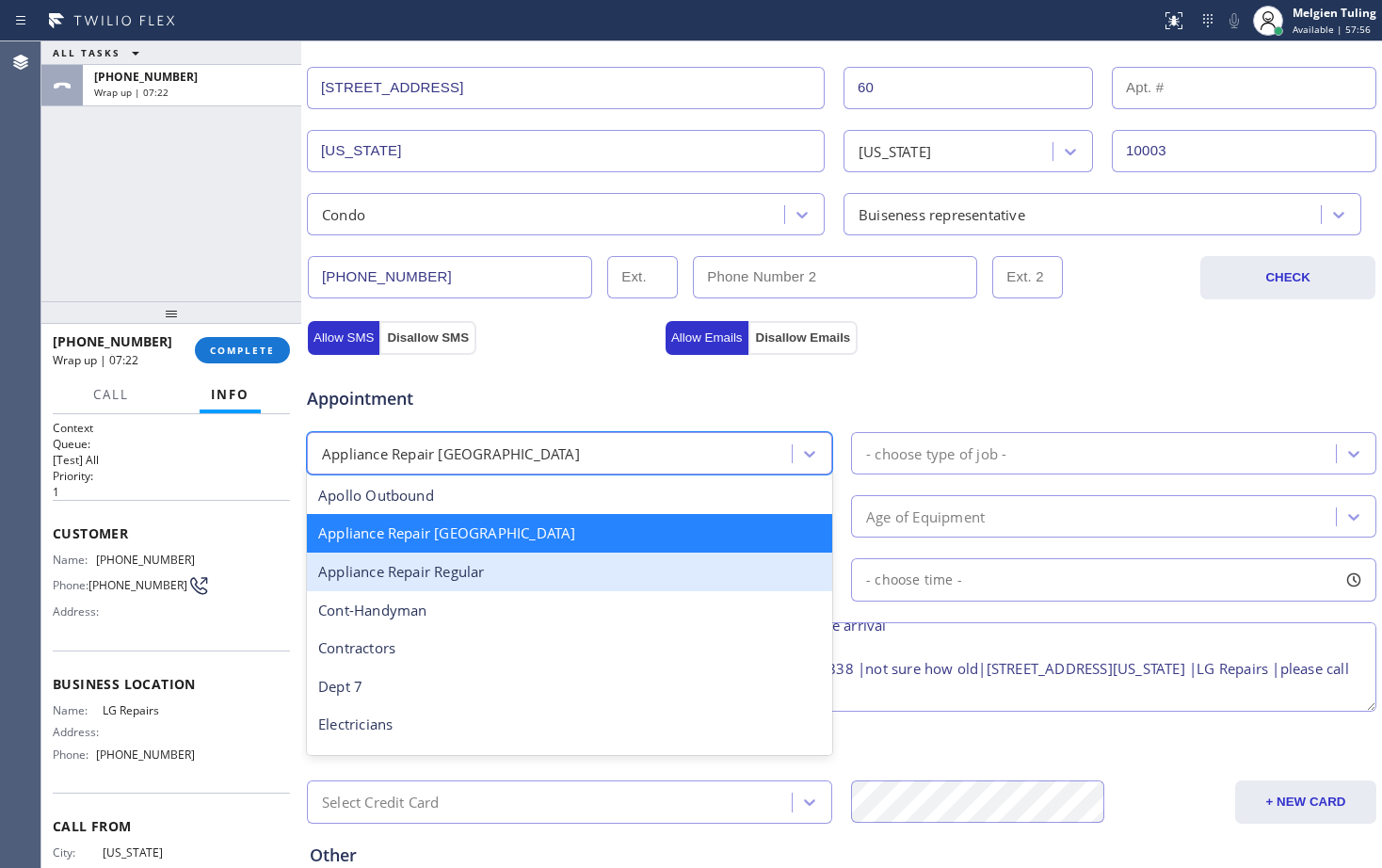
click at [469, 571] on div "Appliance Repair Regular" at bounding box center [569, 571] width 525 height 39
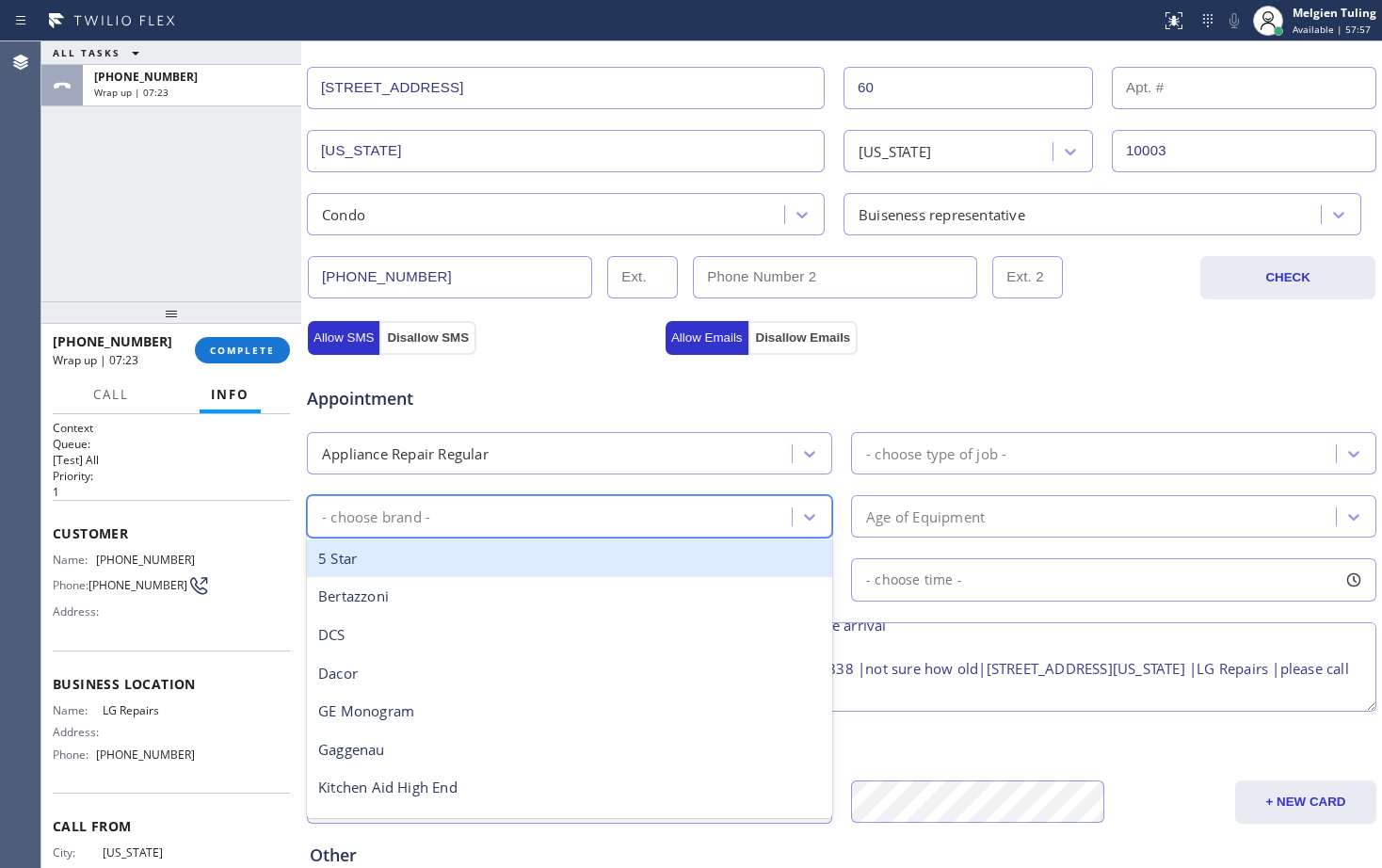
click at [396, 507] on div "- choose brand -" at bounding box center [376, 516] width 108 height 21
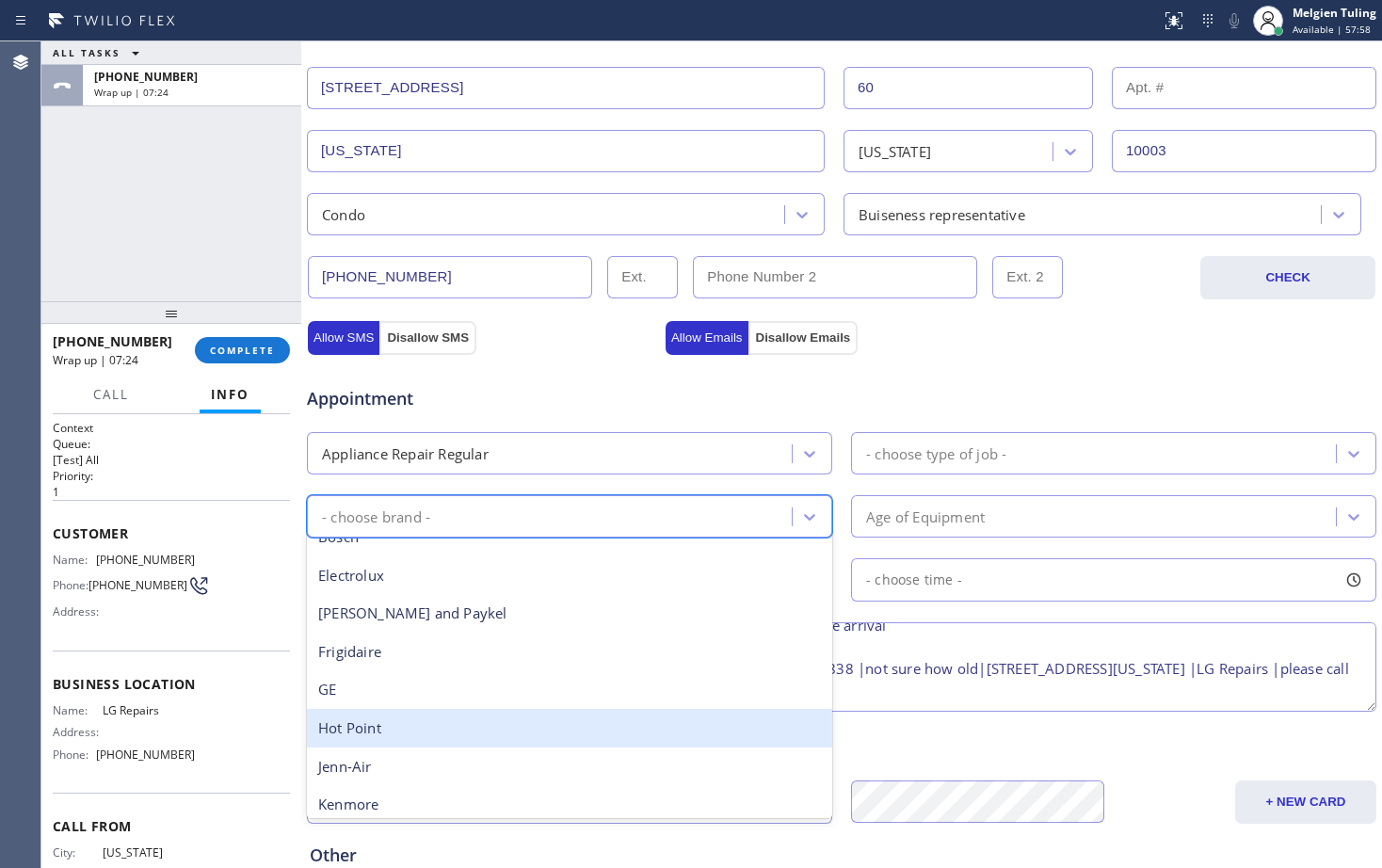
scroll to position [188, 0]
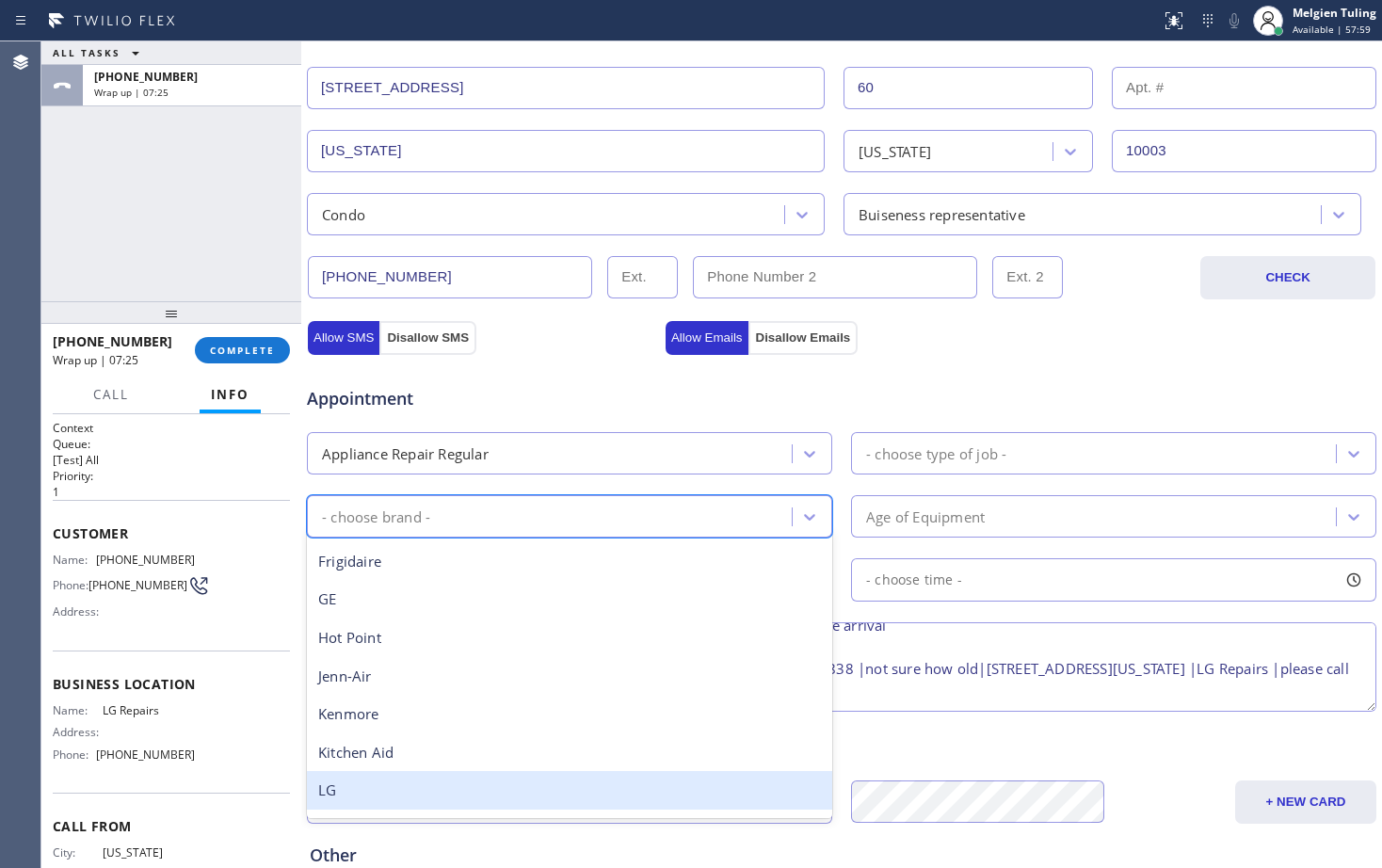
click at [348, 778] on div "LG" at bounding box center [569, 790] width 525 height 39
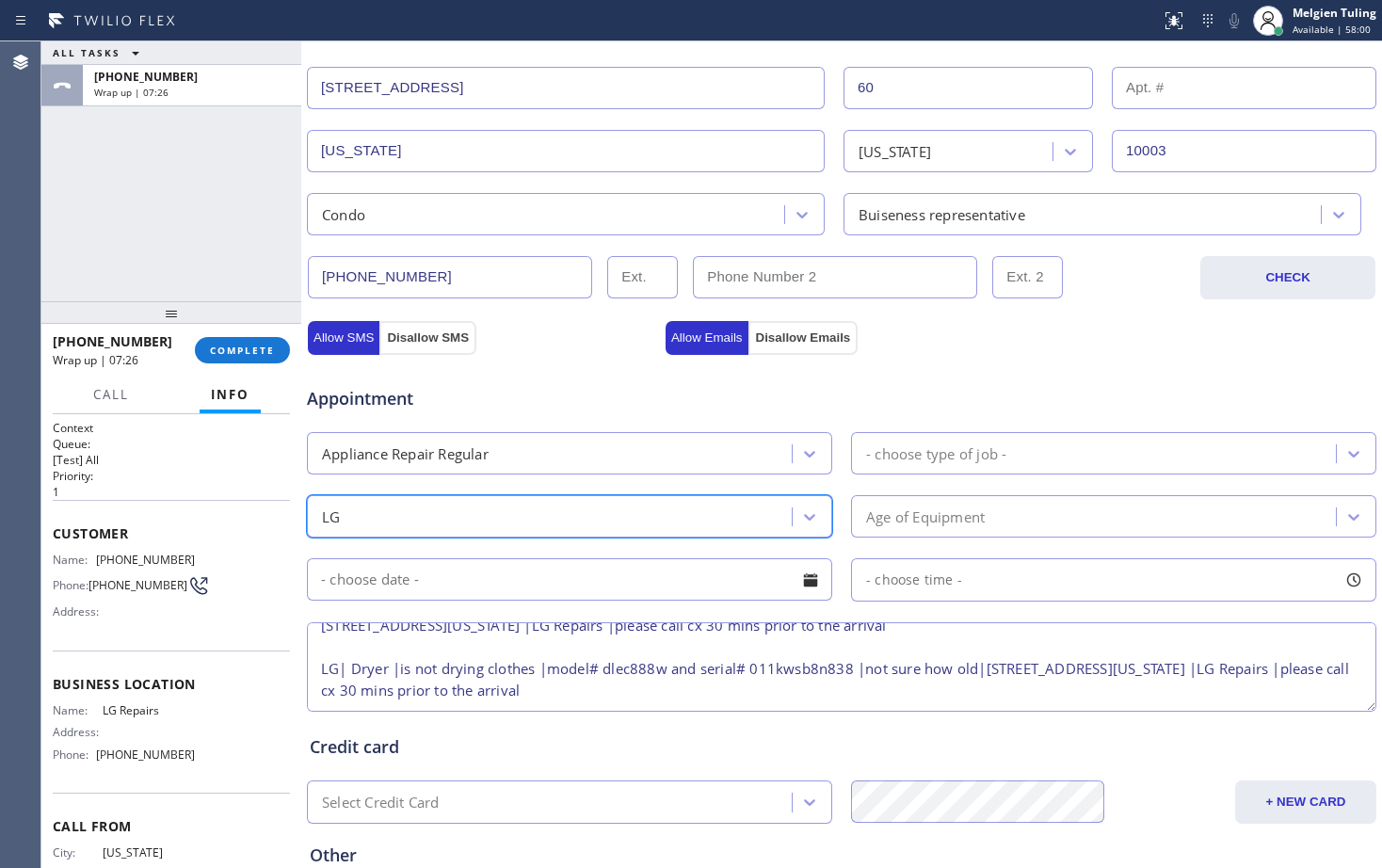
click at [895, 454] on div "- choose type of job -" at bounding box center [937, 453] width 141 height 21
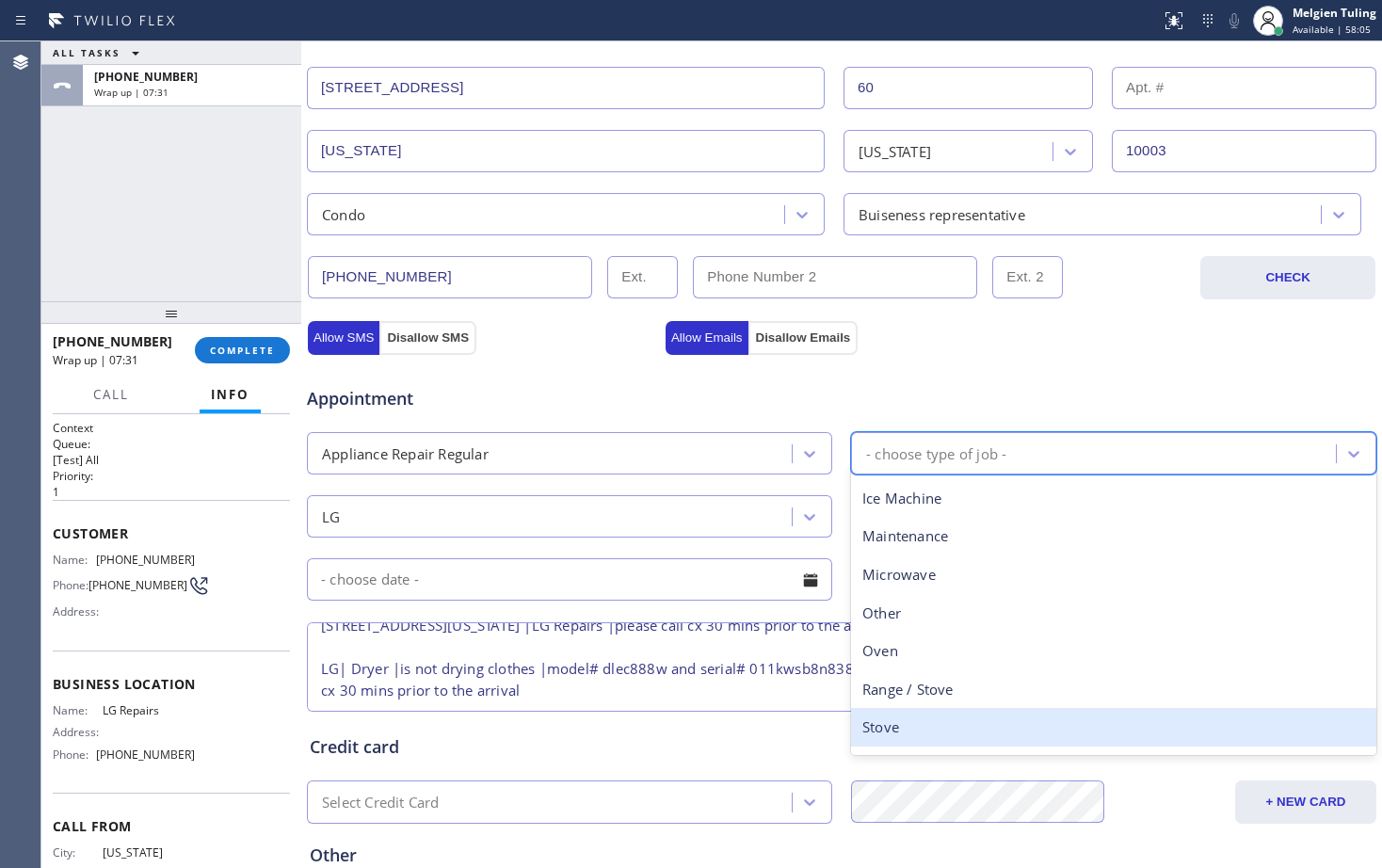
scroll to position [260, 0]
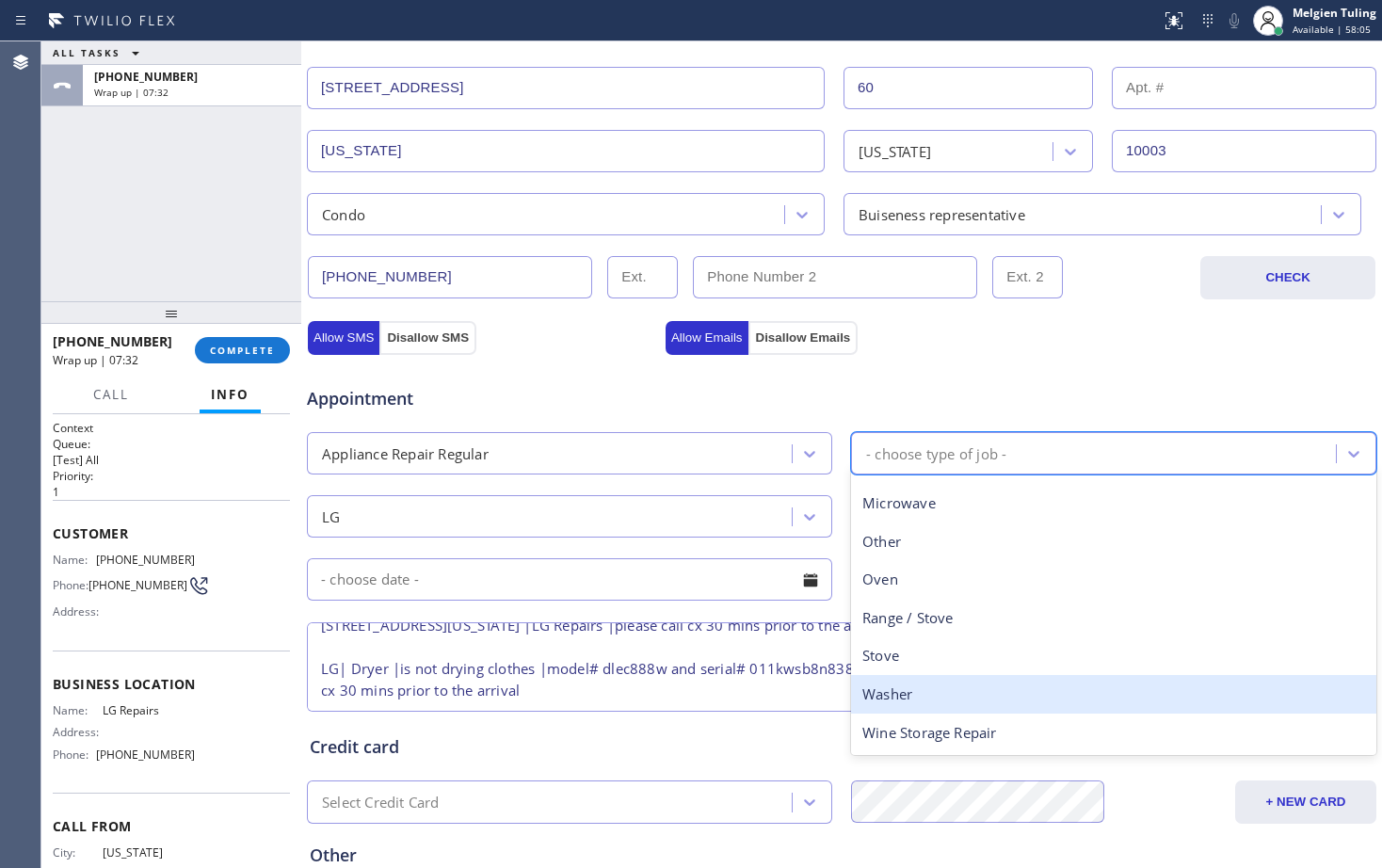
click at [882, 692] on div "Washer" at bounding box center [1113, 694] width 525 height 39
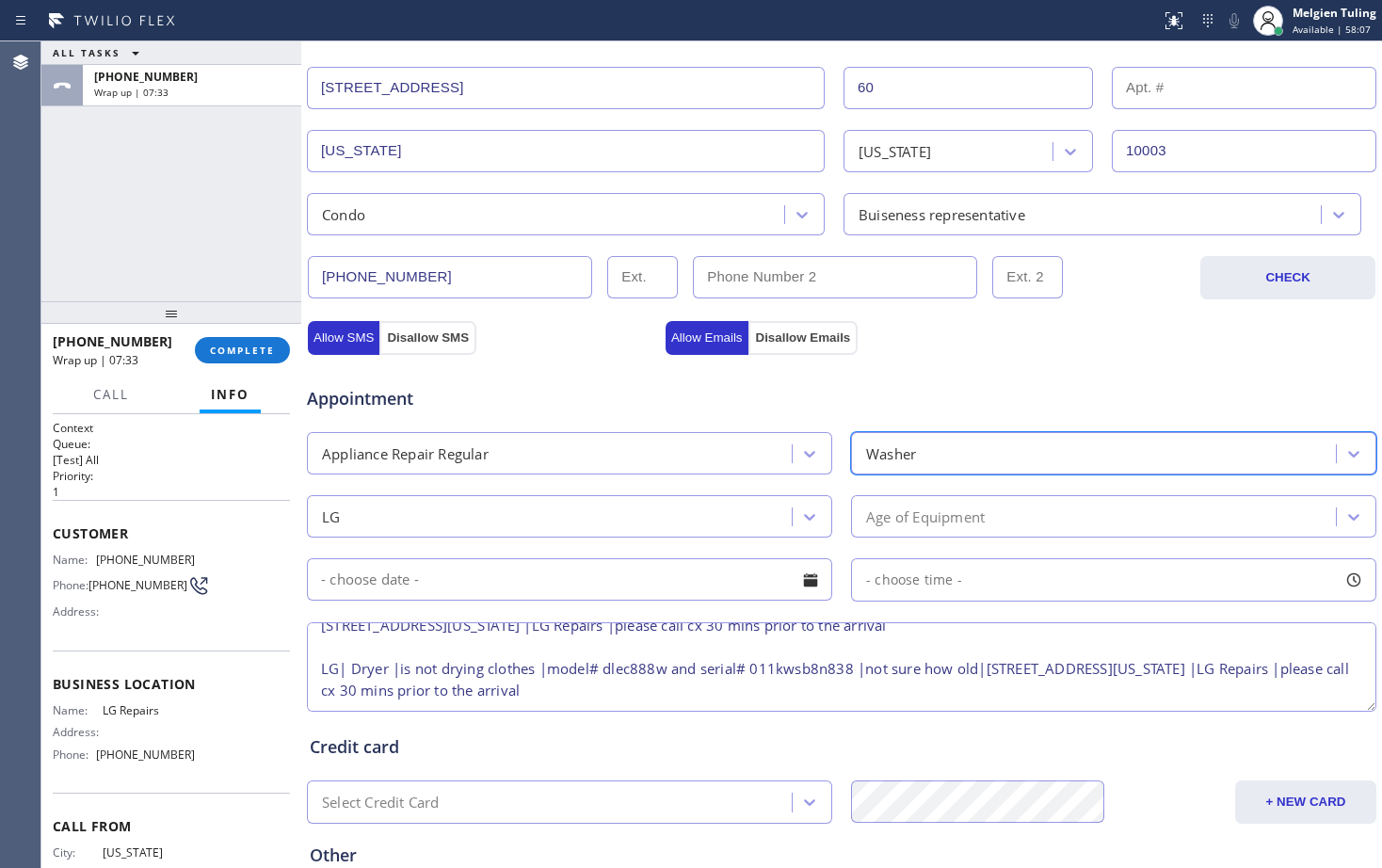
click at [908, 521] on div "Age of Equipment" at bounding box center [925, 516] width 119 height 21
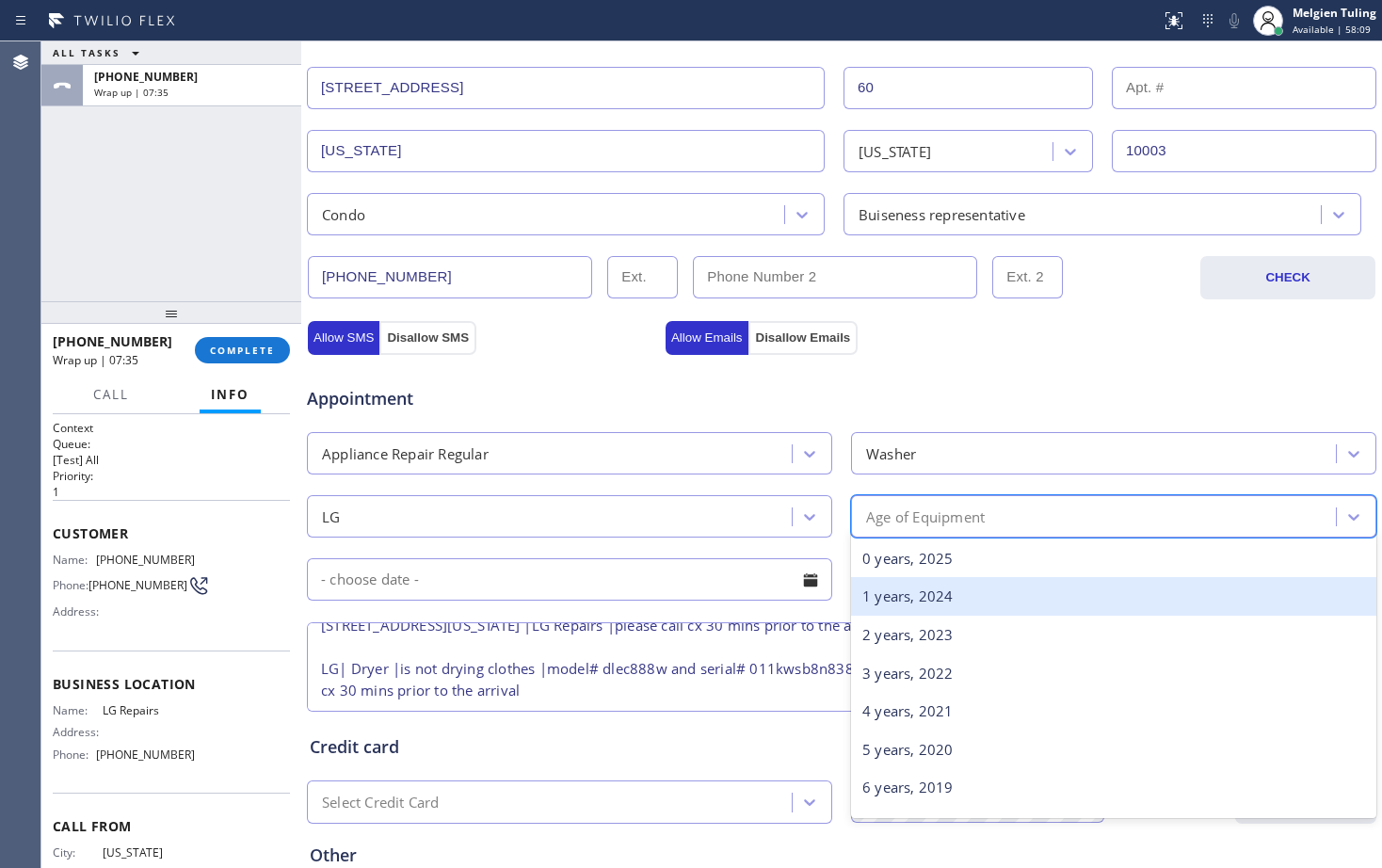
click at [890, 598] on div "1 years, 2024" at bounding box center [1113, 596] width 525 height 39
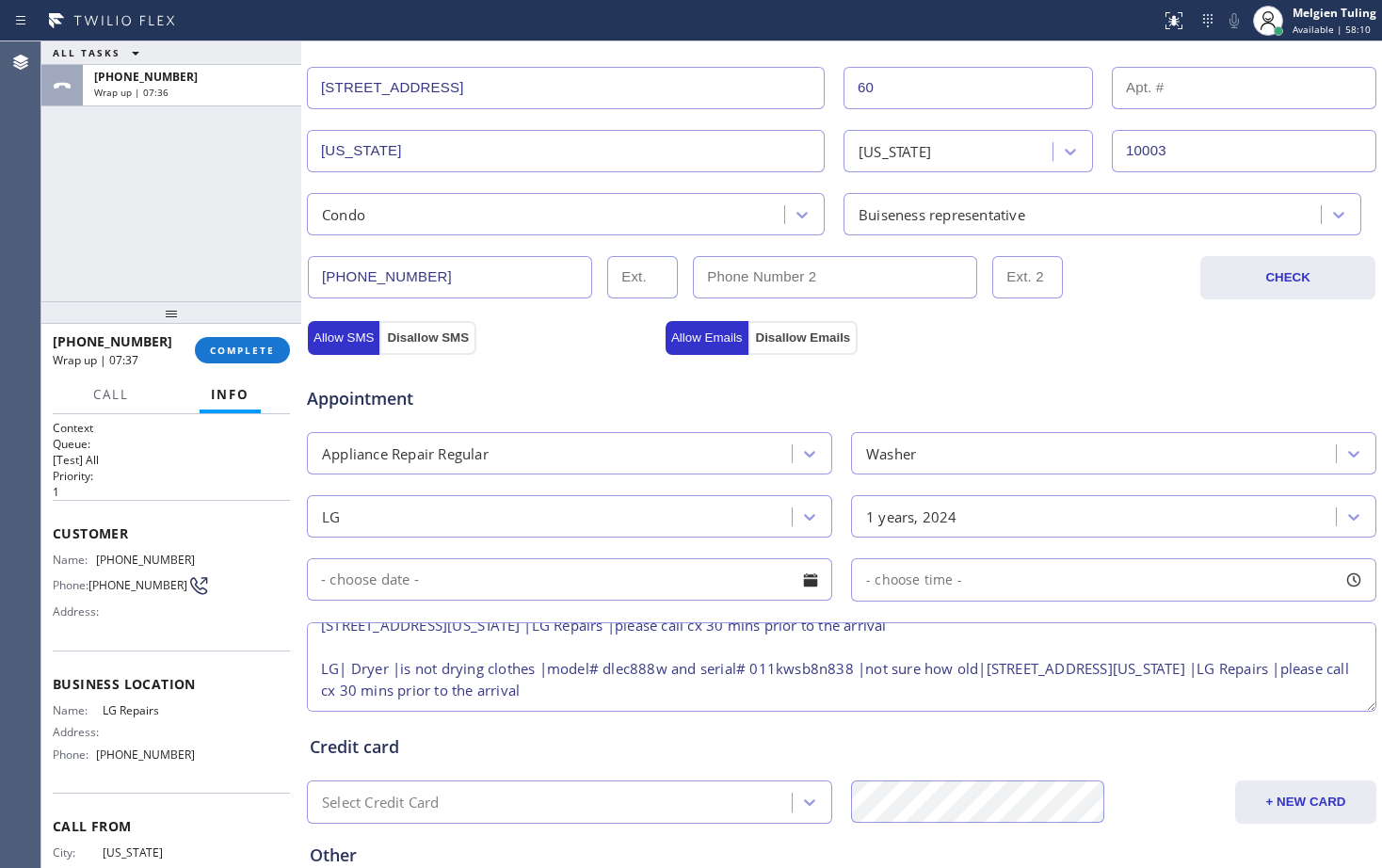
click at [613, 576] on input "text" at bounding box center [569, 579] width 525 height 42
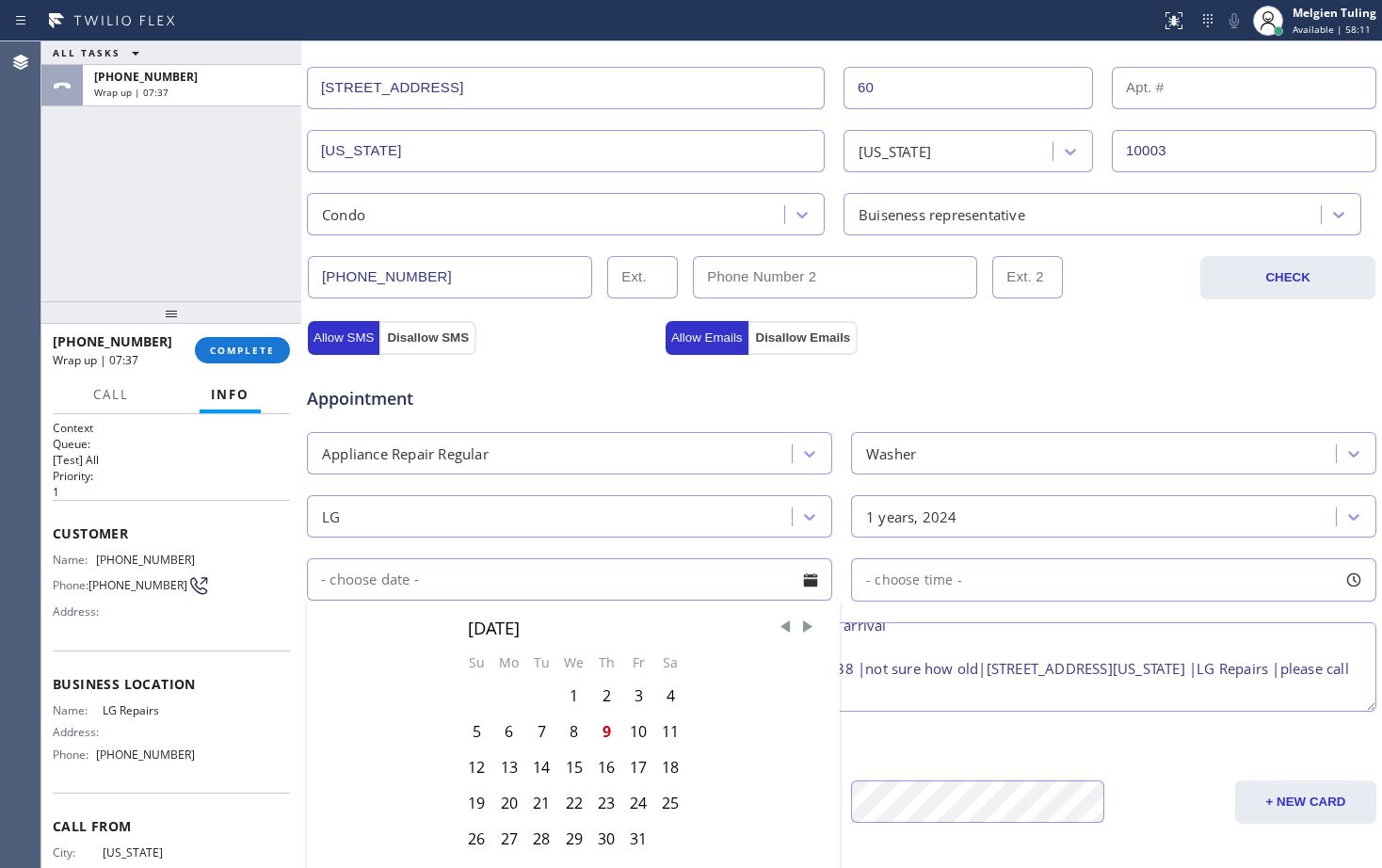
scroll to position [592, 0]
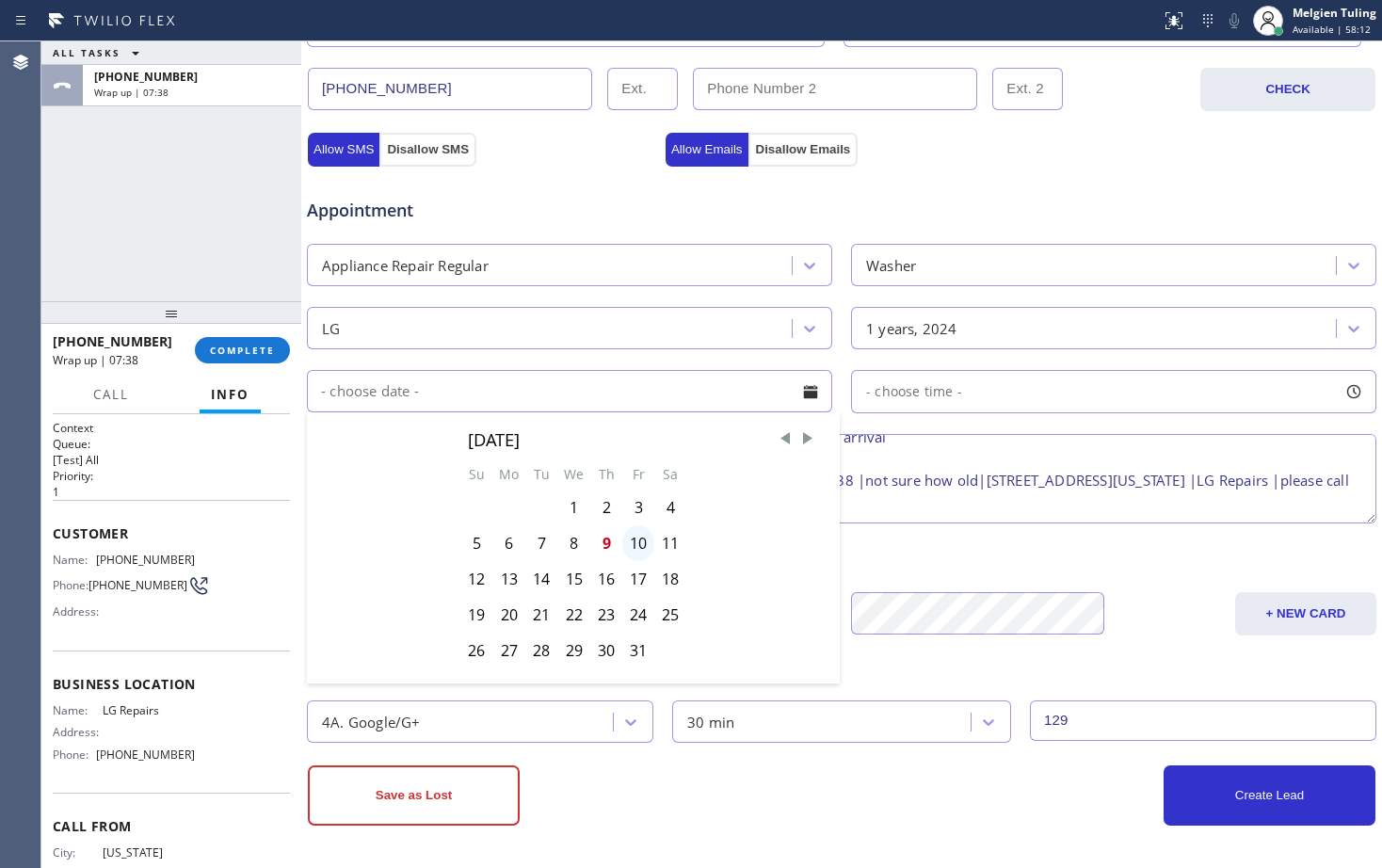
click at [640, 544] on div "10" at bounding box center [638, 542] width 32 height 36
type input "[DATE]"
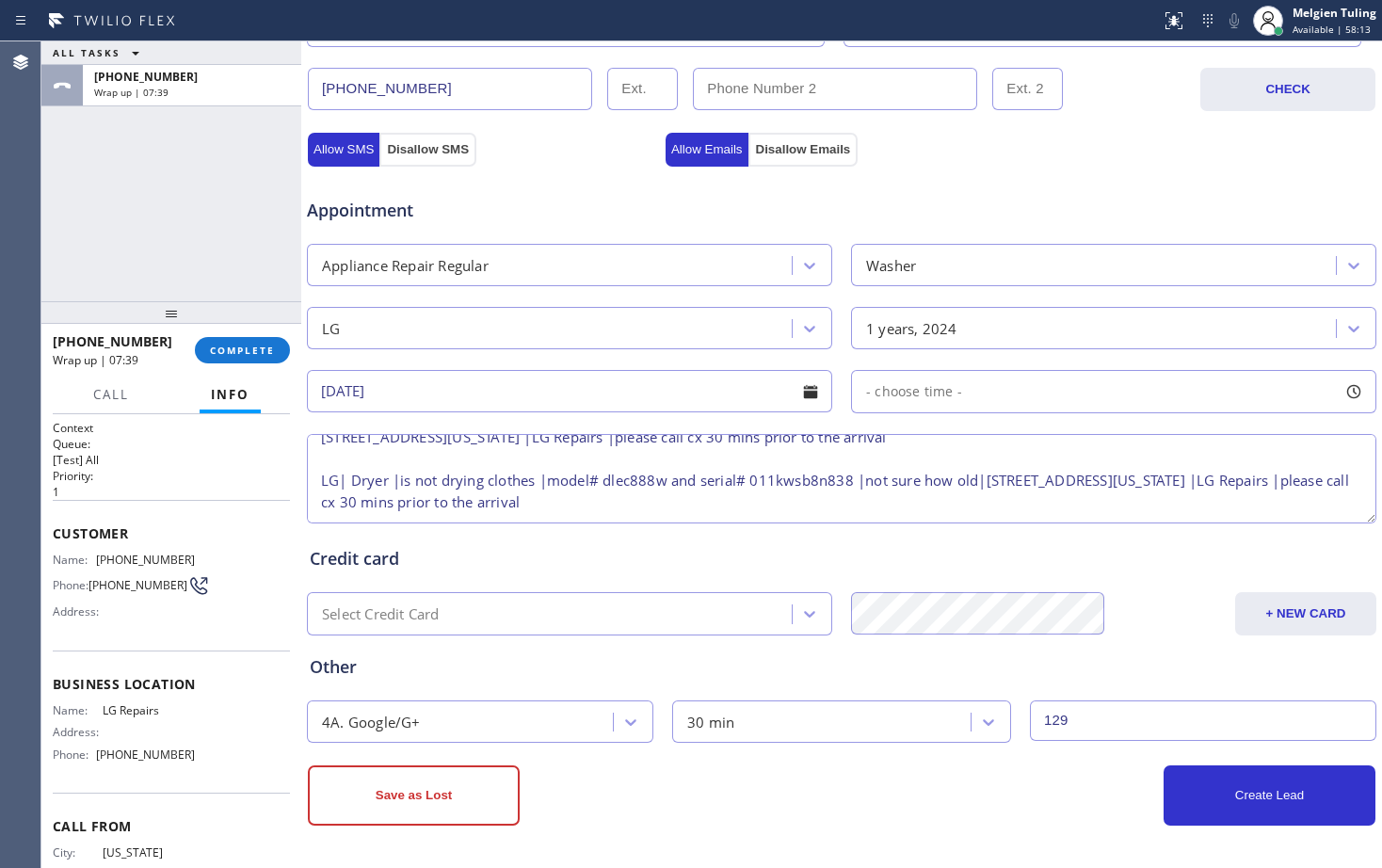
click at [914, 319] on div "1 years, 2024" at bounding box center [912, 328] width 92 height 21
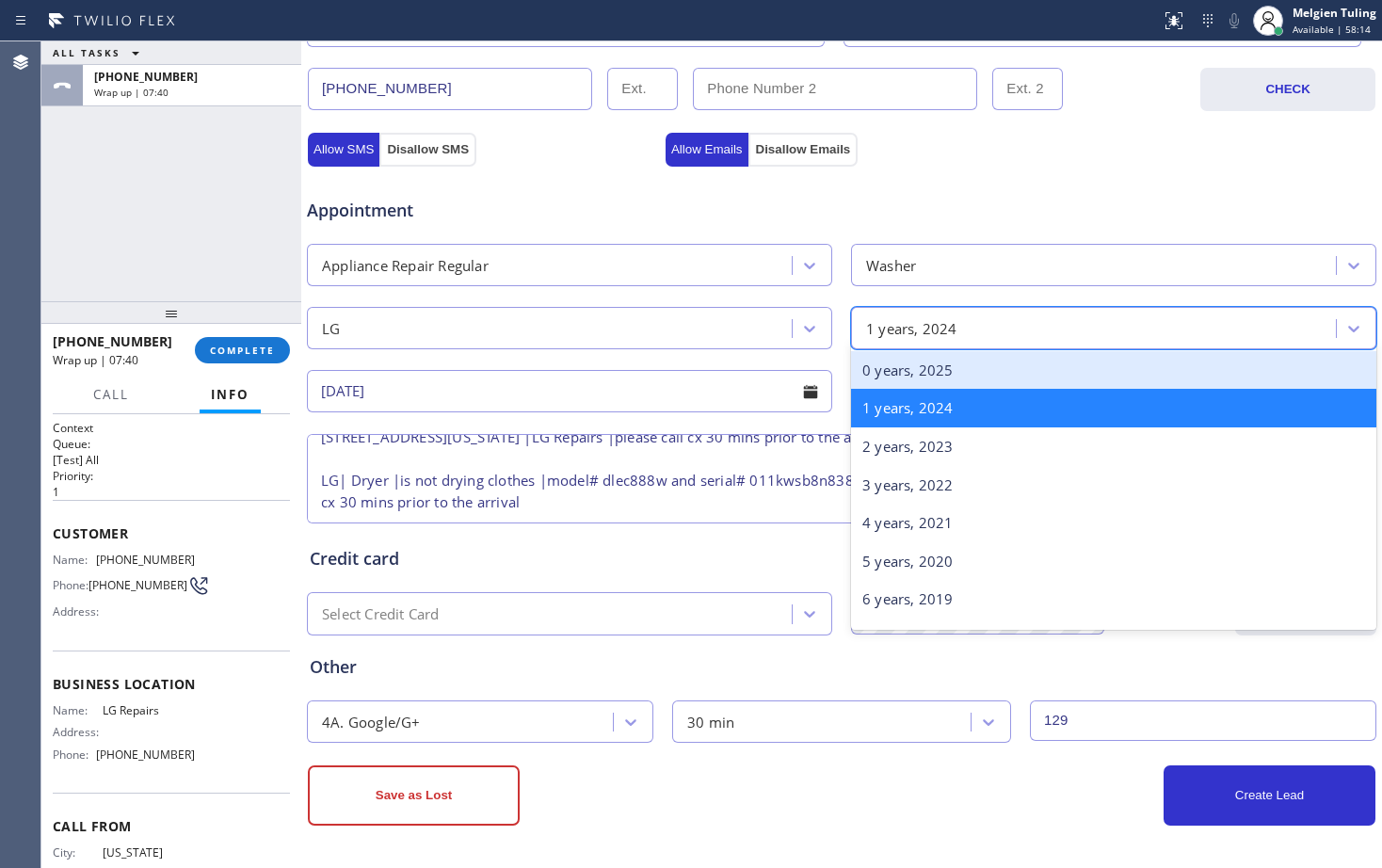
click at [904, 382] on div "0 years, 2025" at bounding box center [1113, 370] width 525 height 39
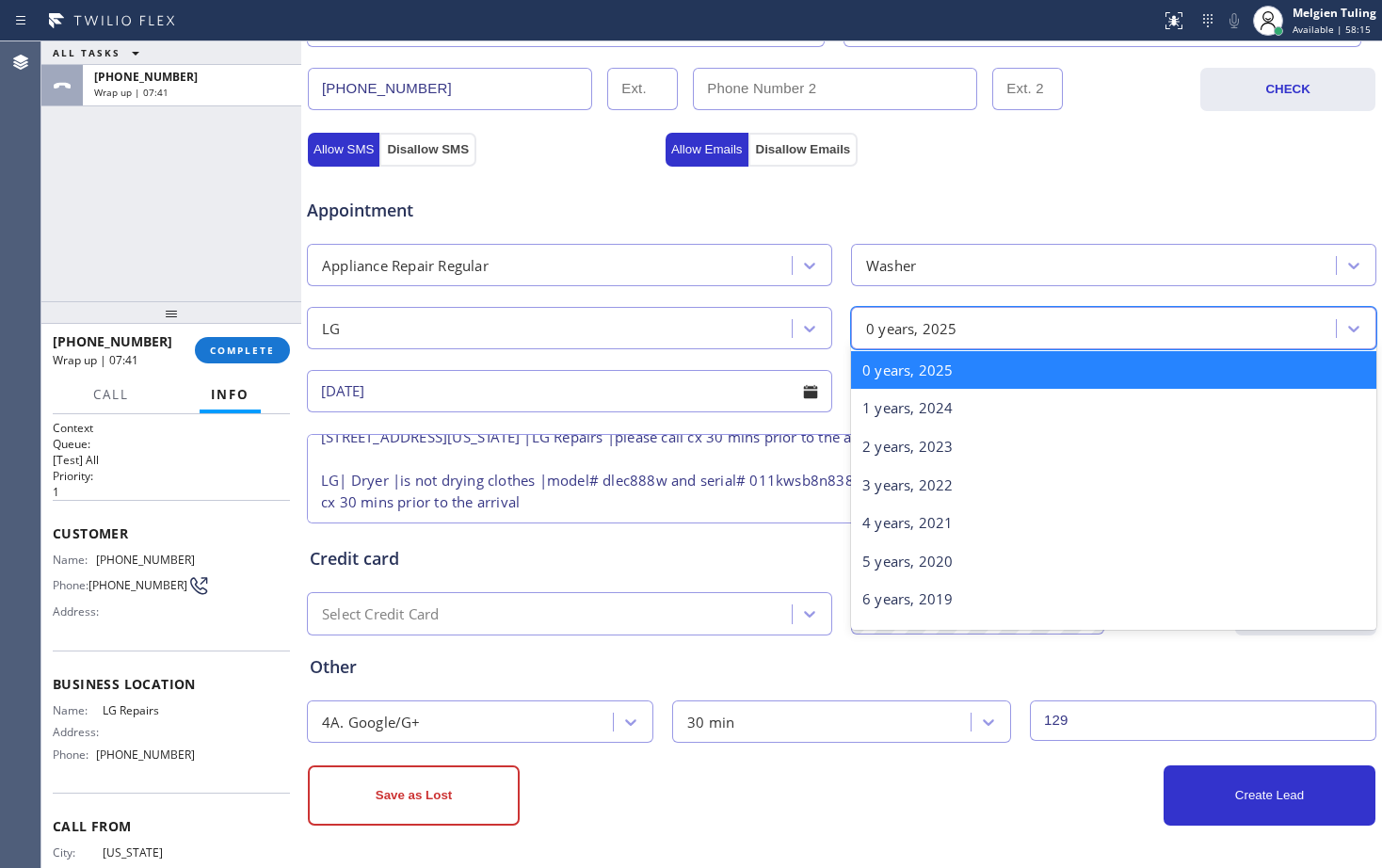
click at [901, 334] on div "0 years, 2025" at bounding box center [912, 328] width 92 height 21
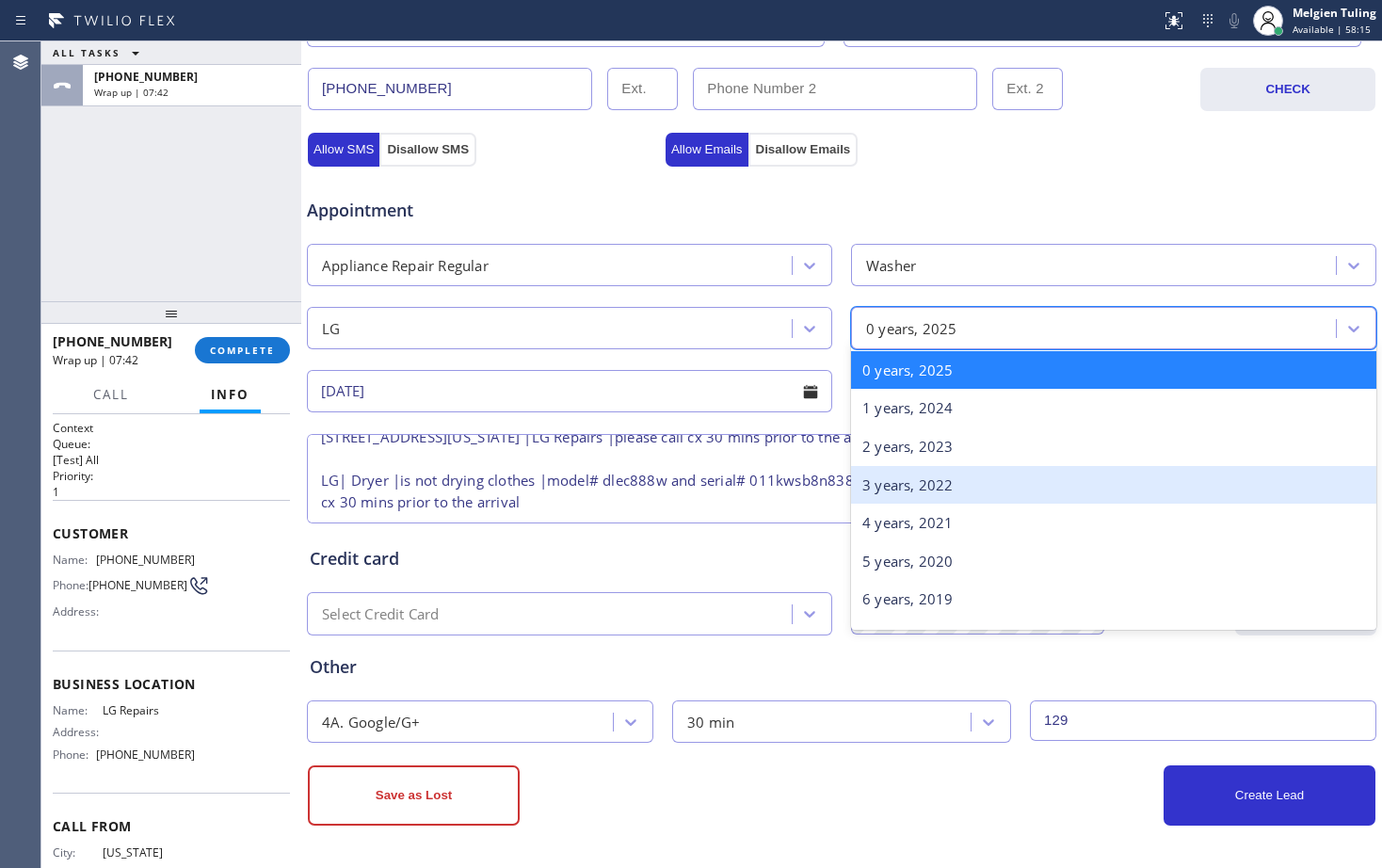
click at [872, 486] on div "3 years, 2022" at bounding box center [1113, 486] width 525 height 39
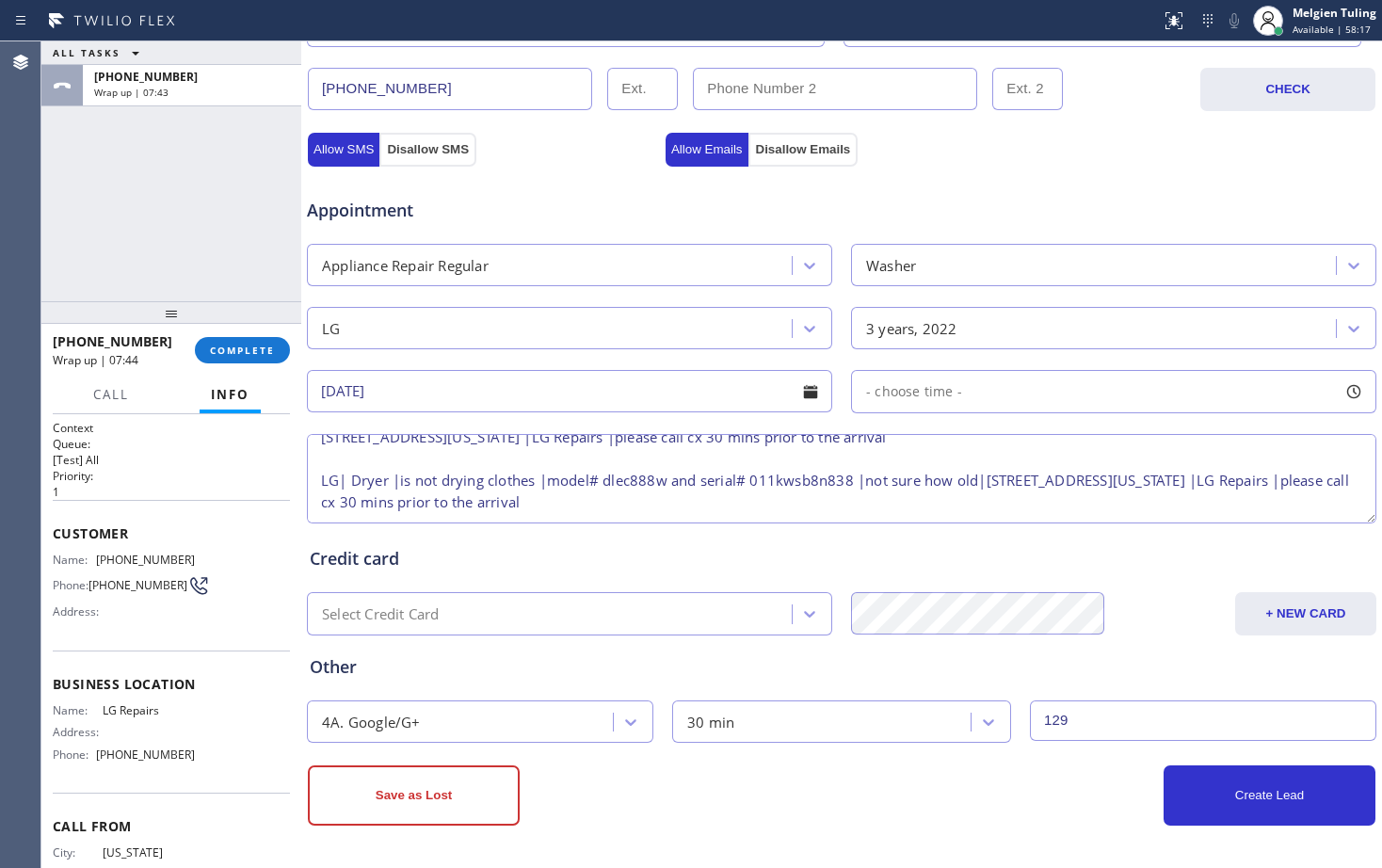
click at [875, 399] on span "- choose time -" at bounding box center [915, 391] width 96 height 18
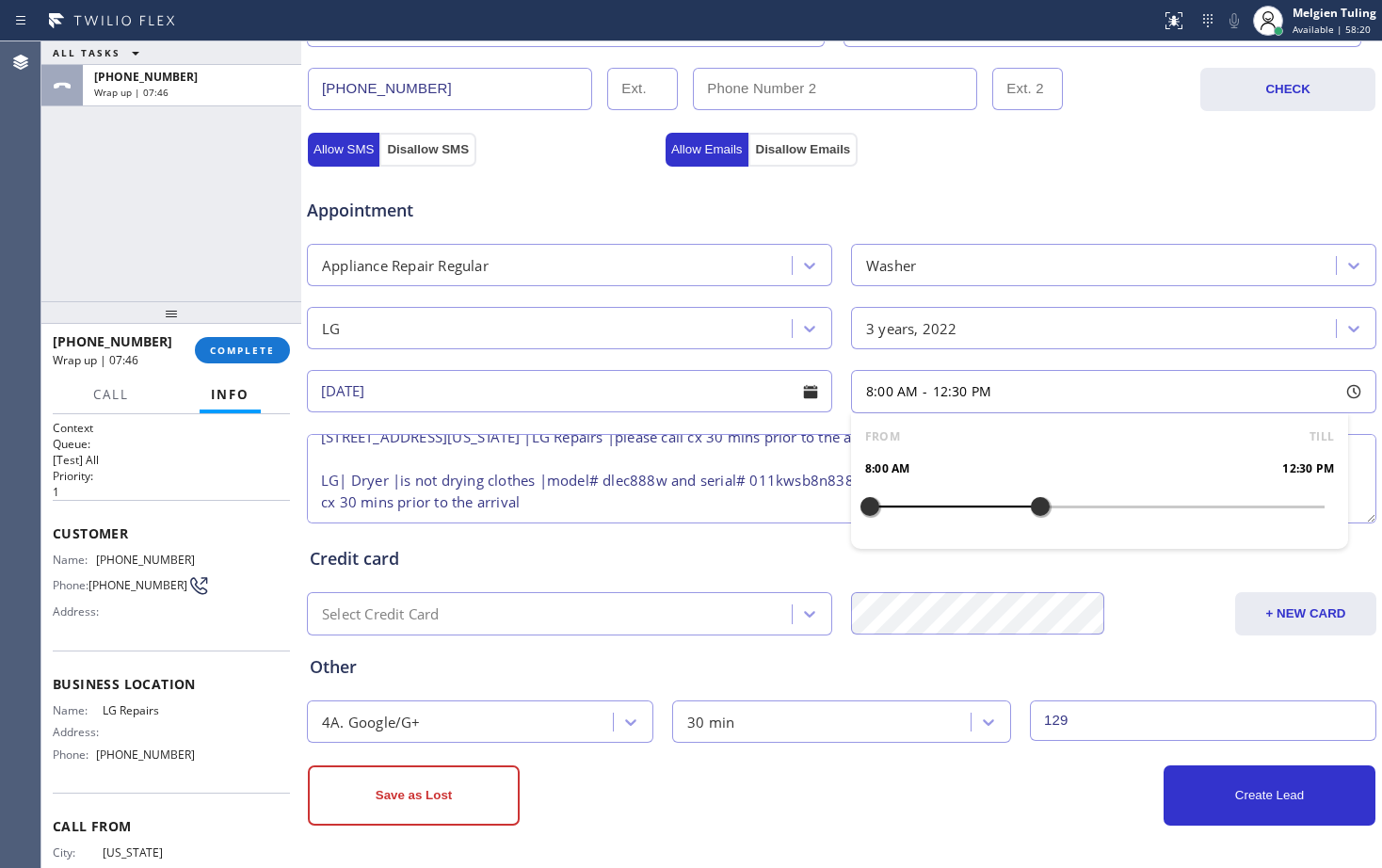
drag, startPoint x: 866, startPoint y: 507, endPoint x: 1024, endPoint y: 498, distance: 158.3
click at [1029, 498] on div at bounding box center [1040, 506] width 22 height 39
drag, startPoint x: 1024, startPoint y: 498, endPoint x: 1004, endPoint y: 500, distance: 20.1
click at [1010, 500] on div at bounding box center [1021, 506] width 22 height 39
drag, startPoint x: 863, startPoint y: 505, endPoint x: 896, endPoint y: 502, distance: 33.1
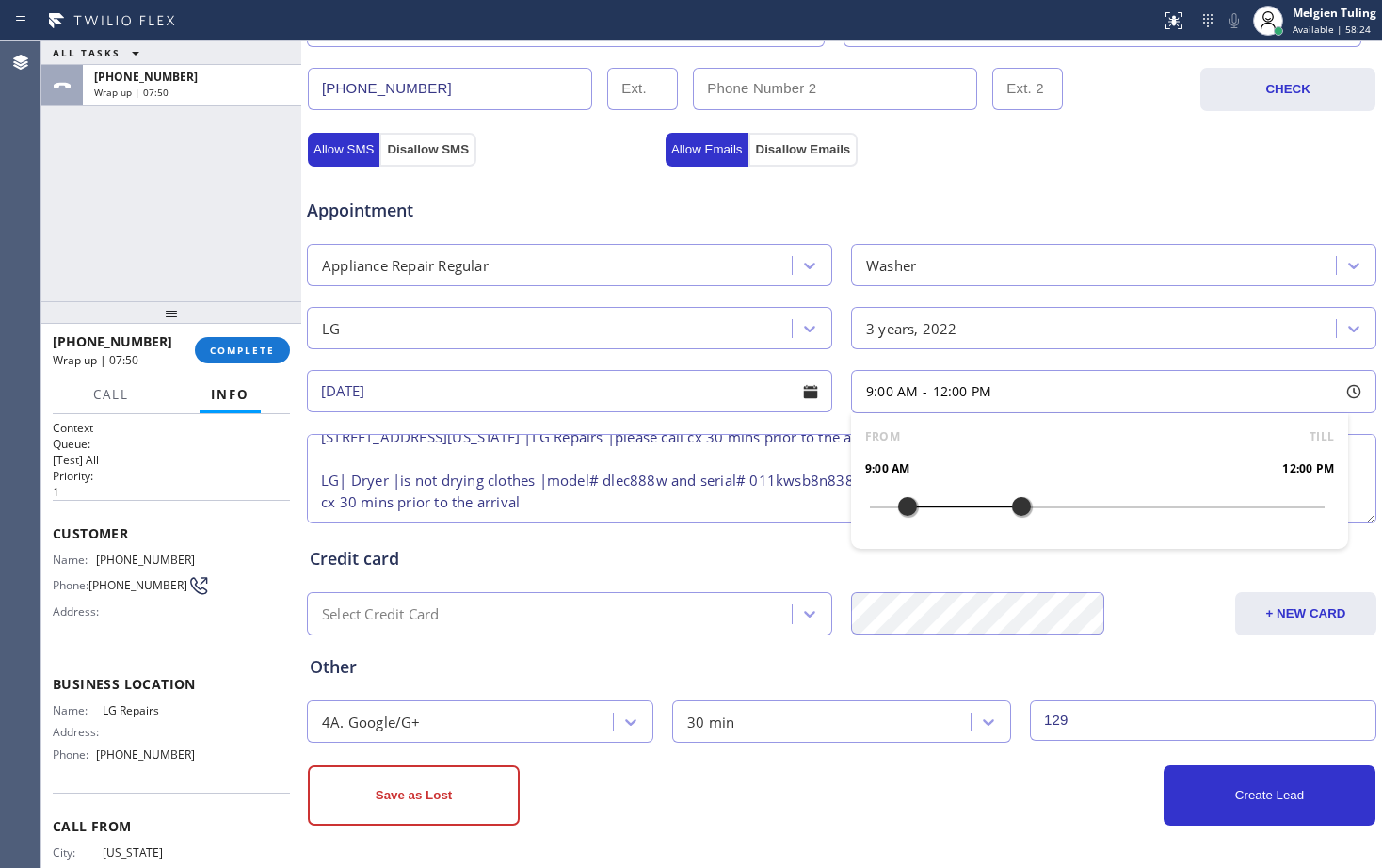
click at [896, 502] on div at bounding box center [907, 506] width 22 height 39
click at [724, 402] on input "[DATE]" at bounding box center [569, 391] width 525 height 42
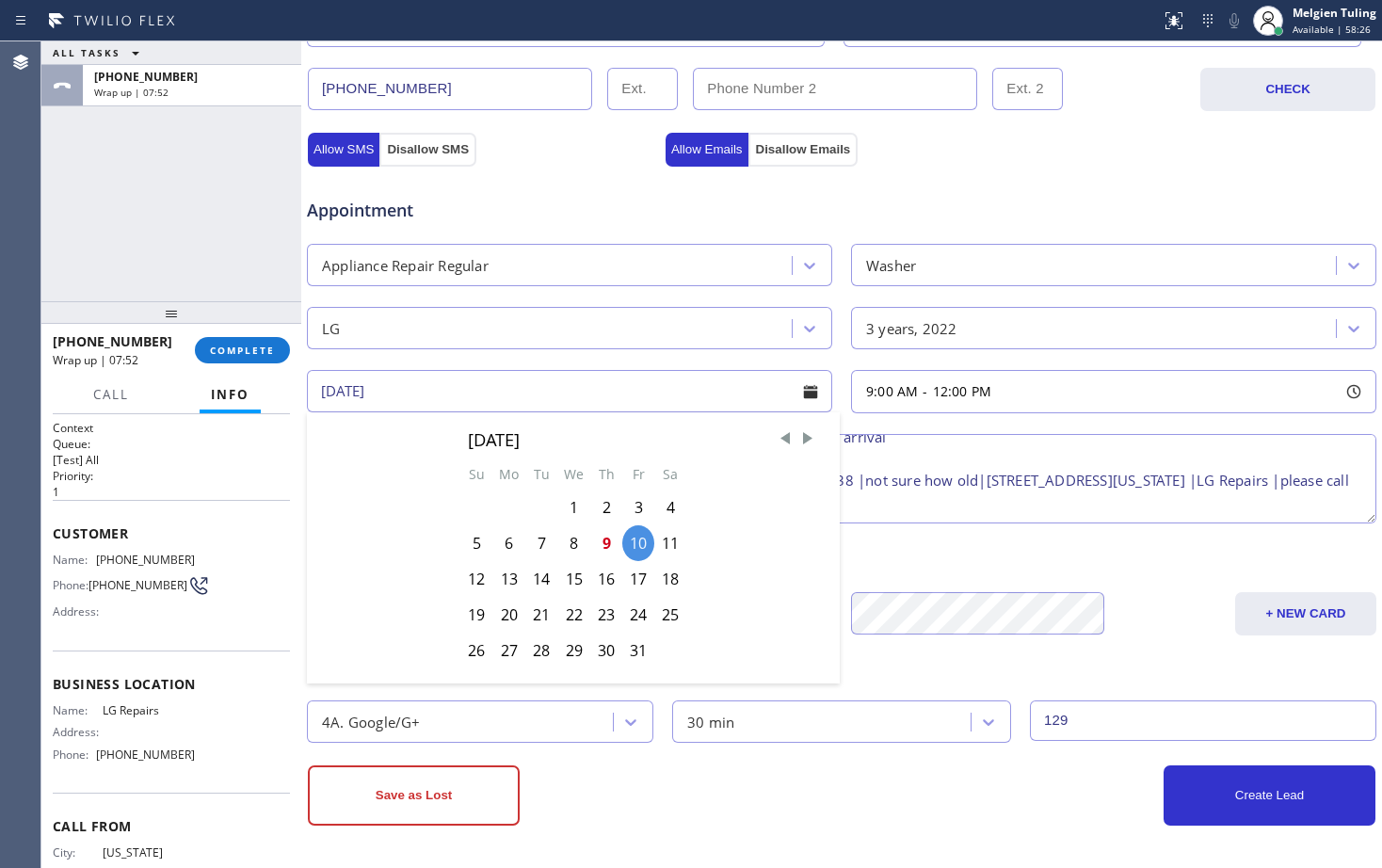
click at [972, 557] on div "Credit card" at bounding box center [841, 559] width 1064 height 25
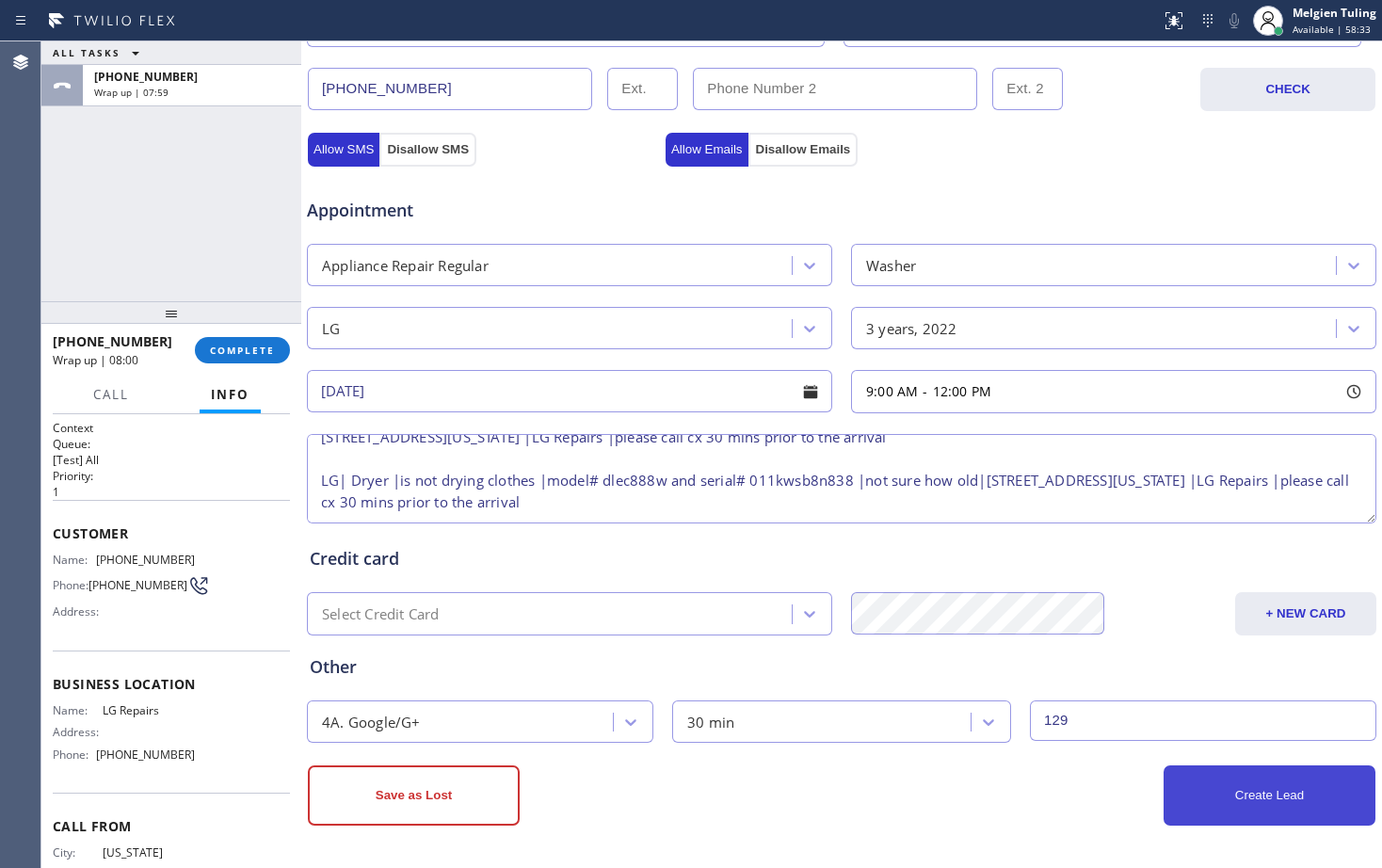
click at [1232, 785] on button "Create Lead" at bounding box center [1270, 795] width 212 height 61
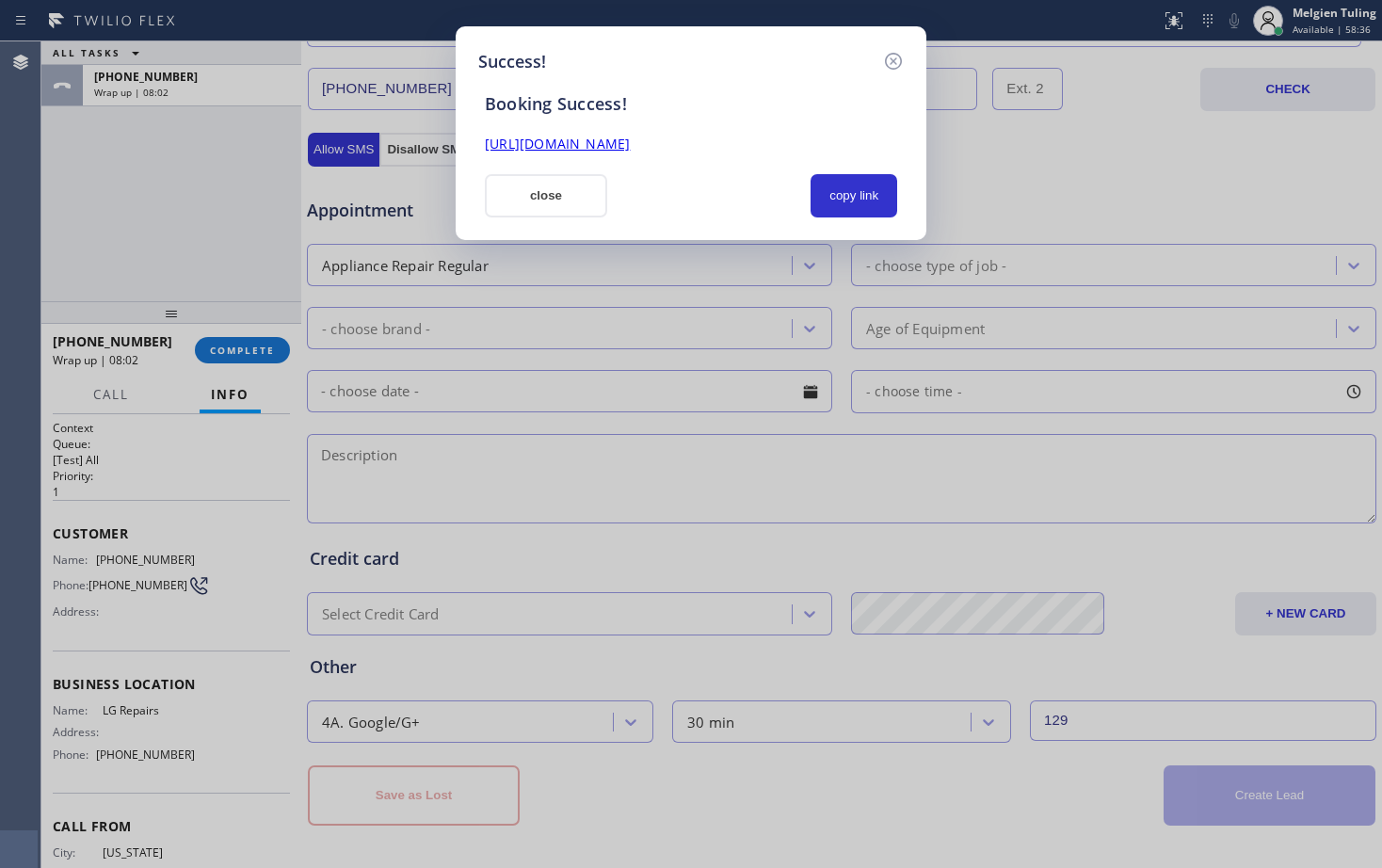
scroll to position [0, 0]
click at [864, 193] on button "copy link" at bounding box center [854, 196] width 87 height 43
click at [630, 145] on link "[URL][DOMAIN_NAME]" at bounding box center [557, 144] width 145 height 18
click at [526, 197] on button "close" at bounding box center [545, 196] width 122 height 43
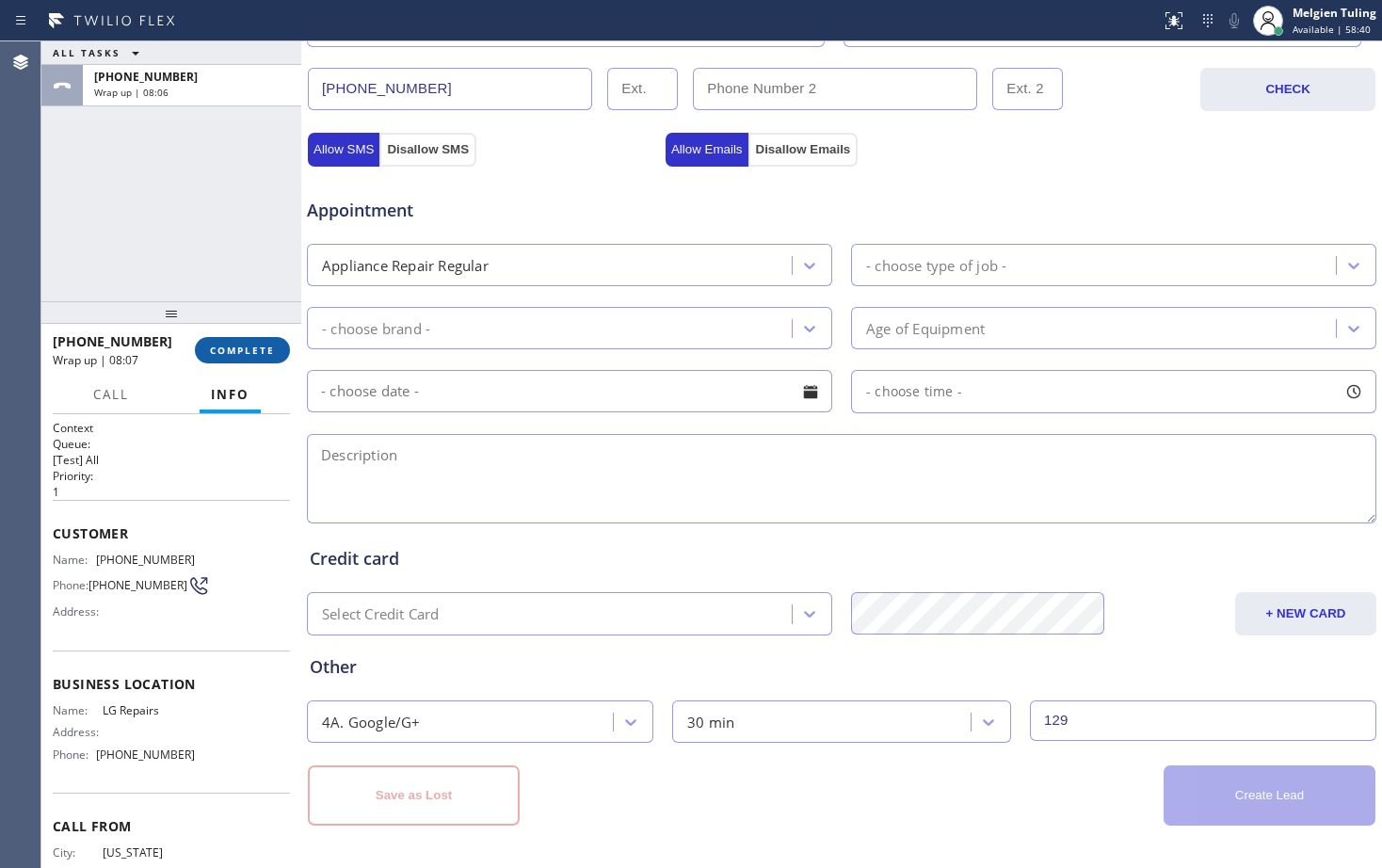
click at [230, 359] on button "COMPLETE" at bounding box center [242, 350] width 95 height 26
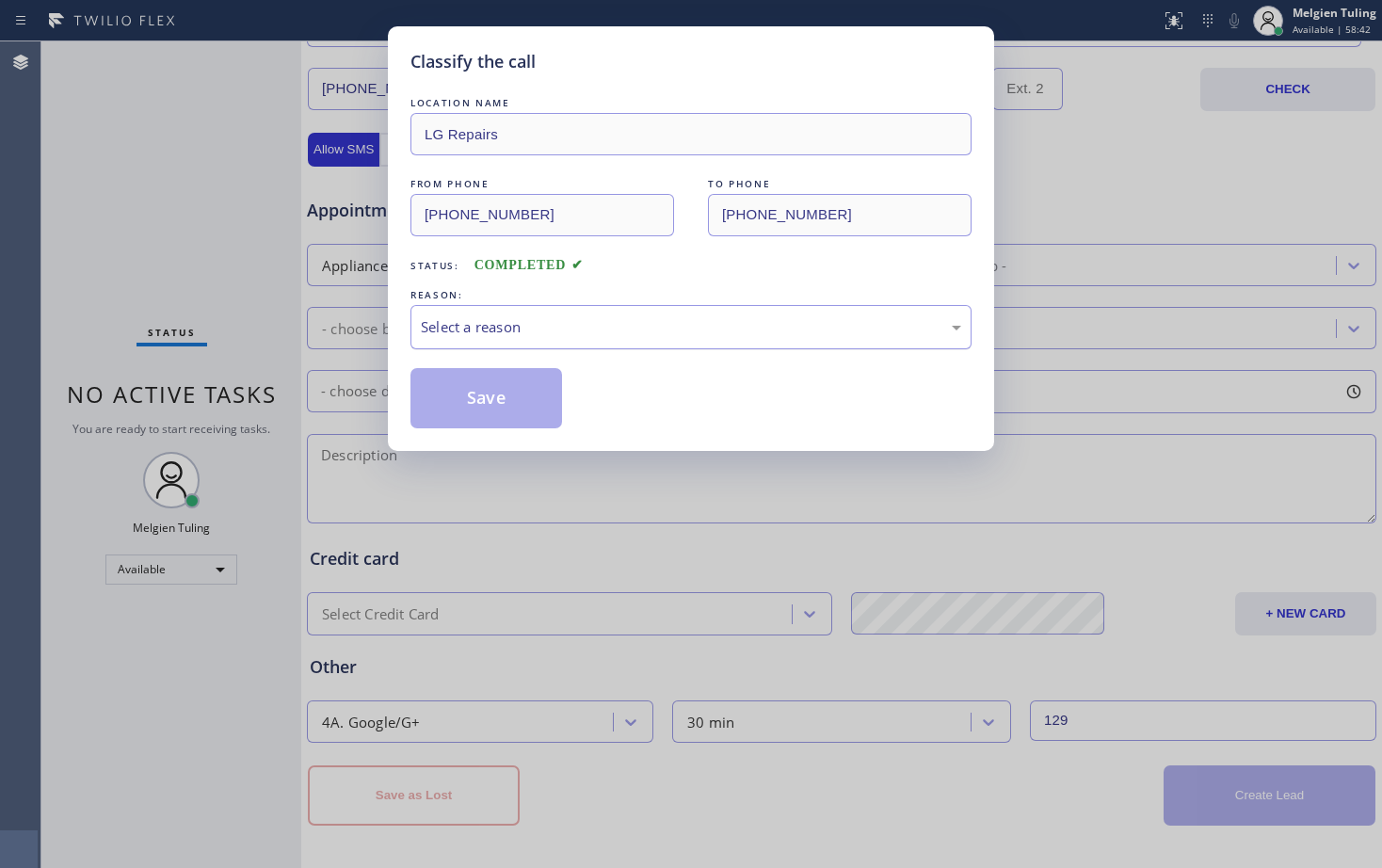
click at [461, 322] on div "Select a reason" at bounding box center [691, 327] width 541 height 21
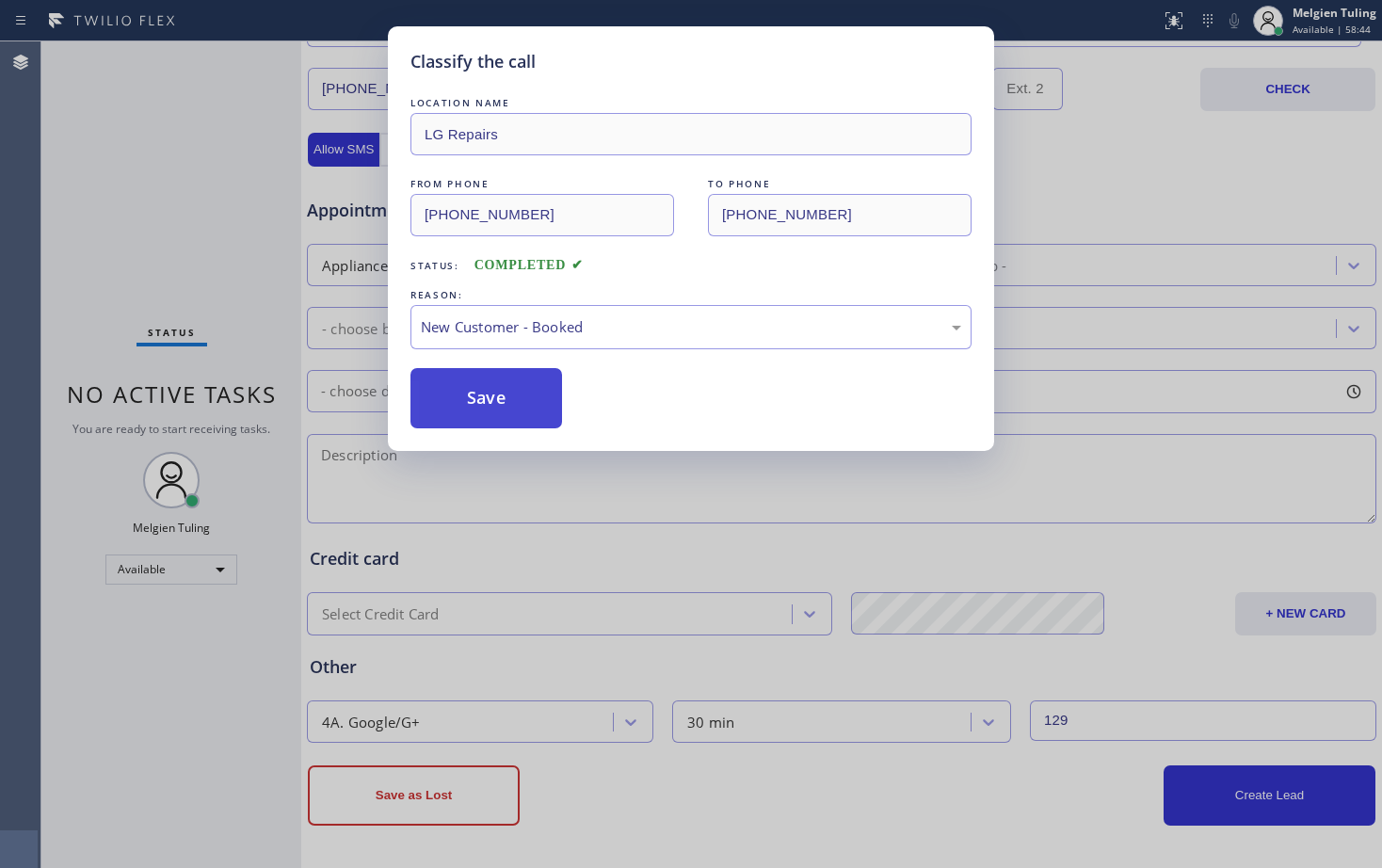
click at [457, 387] on button "Save" at bounding box center [486, 398] width 151 height 61
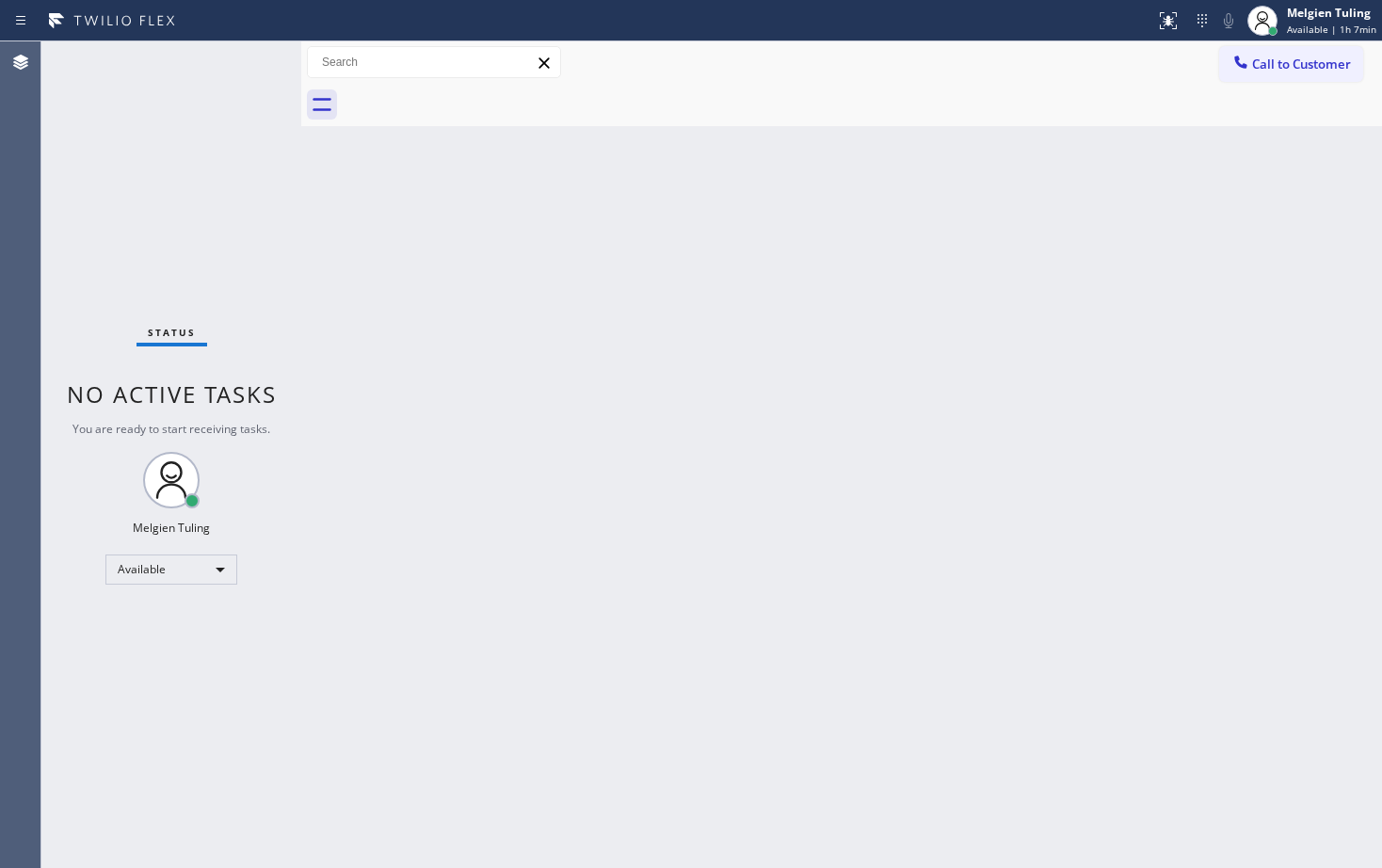
click at [543, 292] on div "Back to Dashboard Change Sender ID Customers Technicians Select a contact Outbo…" at bounding box center [842, 455] width 1081 height 827
drag, startPoint x: 256, startPoint y: 276, endPoint x: 211, endPoint y: 165, distance: 119.8
click at [253, 275] on div "Status No active tasks You are ready to start receiving tasks. Melgien Tuling A…" at bounding box center [172, 455] width 260 height 827
click at [189, 188] on div "Status No active tasks You are ready to start receiving tasks. Melgien Tuling A…" at bounding box center [172, 455] width 260 height 827
click at [577, 344] on div "Back to Dashboard Change Sender ID Customers Technicians Select a contact Outbo…" at bounding box center [842, 455] width 1081 height 827
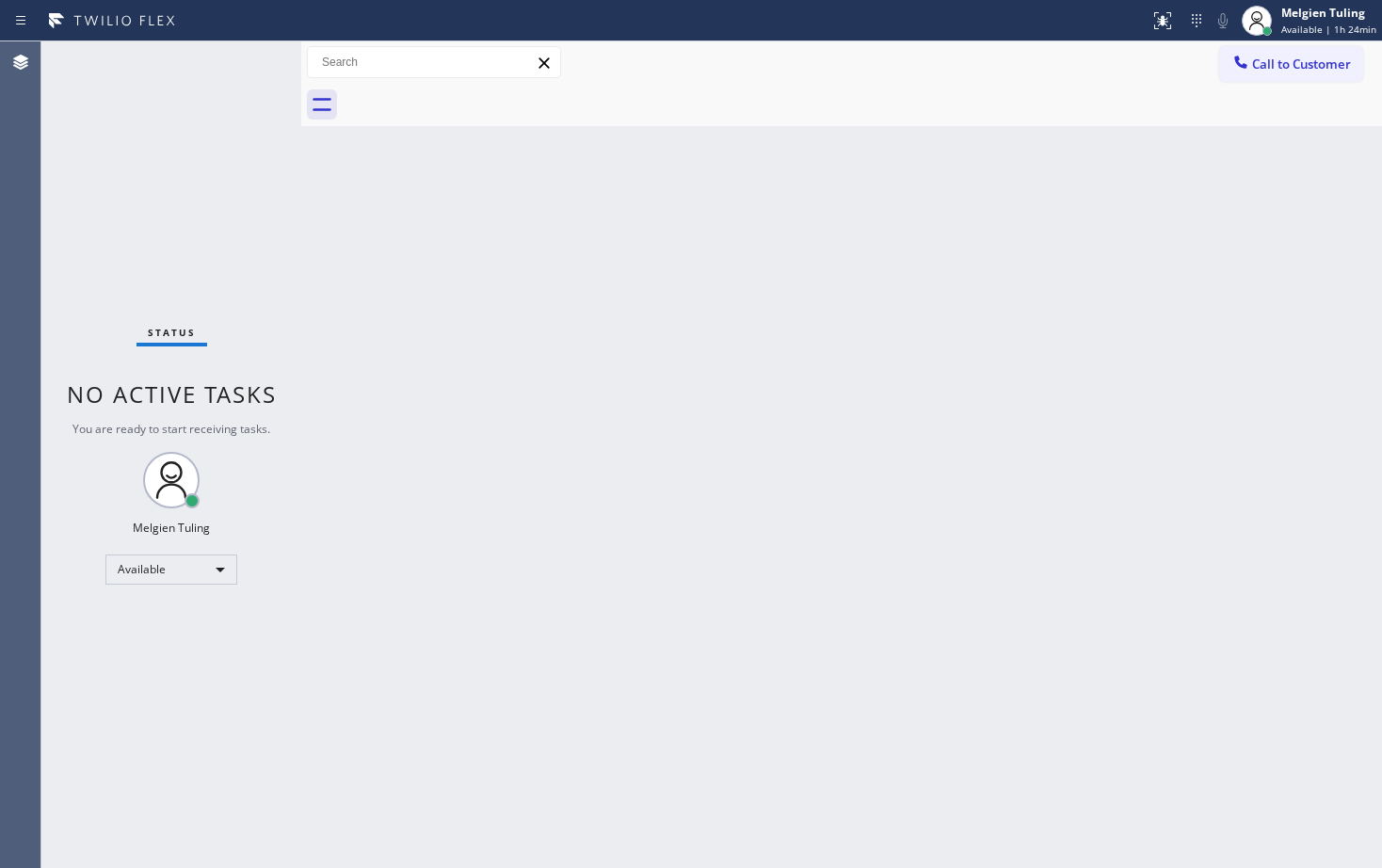
click at [395, 259] on div "Back to Dashboard Change Sender ID Customers Technicians Select a contact Outbo…" at bounding box center [842, 455] width 1081 height 827
click at [241, 70] on div "Status No active tasks You are ready to start receiving tasks. Melgien Tuling A…" at bounding box center [172, 455] width 260 height 827
click at [242, 65] on div "Status No active tasks You are ready to start receiving tasks. Melgien Tuling A…" at bounding box center [172, 455] width 260 height 827
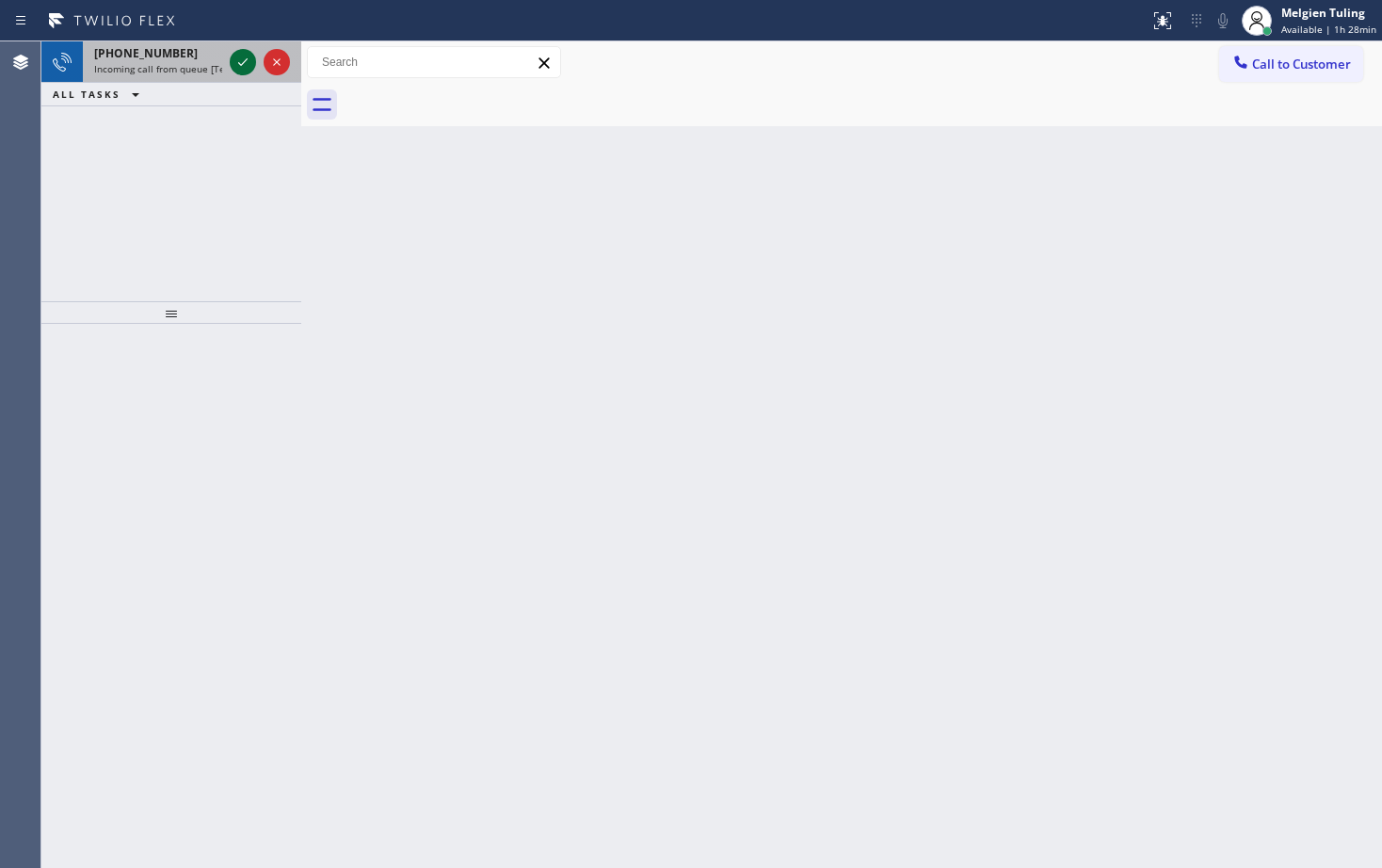
click at [240, 64] on icon at bounding box center [243, 63] width 10 height 8
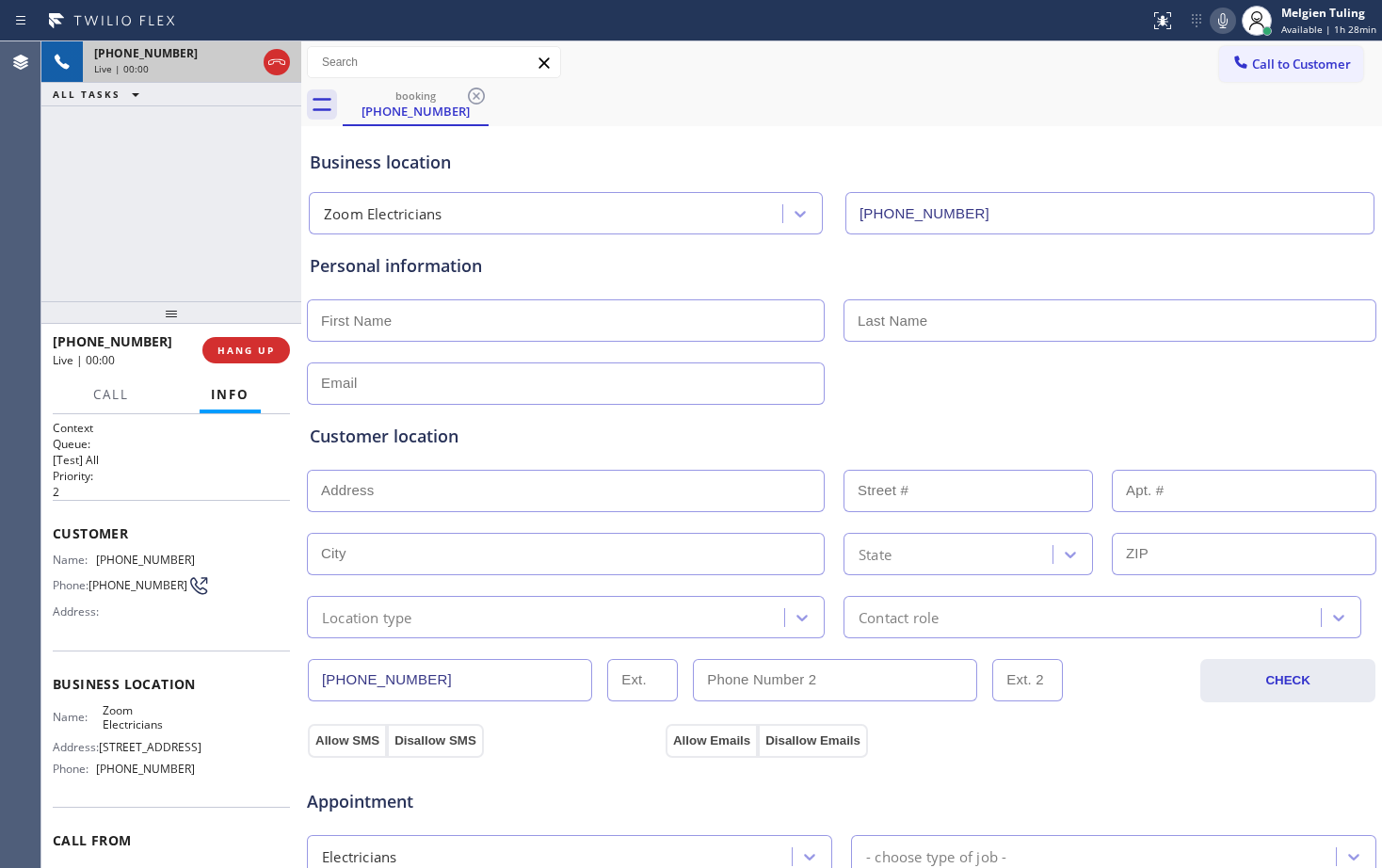
type input "[PHONE_NUMBER]"
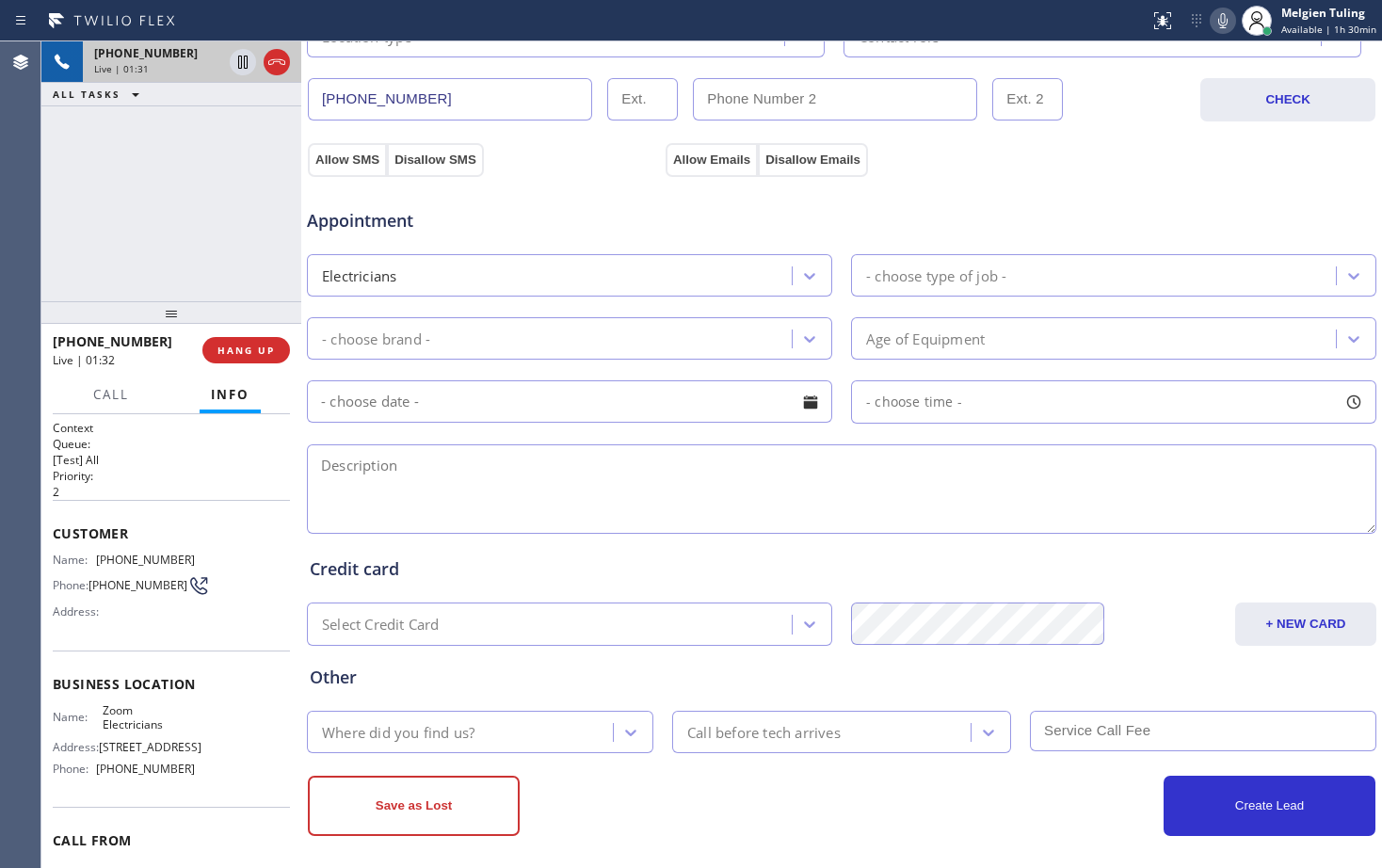
scroll to position [592, 0]
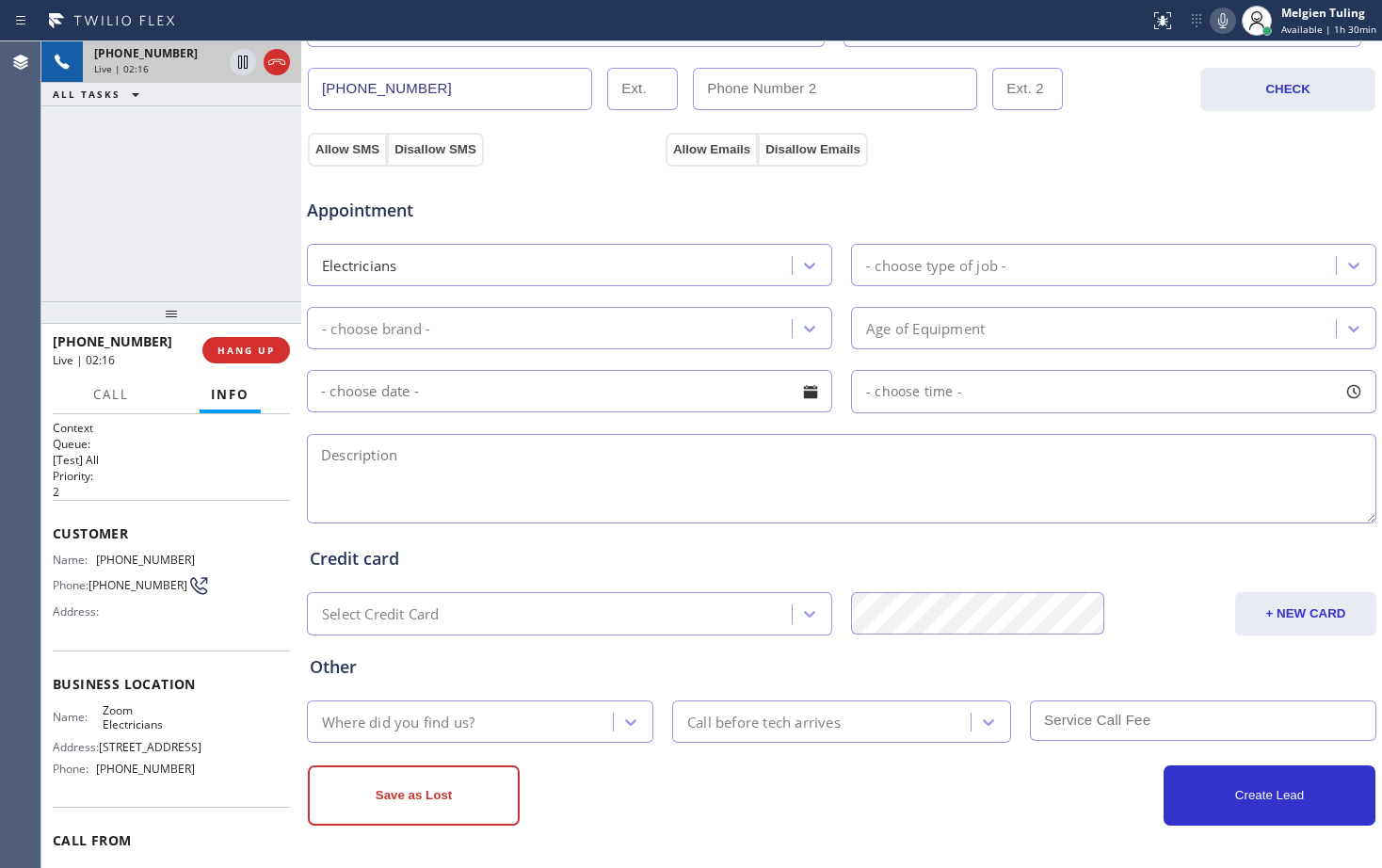
click at [885, 514] on textarea at bounding box center [841, 478] width 1070 height 90
click at [548, 135] on div "Allow SMS Disallow SMS" at bounding box center [484, 148] width 358 height 34
click at [1233, 20] on icon at bounding box center [1222, 20] width 22 height 22
click at [240, 63] on icon at bounding box center [242, 62] width 22 height 22
click at [246, 62] on icon at bounding box center [242, 62] width 22 height 22
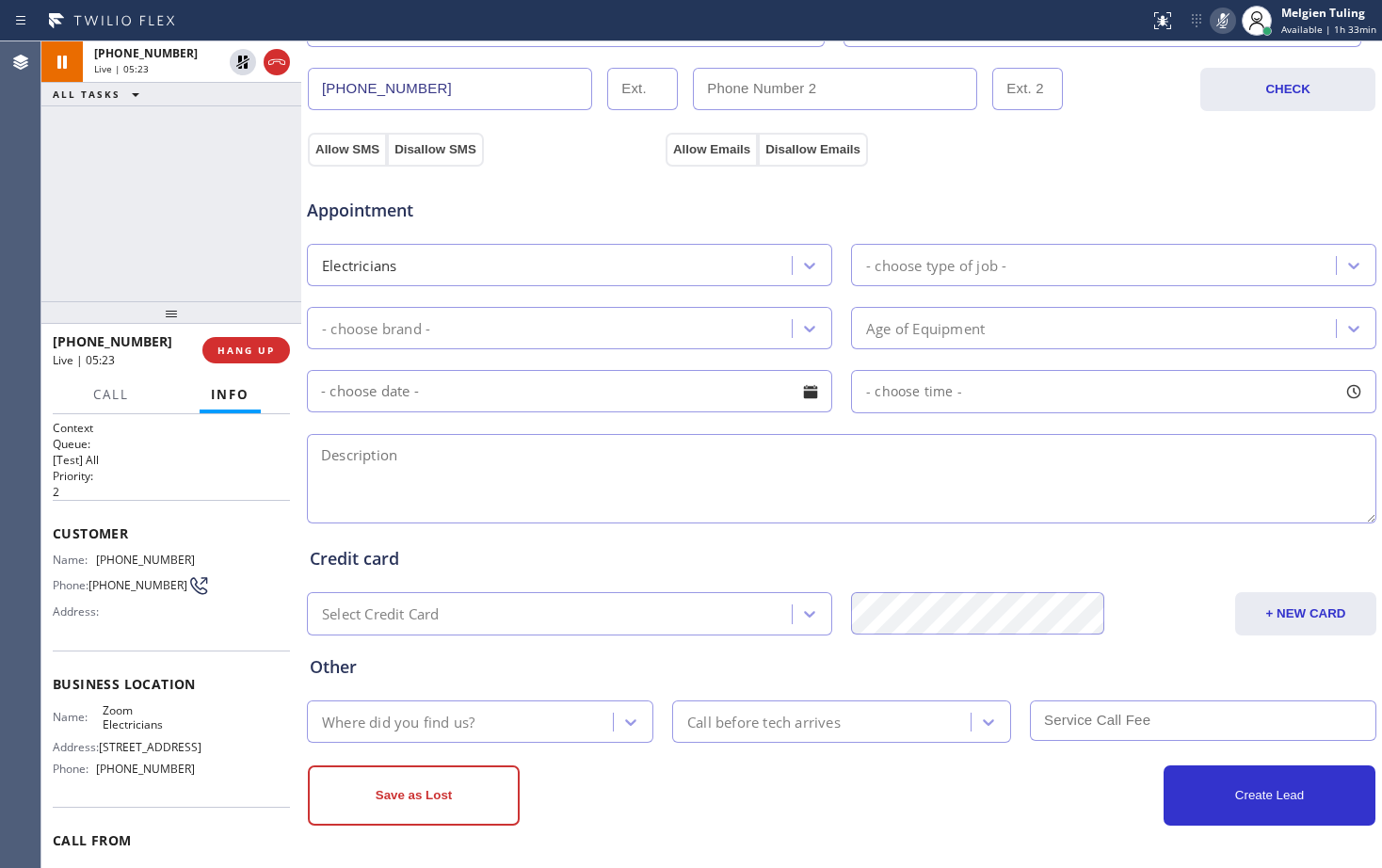
click at [1229, 13] on icon at bounding box center [1222, 20] width 22 height 22
click at [1156, 85] on div "[PHONE_NUMBER]" at bounding box center [752, 89] width 889 height 42
click at [819, 500] on textarea at bounding box center [841, 478] width 1070 height 90
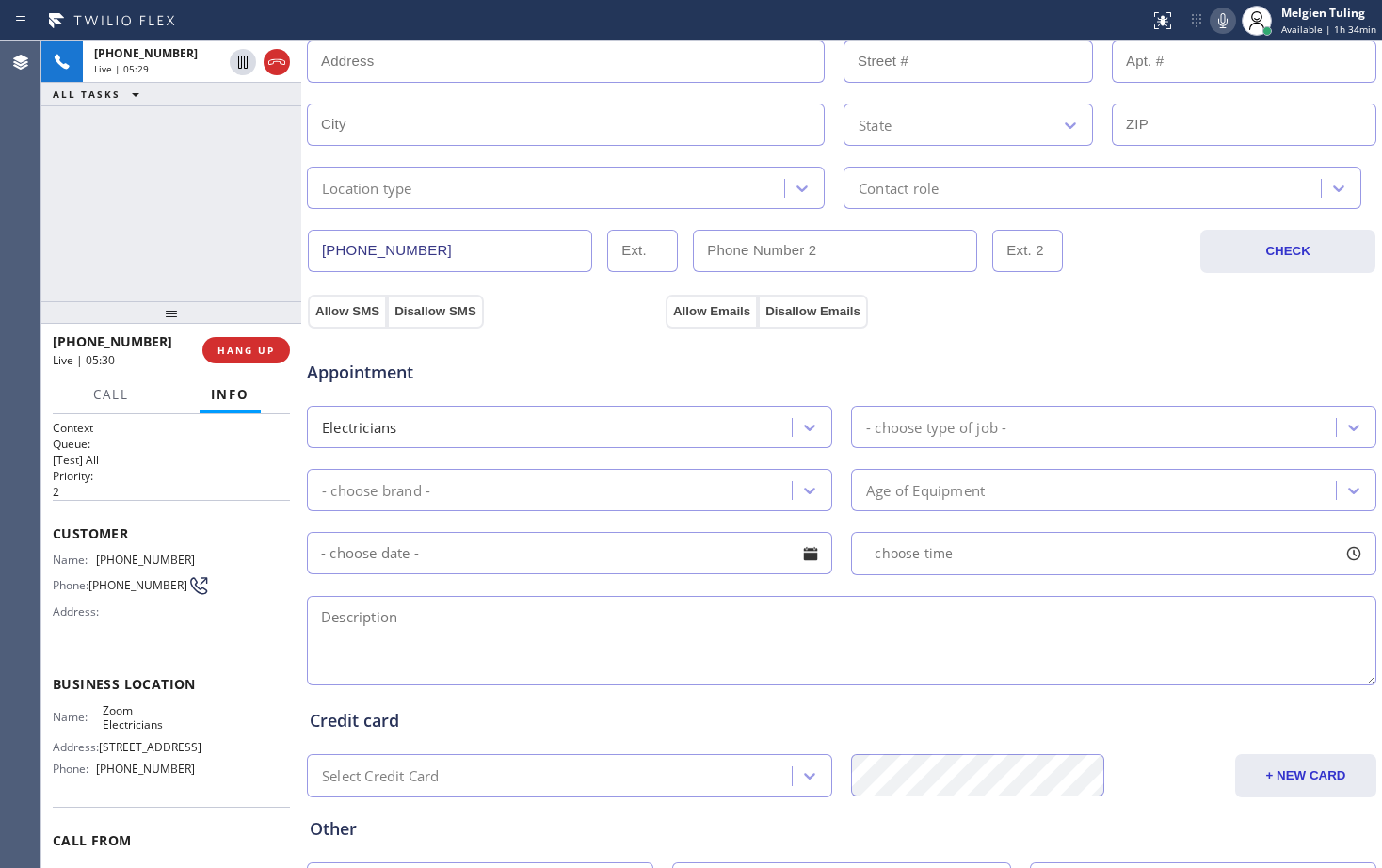
scroll to position [403, 0]
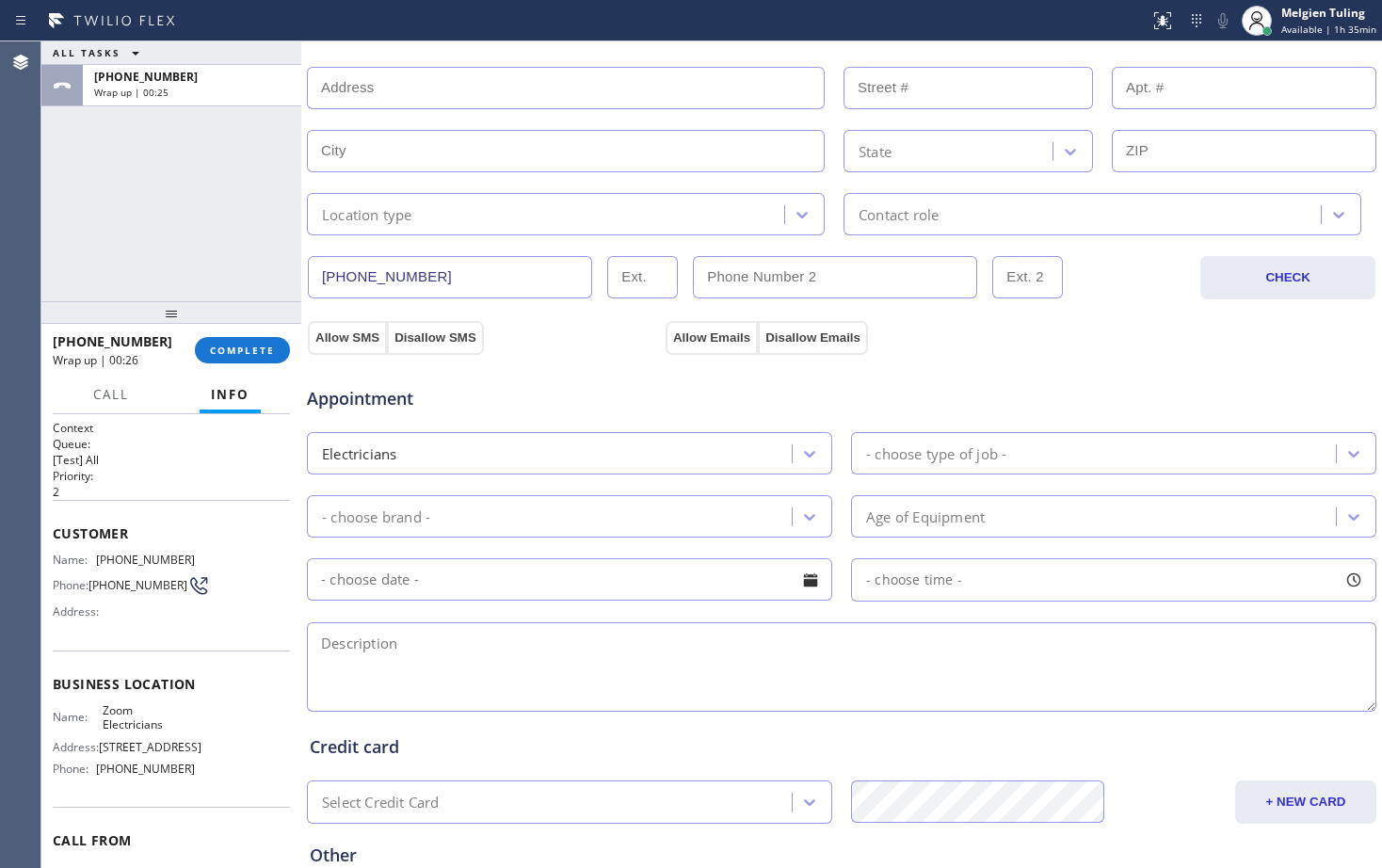
click at [244, 222] on div "ALL TASKS ALL TASKS ACTIVE TASKS TASKS IN WRAP UP [PHONE_NUMBER] Wrap up | 00:25" at bounding box center [172, 171] width 260 height 260
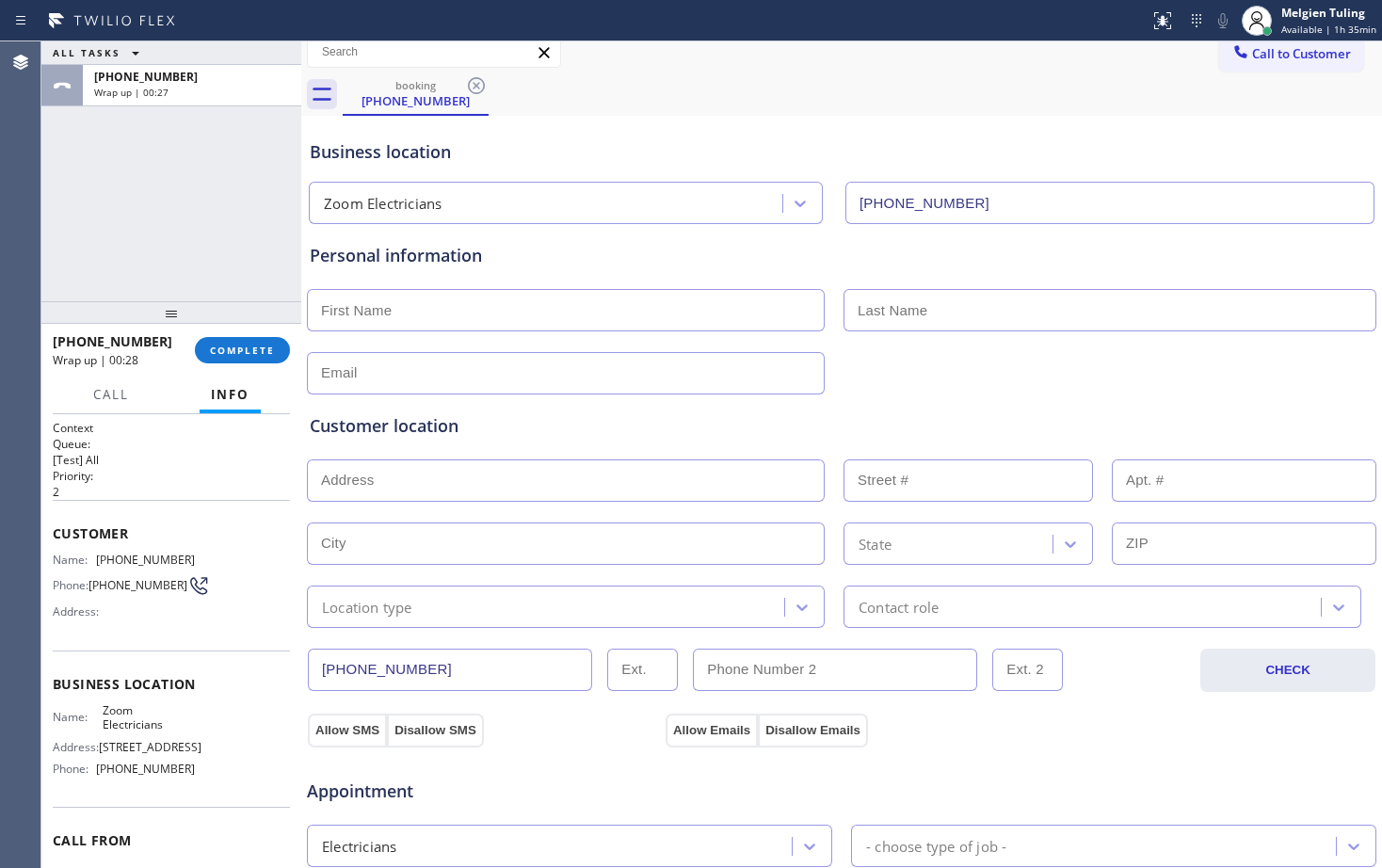
scroll to position [0, 0]
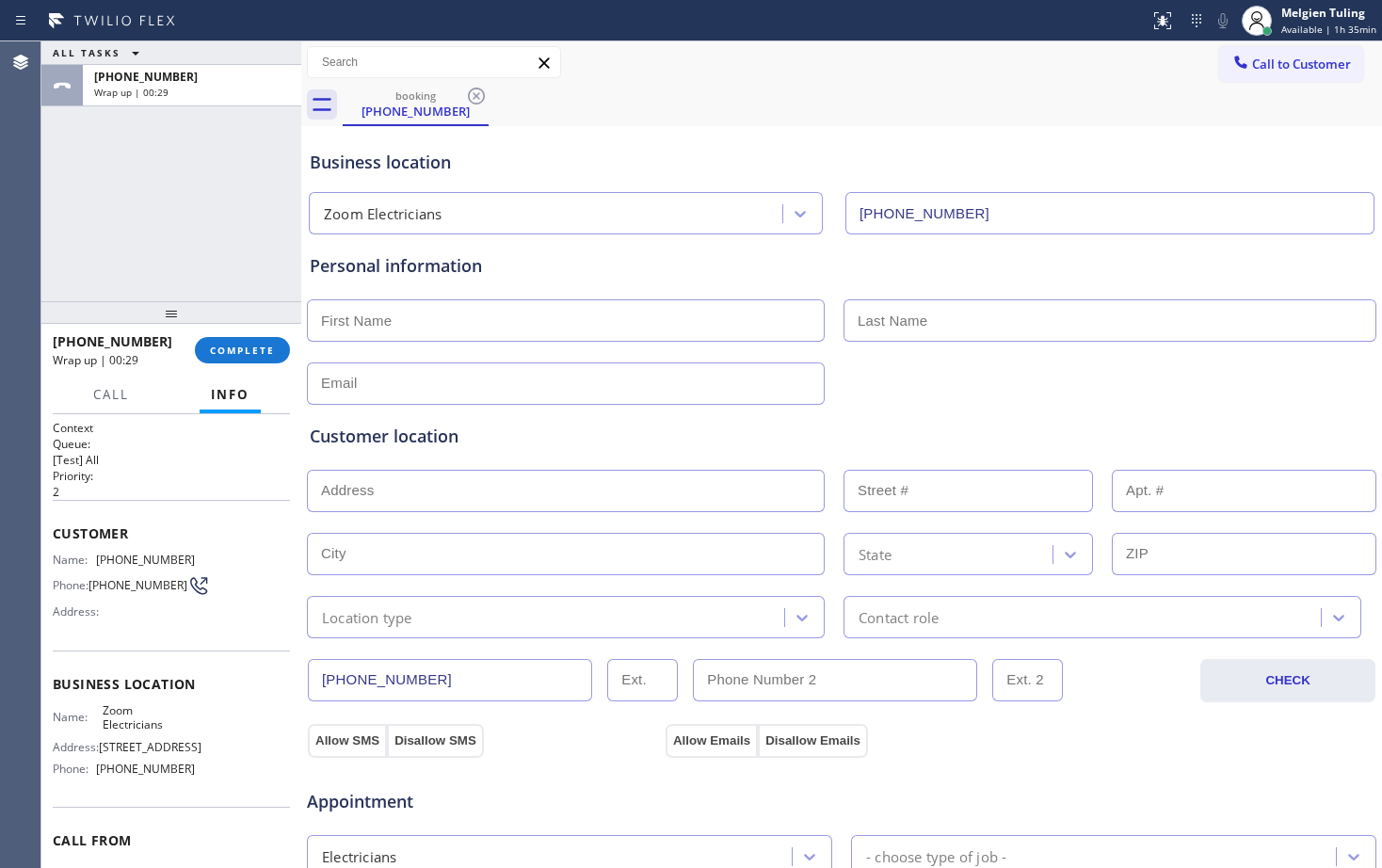
click at [368, 313] on input "text" at bounding box center [565, 321] width 518 height 42
type input "m"
type input "[PERSON_NAME]"
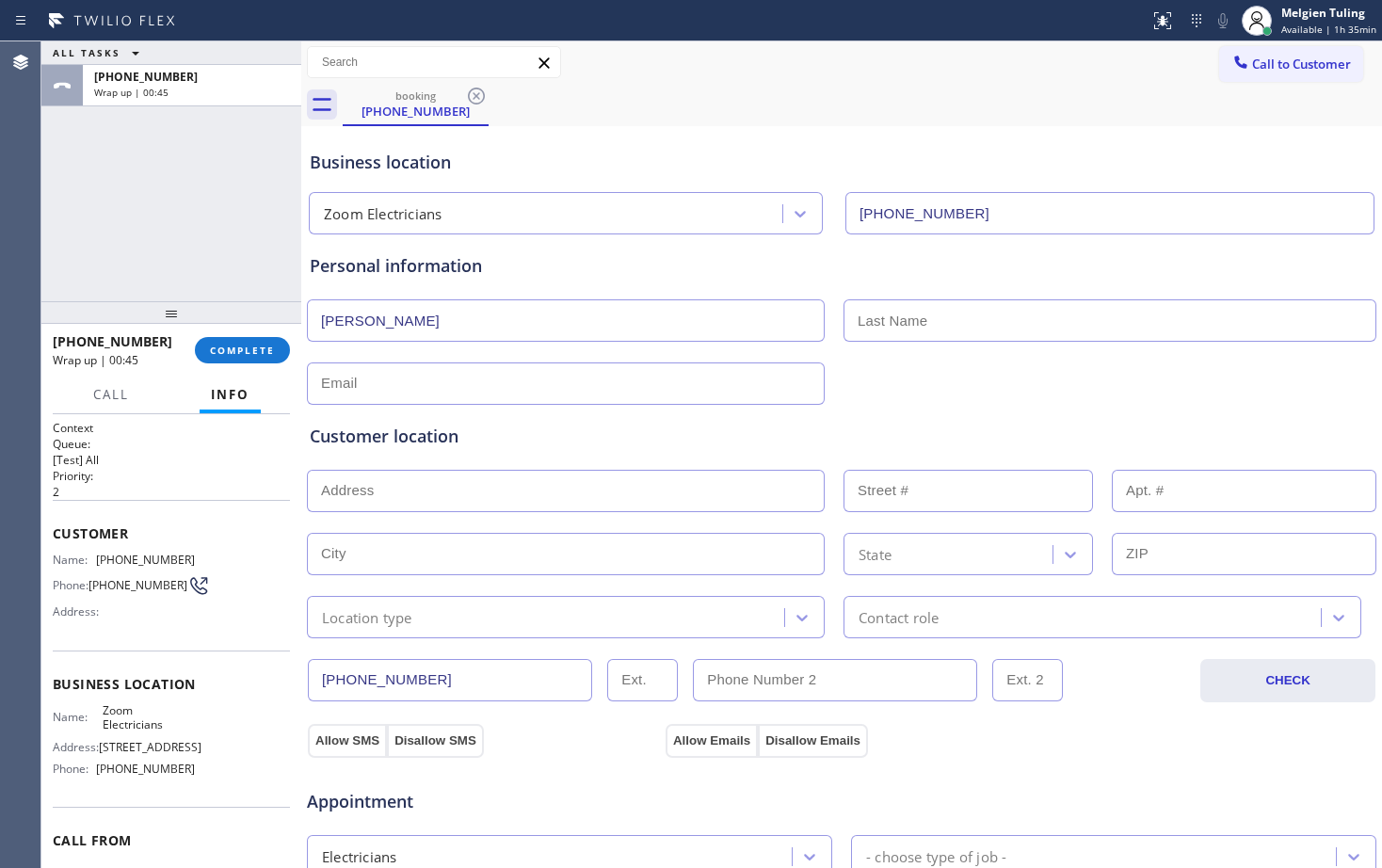
click at [890, 332] on input "text" at bounding box center [1109, 321] width 533 height 42
type input "Corovic"
click at [637, 388] on input "text" at bounding box center [565, 383] width 518 height 42
type input "[EMAIL_ADDRESS][DOMAIN_NAME]"
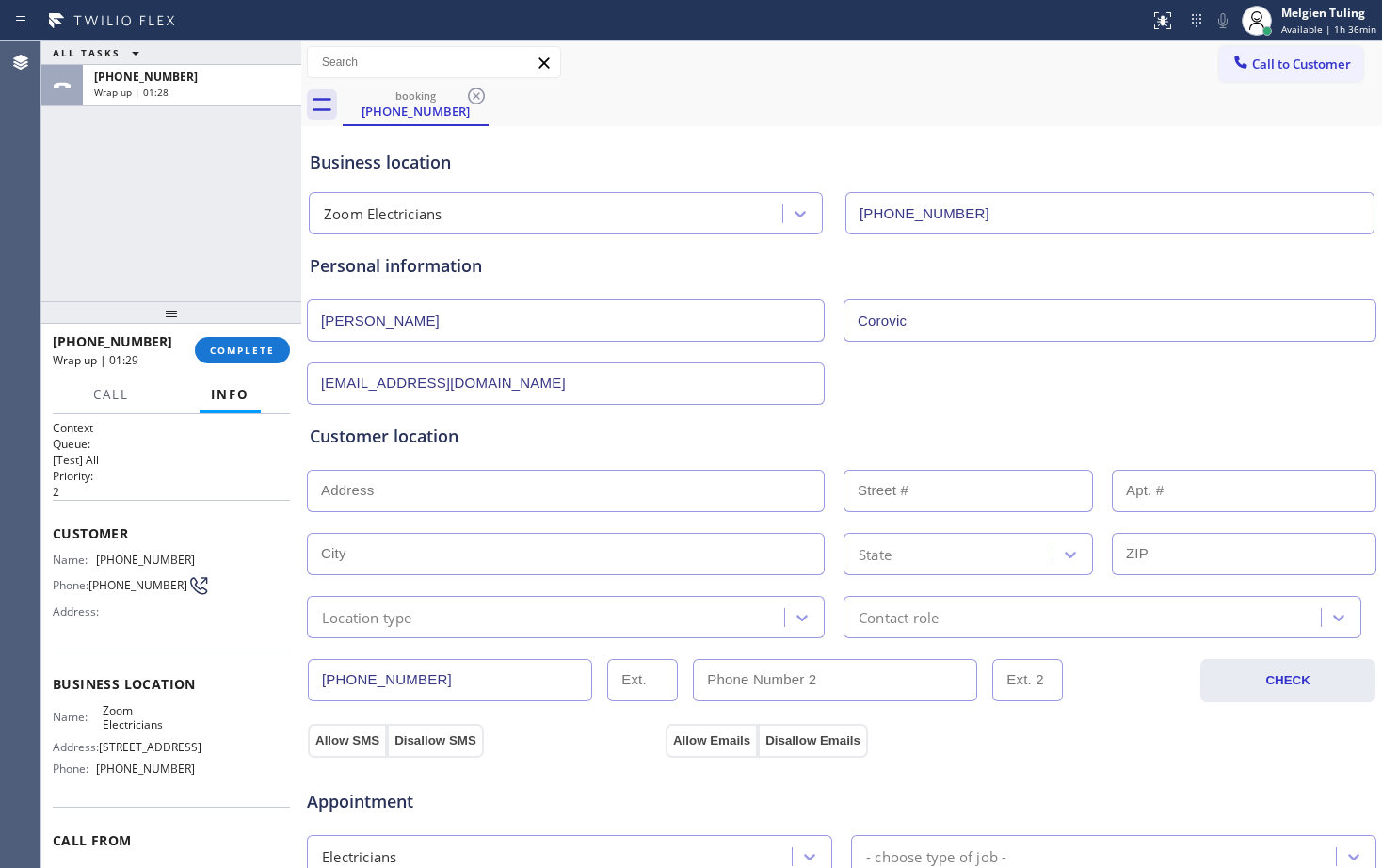
click at [337, 487] on input "text" at bounding box center [565, 490] width 518 height 42
click at [376, 479] on input "text" at bounding box center [565, 490] width 518 height 42
paste input "[GEOGRAPHIC_DATA]"
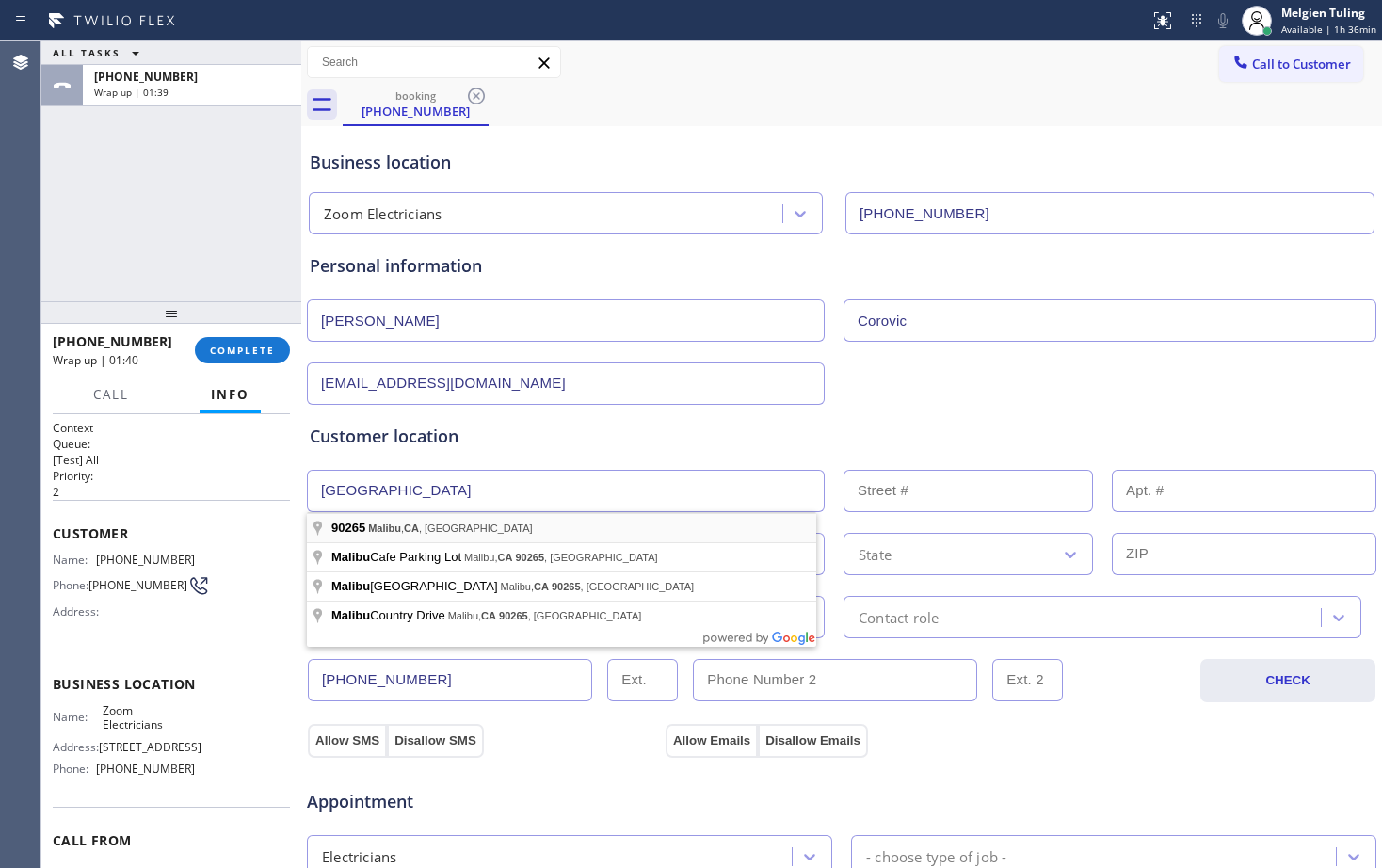
type input "[GEOGRAPHIC_DATA], [GEOGRAPHIC_DATA]"
type input "Malibu"
type input "90265"
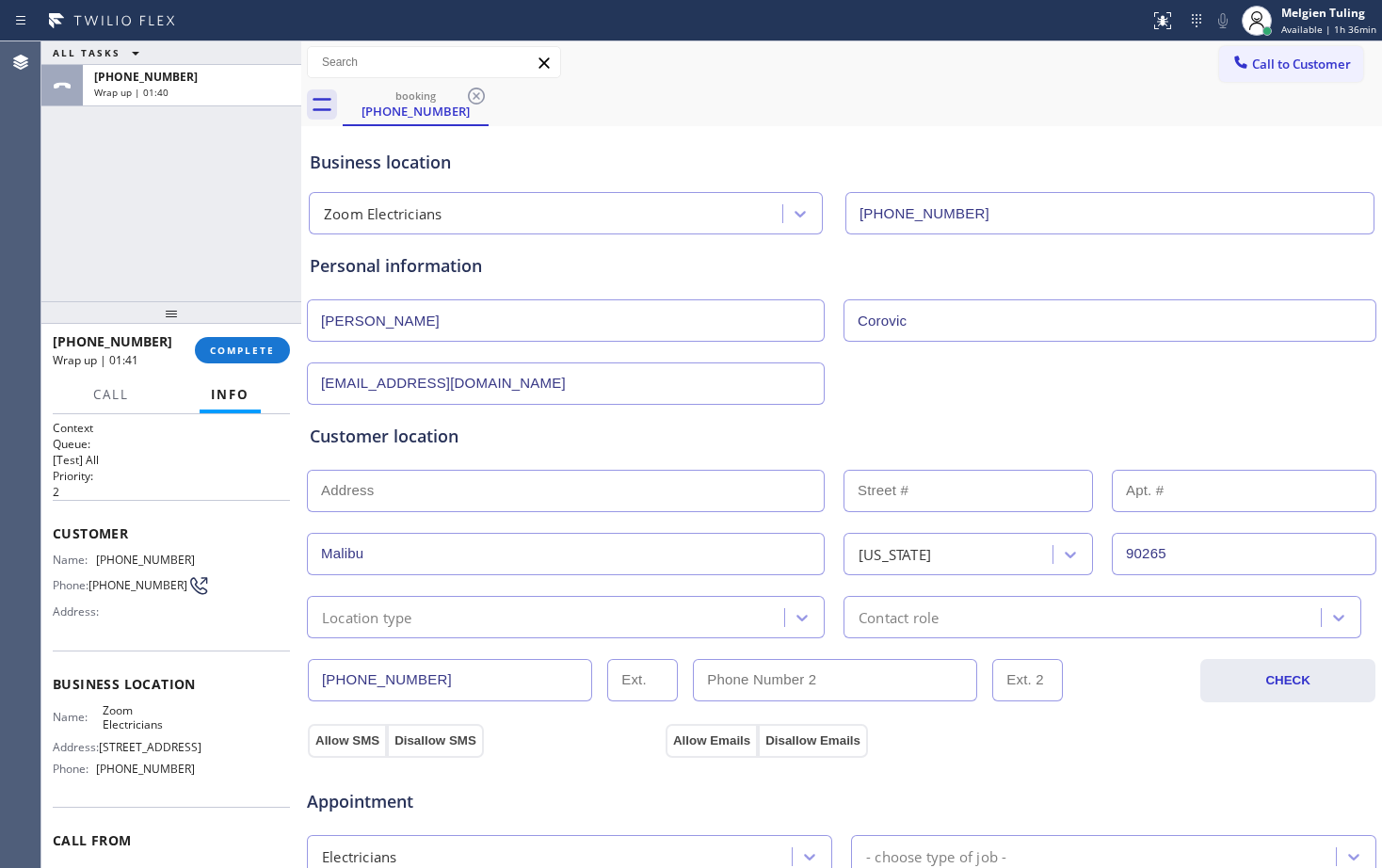
click at [412, 499] on input "text" at bounding box center [565, 490] width 518 height 42
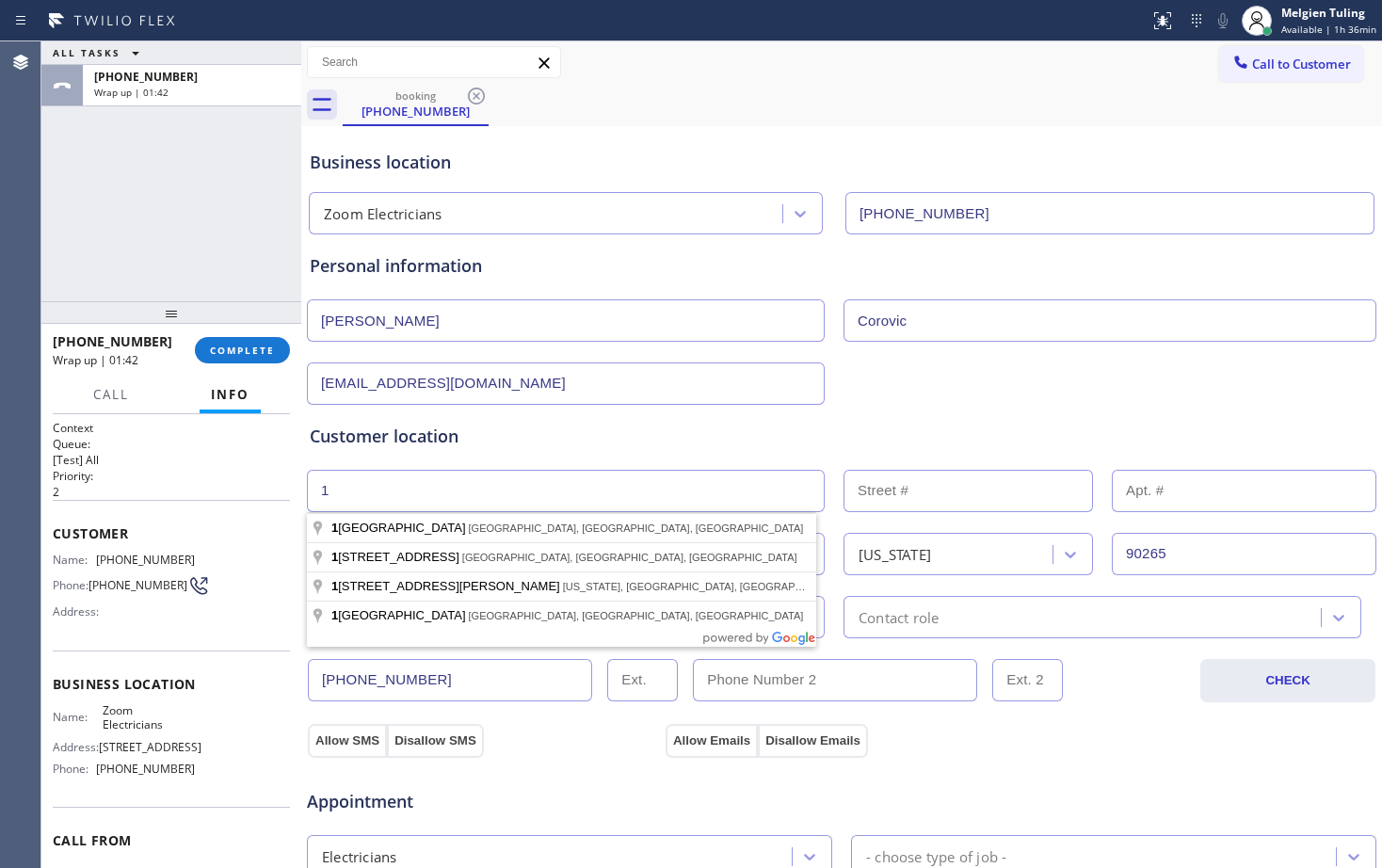
type input "1"
click at [852, 504] on input "text" at bounding box center [968, 490] width 250 height 42
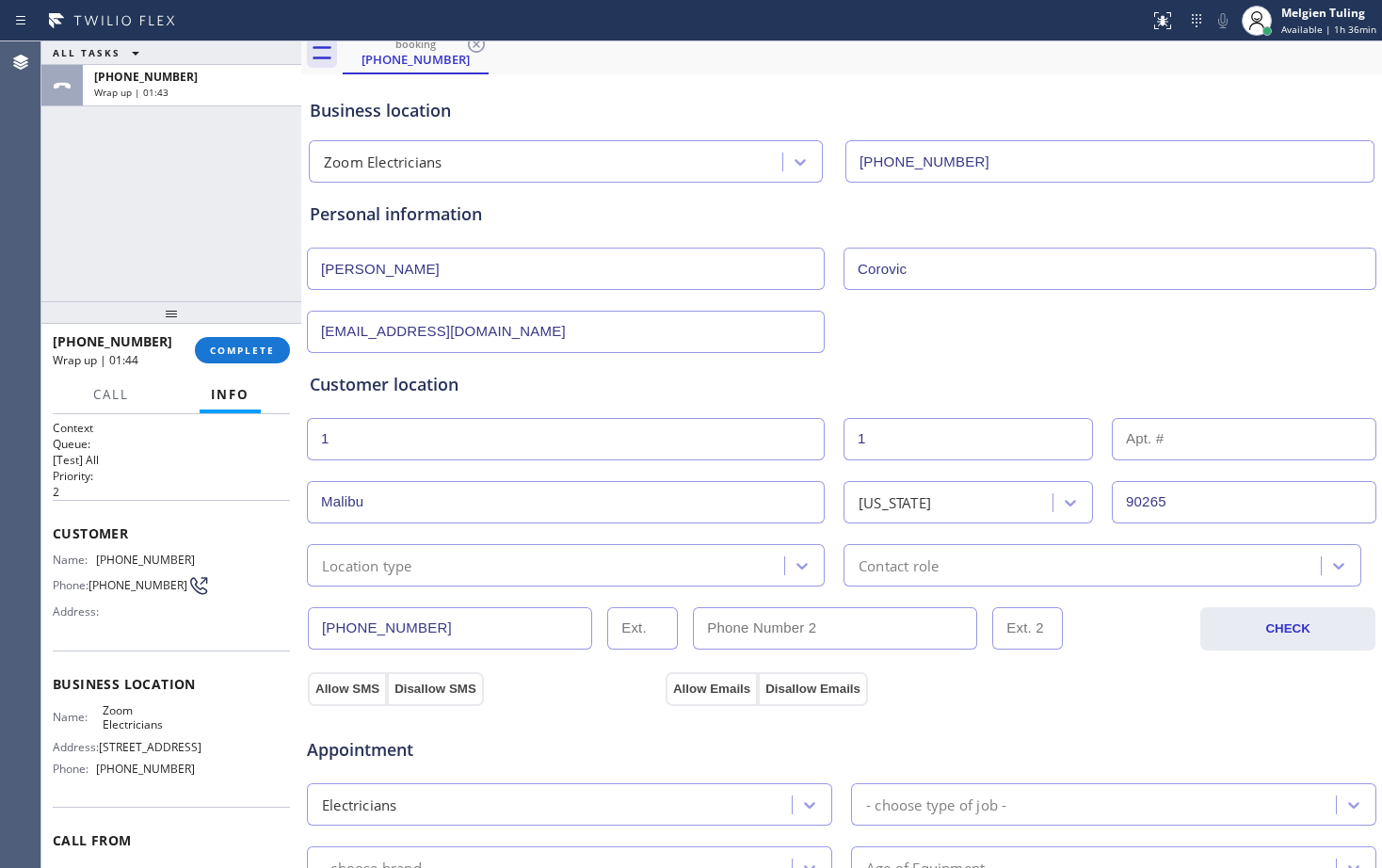
scroll to position [94, 0]
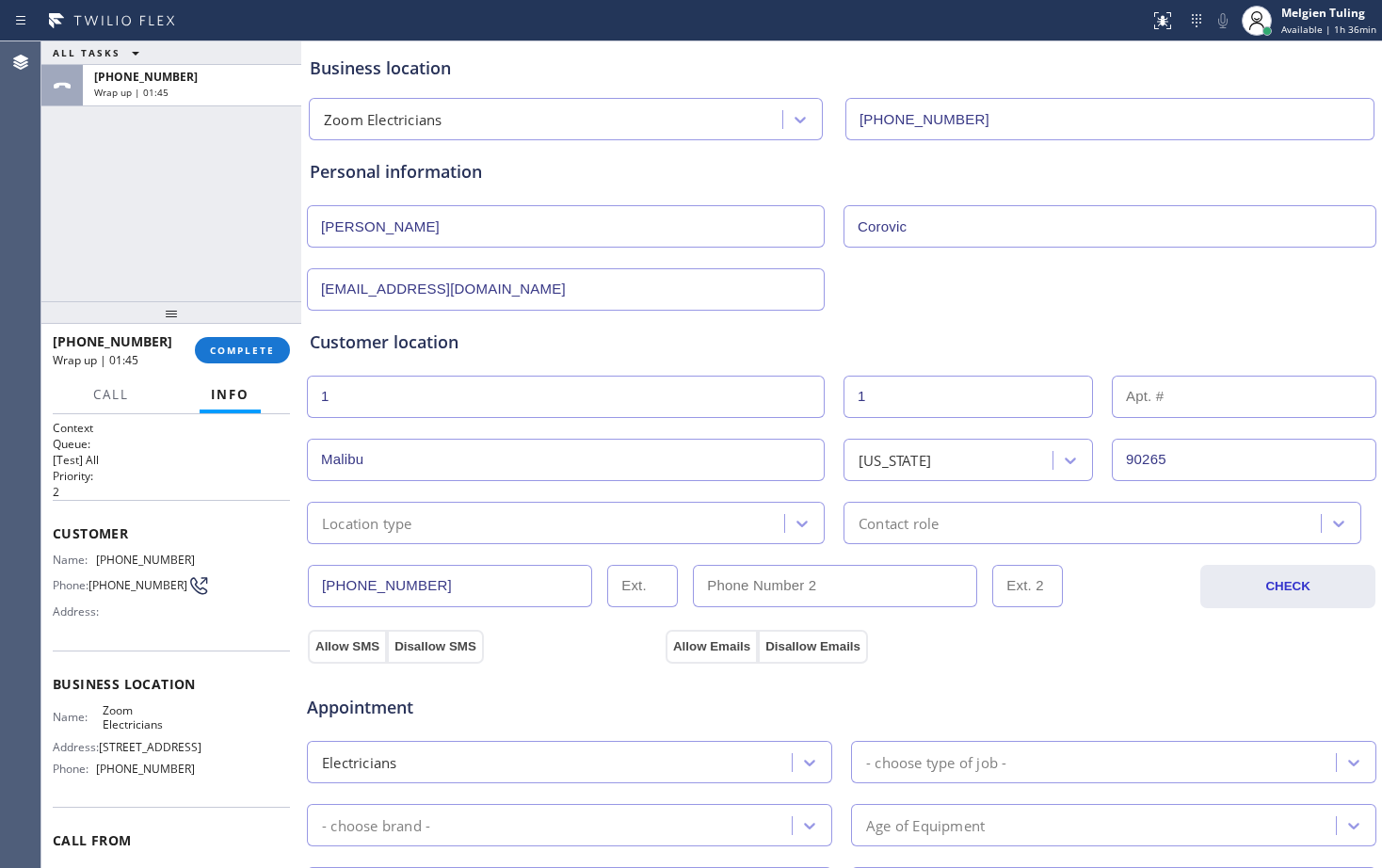
type input "1"
click at [536, 511] on div "Location type" at bounding box center [547, 523] width 471 height 33
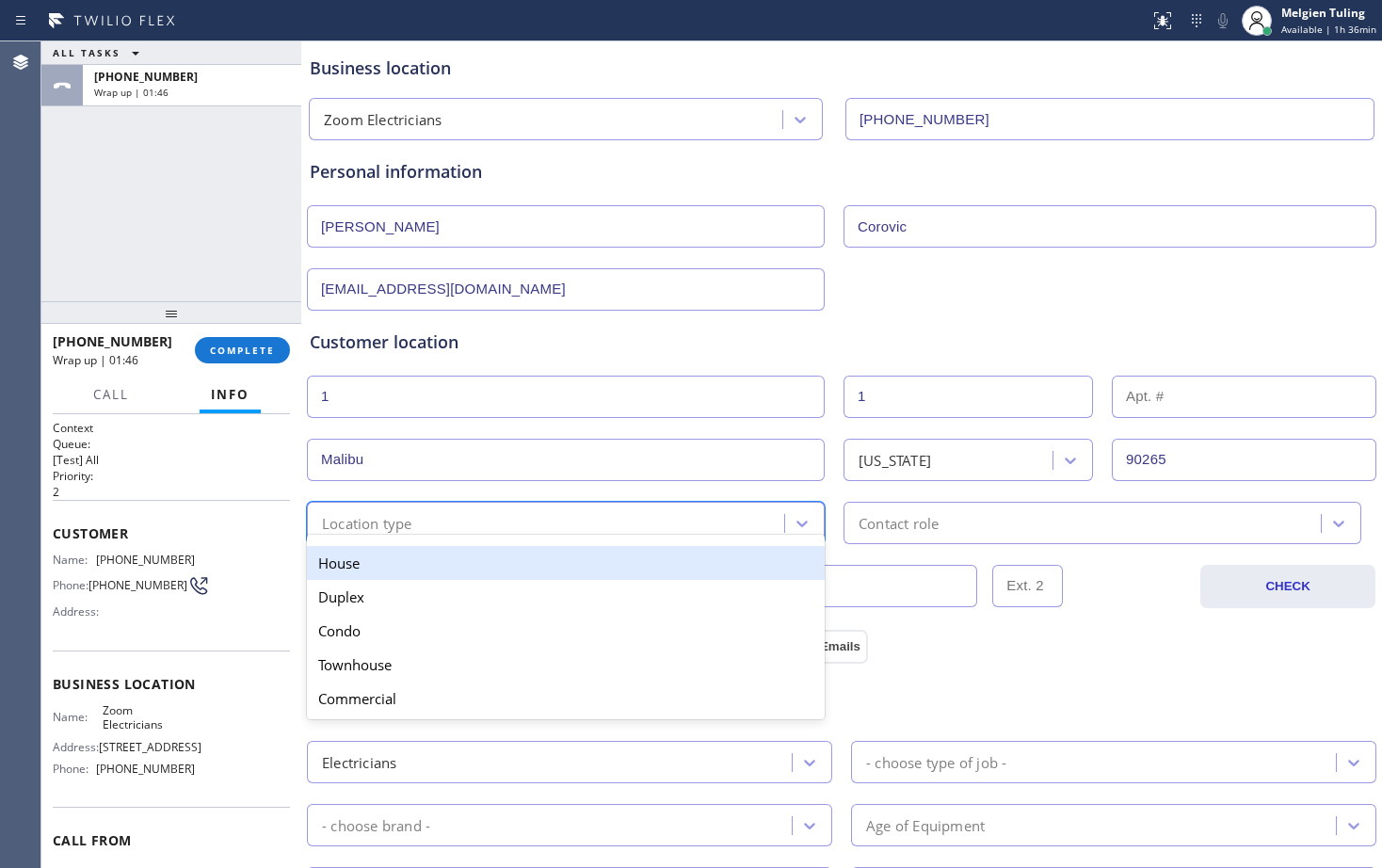
click at [480, 568] on div "House" at bounding box center [565, 563] width 518 height 34
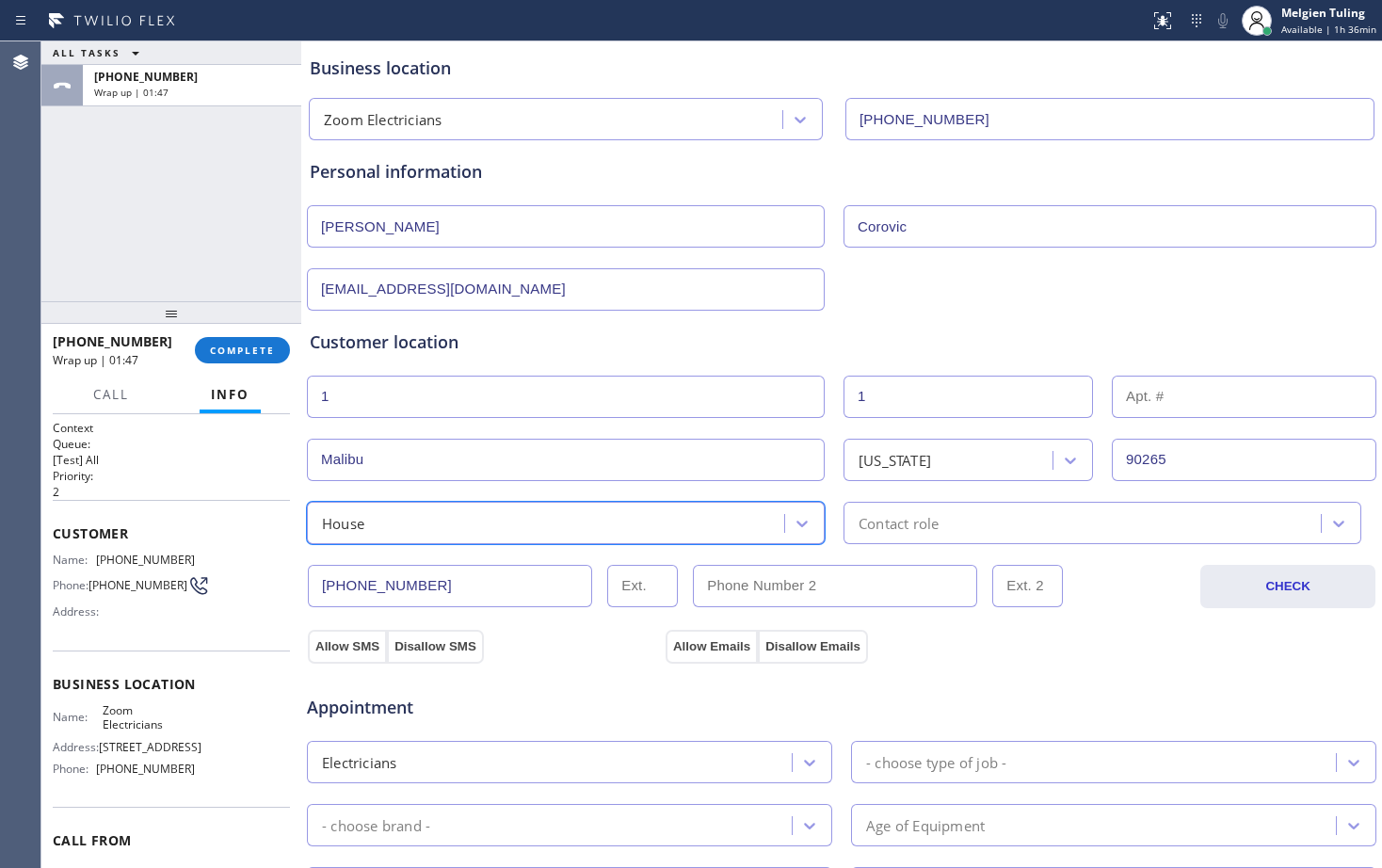
click at [869, 513] on div "Contact role" at bounding box center [898, 522] width 80 height 21
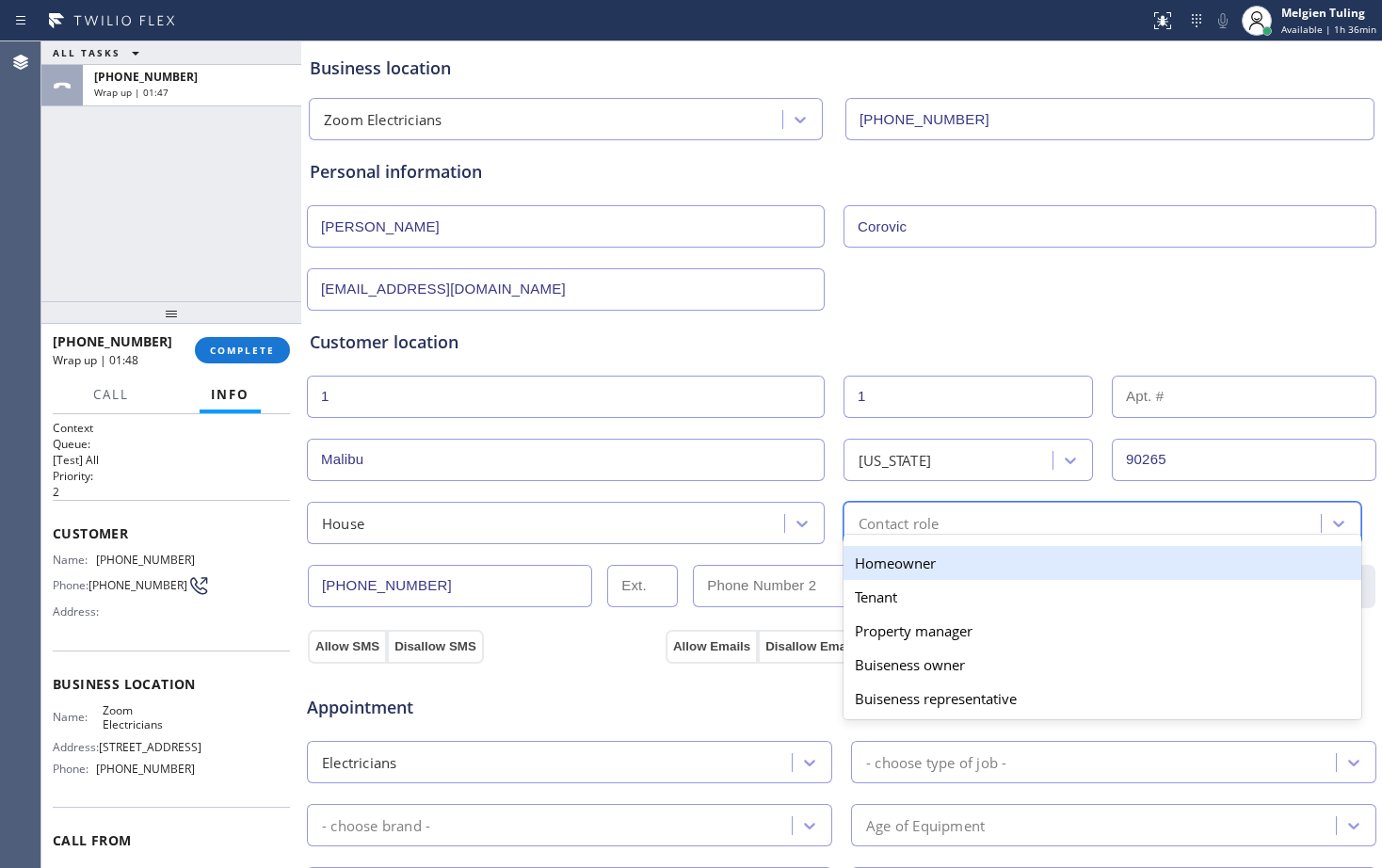
click at [876, 565] on div "Homeowner" at bounding box center [1102, 563] width 518 height 34
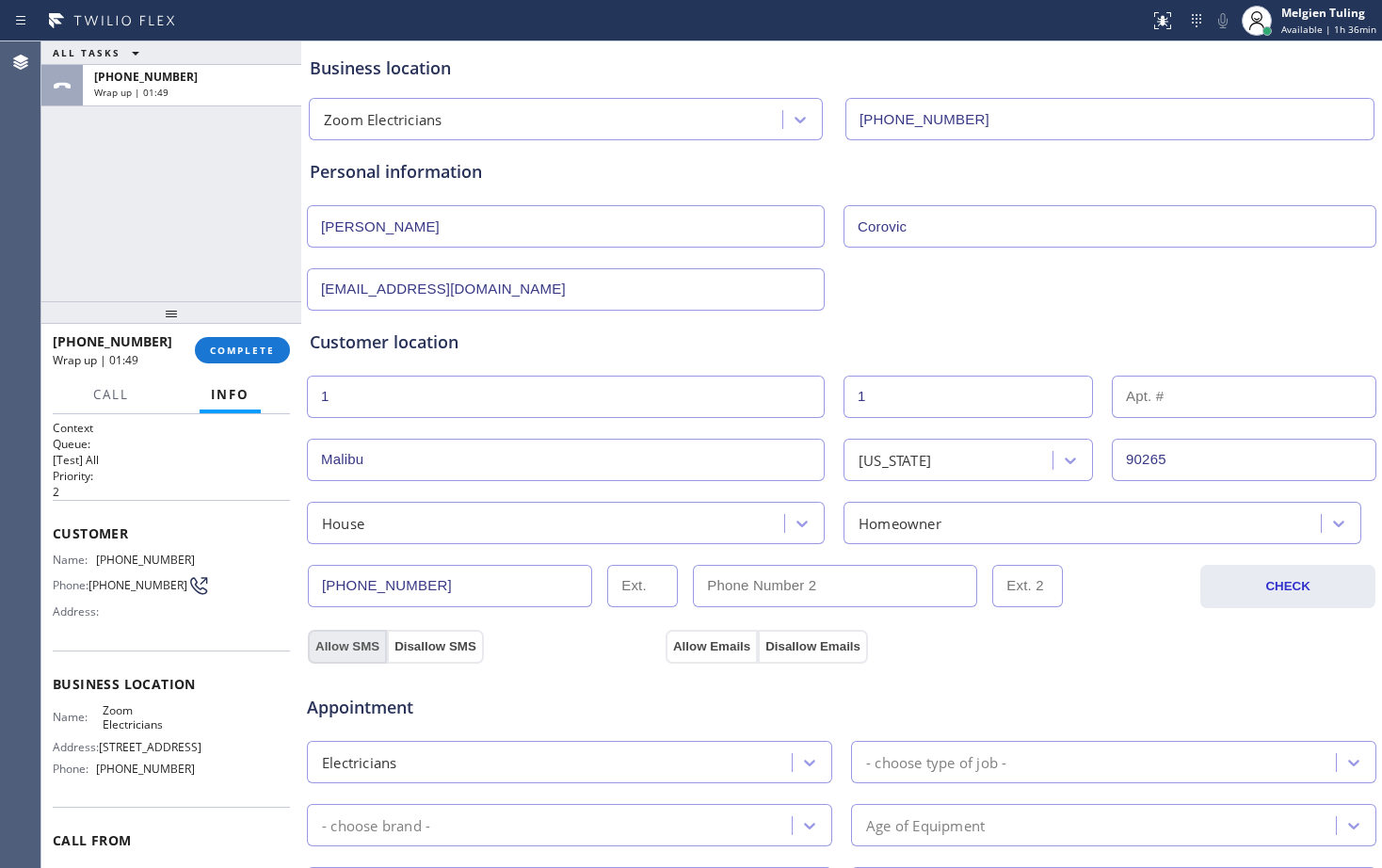
click at [350, 644] on button "Allow SMS" at bounding box center [347, 646] width 79 height 34
click at [708, 650] on button "Allow Emails" at bounding box center [712, 646] width 93 height 34
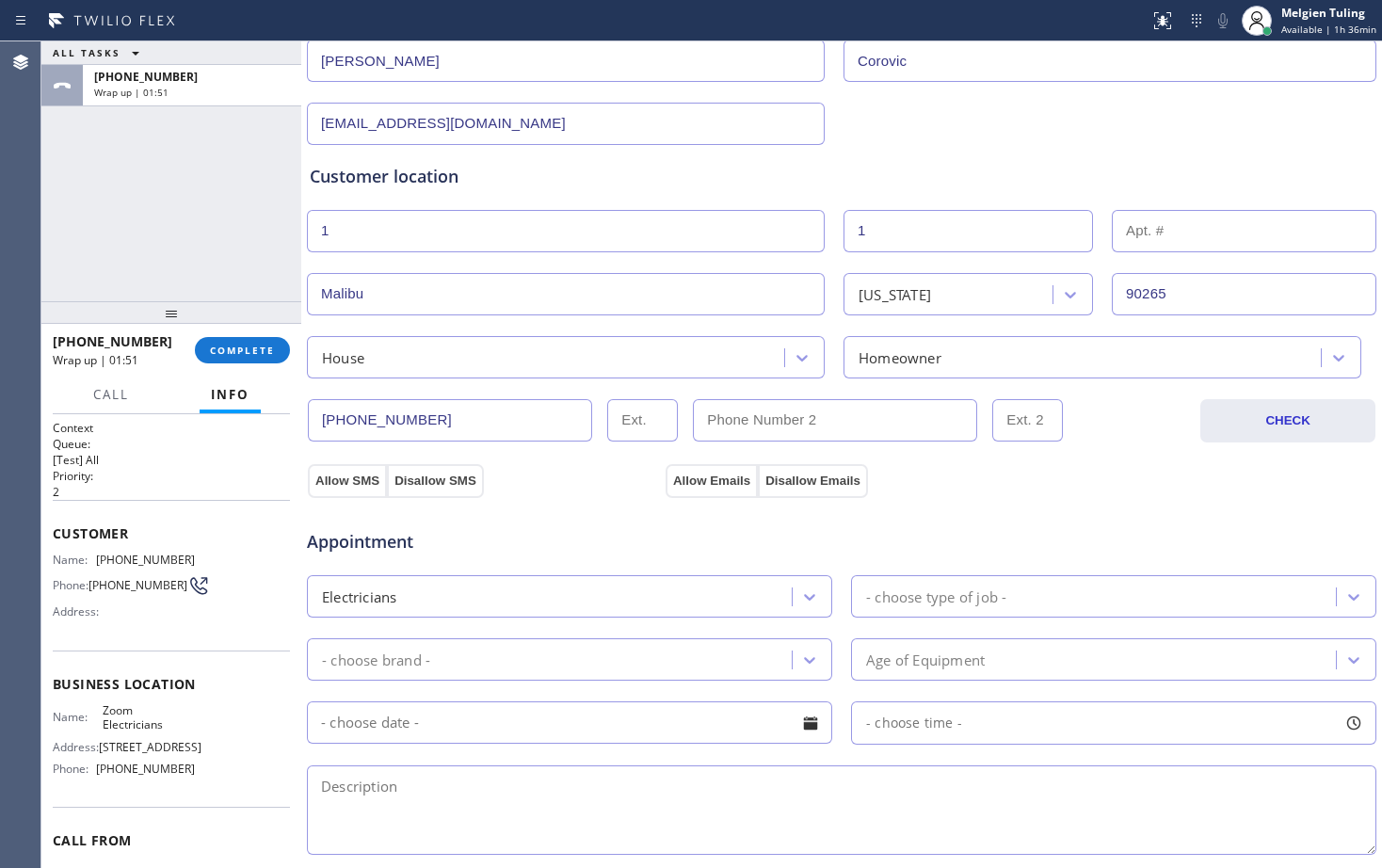
scroll to position [282, 0]
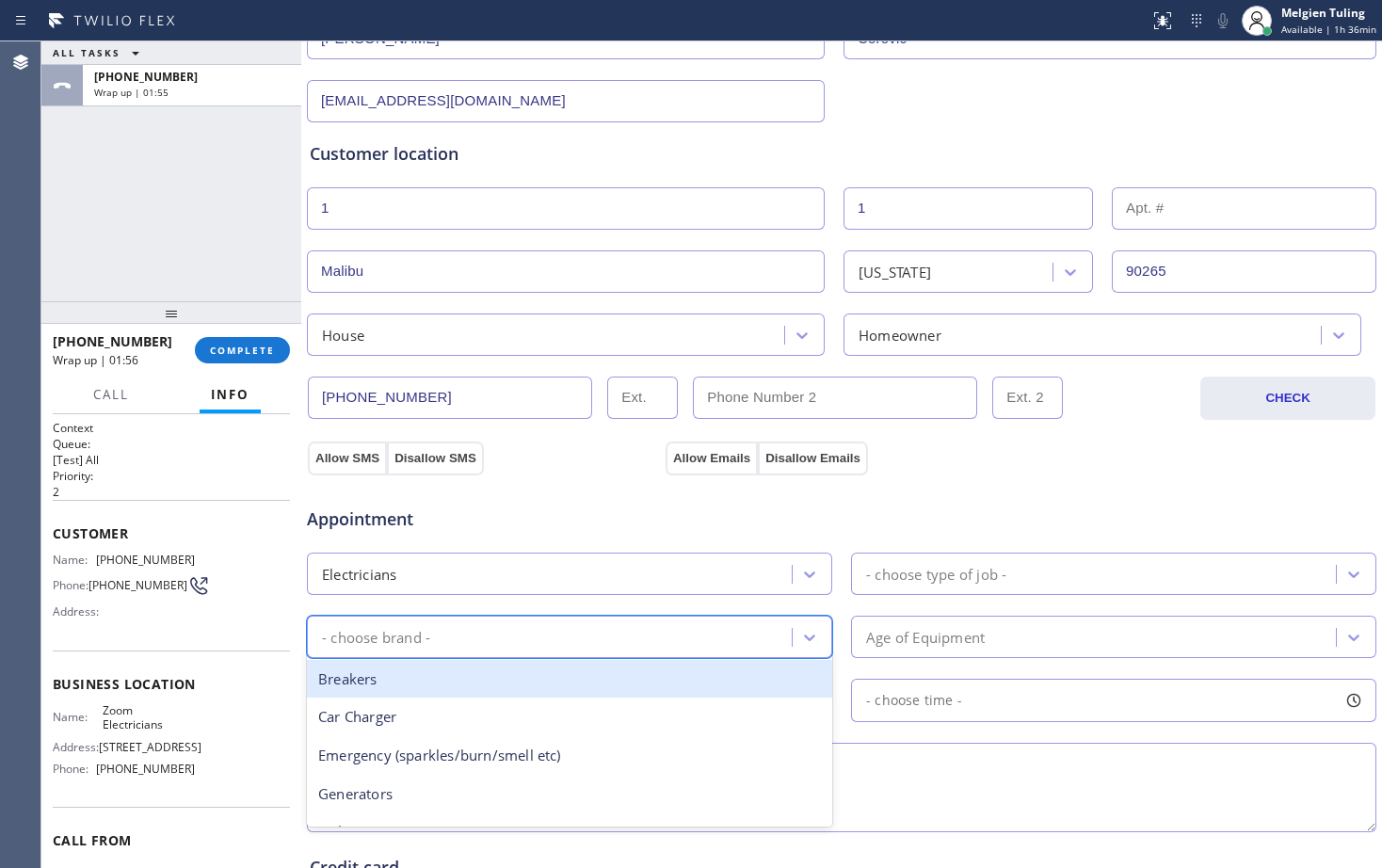
click at [444, 634] on div "- choose brand -" at bounding box center [551, 637] width 479 height 33
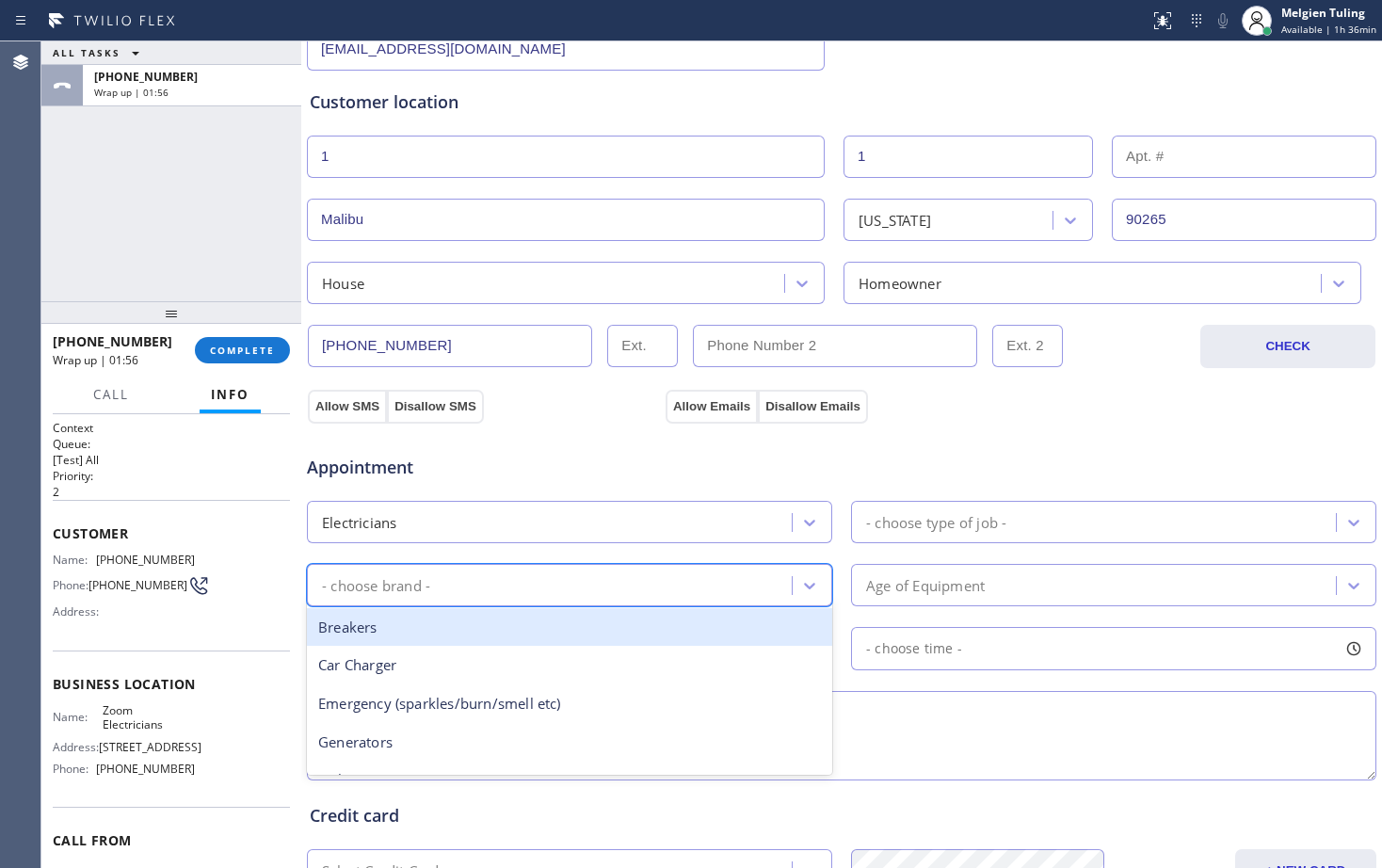
scroll to position [377, 0]
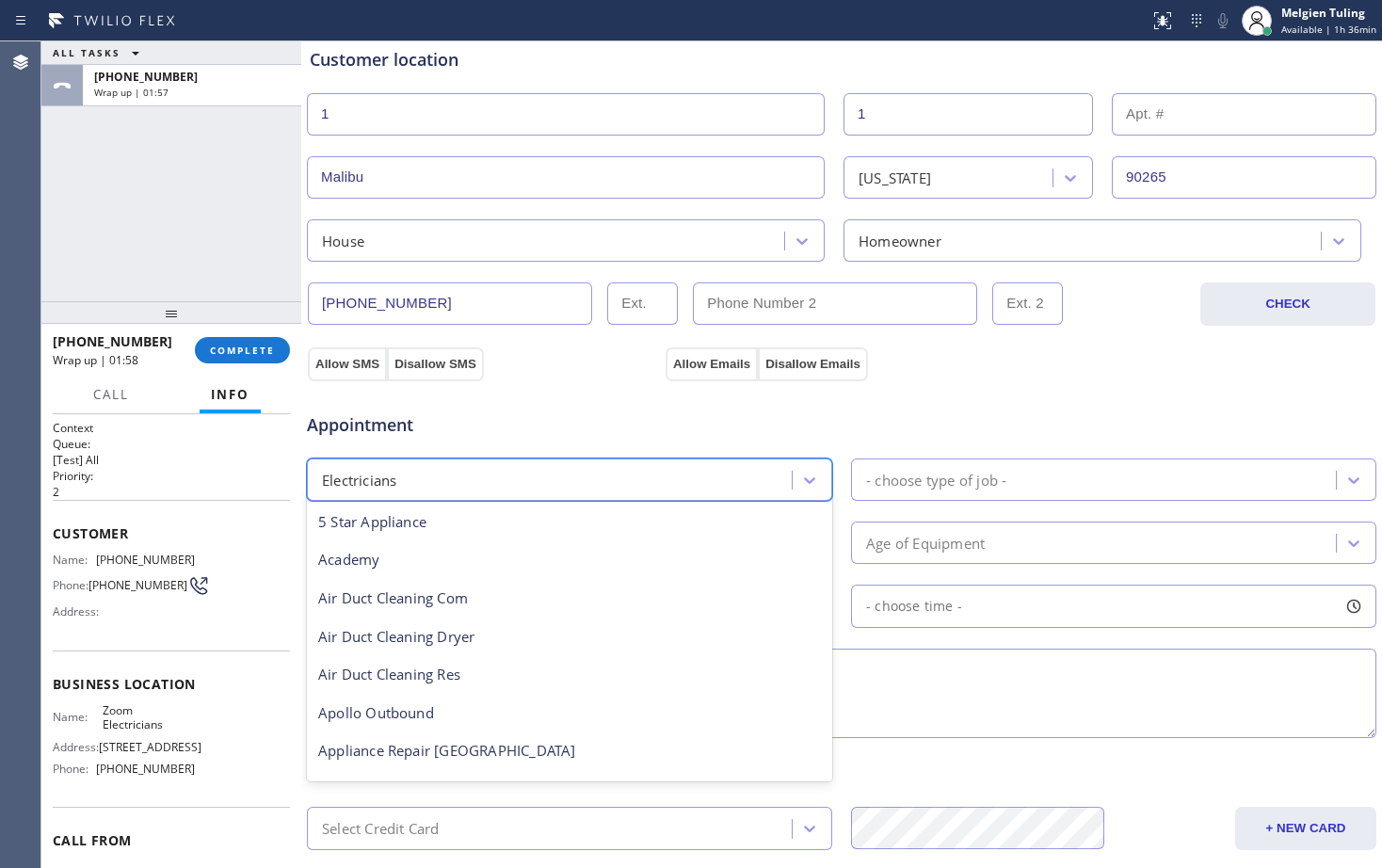
click at [492, 483] on div "Electricians" at bounding box center [551, 480] width 479 height 33
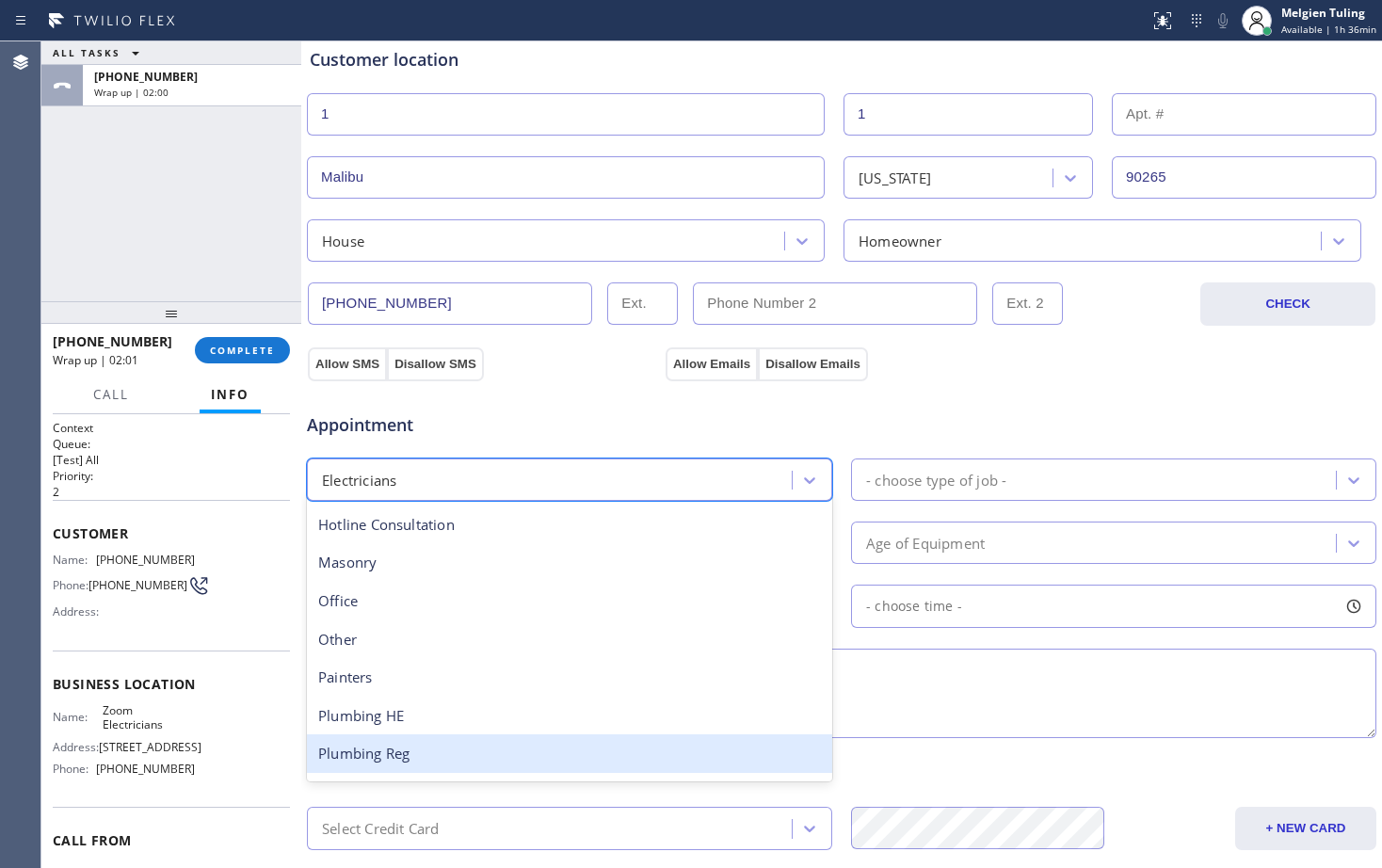
scroll to position [642, 0]
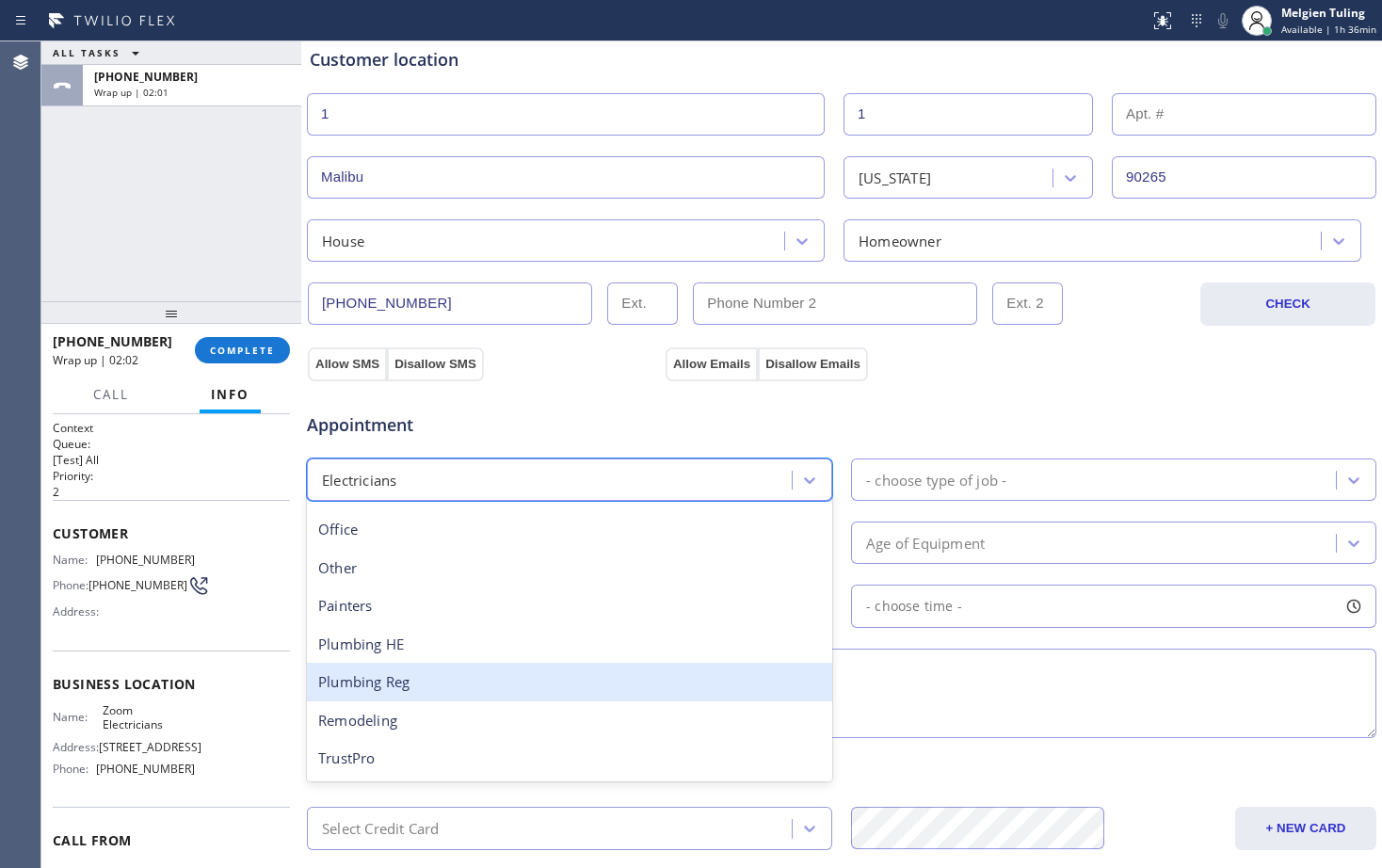
click at [427, 689] on div "Plumbing Reg" at bounding box center [569, 682] width 525 height 39
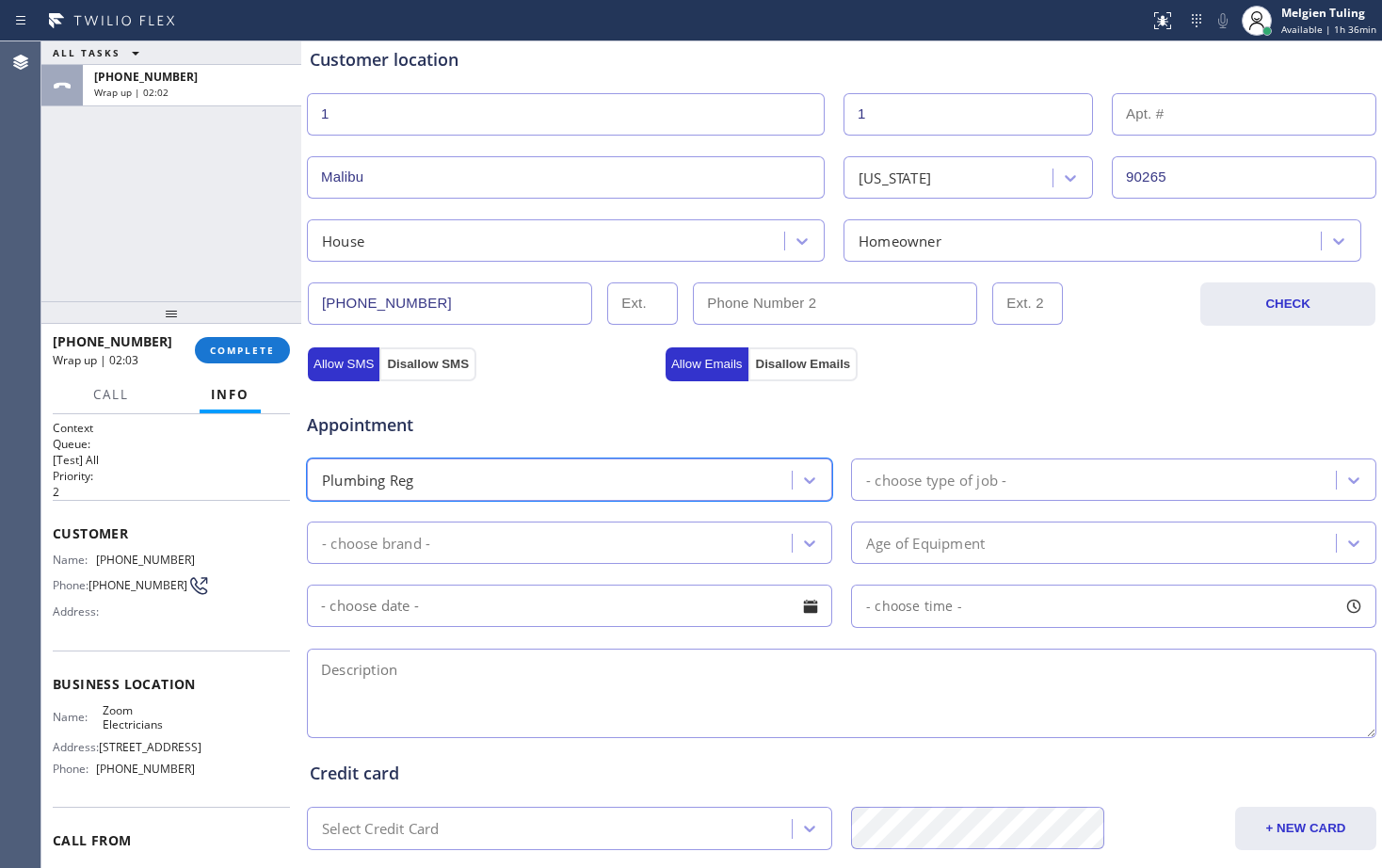
click at [960, 469] on div "- choose type of job -" at bounding box center [937, 480] width 141 height 21
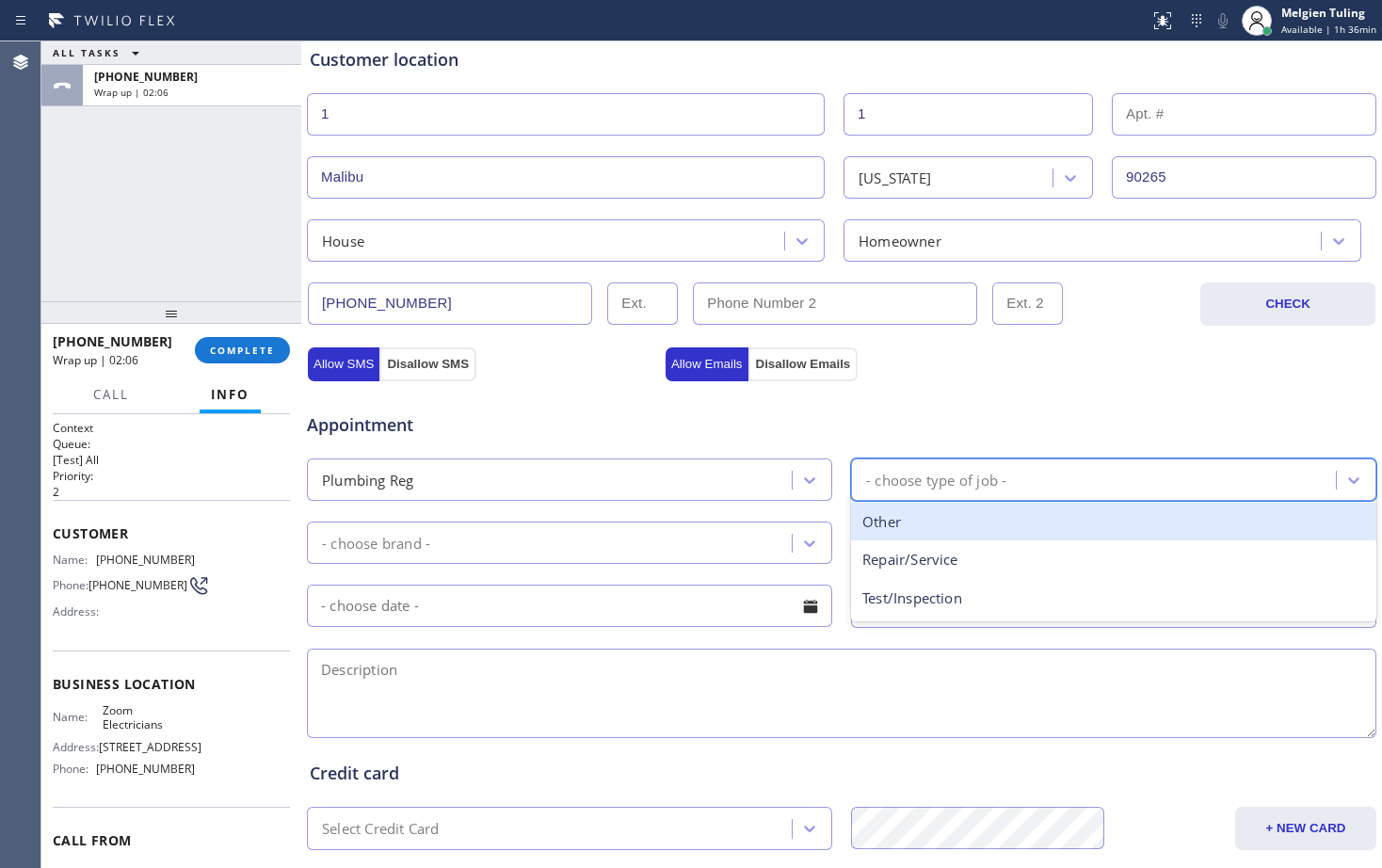
click at [908, 526] on div "Other" at bounding box center [1113, 522] width 525 height 39
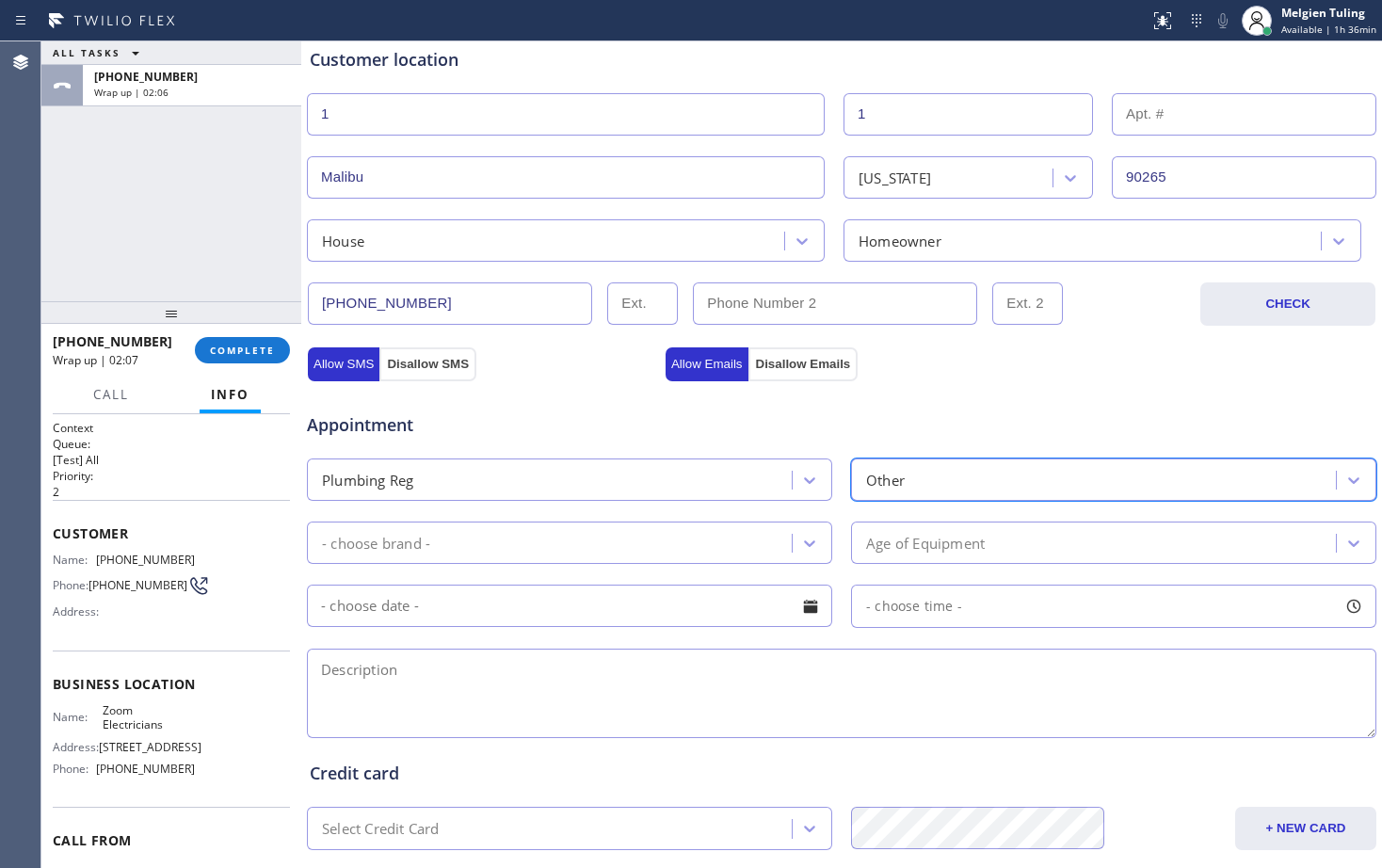
click at [604, 541] on div "- choose brand -" at bounding box center [551, 542] width 479 height 33
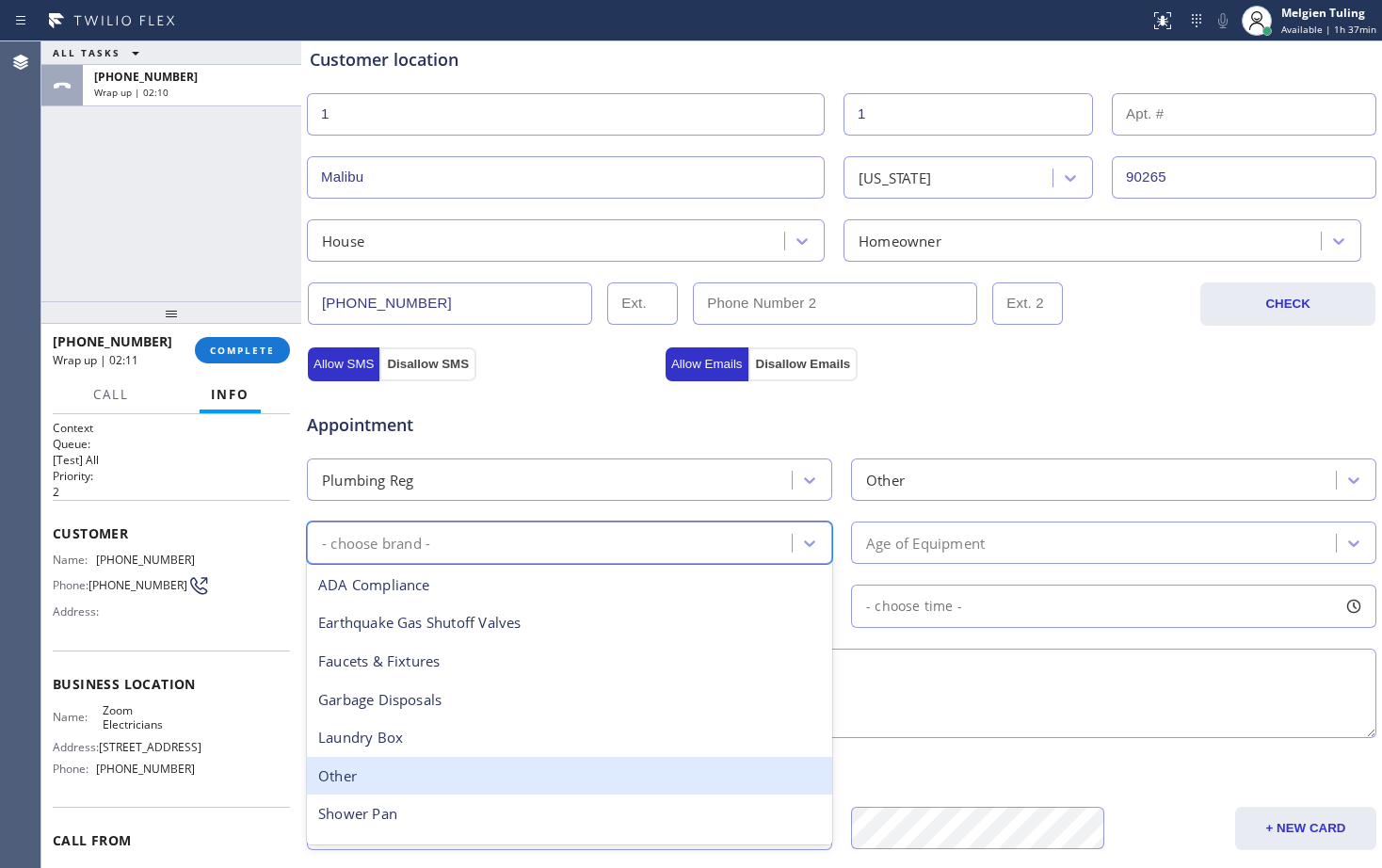
click at [376, 771] on div "Other" at bounding box center [569, 776] width 525 height 39
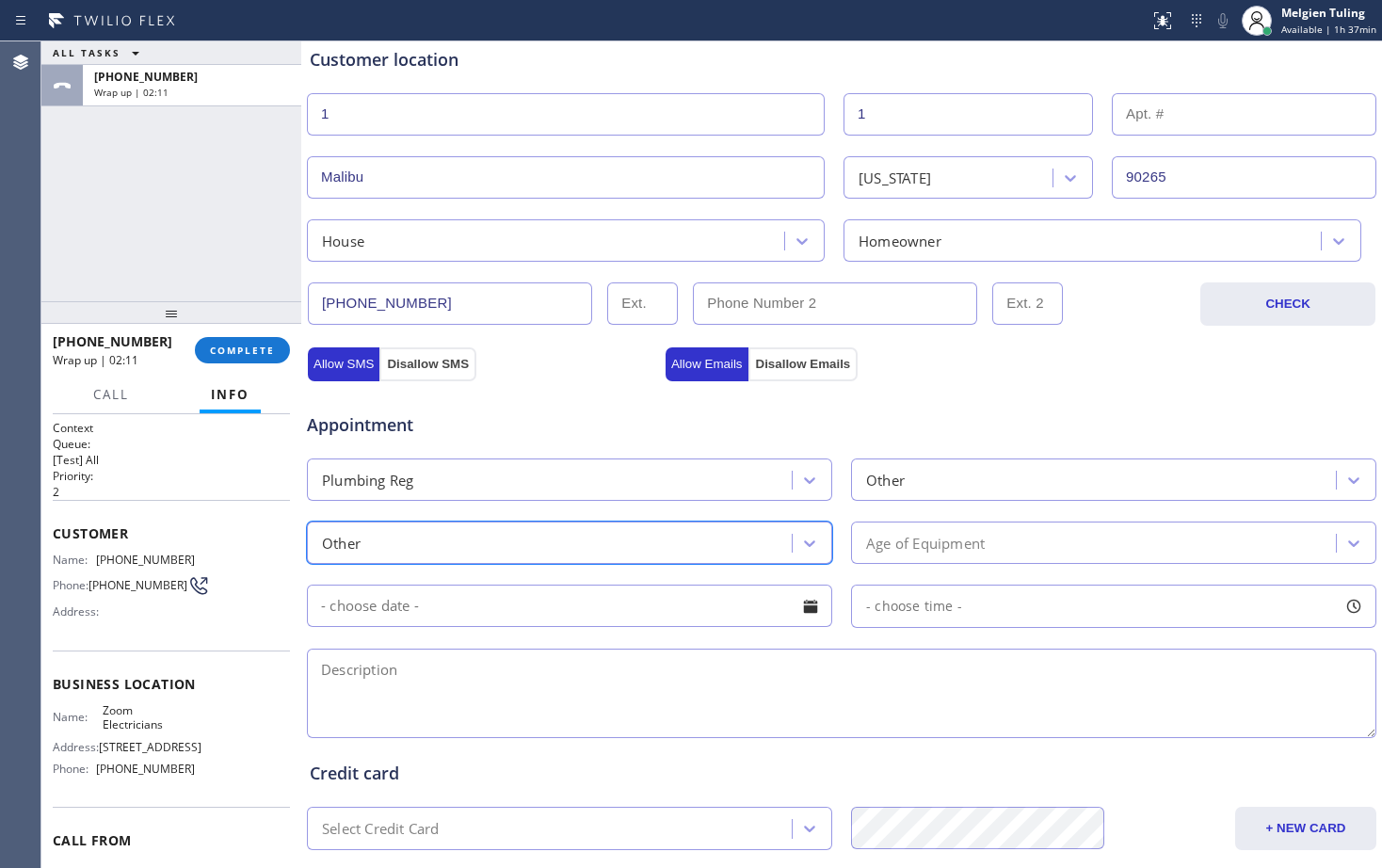
click at [917, 545] on div "Age of Equipment" at bounding box center [925, 542] width 119 height 21
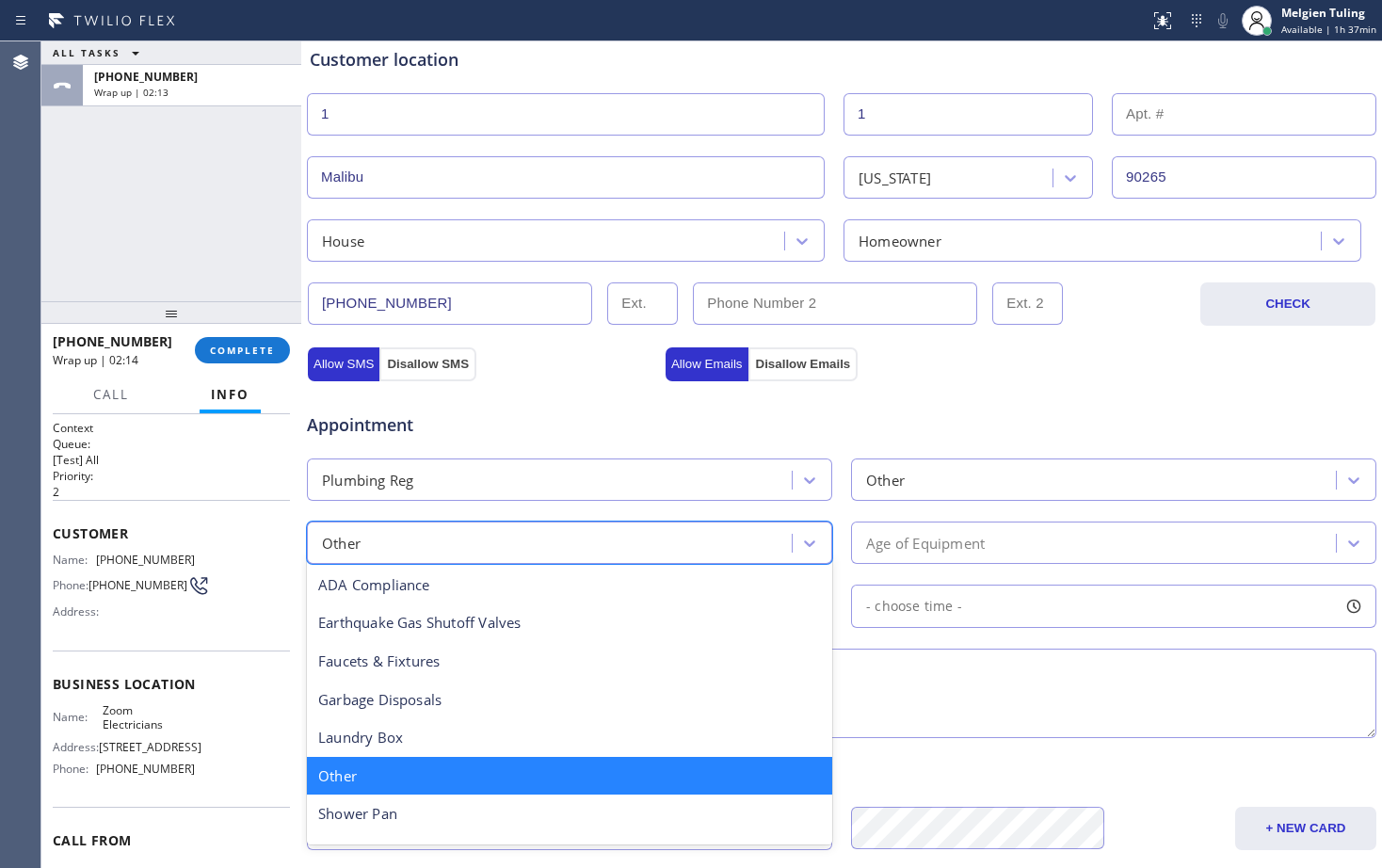
click at [359, 549] on div "Other" at bounding box center [341, 542] width 39 height 21
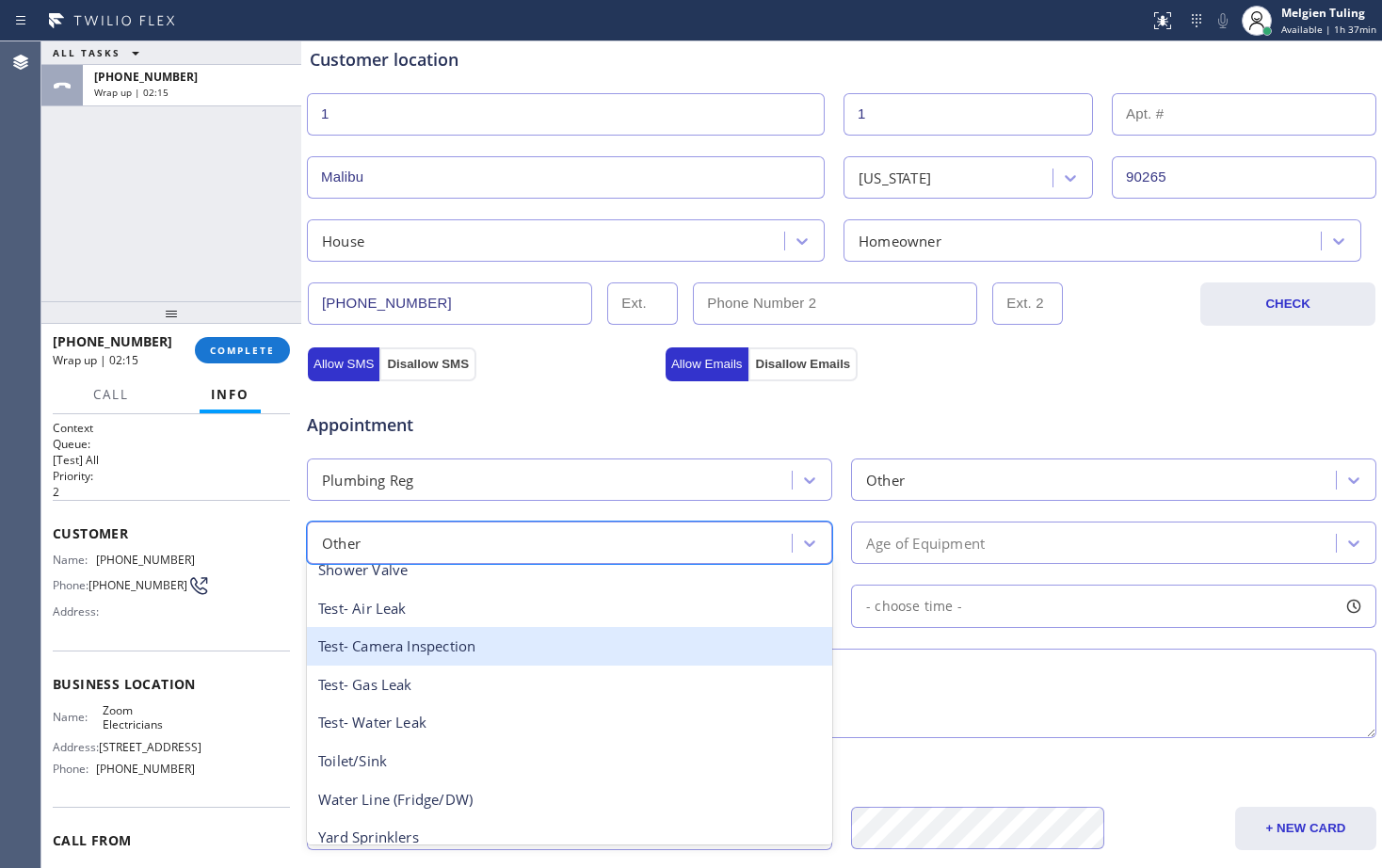
scroll to position [299, 0]
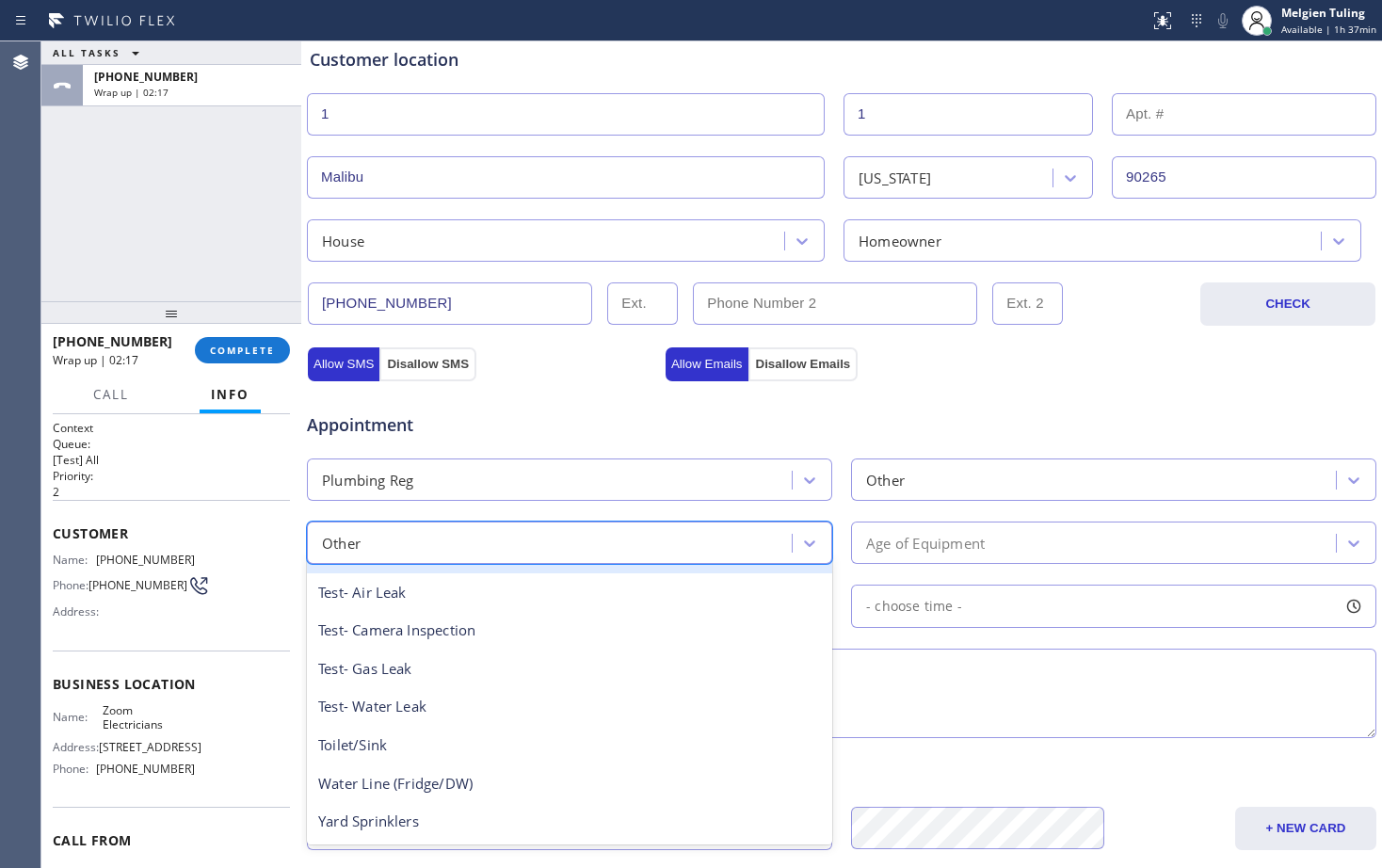
click at [877, 540] on div "Age of Equipment" at bounding box center [925, 542] width 119 height 21
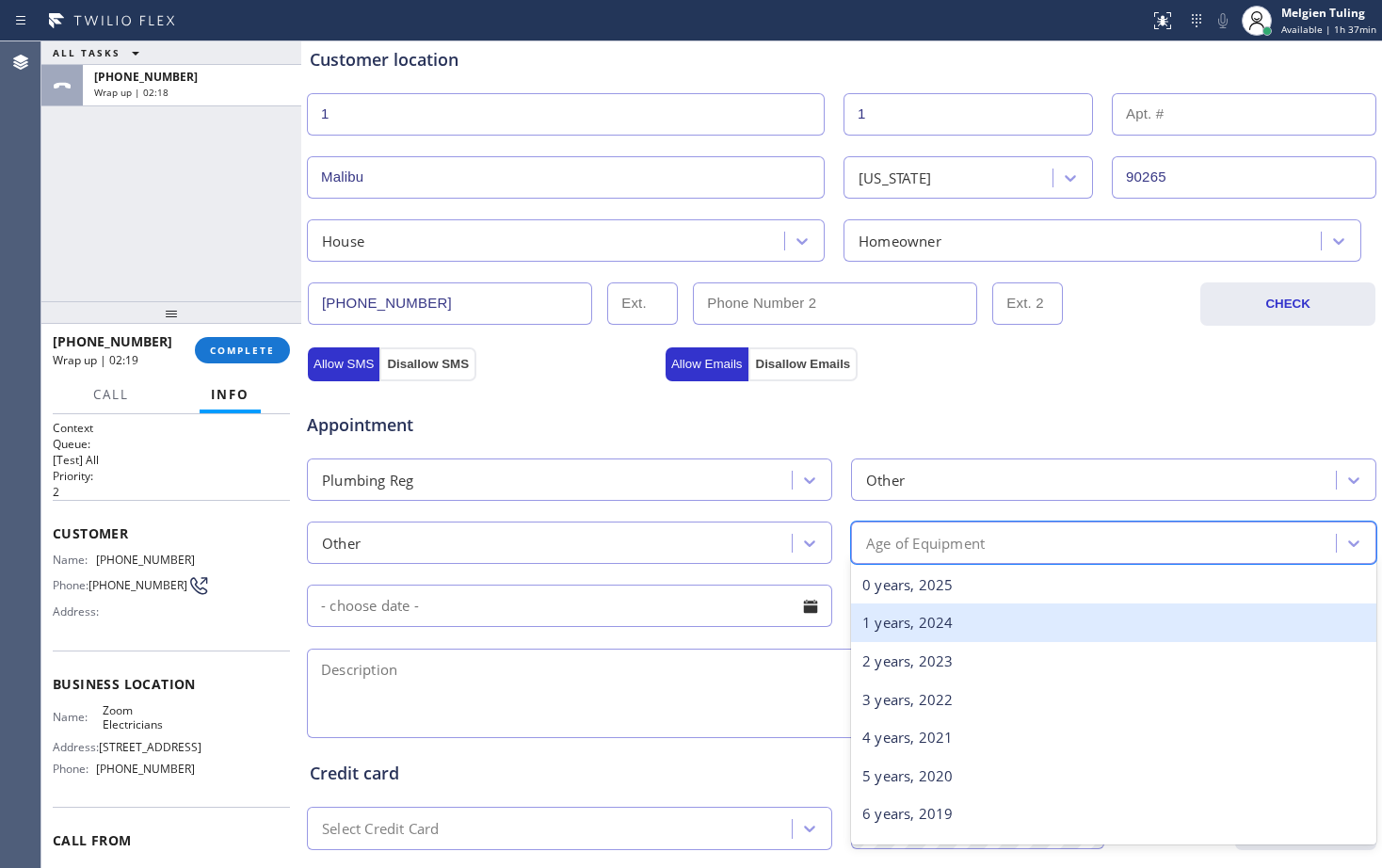
click at [869, 623] on div "1 years, 2024" at bounding box center [1113, 622] width 525 height 39
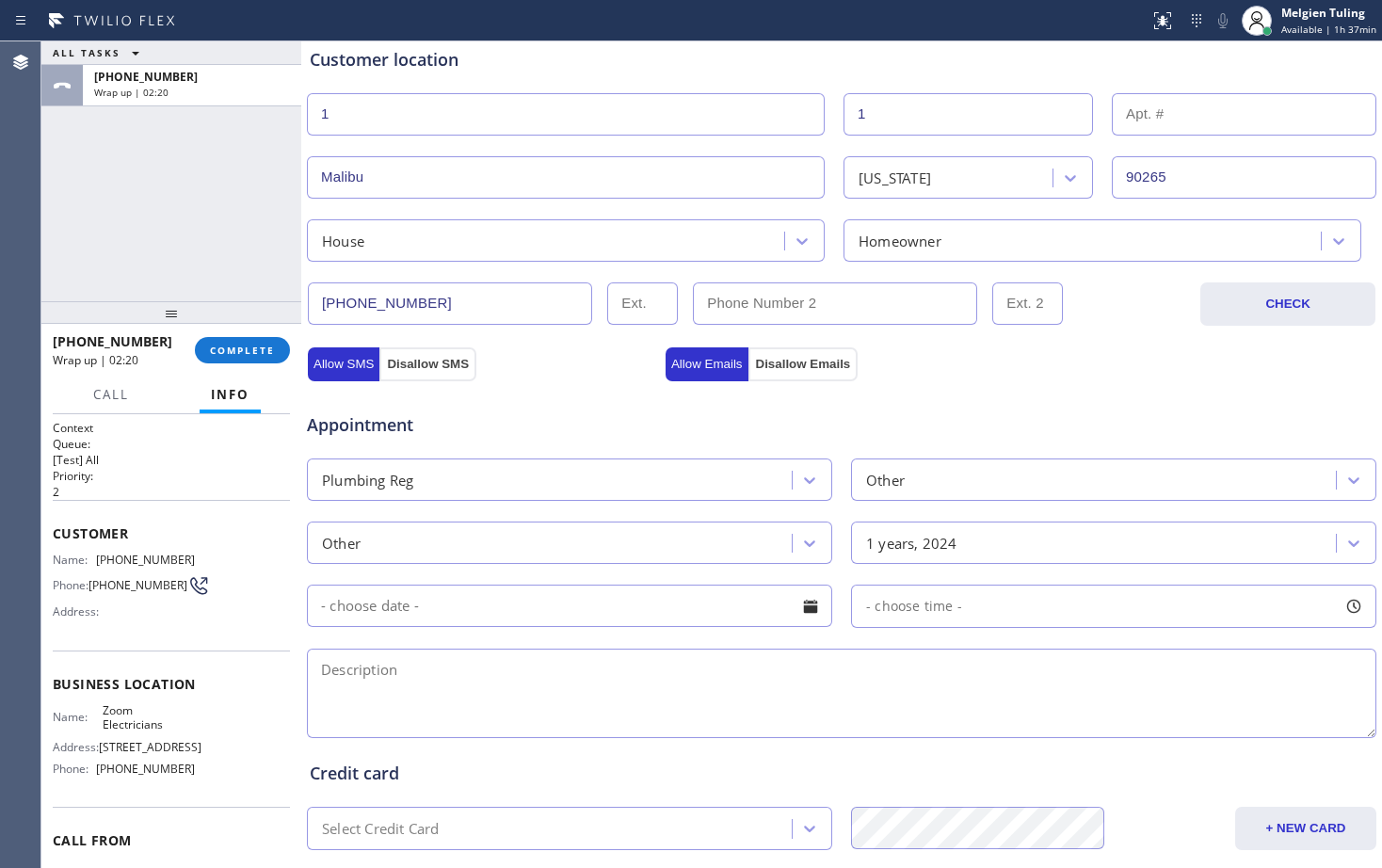
click at [408, 673] on textarea at bounding box center [841, 693] width 1070 height 90
drag, startPoint x: 408, startPoint y: 673, endPoint x: 611, endPoint y: 664, distance: 203.2
click at [408, 673] on textarea at bounding box center [841, 693] width 1070 height 90
click at [512, 660] on textarea at bounding box center [841, 693] width 1070 height 90
paste textarea "they are changing the hot tub and [PERSON_NAME] up the new jacuzzi /1 hot tub/h…"
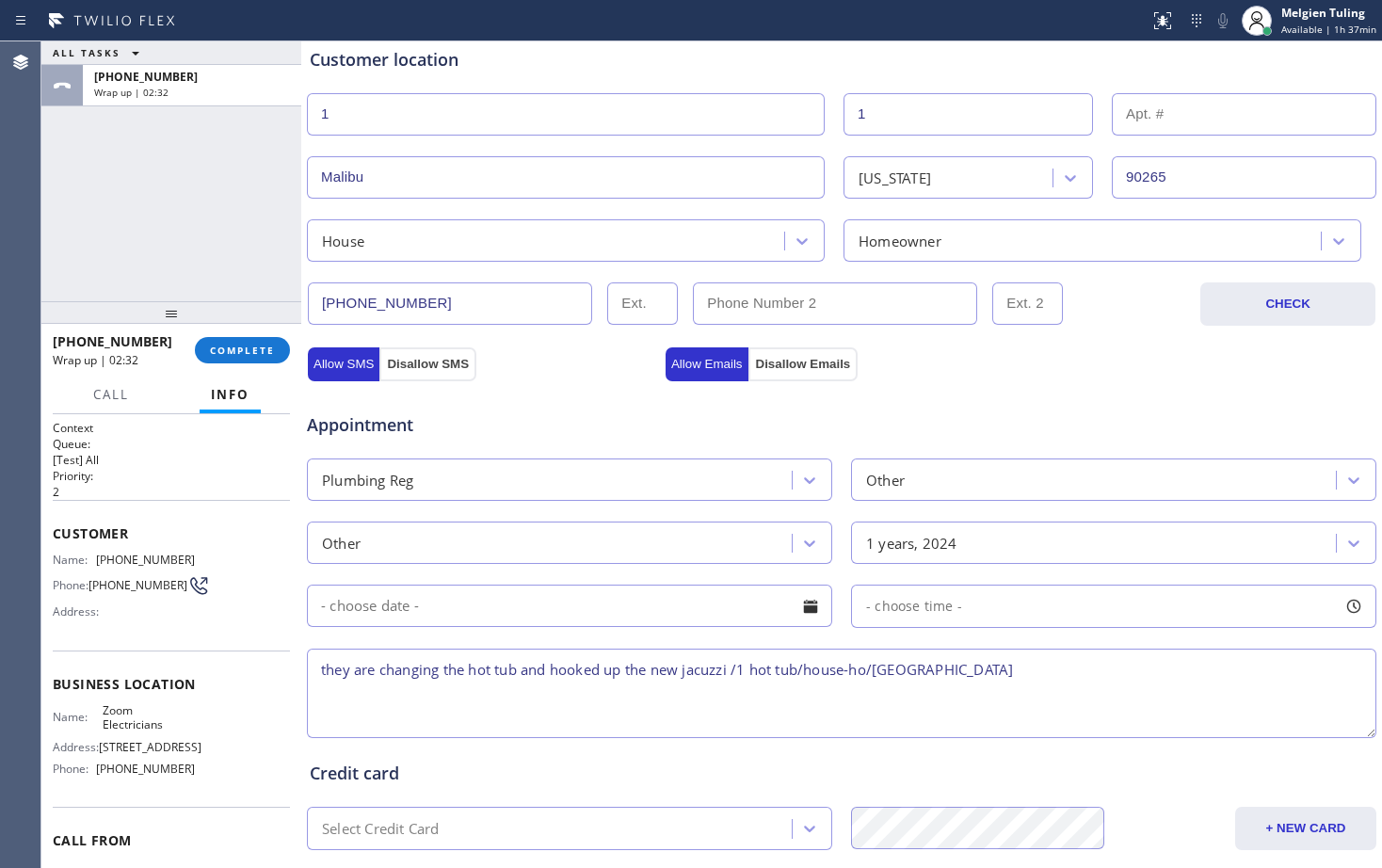
click at [1021, 672] on textarea "they are changing the hot tub and hooked up the new jacuzzi /1 hot tub/house-ho…" at bounding box center [841, 693] width 1070 height 90
click at [138, 739] on div "Name: Zoom Electricians Address: [STREET_ADDRESS] Phone: [PHONE_NUMBER]" at bounding box center [124, 744] width 143 height 81
click at [132, 730] on span "Zoom Electricians" at bounding box center [148, 718] width 93 height 29
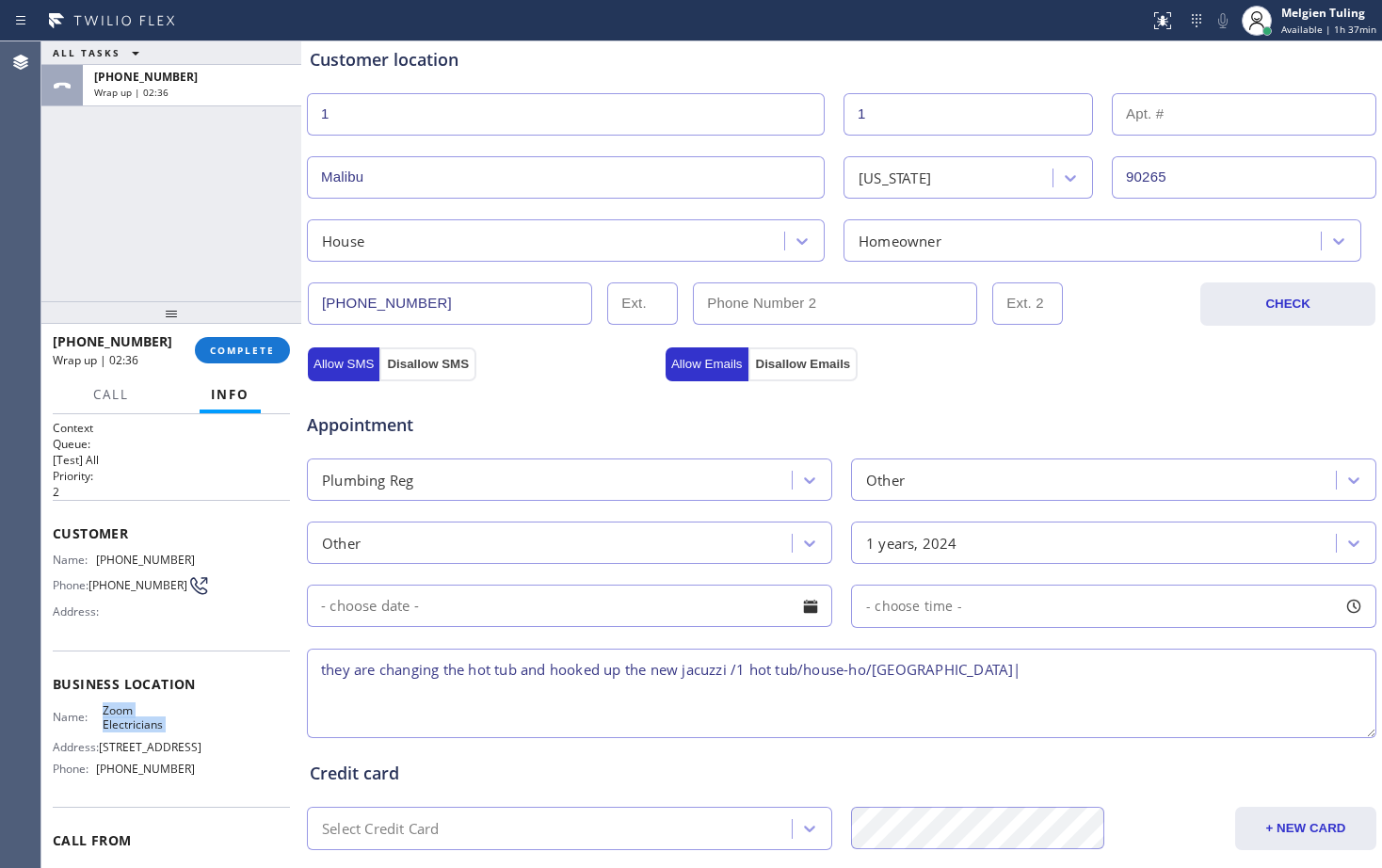
click at [132, 730] on span "Zoom Electricians" at bounding box center [148, 718] width 93 height 29
click at [1025, 679] on textarea "they are changing the hot tub and hooked up the new jacuzzi /1 hot tub/house-ho…" at bounding box center [841, 693] width 1070 height 90
paste textarea "Zoom Electricians"
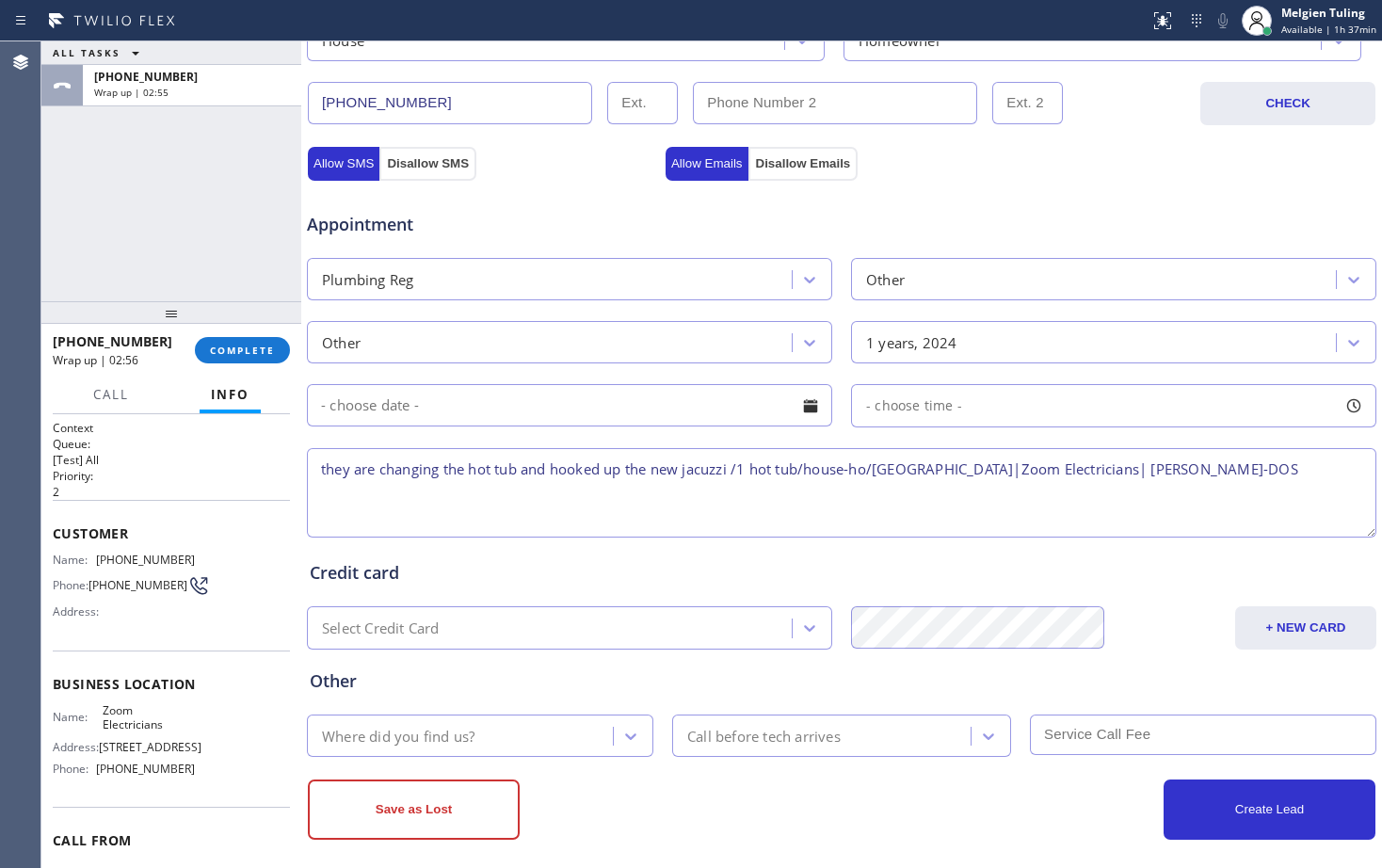
scroll to position [592, 0]
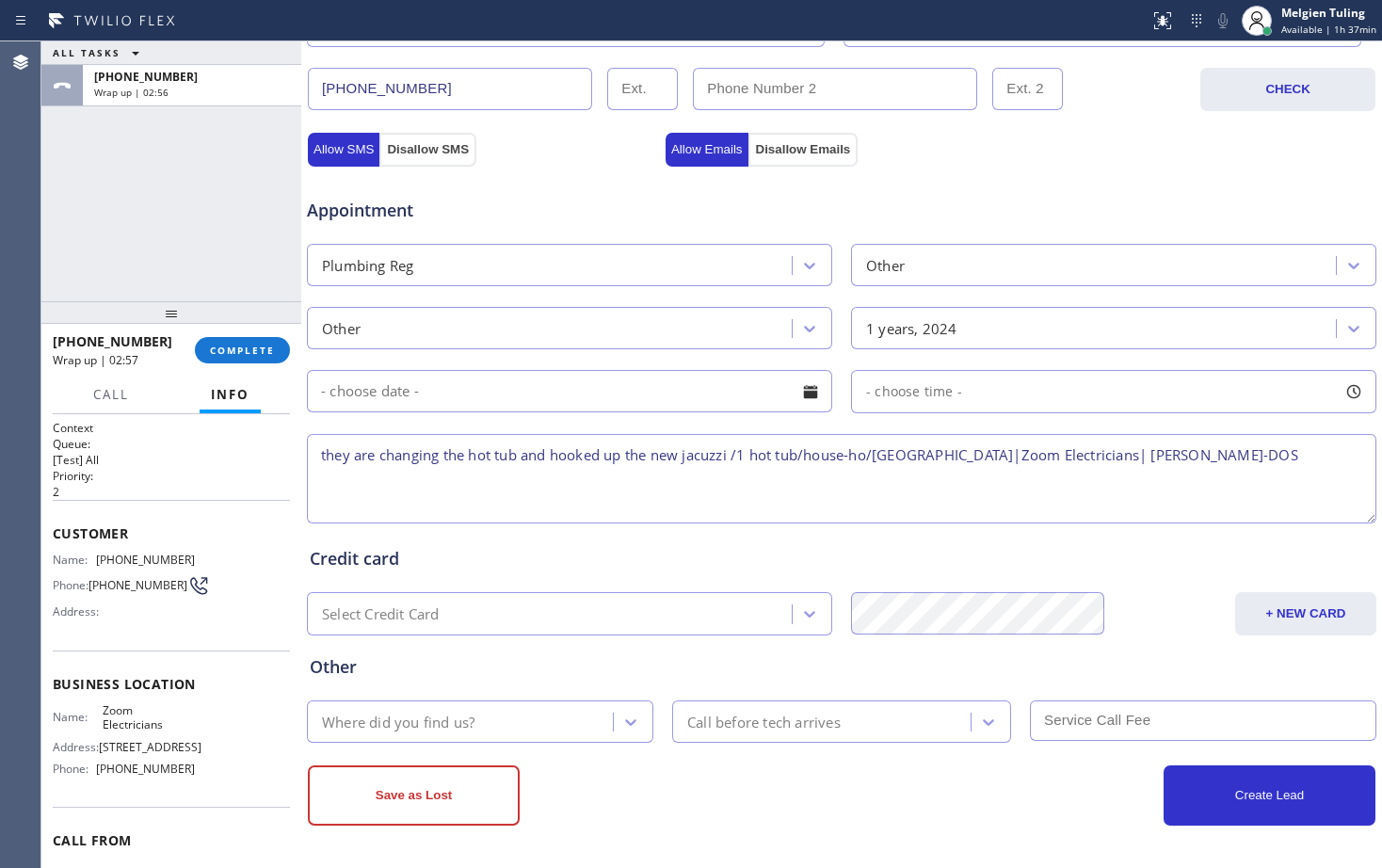
type textarea "they are changing the hot tub and hooked up the new jacuzzi /1 hot tub/house-ho…"
click at [512, 710] on div "Where did you find us?" at bounding box center [463, 722] width 301 height 33
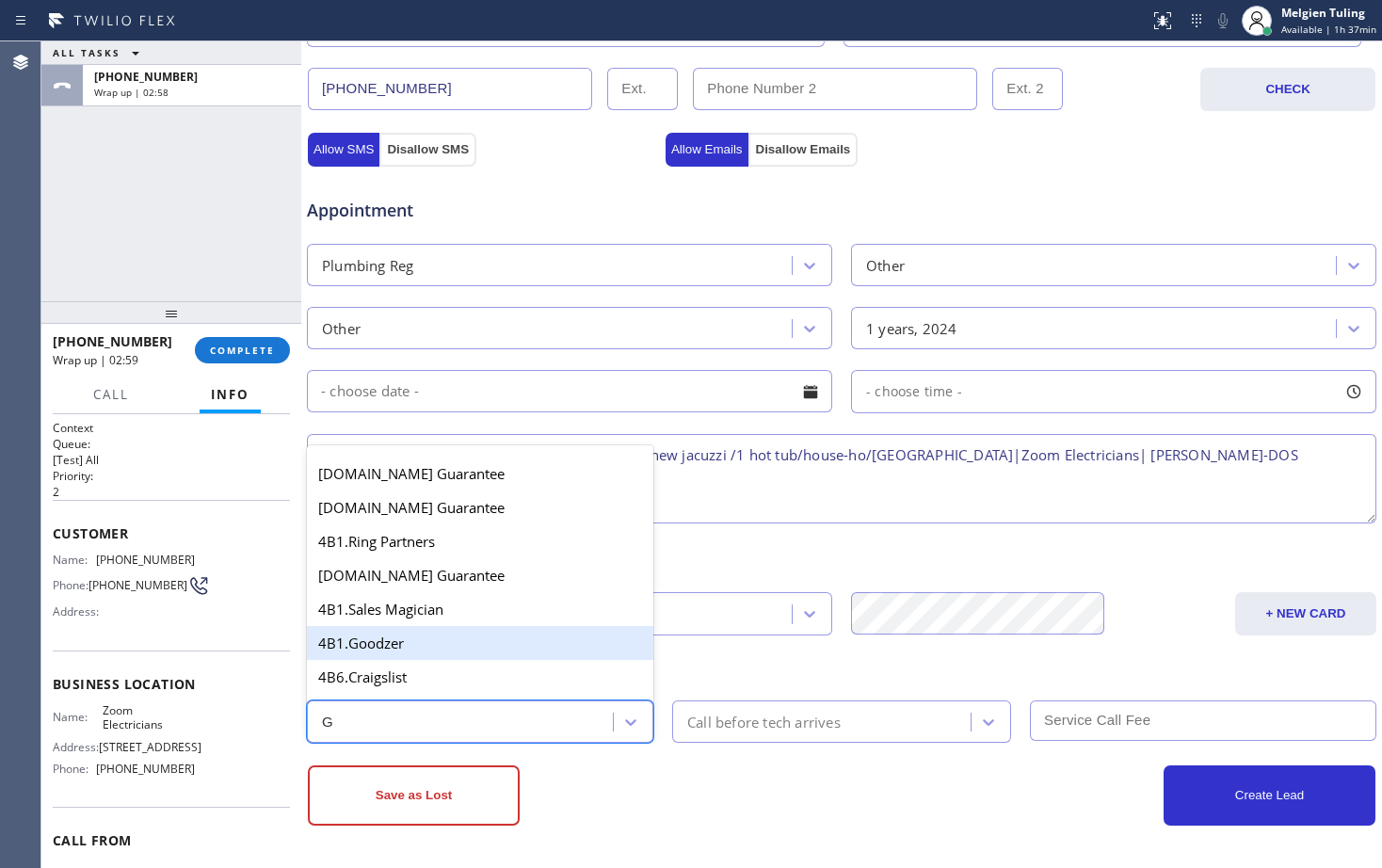
type input "GO"
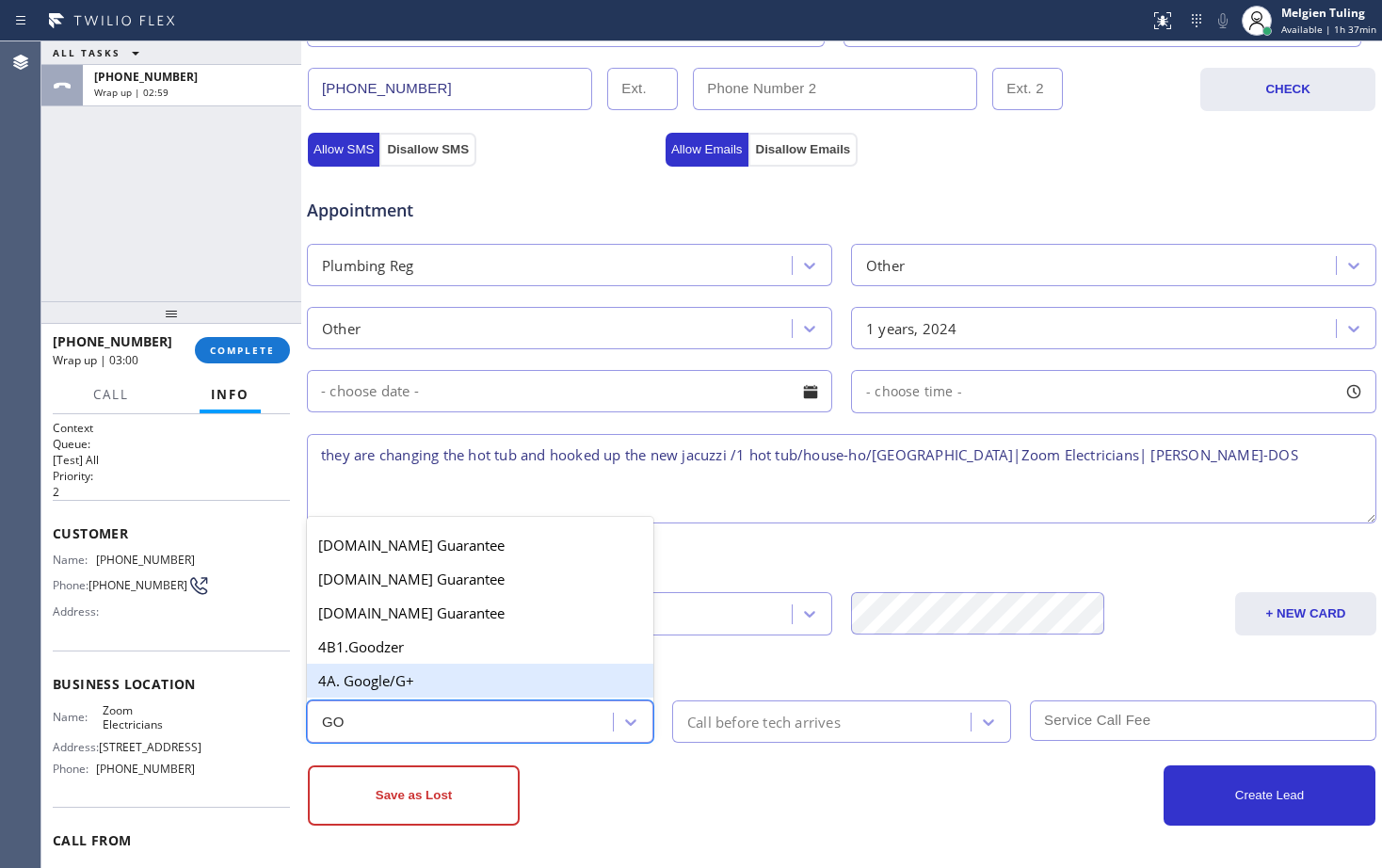
click at [439, 680] on div "4A. Google/G+" at bounding box center [480, 680] width 347 height 34
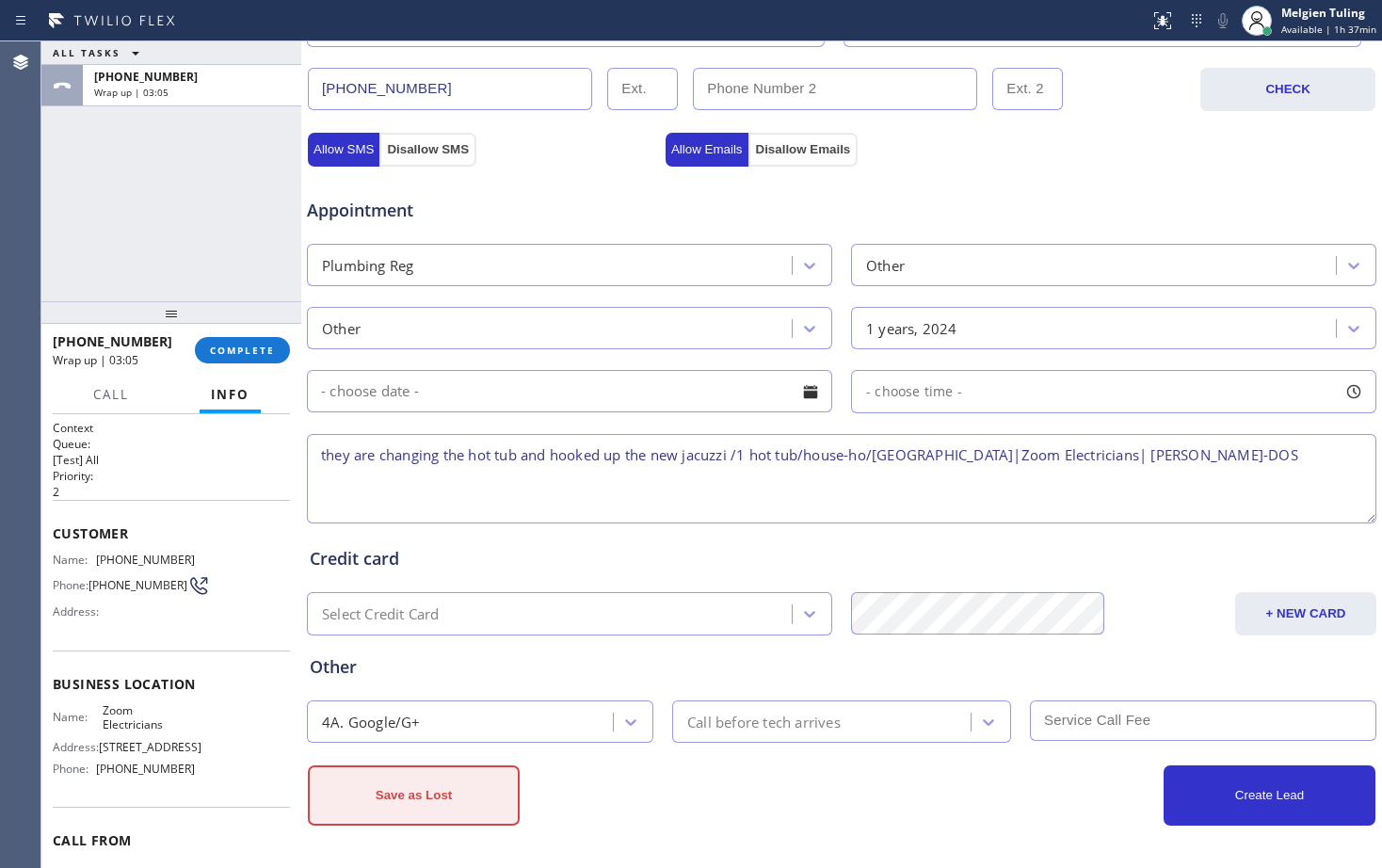
click at [374, 790] on button "Save as Lost" at bounding box center [413, 795] width 212 height 61
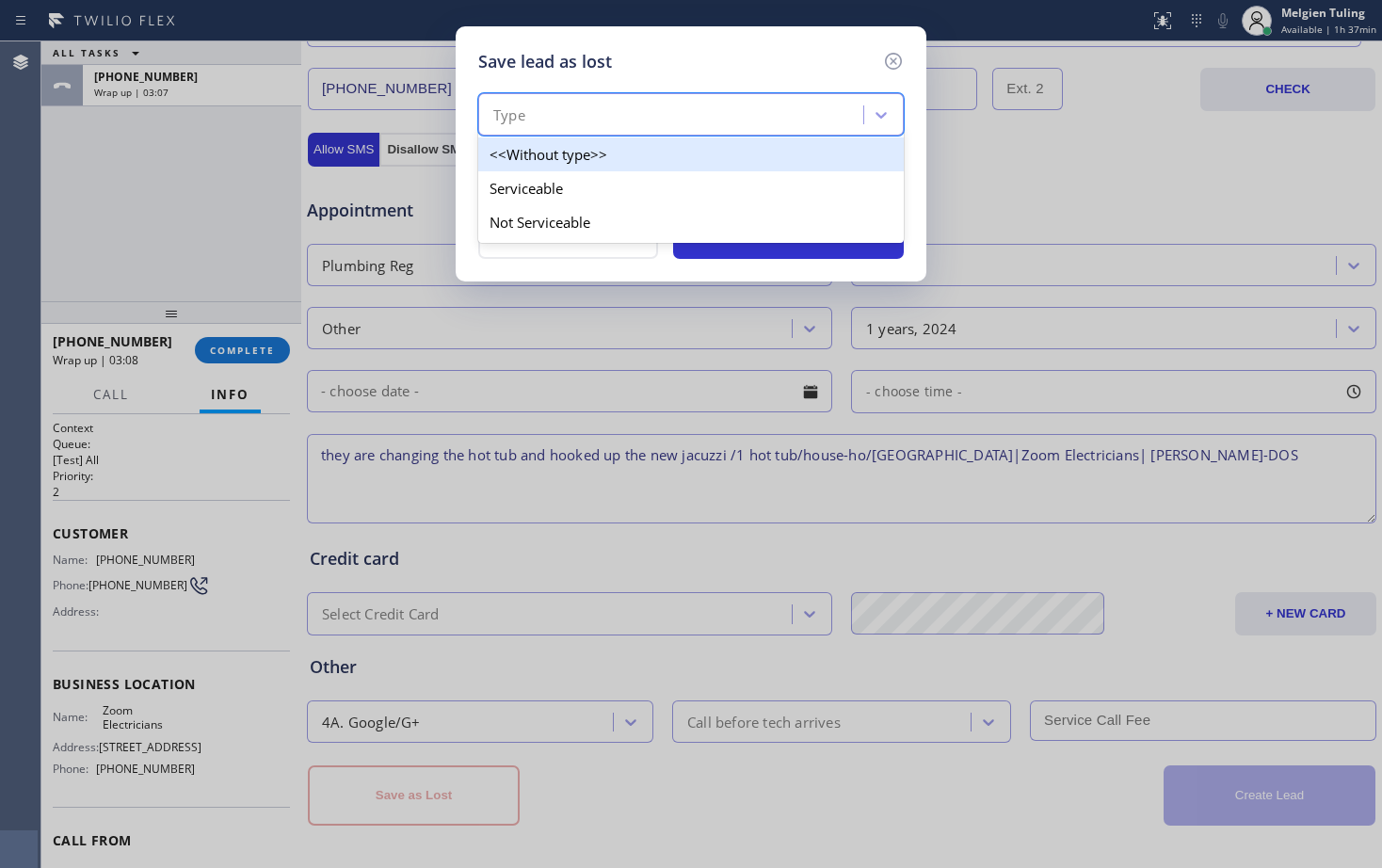
click at [503, 116] on div "Type" at bounding box center [509, 115] width 32 height 21
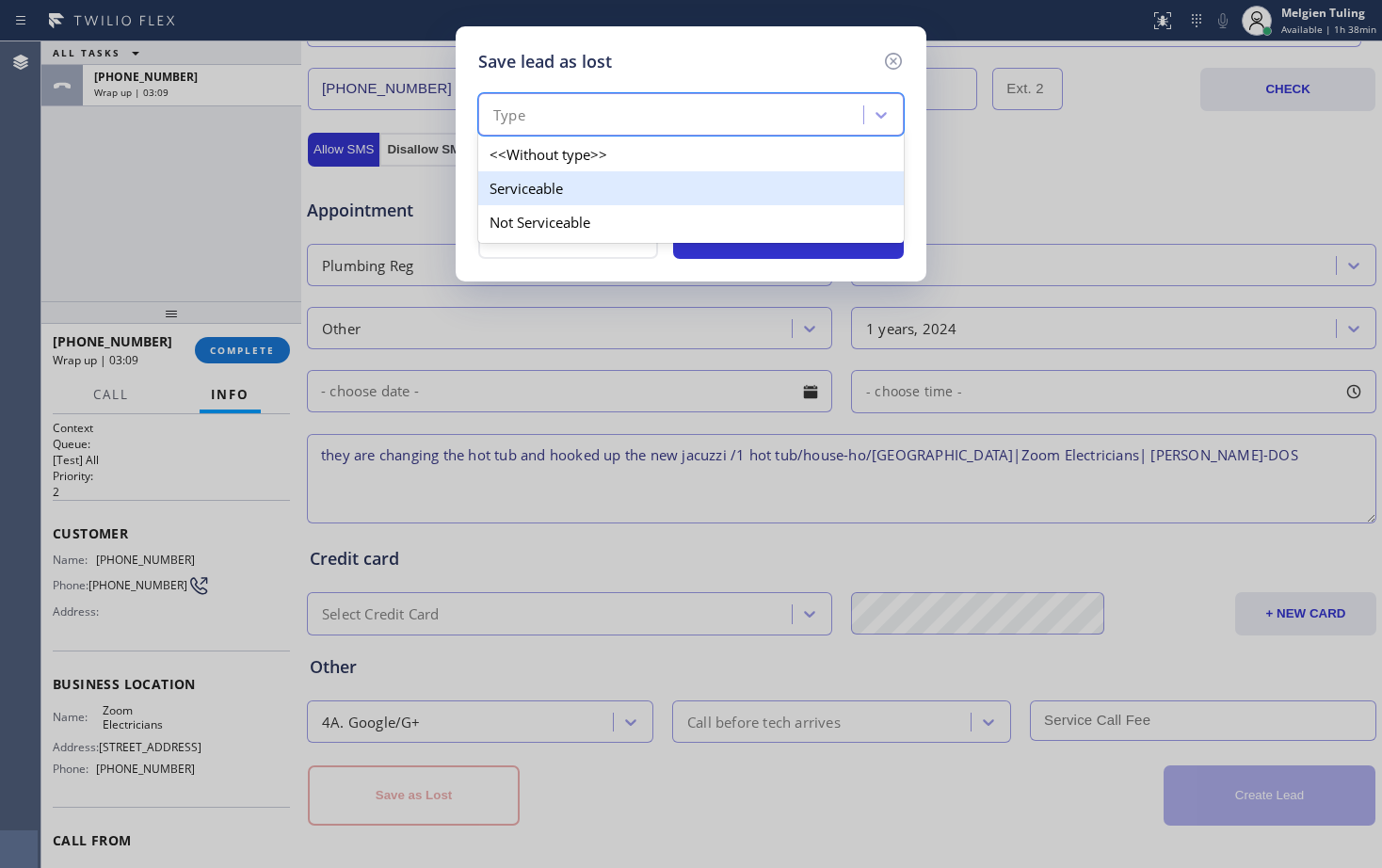
click at [516, 194] on div "Serviceable" at bounding box center [691, 188] width 426 height 34
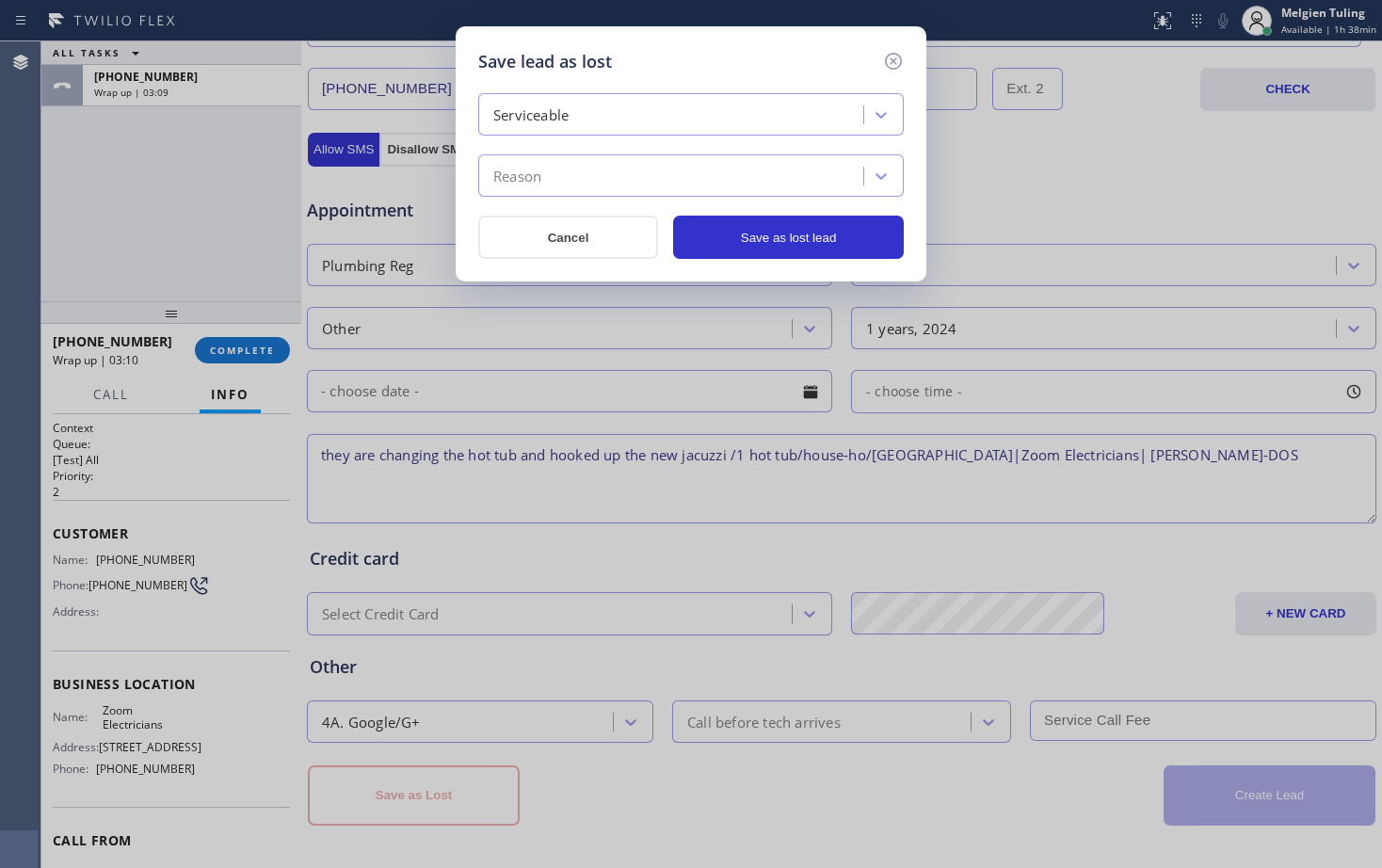
click at [534, 169] on div "Reason" at bounding box center [518, 176] width 48 height 21
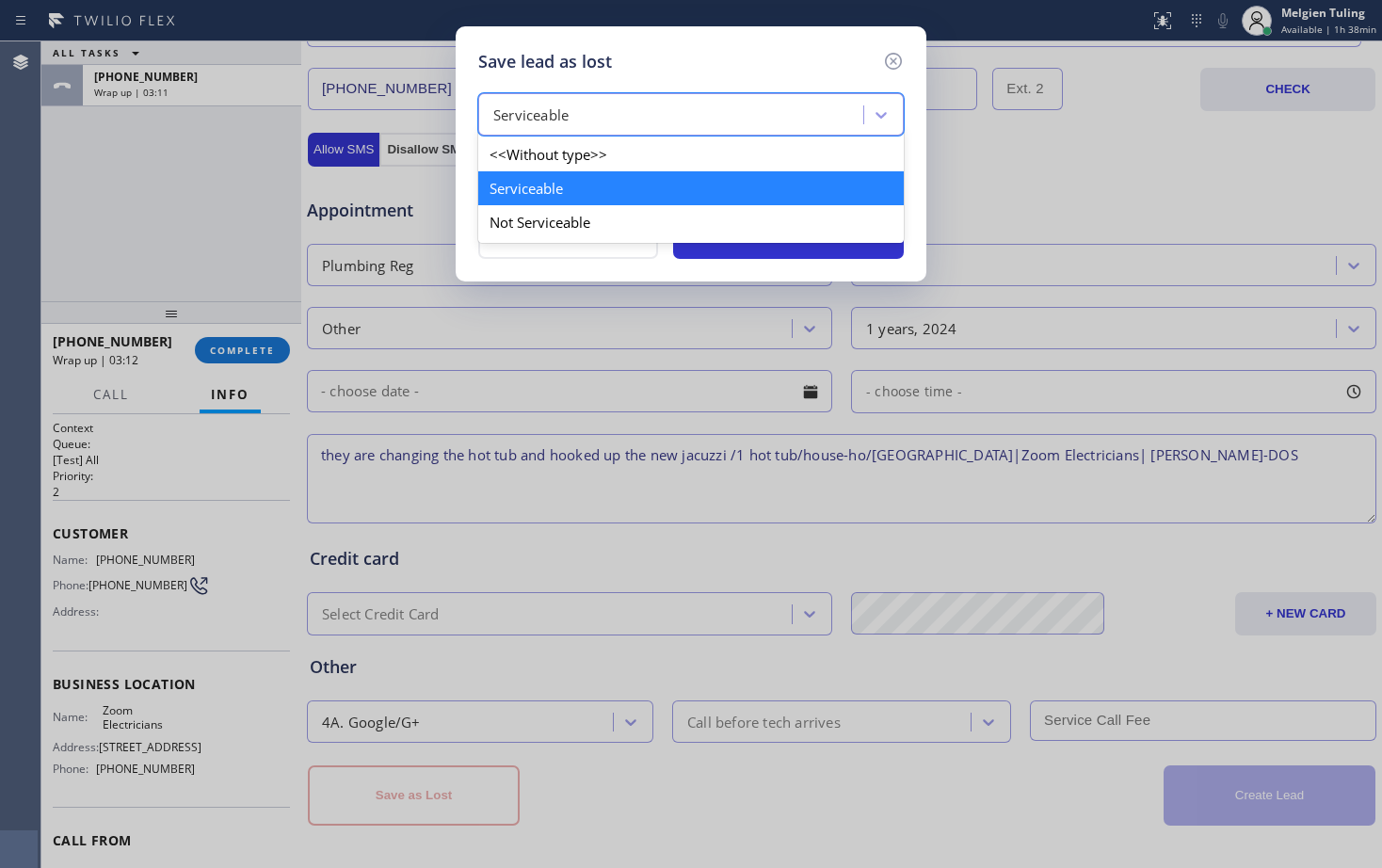
click at [549, 101] on div "Serviceable" at bounding box center [674, 116] width 380 height 33
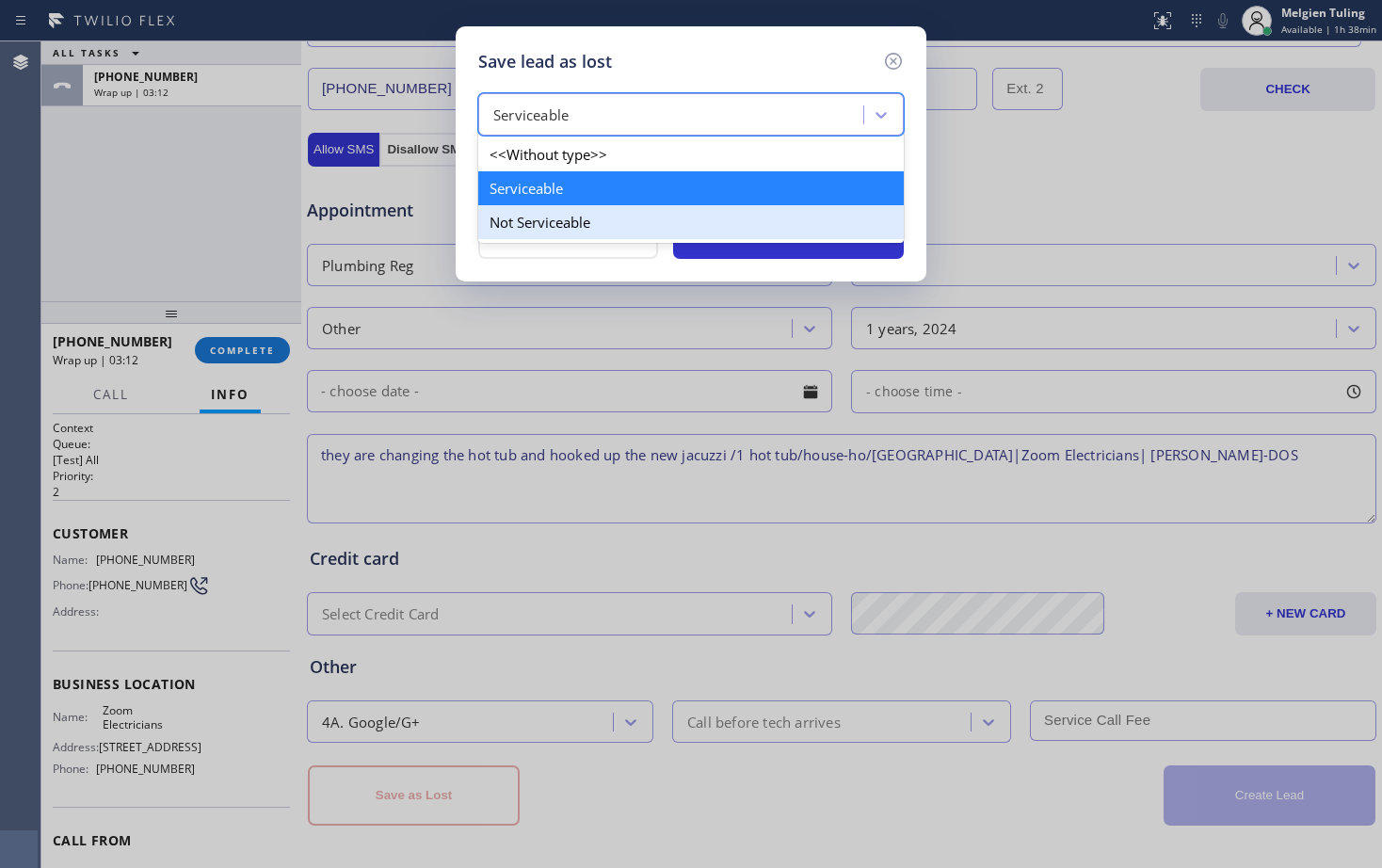
click at [508, 219] on div "Not Serviceable" at bounding box center [691, 222] width 426 height 34
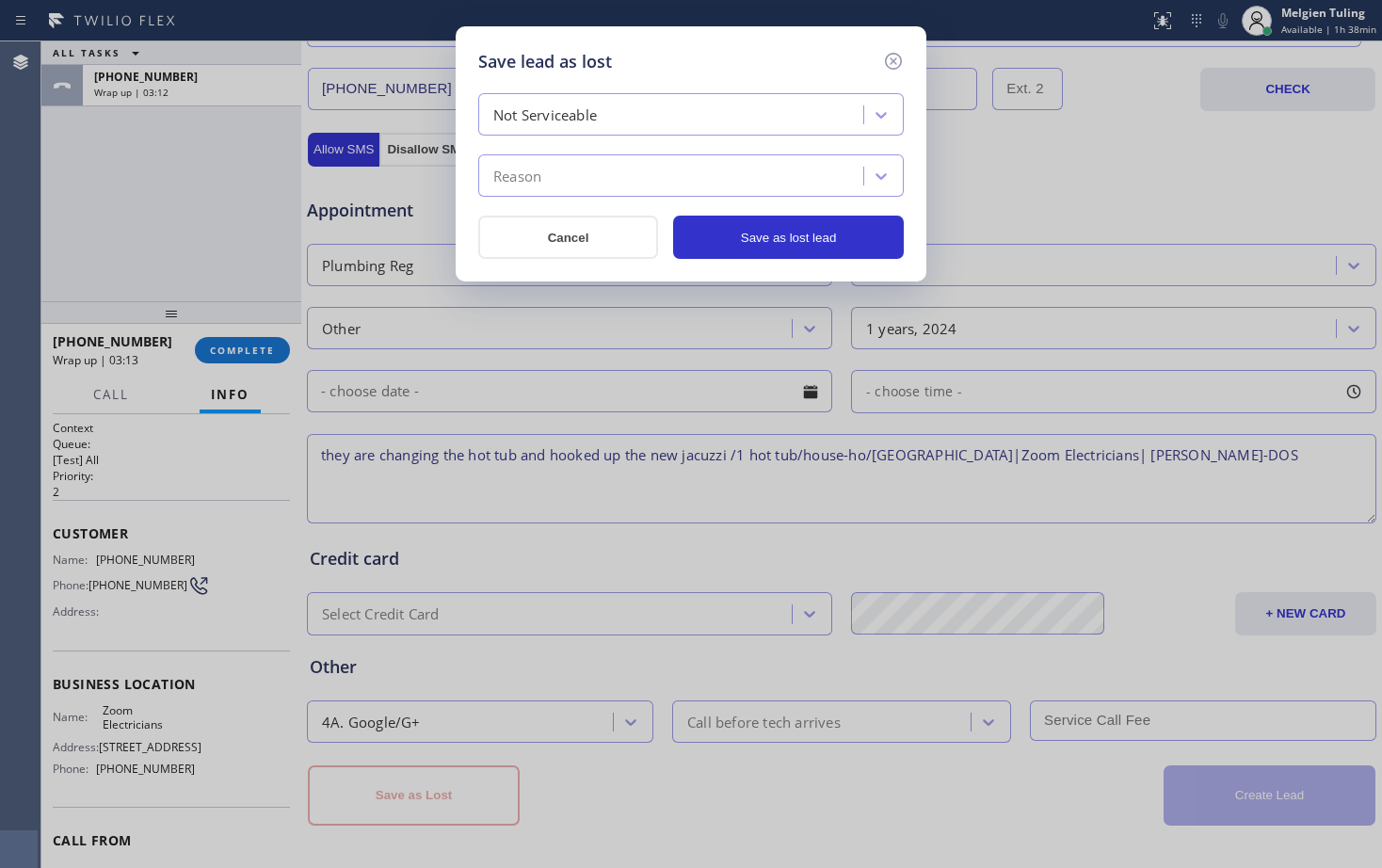
click at [534, 176] on div "Reason" at bounding box center [518, 176] width 48 height 21
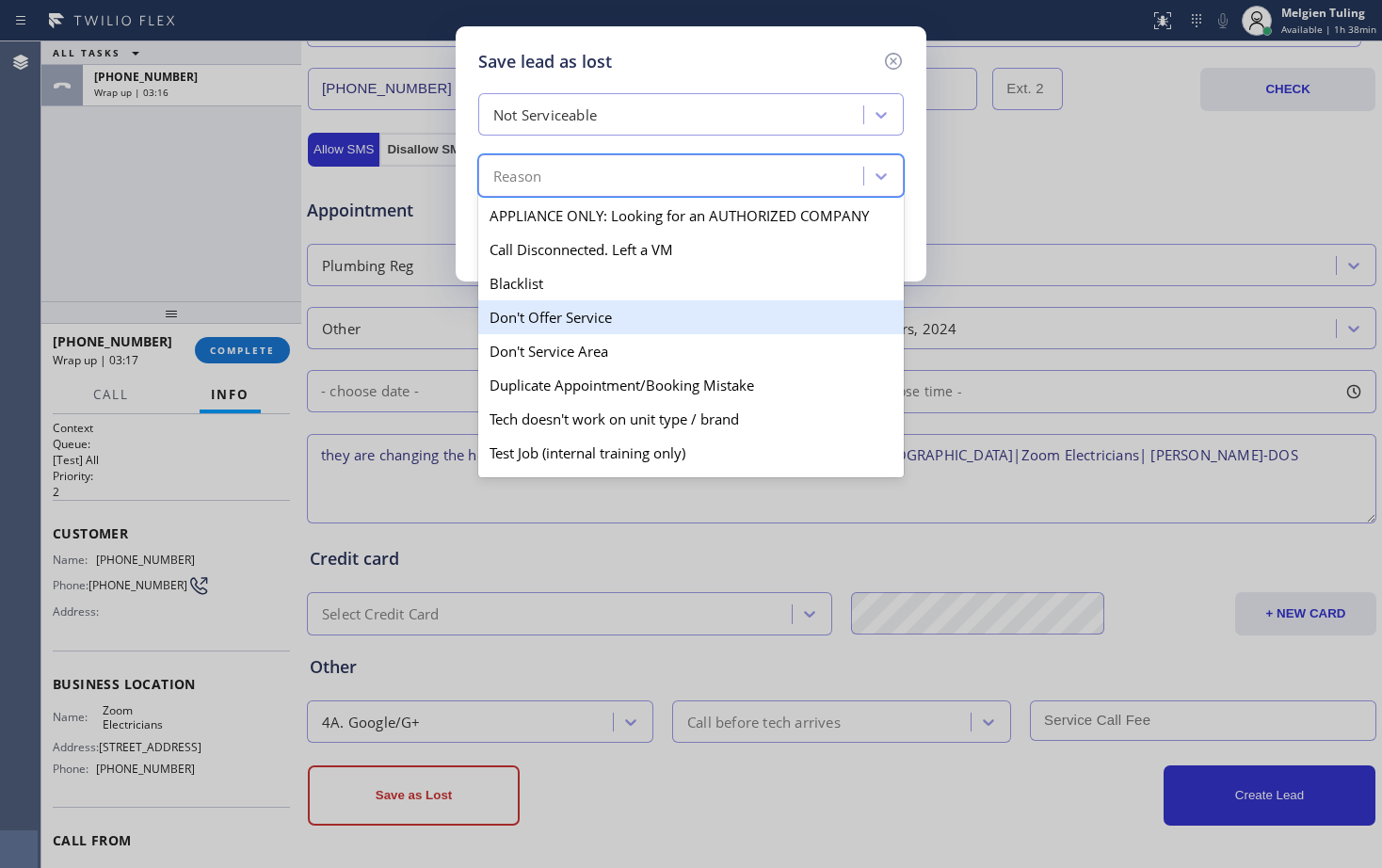
click at [560, 315] on div "Don't Offer Service" at bounding box center [691, 317] width 426 height 34
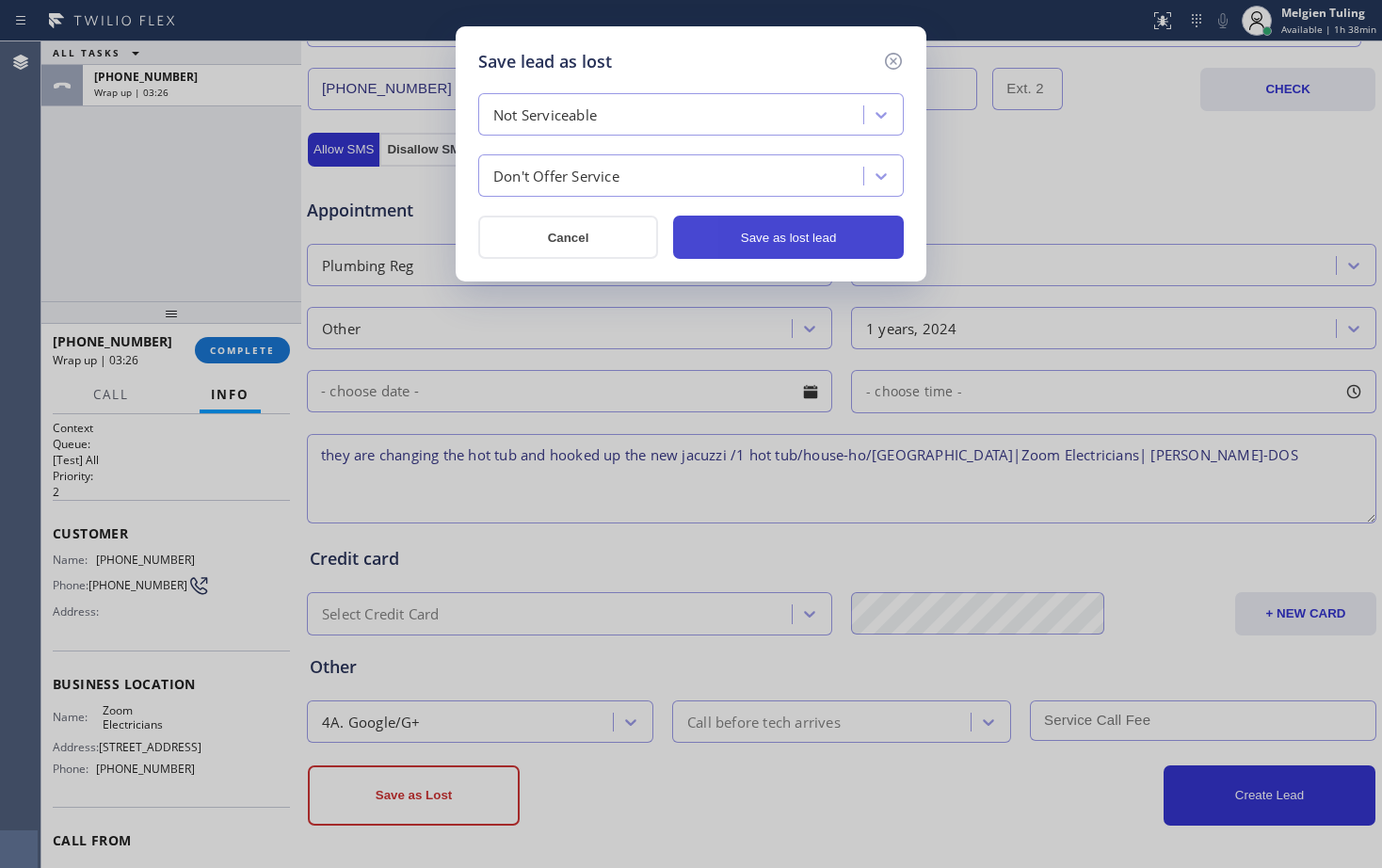
click at [800, 234] on button "Save as lost lead" at bounding box center [788, 237] width 230 height 43
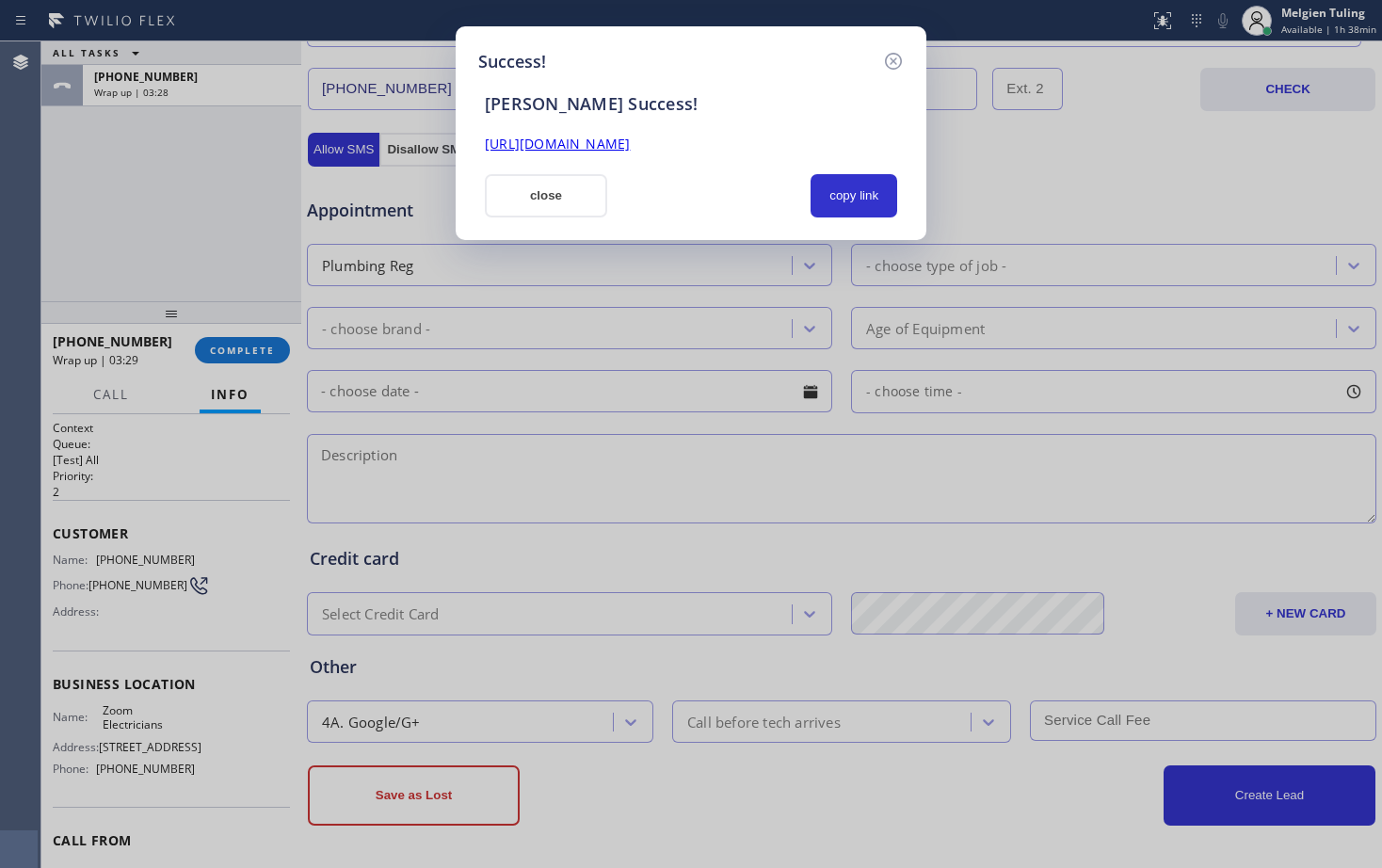
click at [630, 148] on link "[URL][DOMAIN_NAME]" at bounding box center [557, 144] width 145 height 18
click at [547, 180] on button "close" at bounding box center [545, 196] width 122 height 43
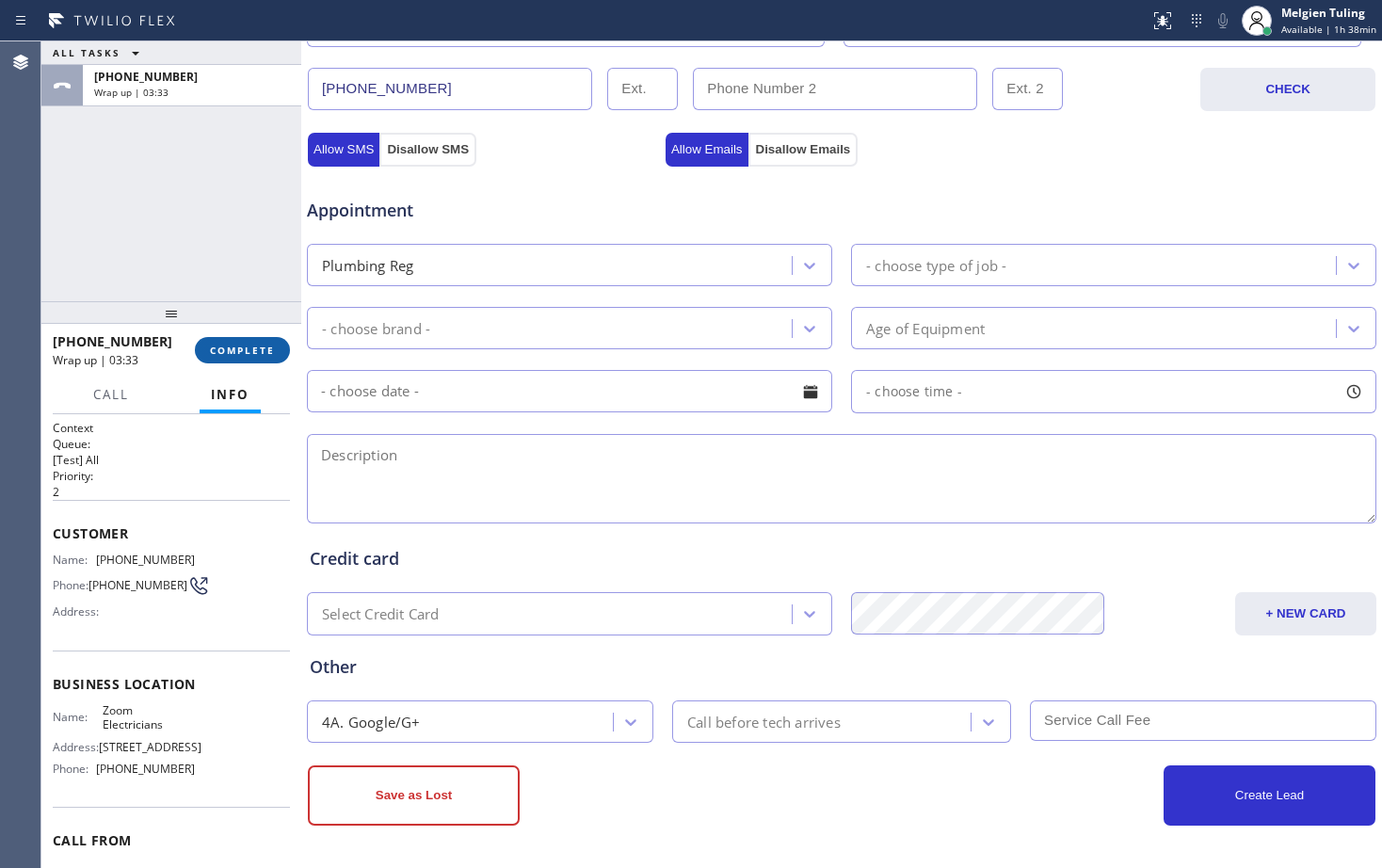
click at [231, 341] on button "COMPLETE" at bounding box center [242, 350] width 95 height 26
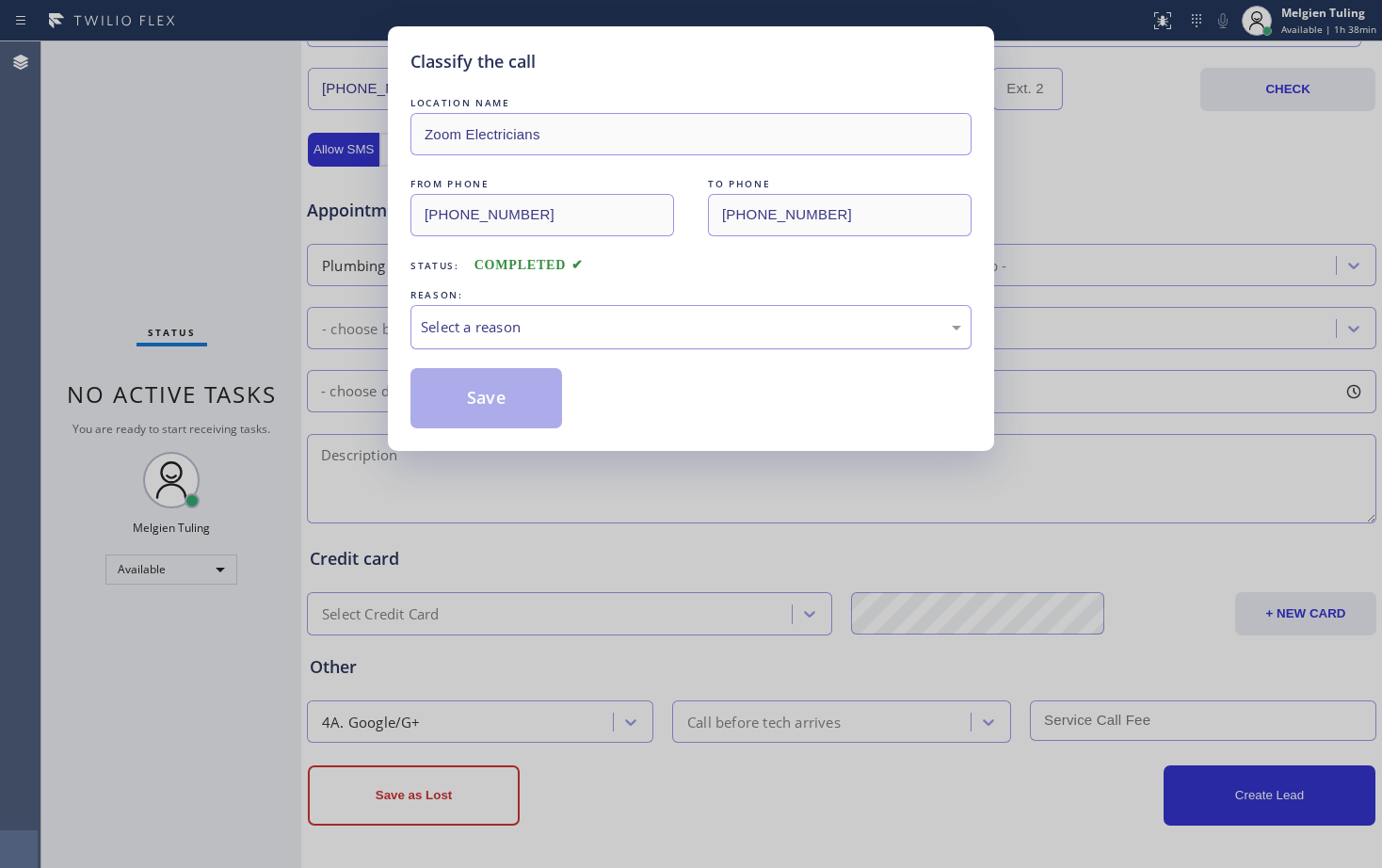
click at [485, 329] on div "Select a reason" at bounding box center [691, 327] width 541 height 21
click at [492, 401] on button "Save" at bounding box center [486, 398] width 151 height 61
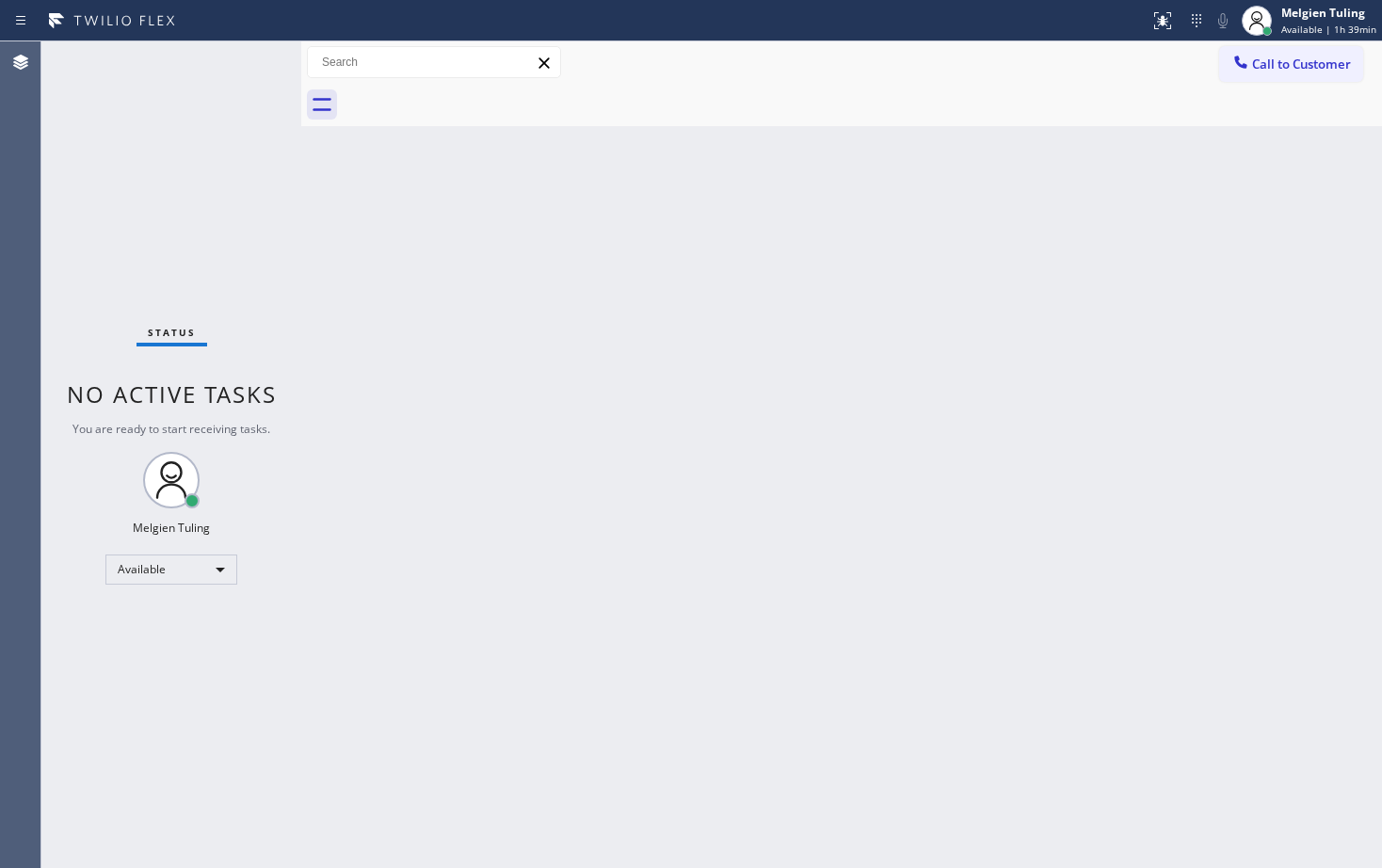
click at [324, 209] on div "Back to Dashboard Change Sender ID Customers Technicians Select a contact Outbo…" at bounding box center [842, 455] width 1081 height 827
drag, startPoint x: 224, startPoint y: 157, endPoint x: 245, endPoint y: 139, distance: 27.7
click at [225, 156] on div "Status No active tasks You are ready to start receiving tasks. Melgien Tuling A…" at bounding box center [172, 455] width 260 height 827
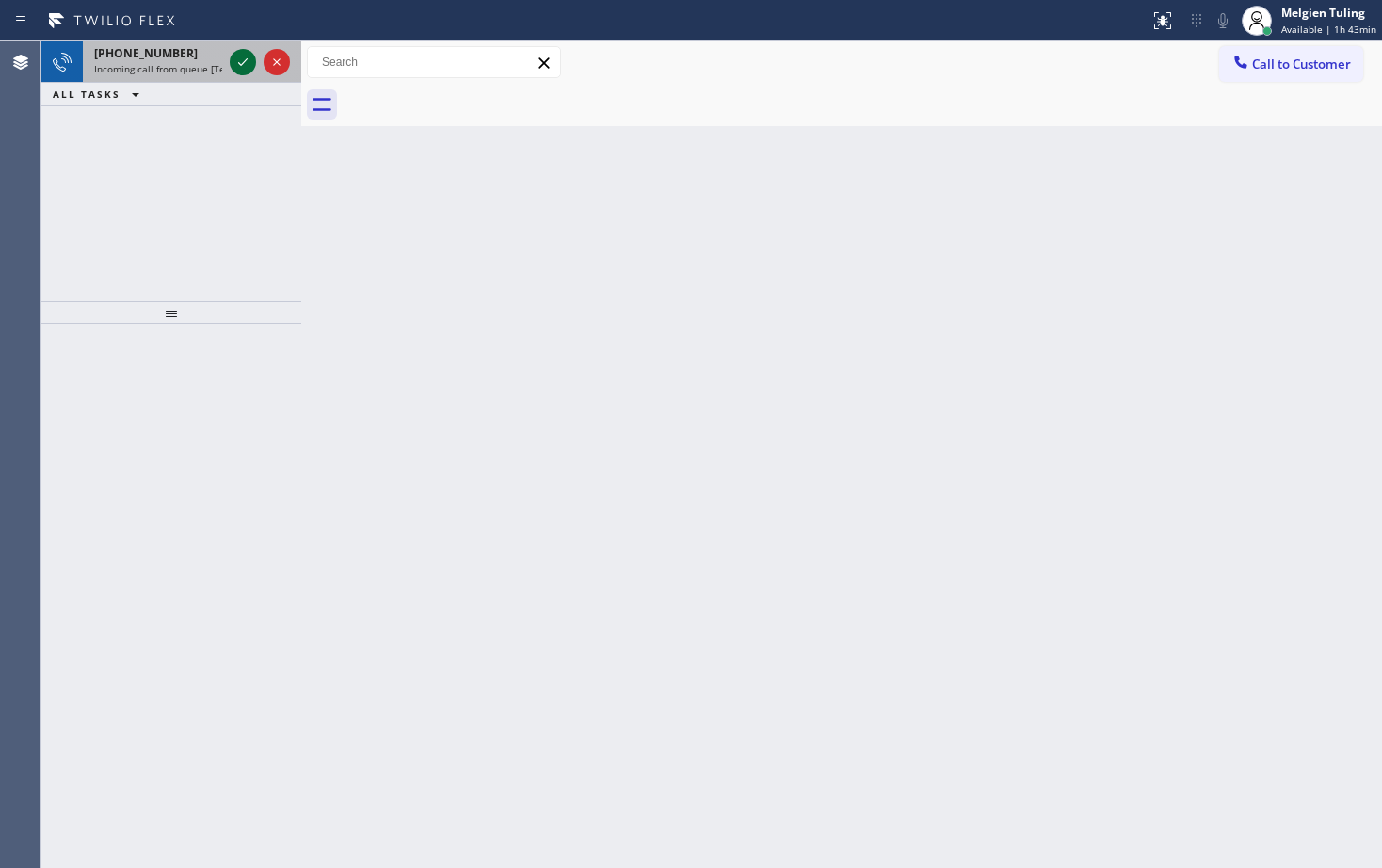
click at [236, 62] on icon at bounding box center [242, 62] width 22 height 22
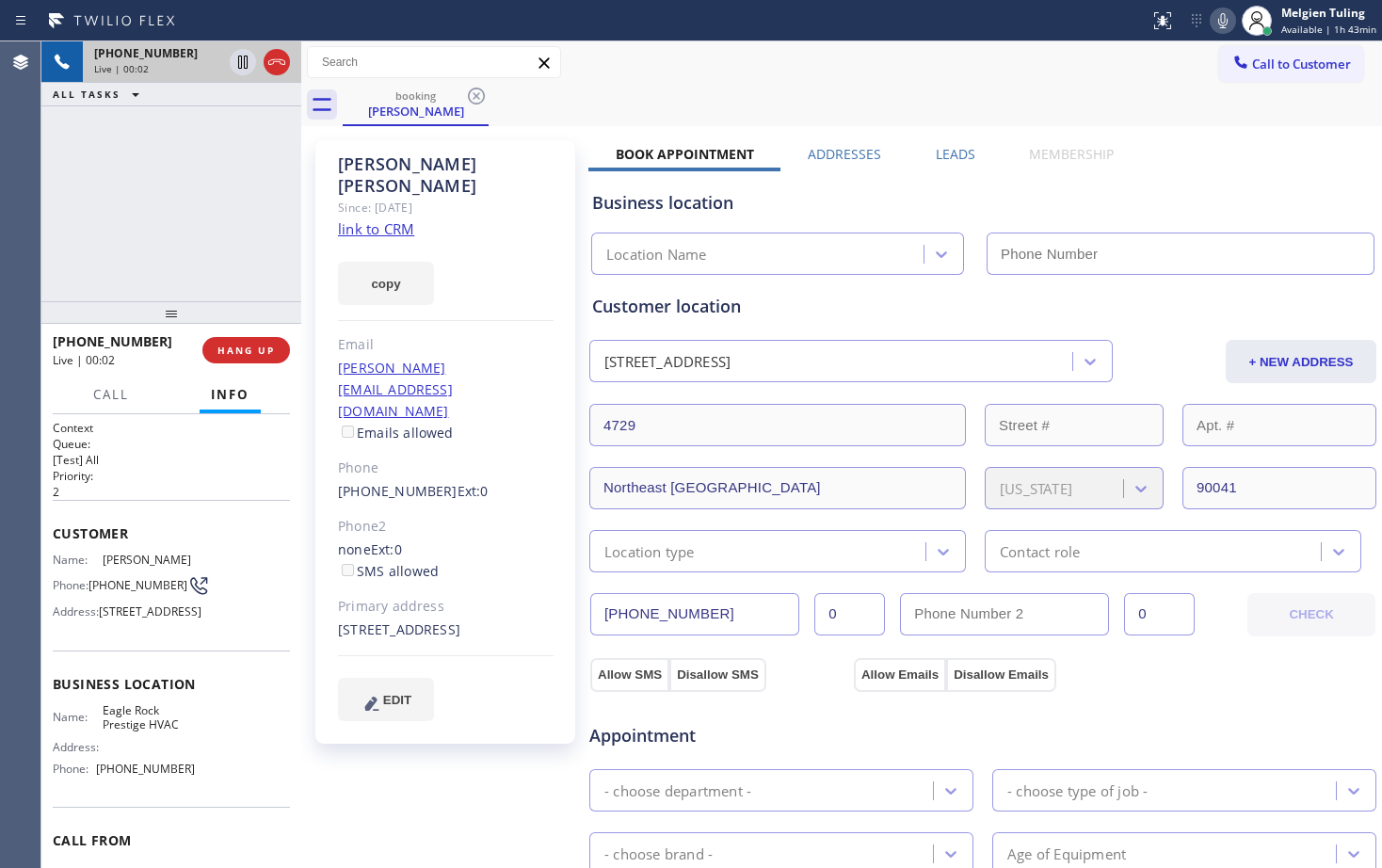
type input "[PHONE_NUMBER]"
click at [378, 220] on link "link to CRM" at bounding box center [376, 229] width 76 height 19
click at [245, 62] on icon at bounding box center [243, 63] width 10 height 13
click at [1235, 16] on icon at bounding box center [1222, 20] width 22 height 22
click at [204, 127] on div "[PHONE_NUMBER] Live | 03:29 ALL TASKS ALL TASKS ACTIVE TASKS TASKS IN WRAP UP" at bounding box center [172, 171] width 260 height 260
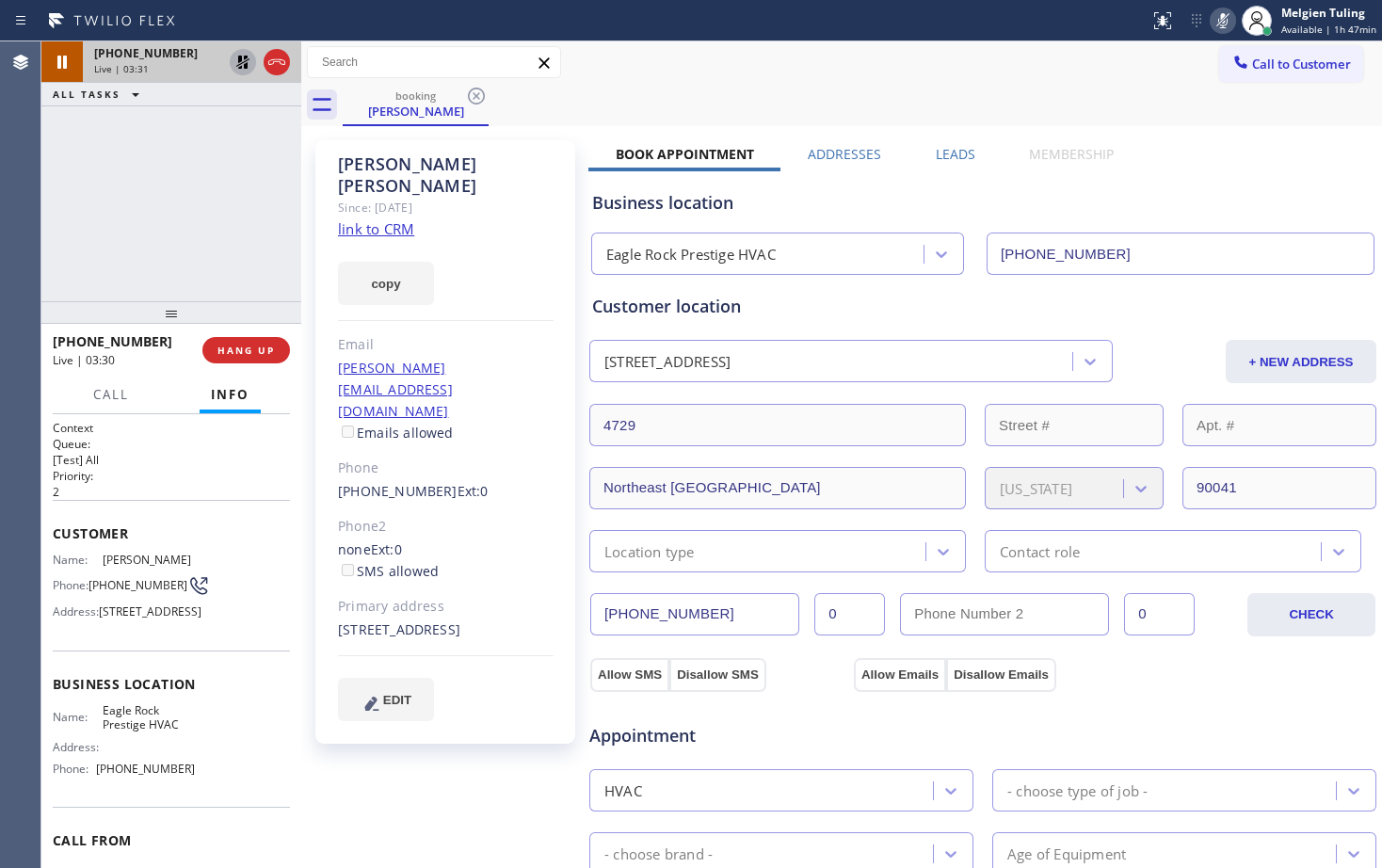
click at [237, 64] on icon at bounding box center [242, 62] width 22 height 22
click at [1228, 23] on icon at bounding box center [1222, 20] width 22 height 22
click at [962, 98] on div "booking [PERSON_NAME]" at bounding box center [863, 105] width 1040 height 42
click at [1226, 21] on icon at bounding box center [1223, 21] width 10 height 15
click at [244, 62] on icon at bounding box center [243, 63] width 10 height 13
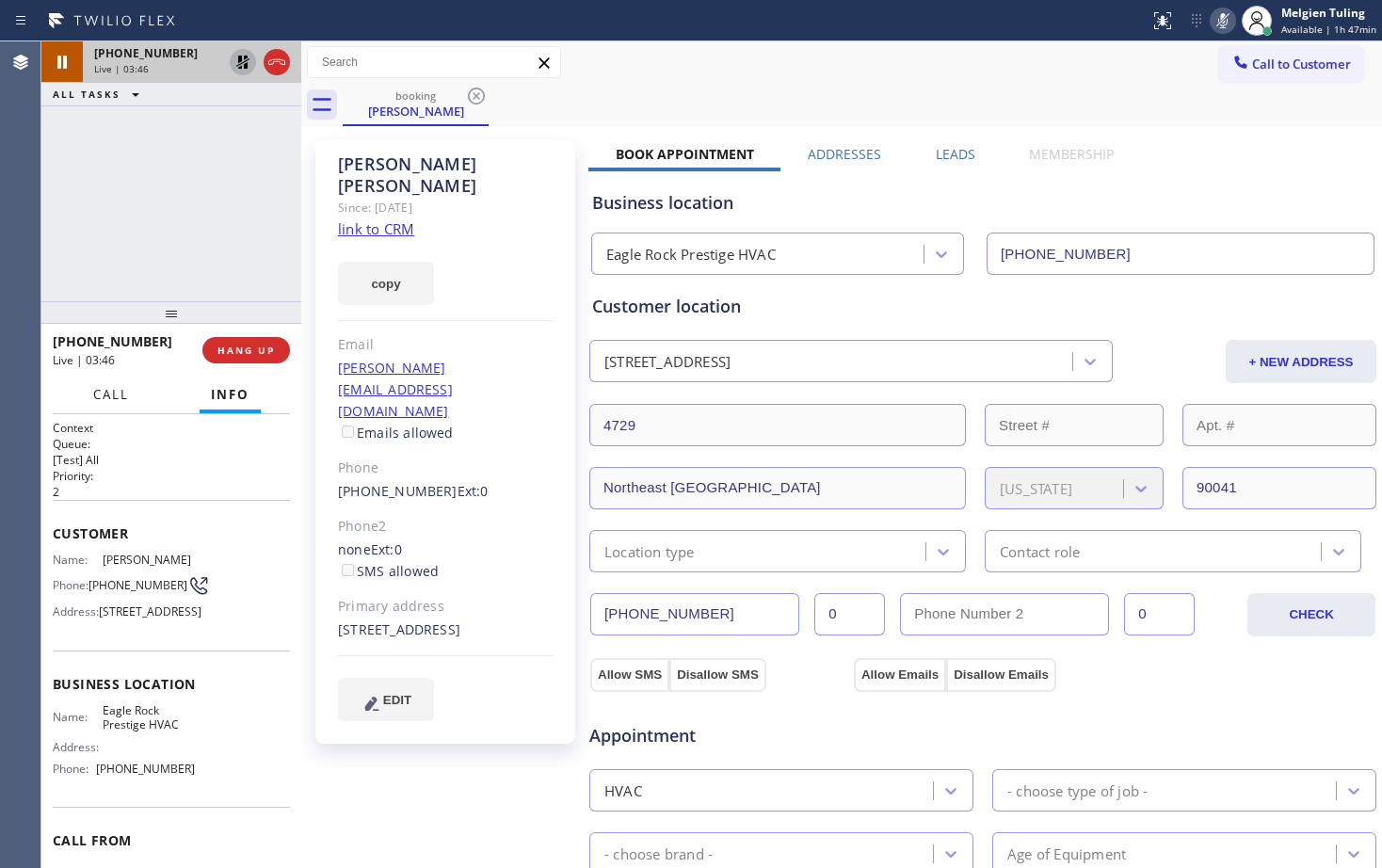
click at [124, 395] on span "Call" at bounding box center [111, 395] width 36 height 17
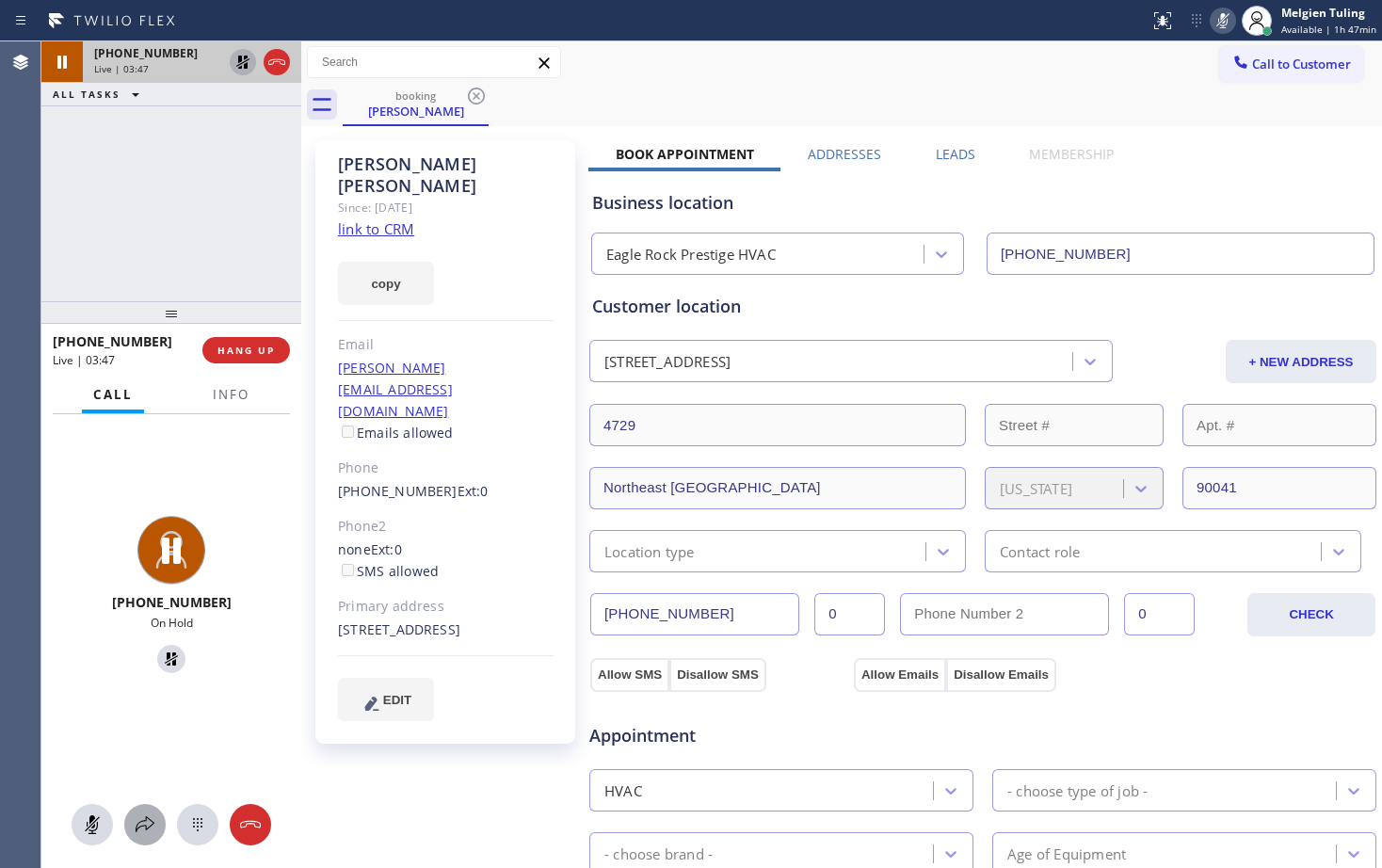
click at [150, 827] on icon at bounding box center [146, 824] width 19 height 16
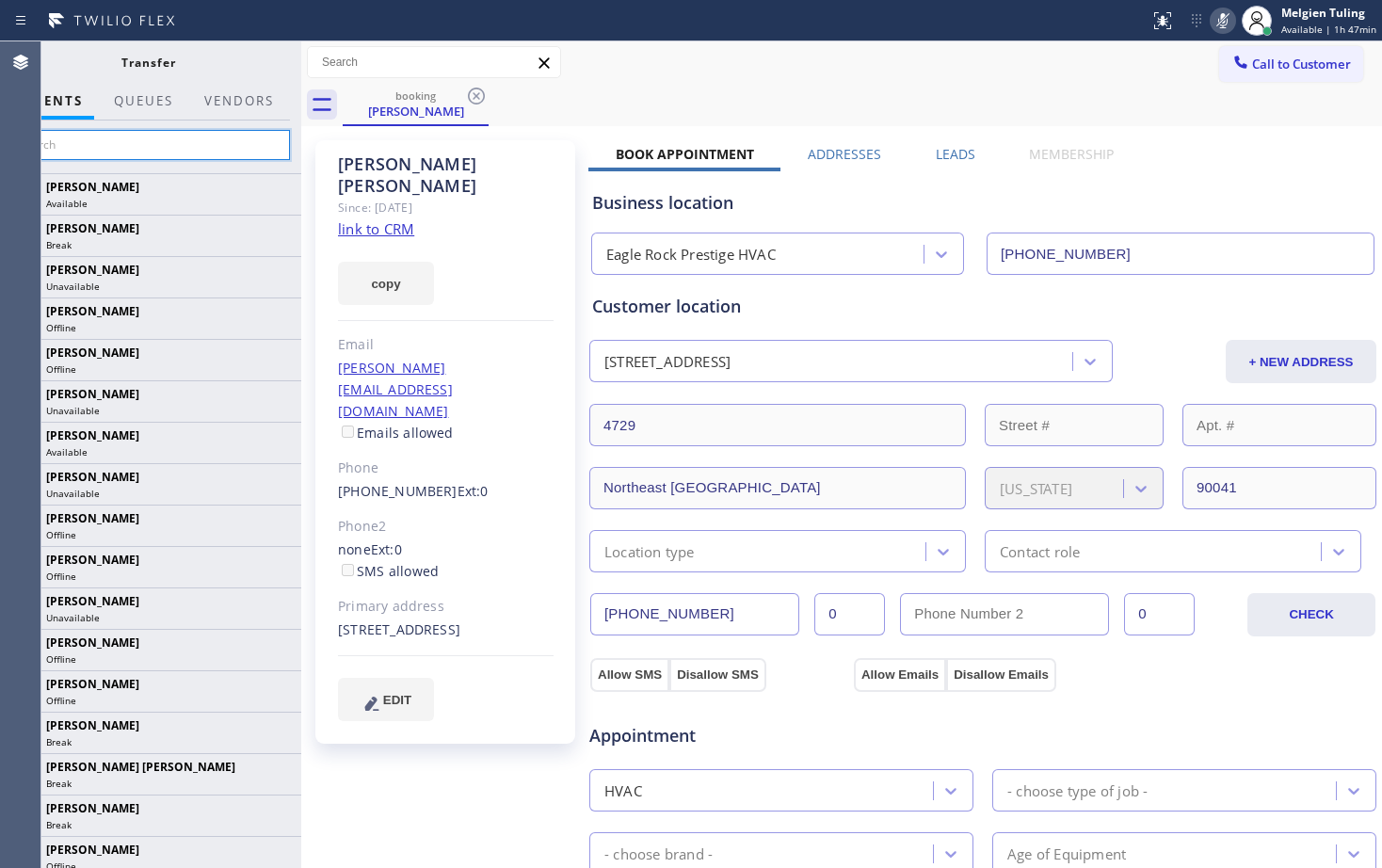
click at [183, 137] on input "text" at bounding box center [148, 145] width 283 height 30
click at [116, 148] on input "k" at bounding box center [148, 145] width 283 height 30
click at [126, 147] on input "k" at bounding box center [148, 145] width 283 height 30
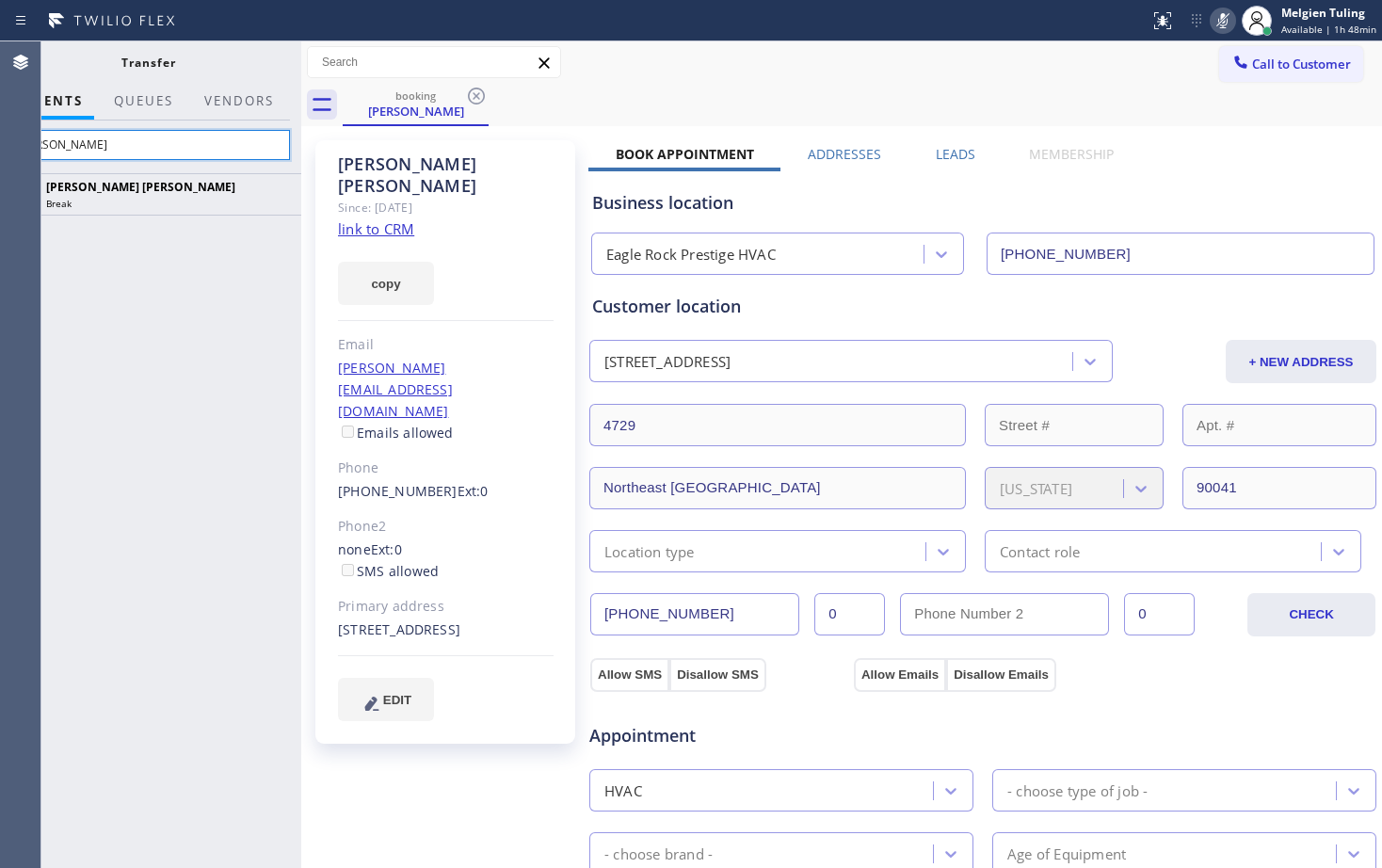
click at [94, 143] on input "[PERSON_NAME]" at bounding box center [148, 145] width 283 height 30
type input "k"
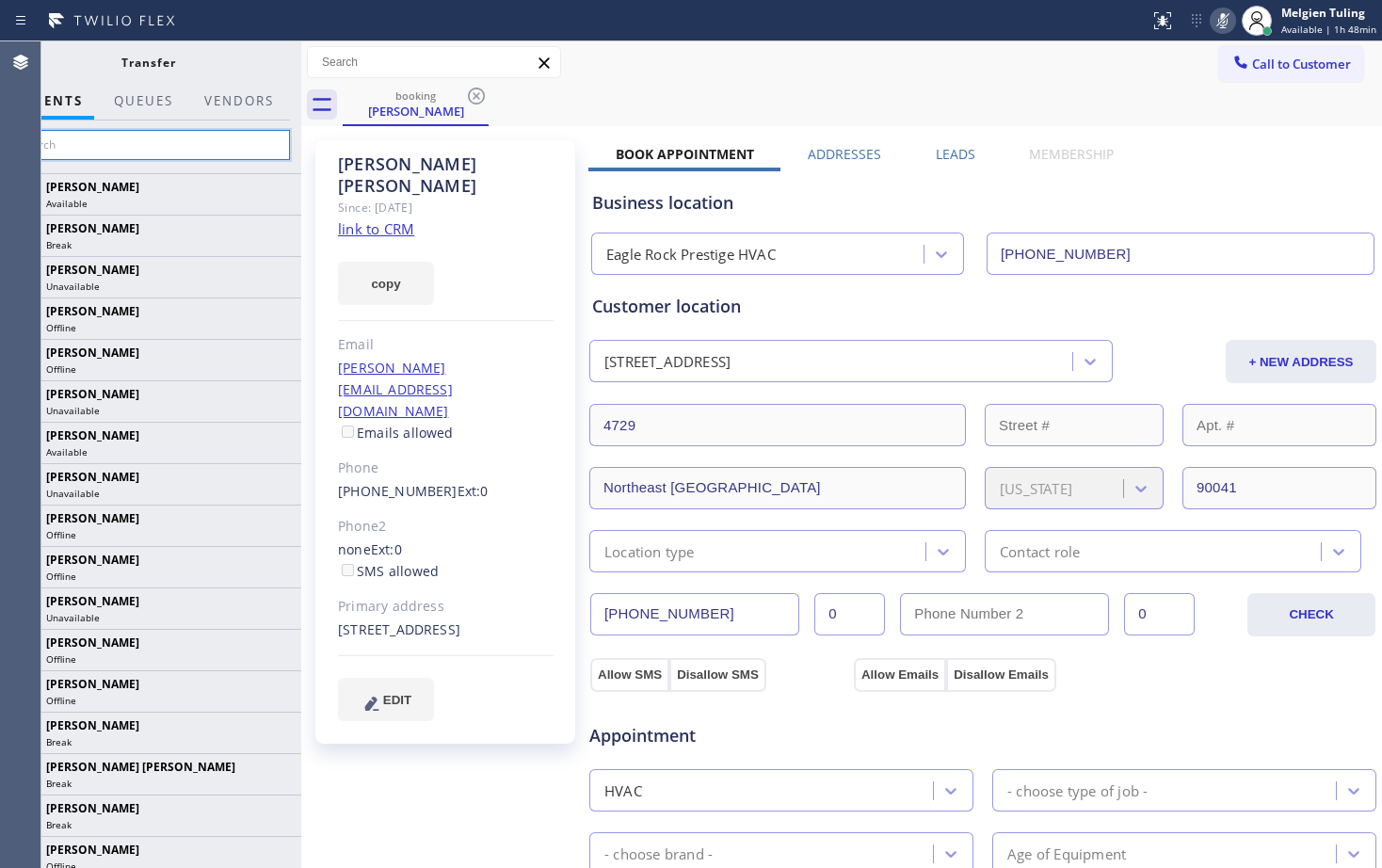
click at [121, 153] on input "text" at bounding box center [148, 145] width 283 height 30
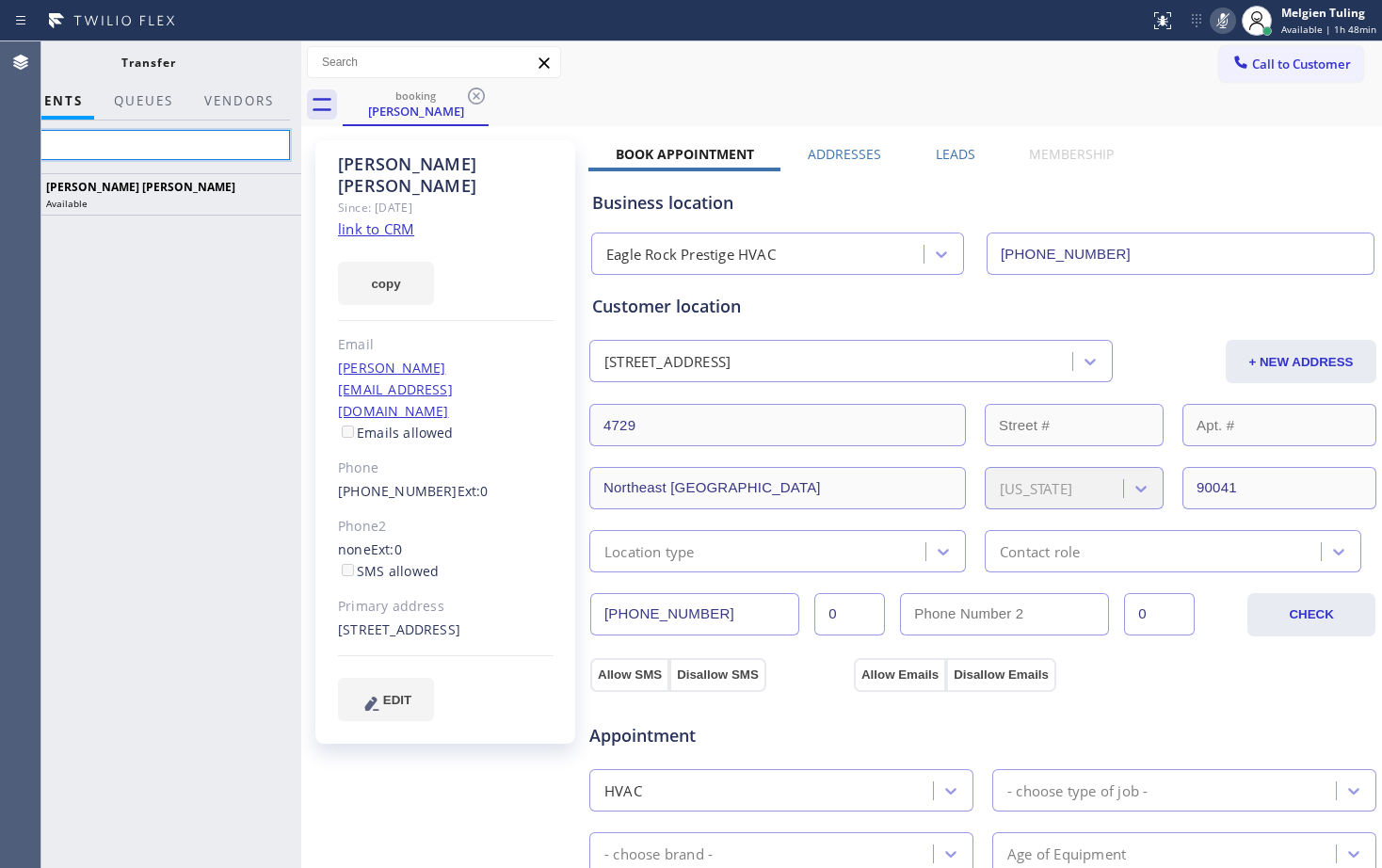
click at [125, 147] on input "keit" at bounding box center [148, 145] width 283 height 30
type input "keit"
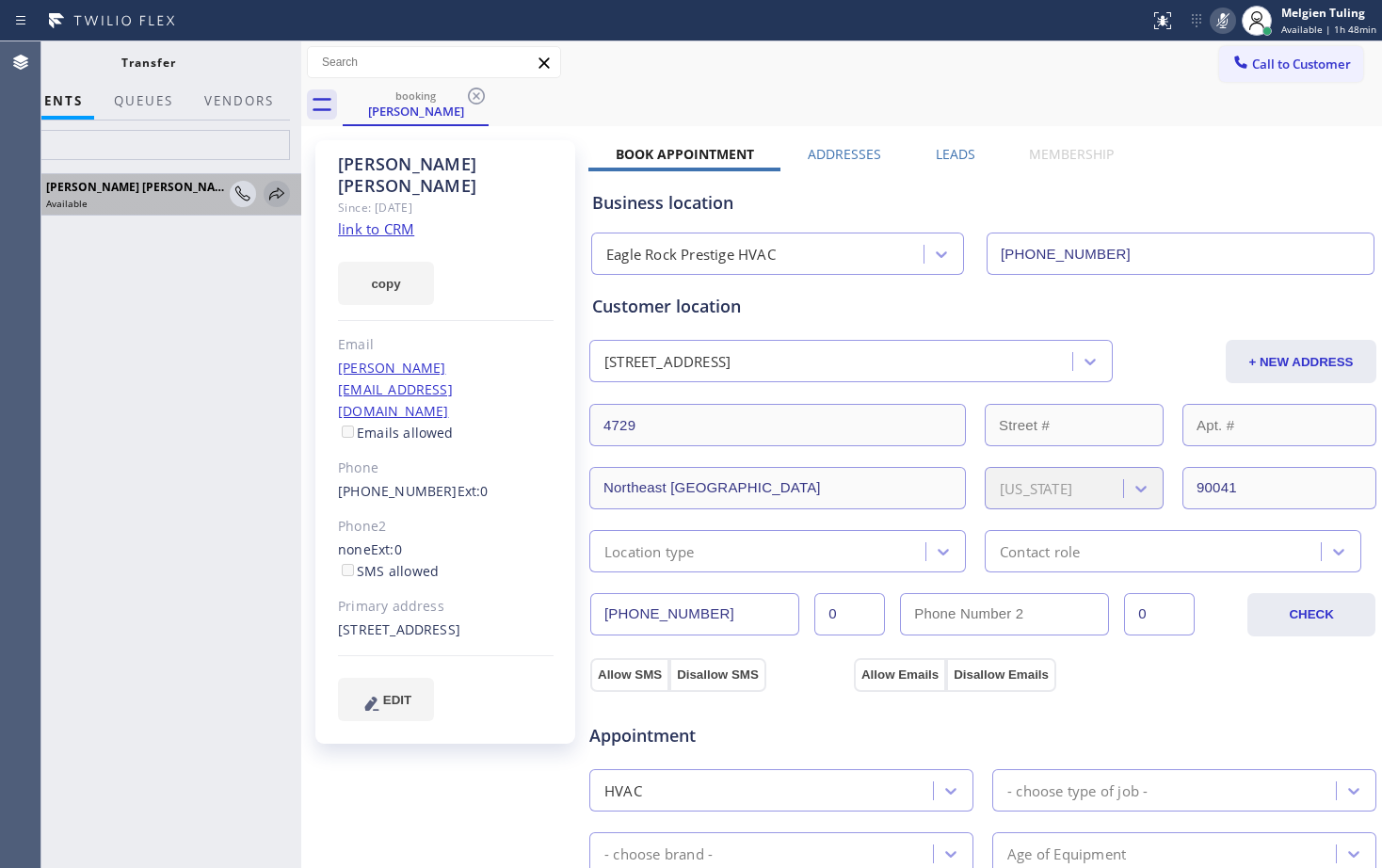
click at [279, 192] on icon at bounding box center [277, 194] width 22 height 22
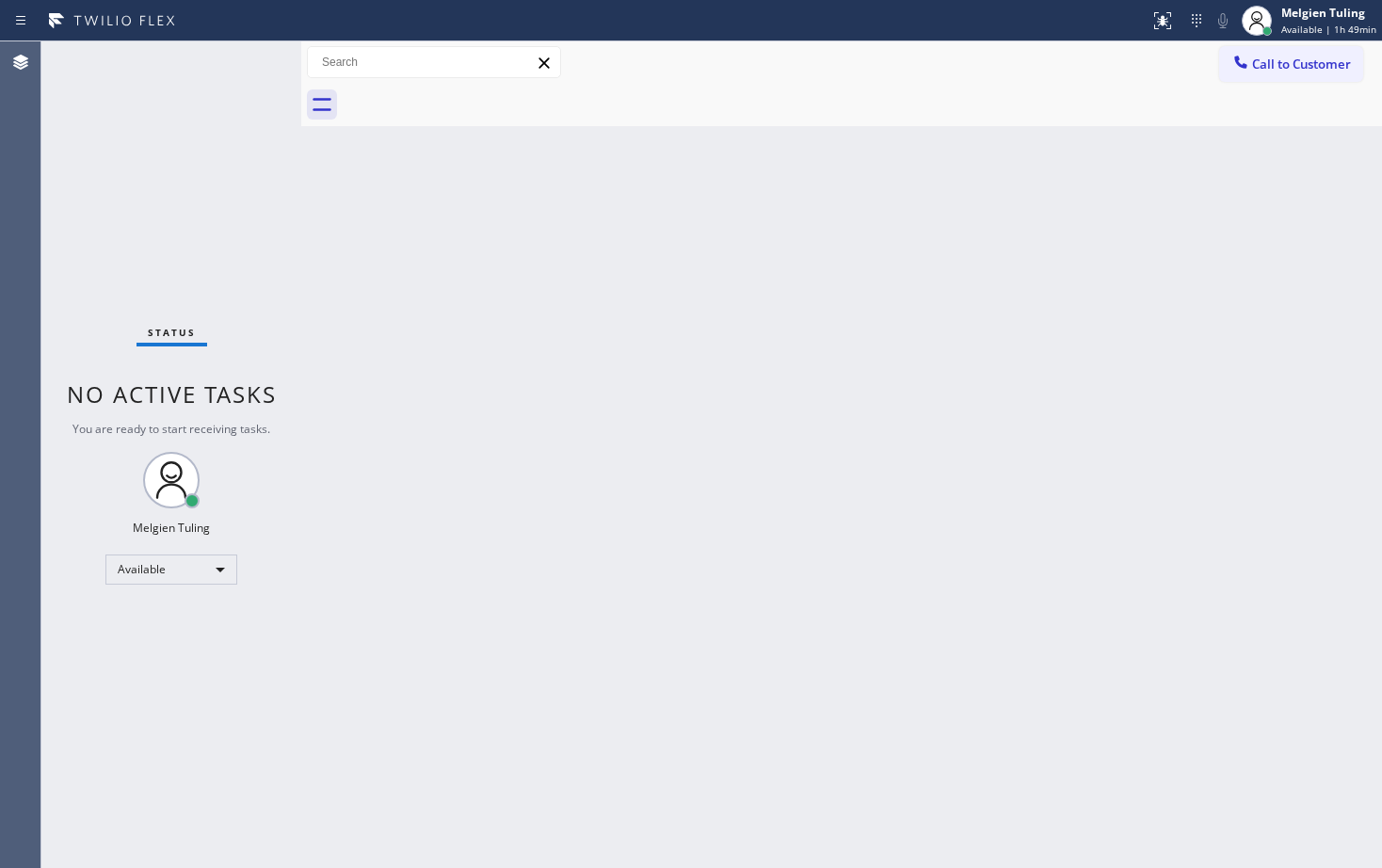
click at [233, 220] on div "Status No active tasks You are ready to start receiving tasks. Melgien Tuling A…" at bounding box center [172, 455] width 260 height 827
click at [402, 349] on div "Back to Dashboard Change Sender ID Customers Technicians Select a contact Outbo…" at bounding box center [842, 455] width 1081 height 827
click at [226, 271] on div "Status No active tasks You are ready to start receiving tasks. Melgien Tuling A…" at bounding box center [172, 455] width 260 height 827
click at [638, 319] on div "Back to Dashboard Change Sender ID Customers Technicians Select a contact Outbo…" at bounding box center [842, 455] width 1081 height 827
click at [170, 565] on div "Available" at bounding box center [171, 568] width 132 height 30
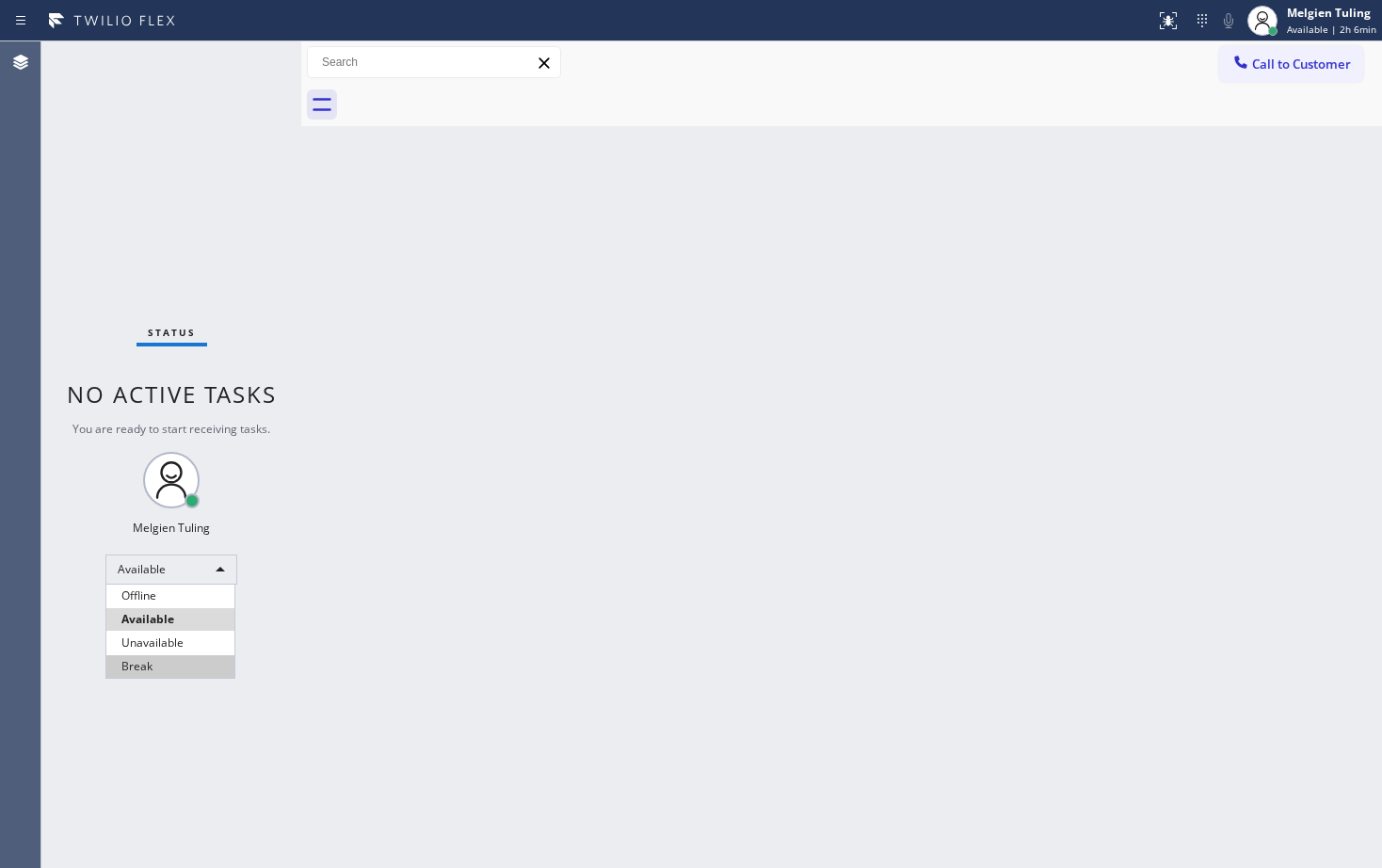
click at [153, 663] on li "Break" at bounding box center [170, 666] width 128 height 22
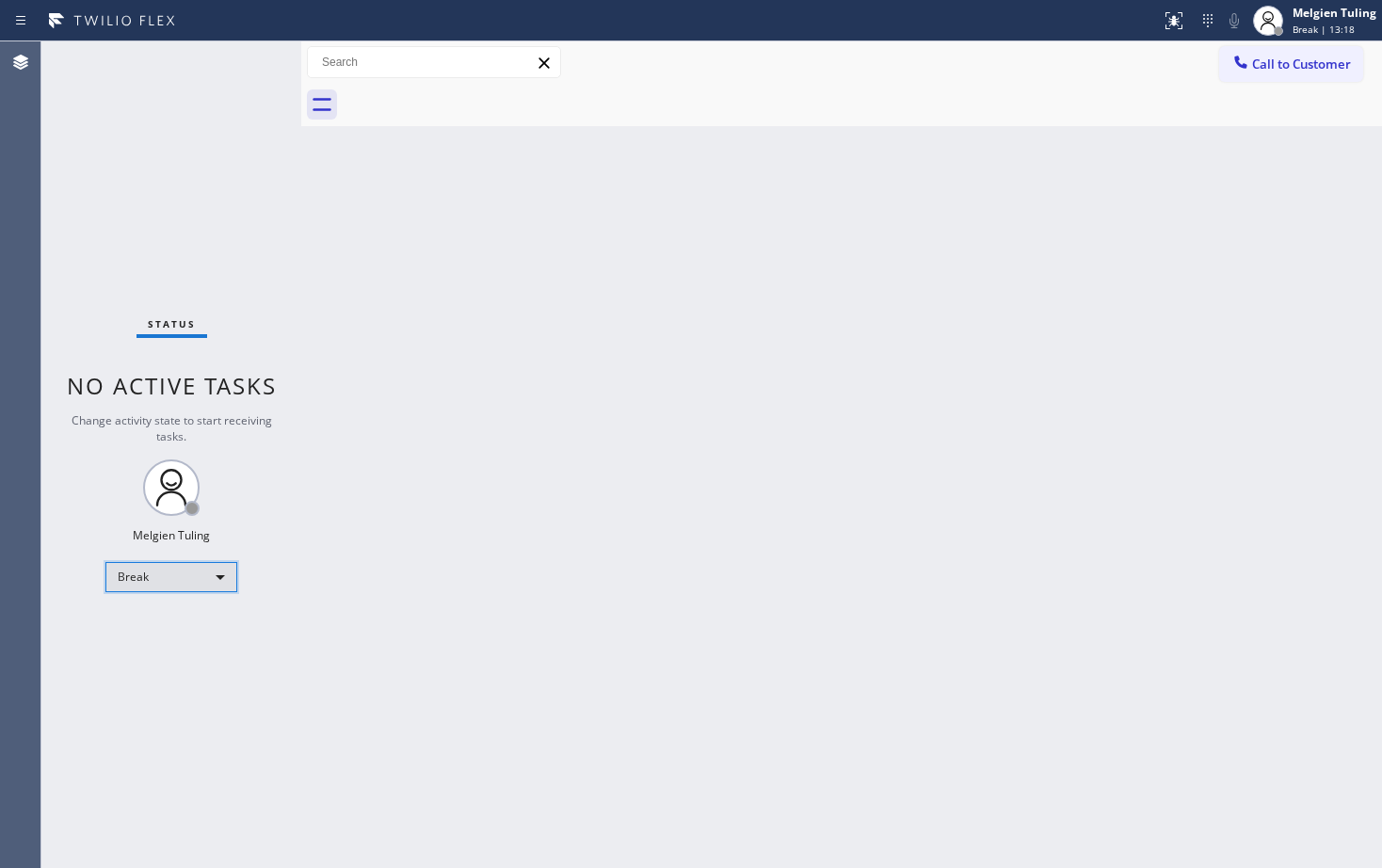
click at [191, 573] on div "Break" at bounding box center [171, 576] width 132 height 30
click at [156, 626] on li "Available" at bounding box center [170, 626] width 128 height 22
click at [302, 603] on div at bounding box center [302, 455] width 0 height 827
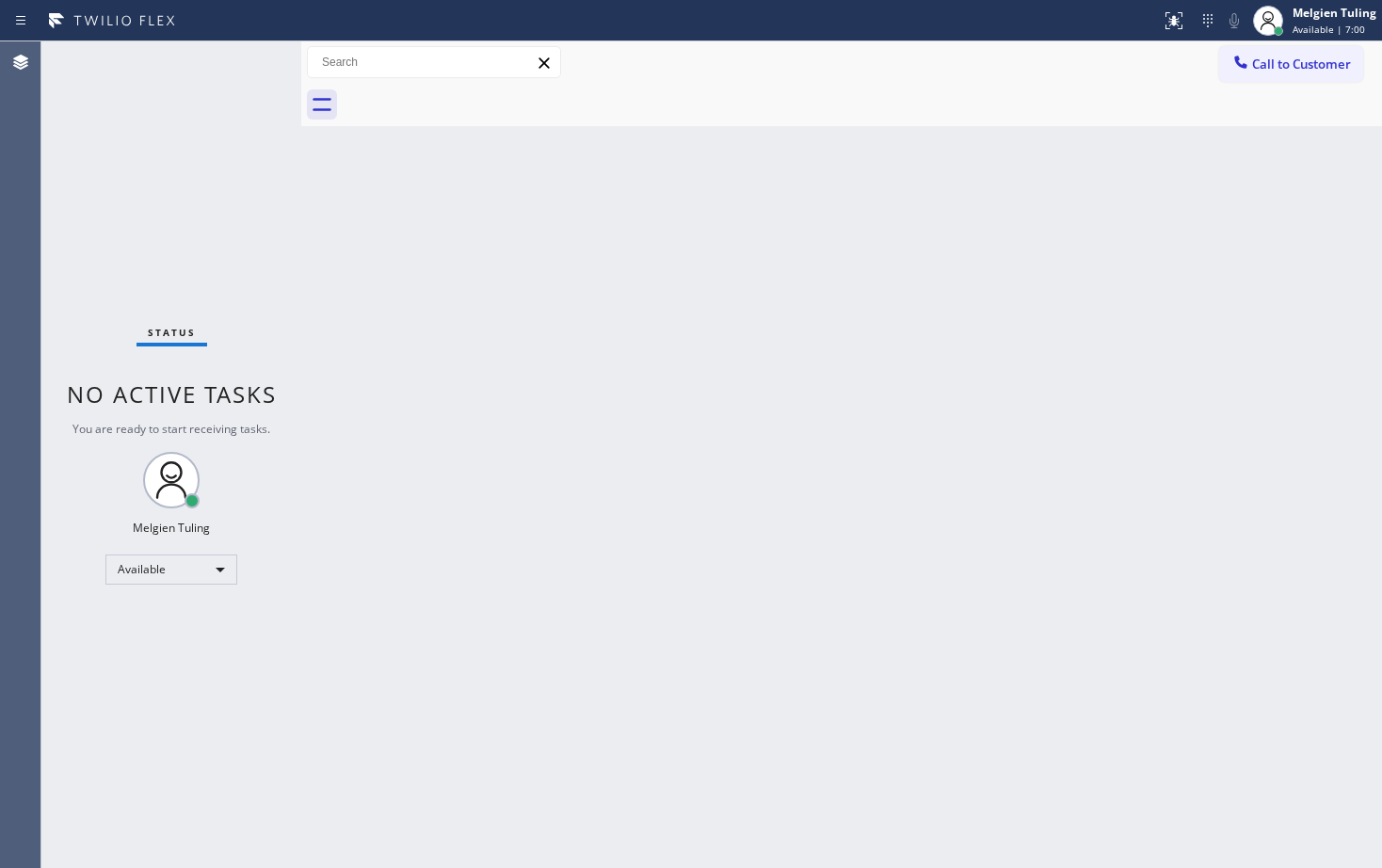
click at [246, 67] on div "Status No active tasks You are ready to start receiving tasks. Melgien Tuling A…" at bounding box center [172, 455] width 260 height 827
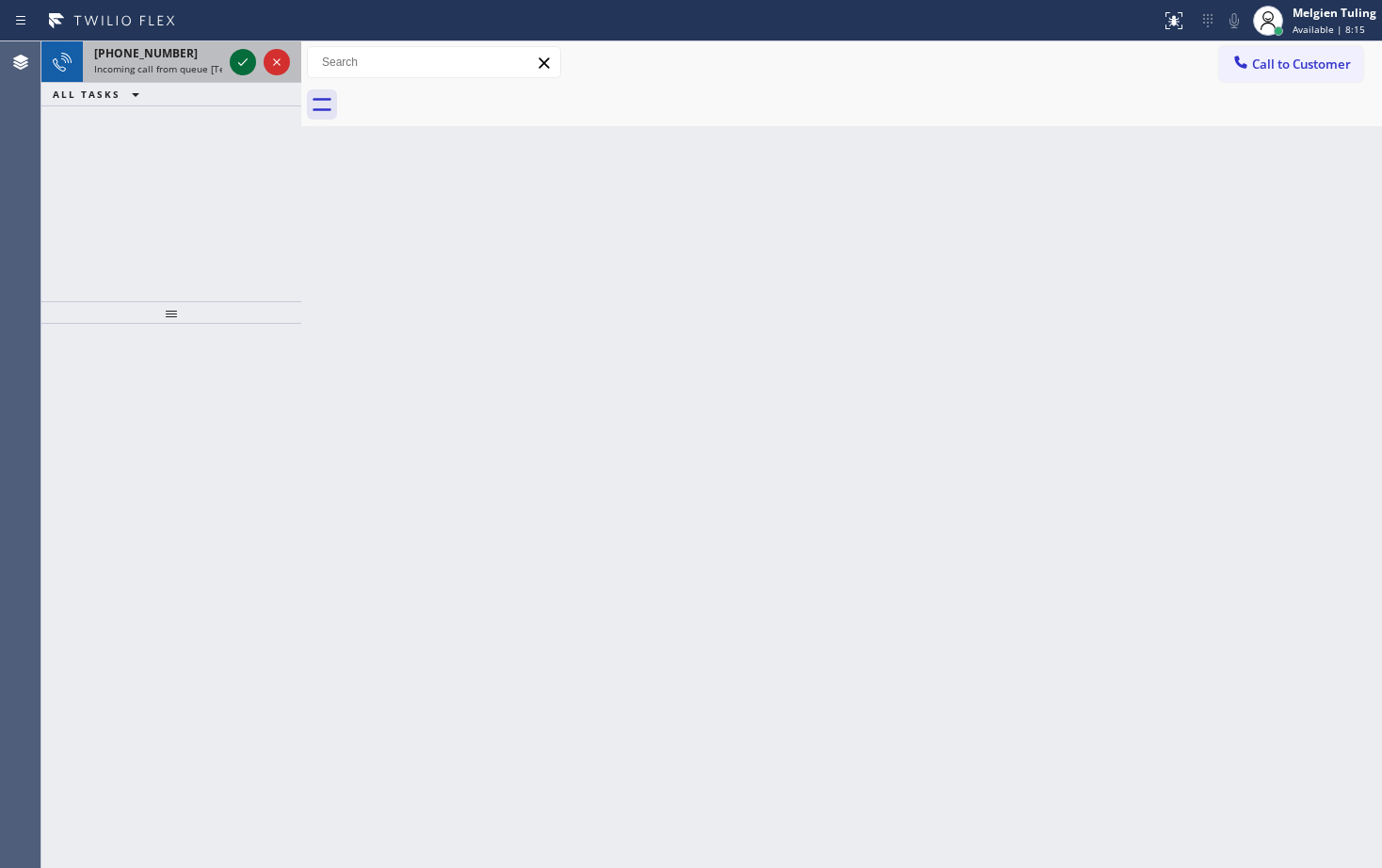
click at [246, 66] on icon at bounding box center [242, 62] width 22 height 22
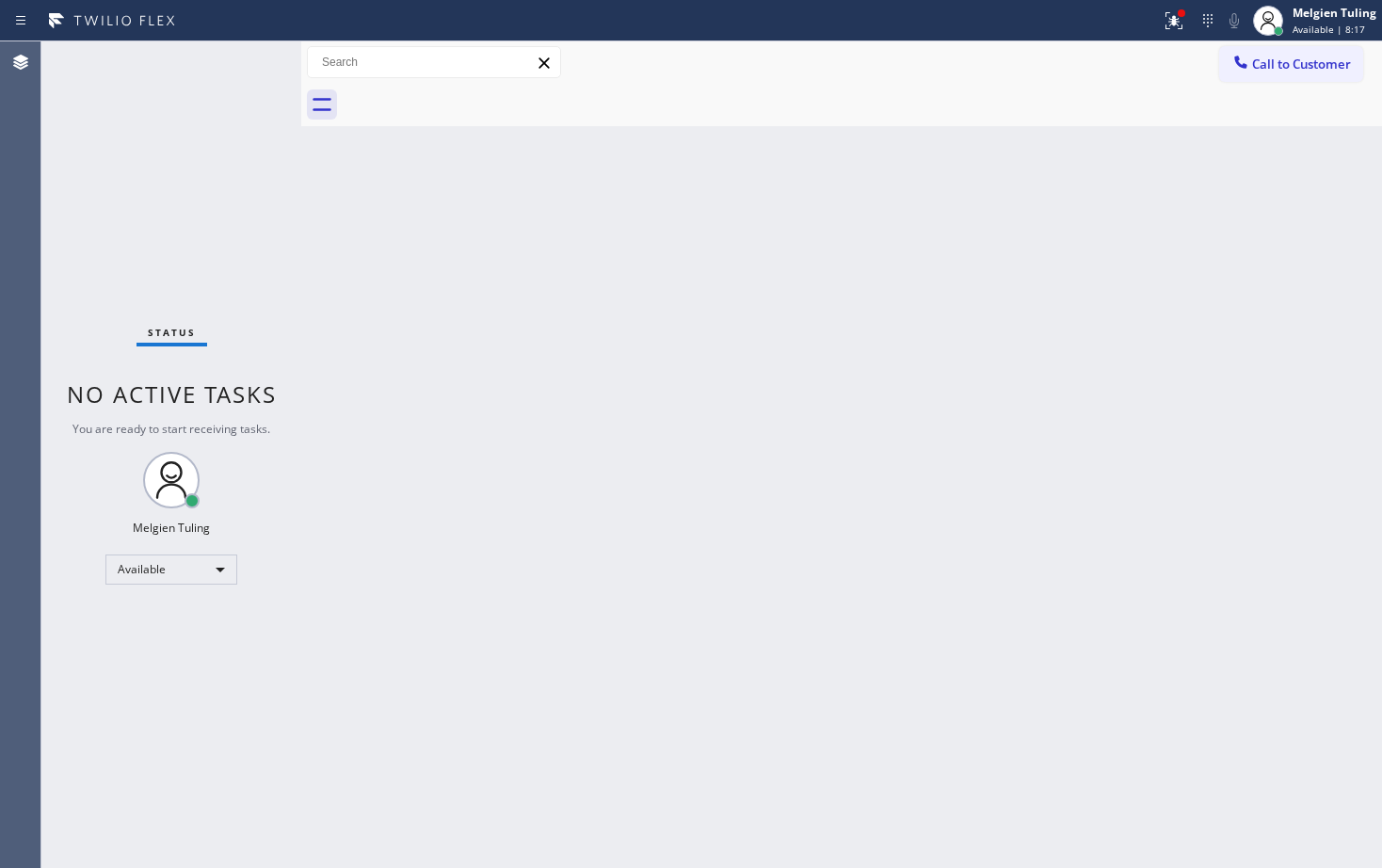
click at [251, 63] on div "Status No active tasks You are ready to start receiving tasks. Melgien Tuling A…" at bounding box center [172, 455] width 260 height 827
click at [410, 254] on div "Back to Dashboard Change Sender ID Customers Technicians Select a contact Outbo…" at bounding box center [842, 455] width 1081 height 827
click at [1174, 19] on icon at bounding box center [1174, 21] width 17 height 17
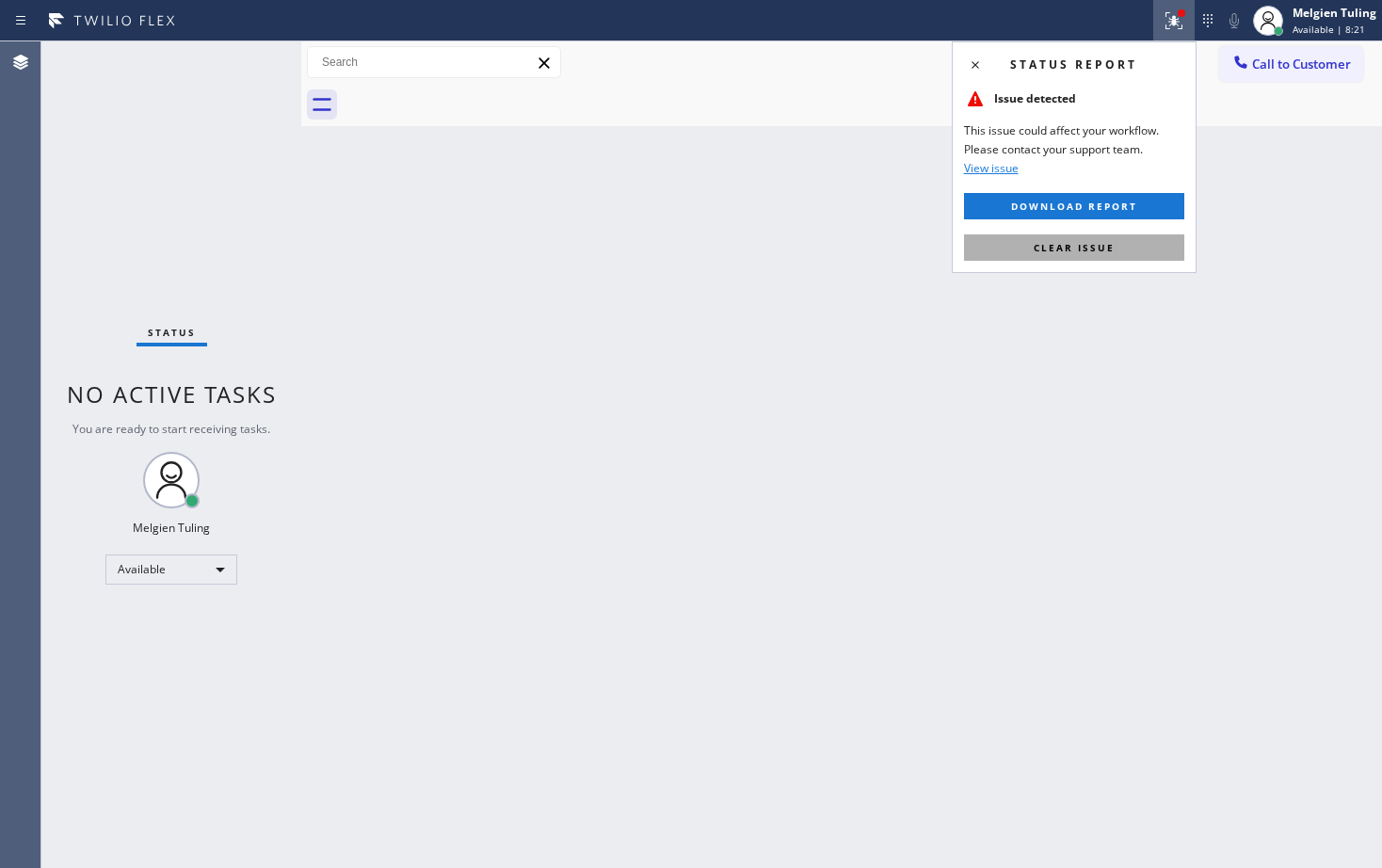
click at [1072, 251] on span "Clear issue" at bounding box center [1075, 248] width 81 height 13
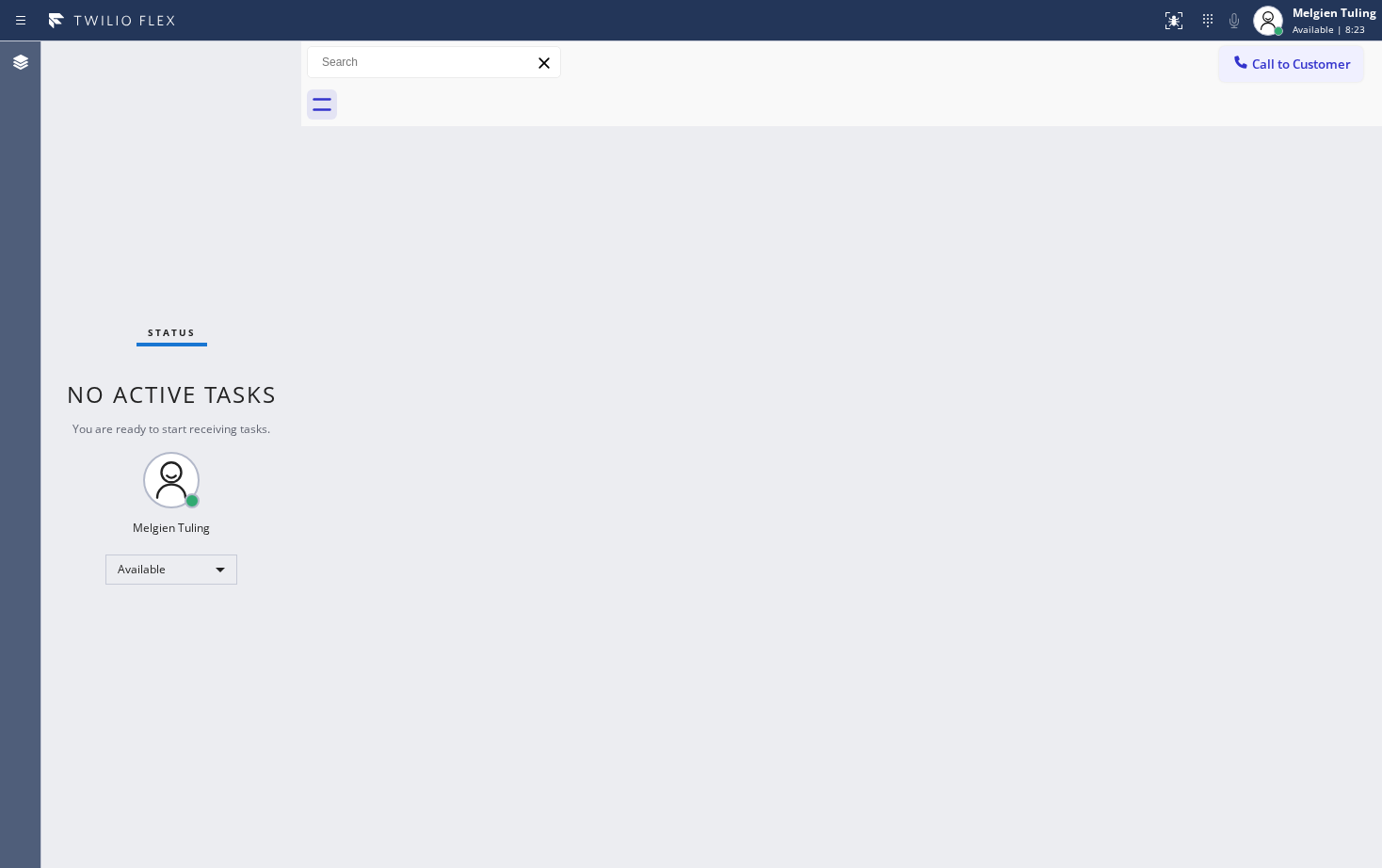
click at [602, 329] on div "Back to Dashboard Change Sender ID Customers Technicians Select a contact Outbo…" at bounding box center [842, 455] width 1081 height 827
drag, startPoint x: 1076, startPoint y: 647, endPoint x: 1099, endPoint y: 628, distance: 29.8
click at [1083, 641] on div "Back to Dashboard Change Sender ID Customers Technicians Select a contact Outbo…" at bounding box center [842, 455] width 1081 height 827
click at [1171, 468] on div "Back to Dashboard Change Sender ID Customers Technicians Select a contact Outbo…" at bounding box center [842, 455] width 1081 height 827
click at [216, 68] on div "Status No active tasks You are ready to start receiving tasks. Melgien Tuling A…" at bounding box center [172, 455] width 260 height 827
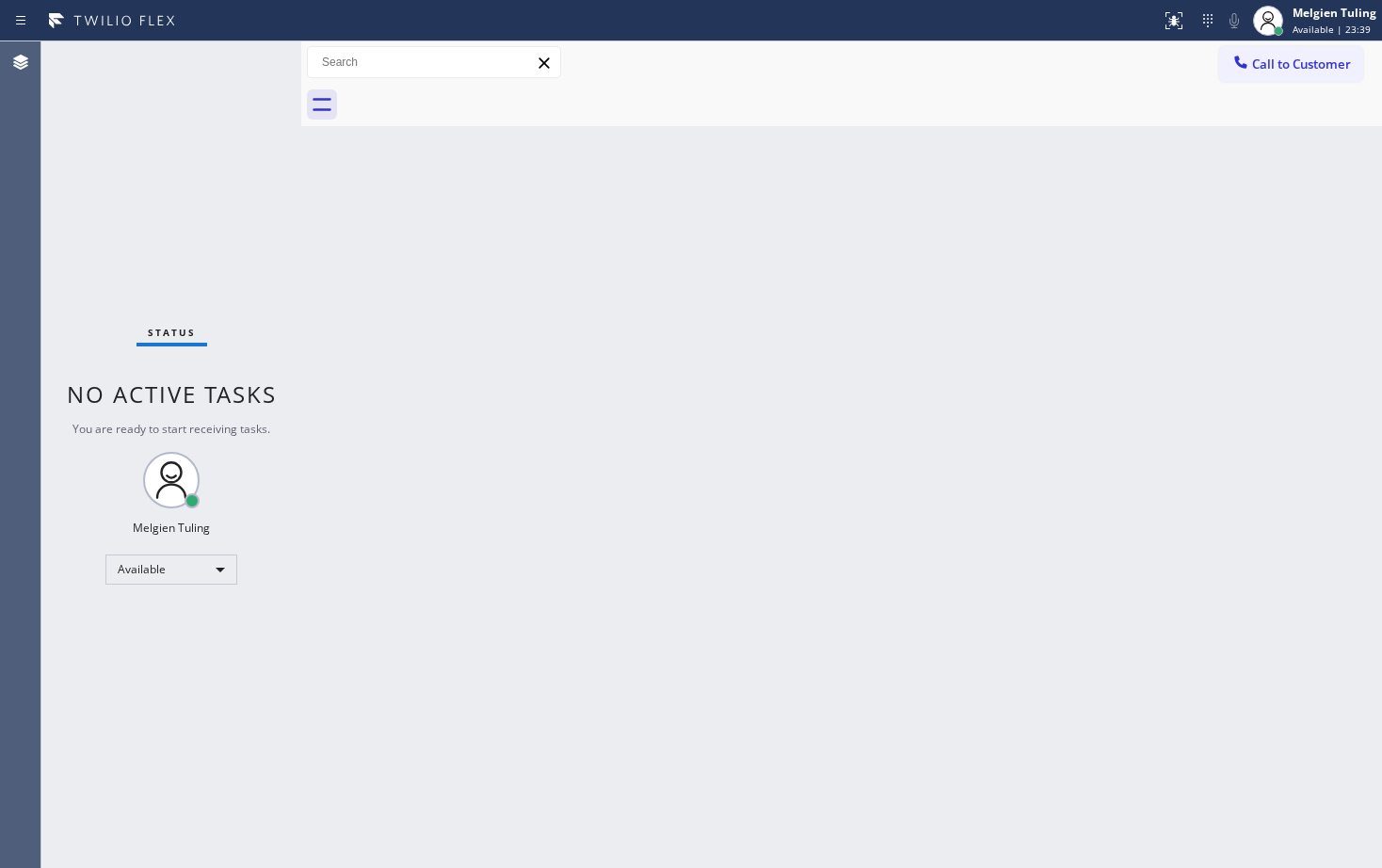
click at [1249, 369] on div "Back to Dashboard Change Sender ID Customers Technicians Select a contact Outbo…" at bounding box center [842, 455] width 1081 height 827
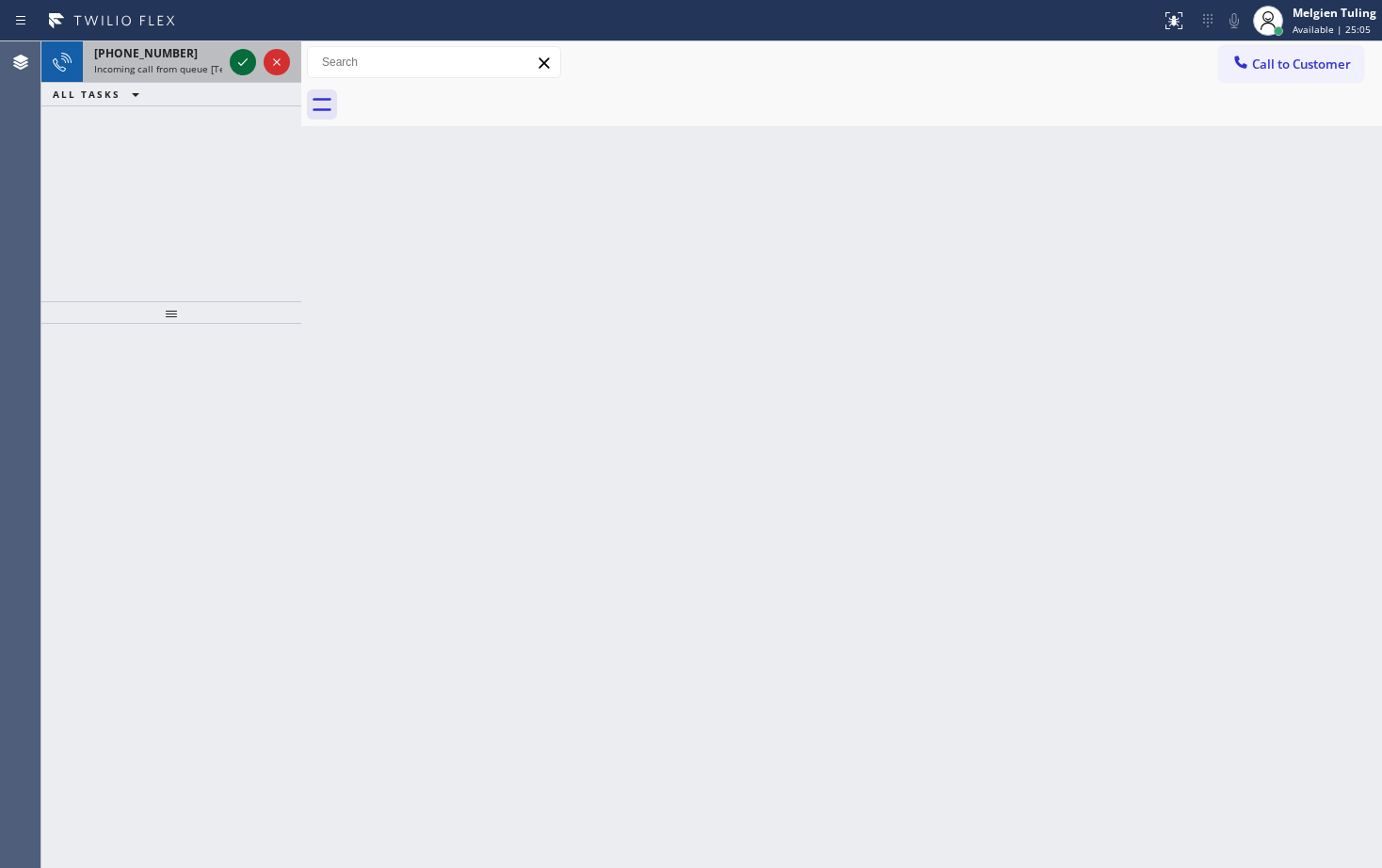
click at [237, 63] on icon at bounding box center [242, 62] width 22 height 22
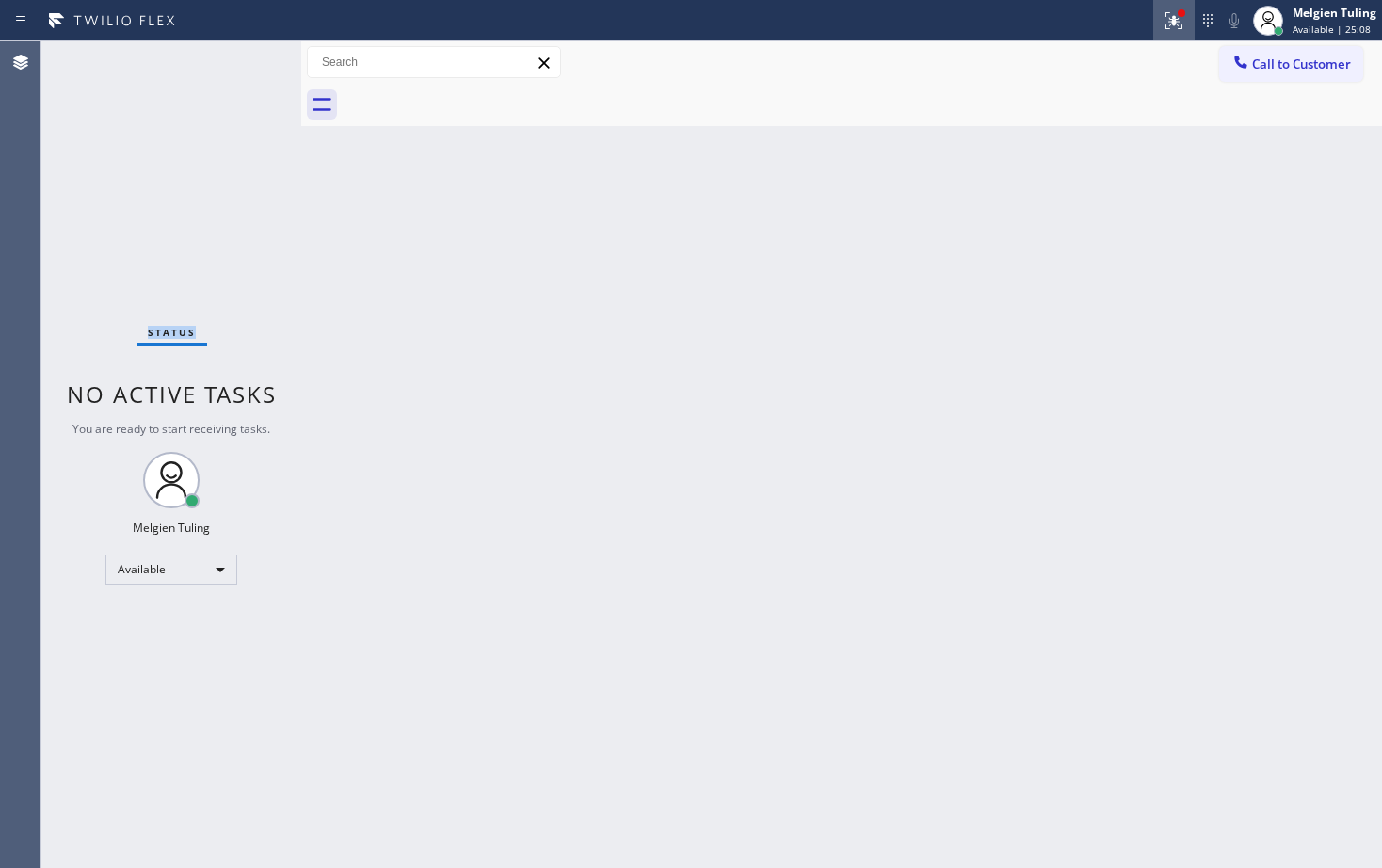
click at [1173, 13] on icon at bounding box center [1174, 20] width 22 height 22
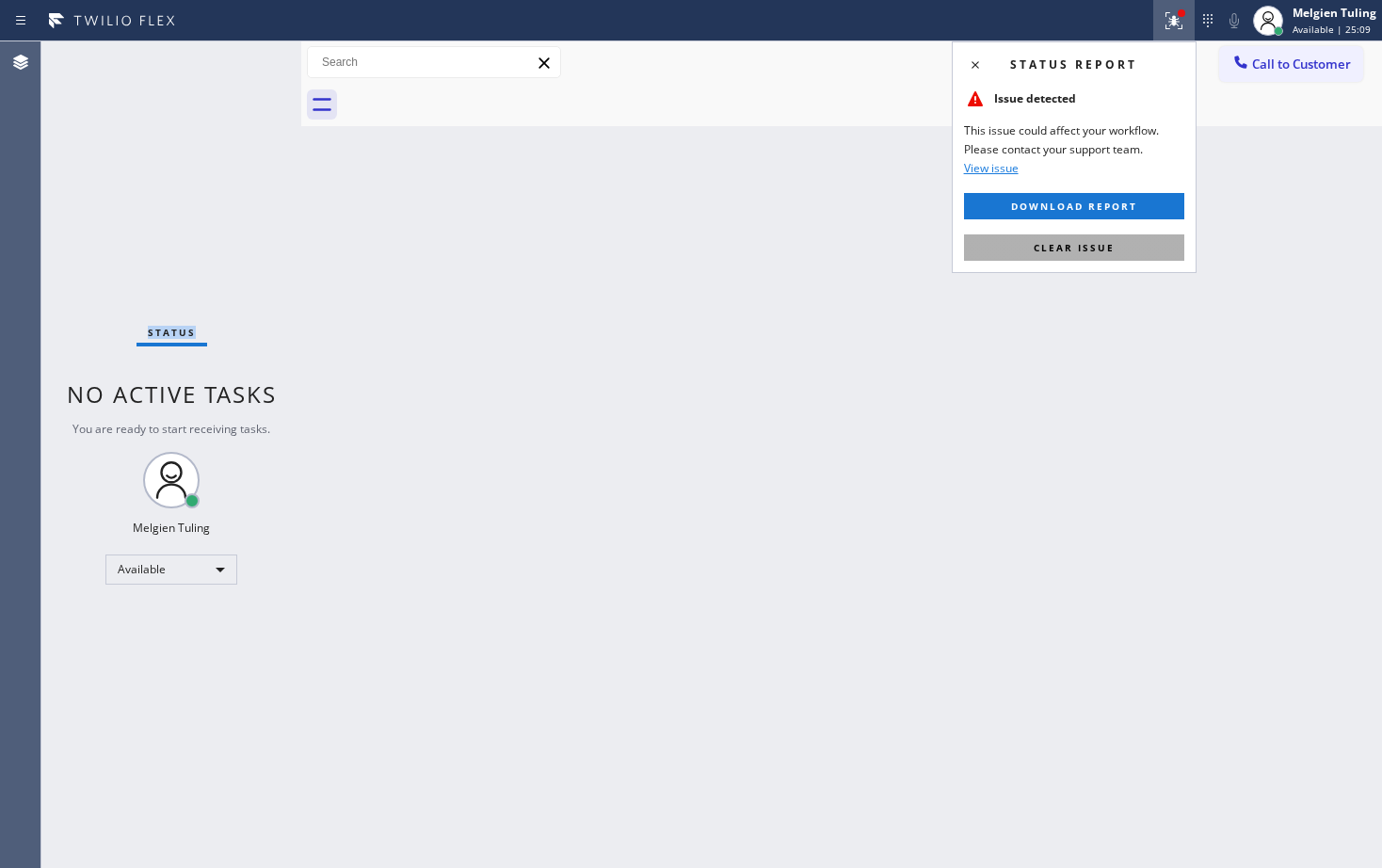
click at [1058, 235] on button "Clear issue" at bounding box center [1074, 247] width 221 height 26
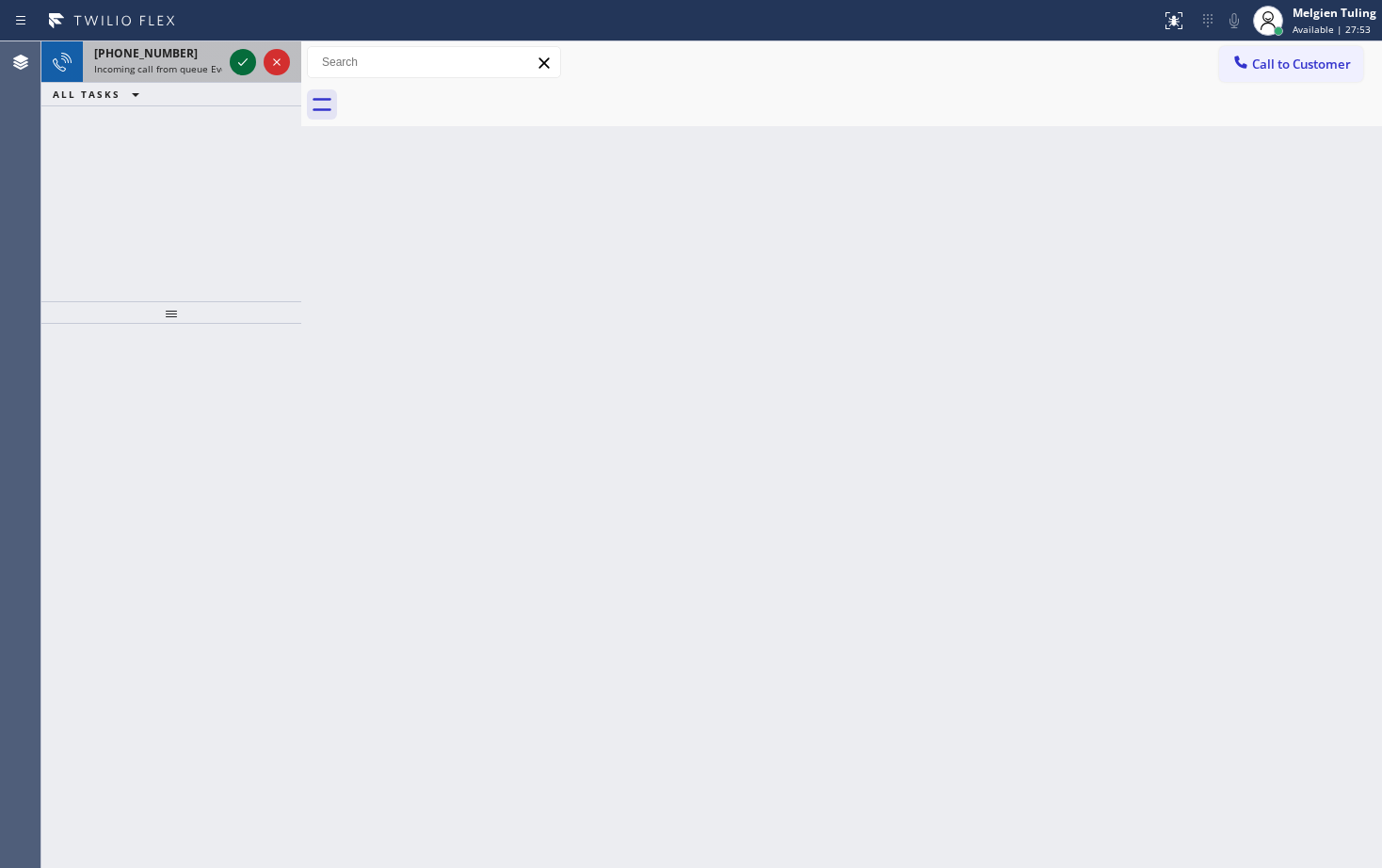
click at [242, 62] on icon at bounding box center [242, 62] width 22 height 22
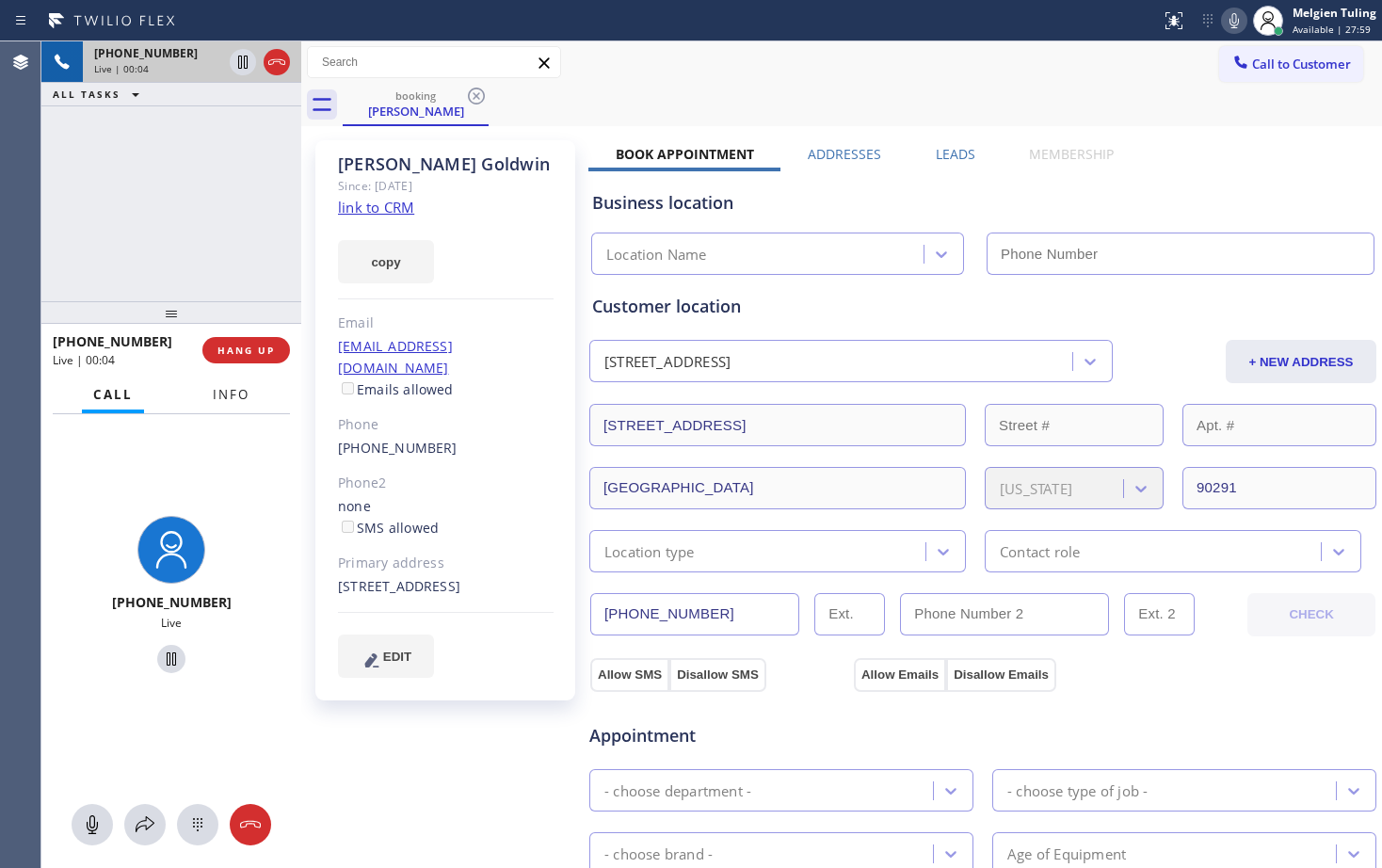
click at [233, 388] on span "Info" at bounding box center [231, 395] width 37 height 17
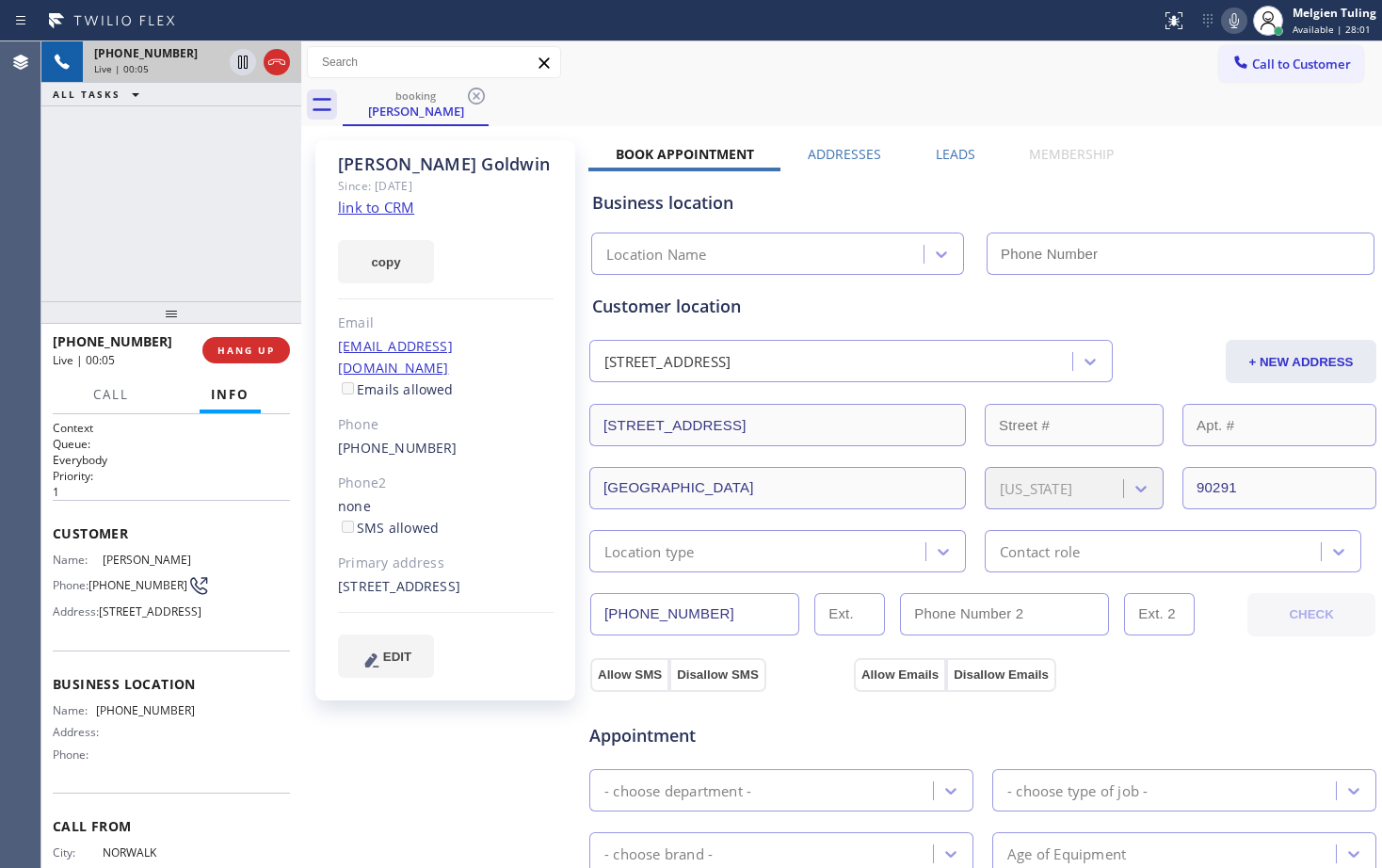
click at [517, 357] on div "[EMAIL_ADDRESS][DOMAIN_NAME] Emails allowed" at bounding box center [446, 368] width 216 height 65
click at [377, 209] on link "link to CRM" at bounding box center [376, 207] width 76 height 19
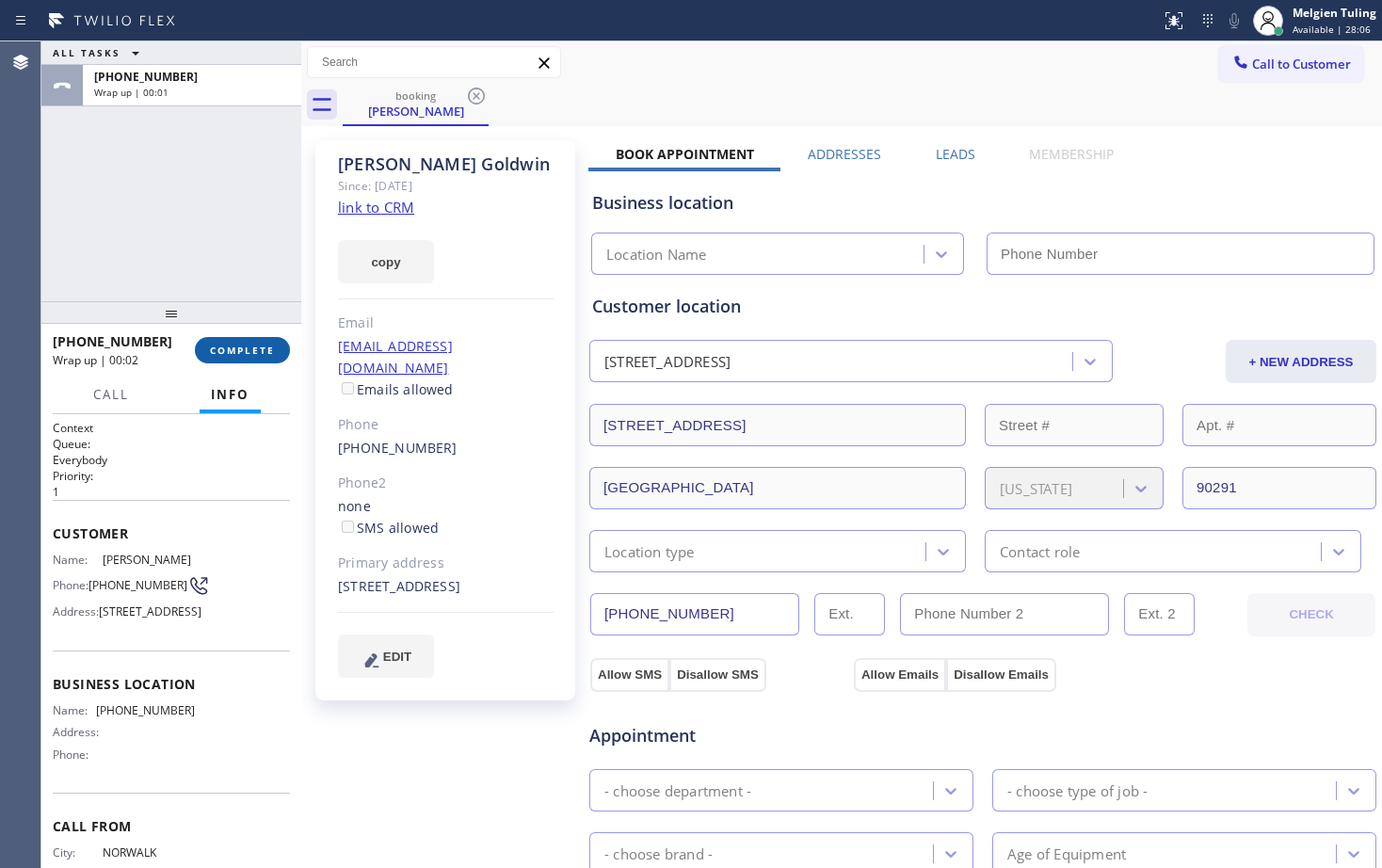
click at [234, 347] on span "COMPLETE" at bounding box center [242, 351] width 65 height 13
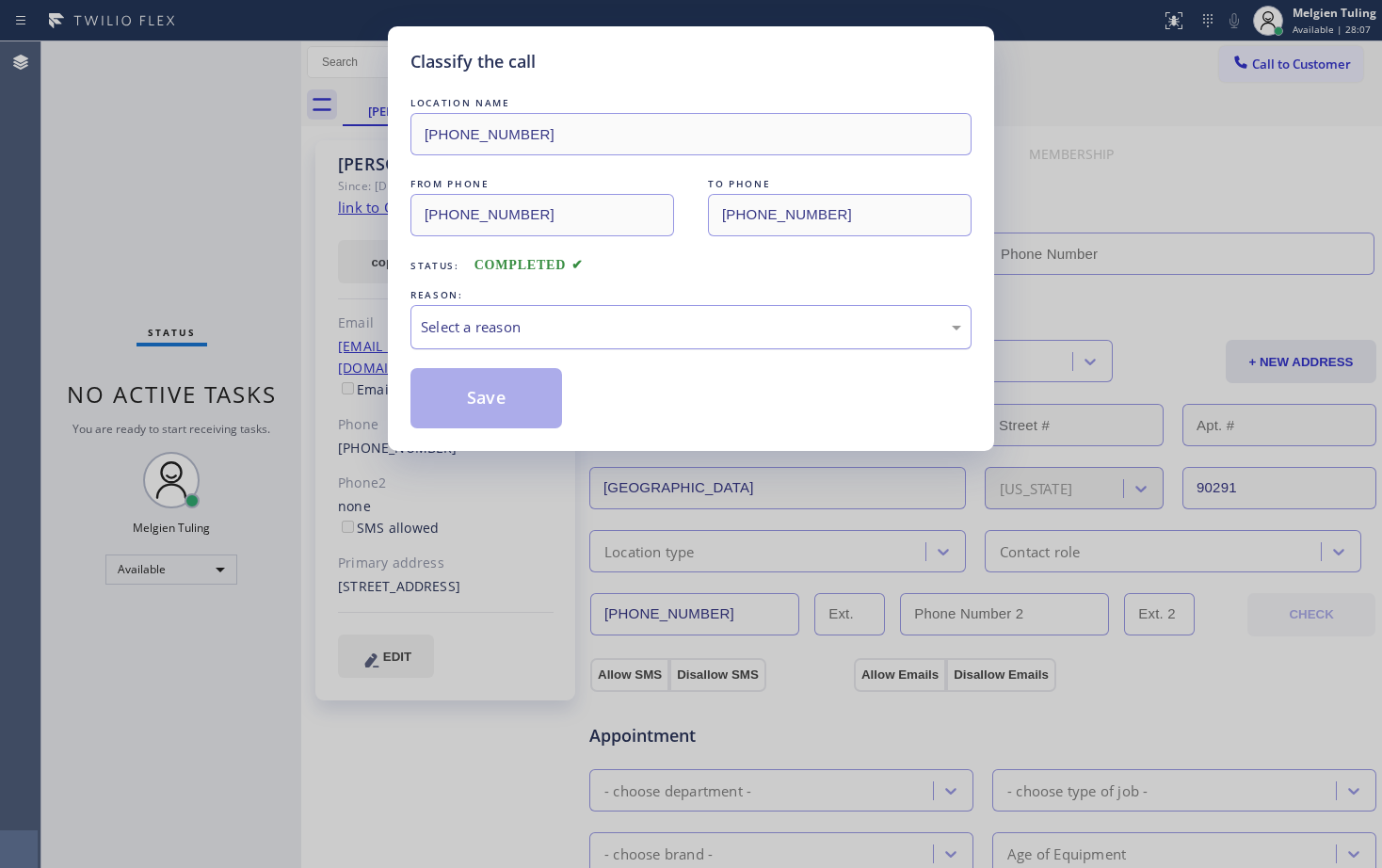
click at [501, 325] on div "Select a reason" at bounding box center [691, 327] width 541 height 21
click at [496, 400] on button "Save" at bounding box center [486, 398] width 151 height 61
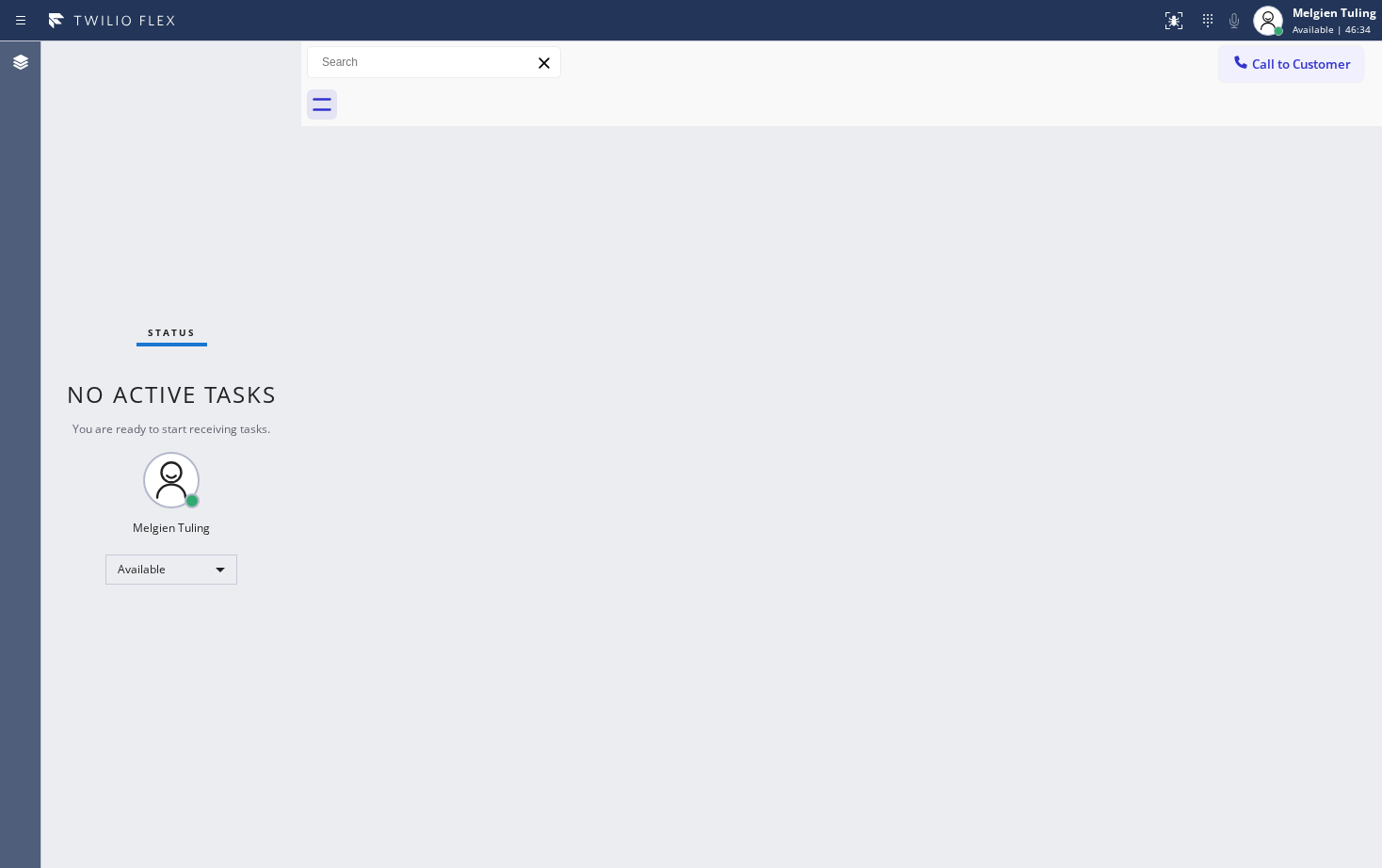
click at [571, 467] on div "Back to Dashboard Change Sender ID Customers Technicians Select a contact Outbo…" at bounding box center [842, 455] width 1081 height 827
click at [212, 236] on div "Status No active tasks You are ready to start receiving tasks. Melgien Tuling A…" at bounding box center [172, 455] width 260 height 827
click at [239, 60] on div "Status No active tasks You are ready to start receiving tasks. Melgien Tuling A…" at bounding box center [172, 455] width 260 height 827
click at [242, 55] on div "Status No active tasks You are ready to start receiving tasks. Melgien Tuling A…" at bounding box center [172, 455] width 260 height 827
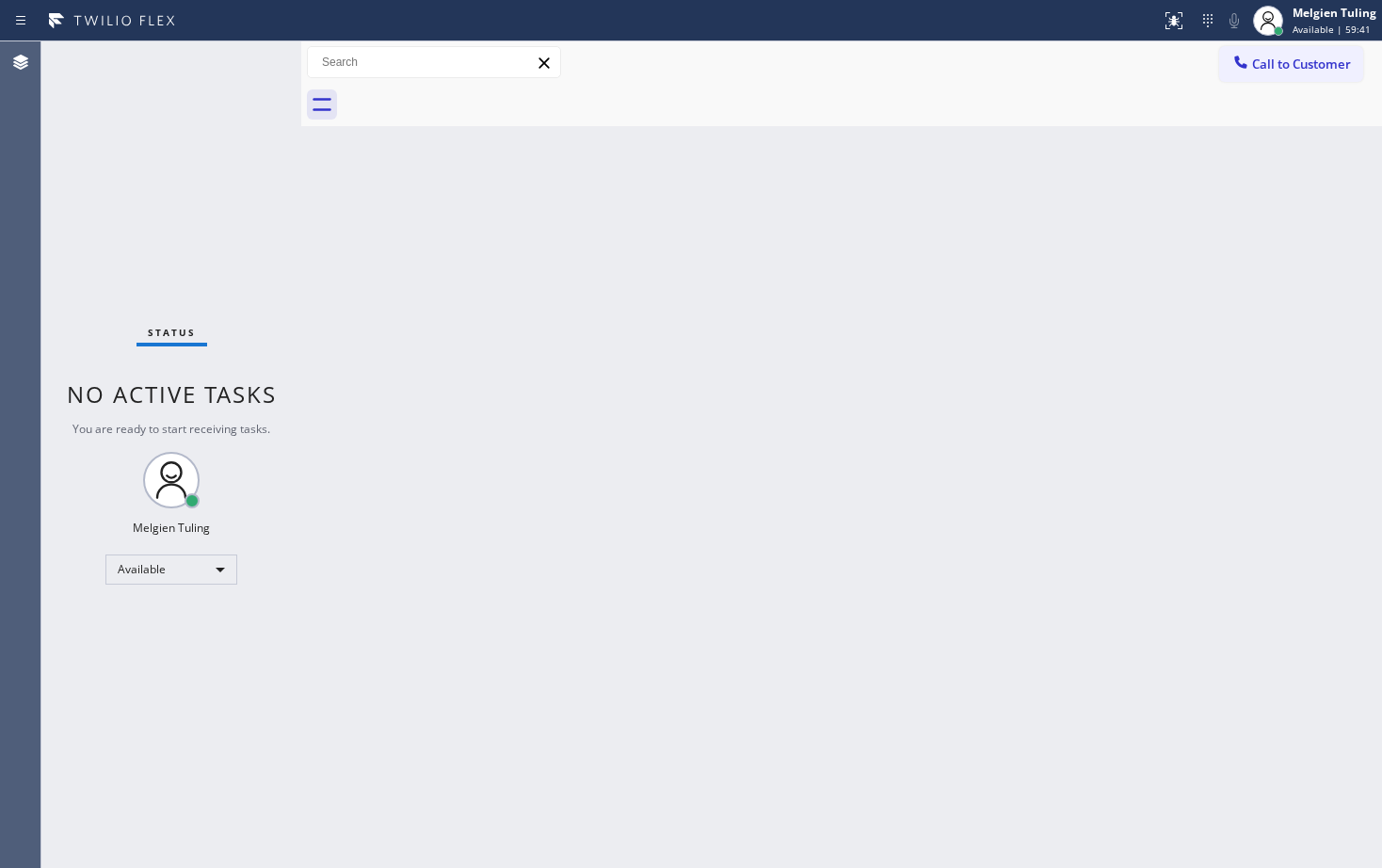
click at [243, 55] on div "Status No active tasks You are ready to start receiving tasks. Melgien Tuling A…" at bounding box center [172, 455] width 260 height 827
click at [392, 241] on div "Back to Dashboard Change Sender ID Customers Technicians Select a contact Outbo…" at bounding box center [842, 455] width 1081 height 827
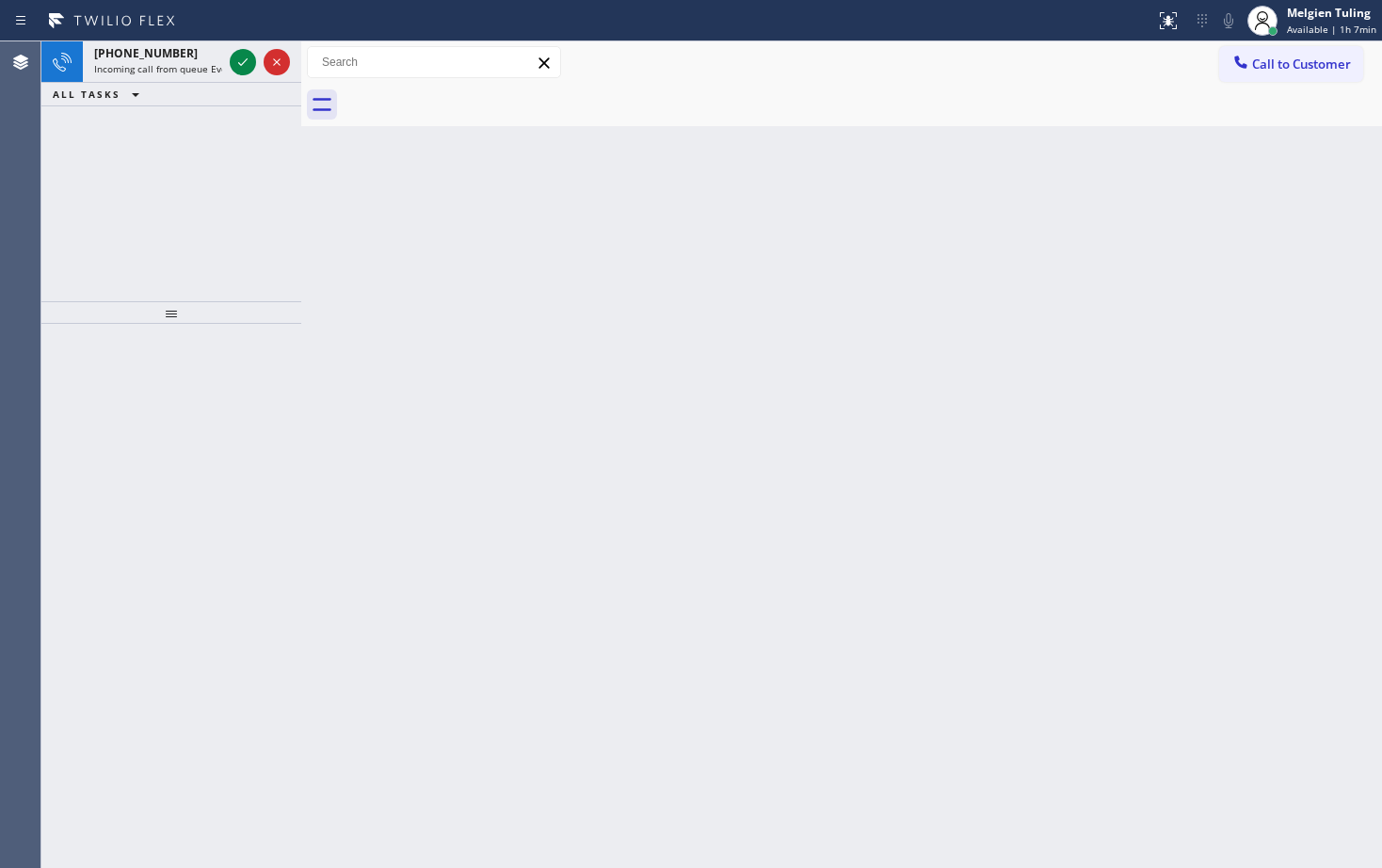
click at [241, 197] on div "[PHONE_NUMBER] Incoming call from queue Everybody ALL TASKS ALL TASKS ACTIVE TA…" at bounding box center [172, 171] width 260 height 260
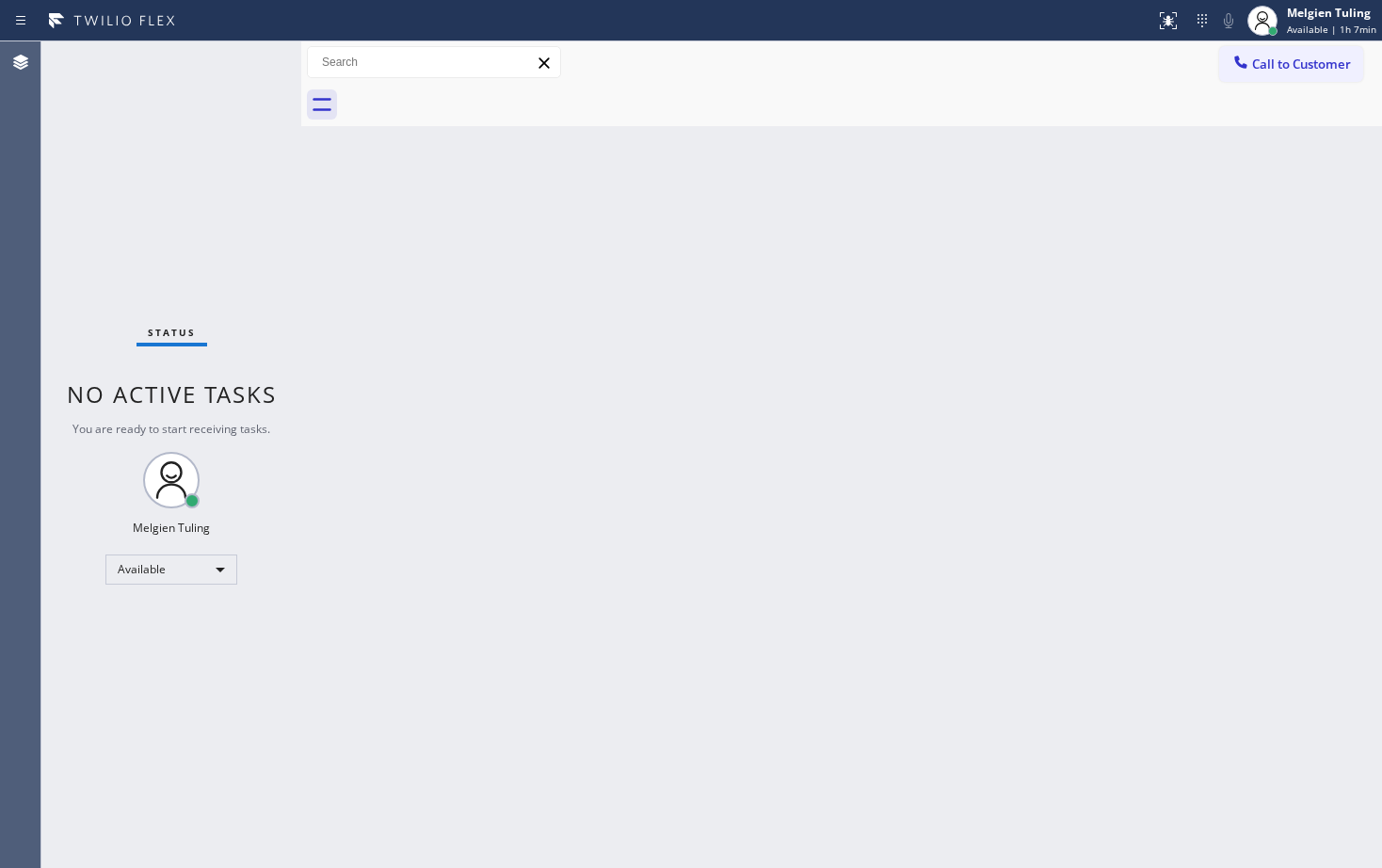
click at [230, 80] on div "Status No active tasks You are ready to start receiving tasks. Melgien Tuling A…" at bounding box center [172, 455] width 260 height 827
click at [227, 74] on div "Status No active tasks You are ready to start receiving tasks. Melgien Tuling A…" at bounding box center [172, 455] width 260 height 827
click at [202, 568] on div "Available" at bounding box center [171, 568] width 132 height 30
click at [152, 592] on li "Offline" at bounding box center [170, 595] width 128 height 22
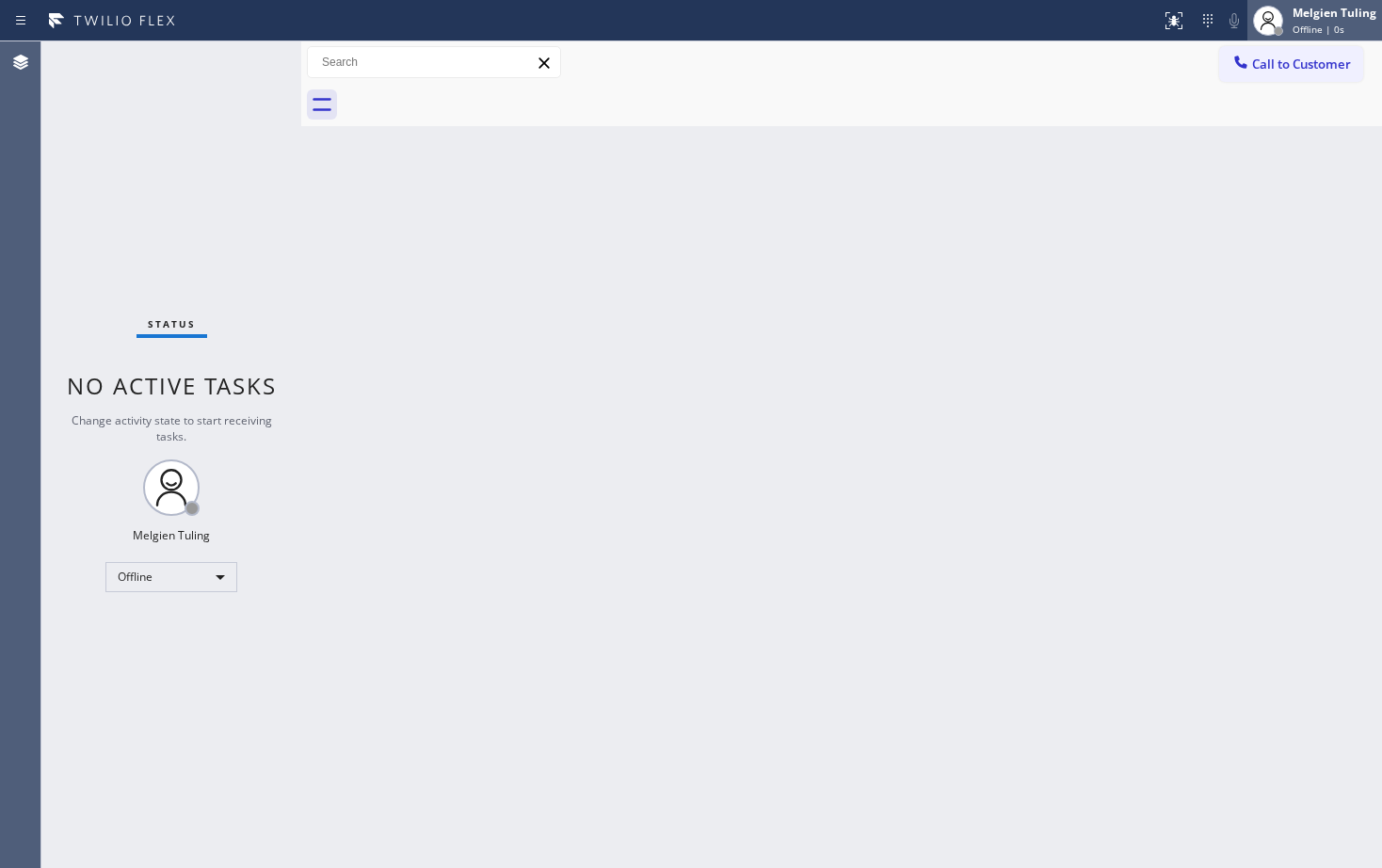
click at [1337, 14] on div "Melgien Tuling" at bounding box center [1334, 13] width 84 height 16
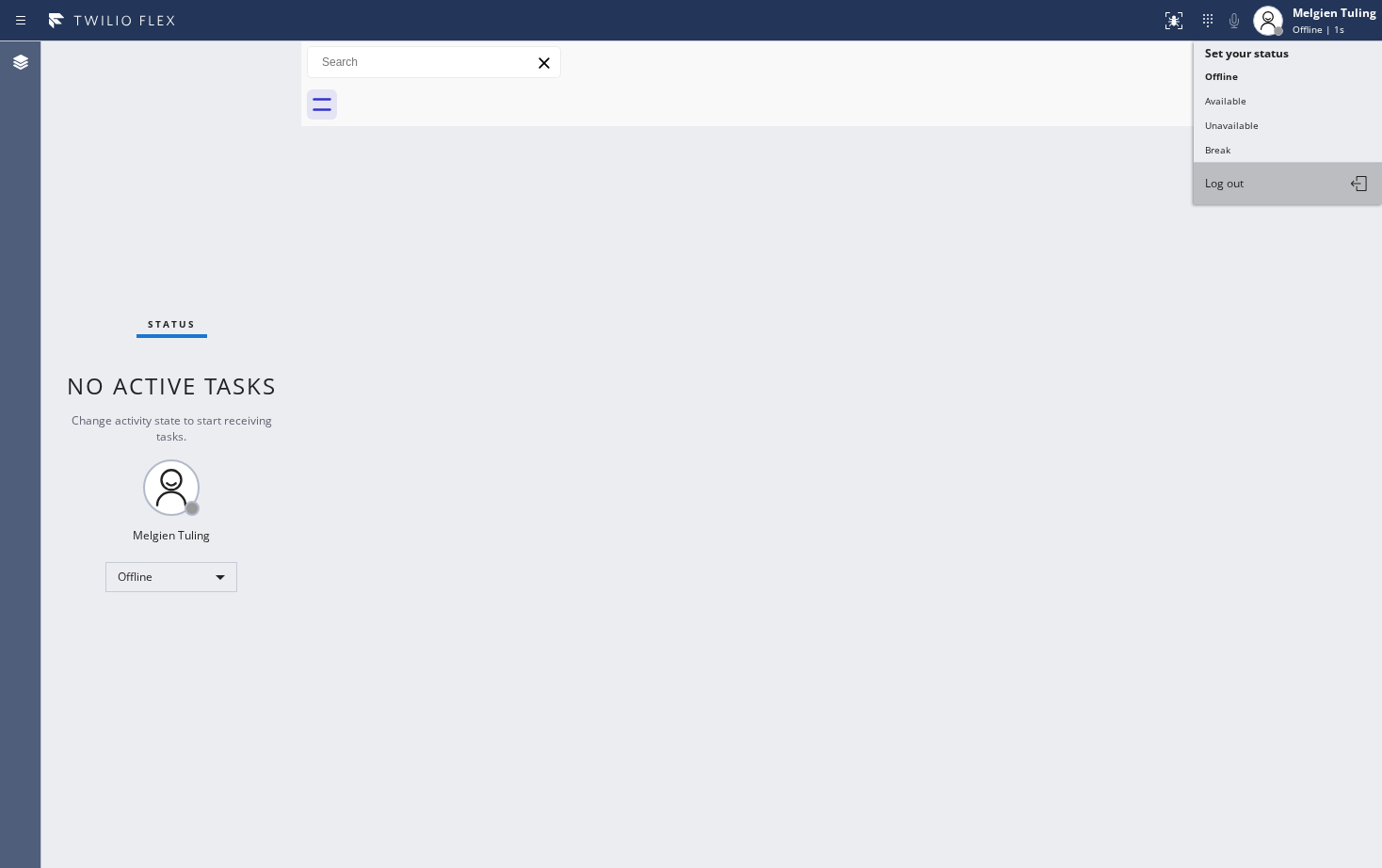
click at [1218, 186] on span "Log out" at bounding box center [1224, 183] width 39 height 16
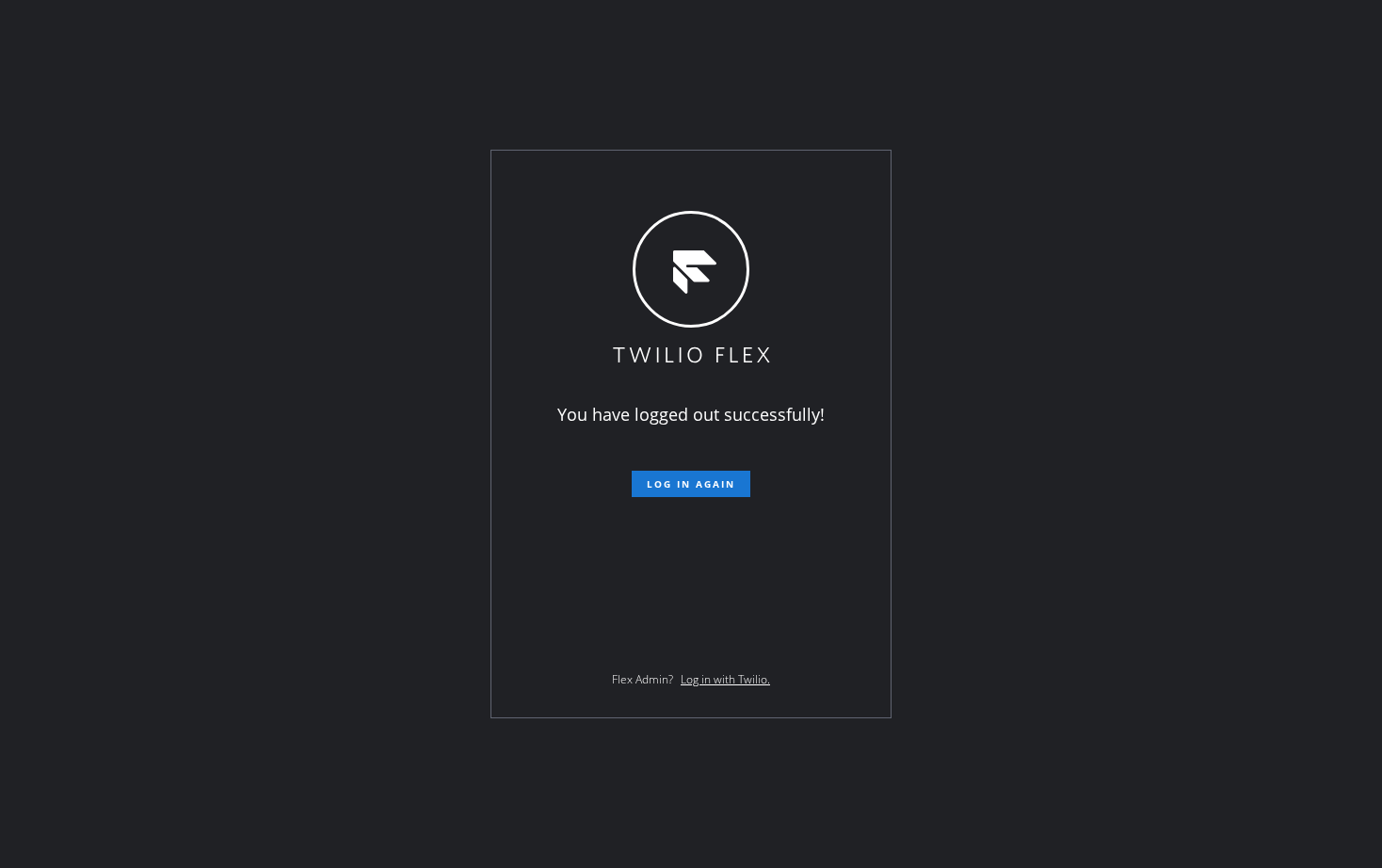
click at [1224, 184] on div "You have logged out successfully! Log in again Flex Admin? Log in with Twilio." at bounding box center [691, 434] width 1382 height 868
click at [1048, 519] on div "You have logged out successfully! Log in again Flex Admin? Log in with Twilio." at bounding box center [691, 434] width 1382 height 868
click at [1257, 598] on div "You have logged out successfully! Log in again Flex Admin? Log in with Twilio." at bounding box center [691, 434] width 1382 height 868
